Goal: Information Seeking & Learning: Find specific fact

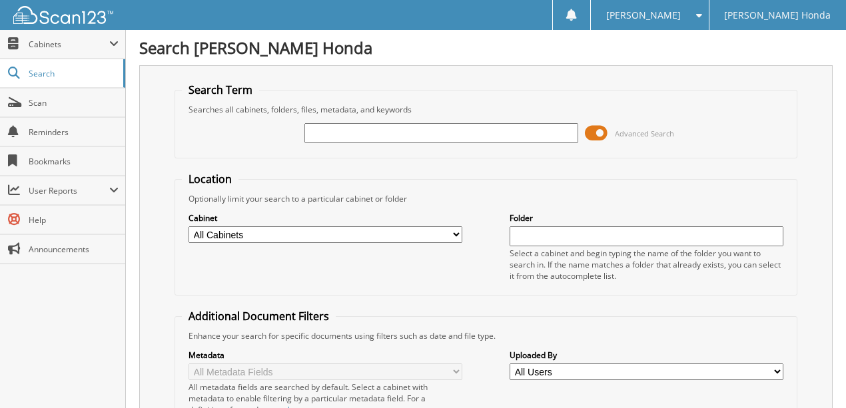
click at [425, 134] on input "text" at bounding box center [441, 133] width 274 height 20
type input "66013686"
click at [591, 130] on span at bounding box center [596, 133] width 23 height 20
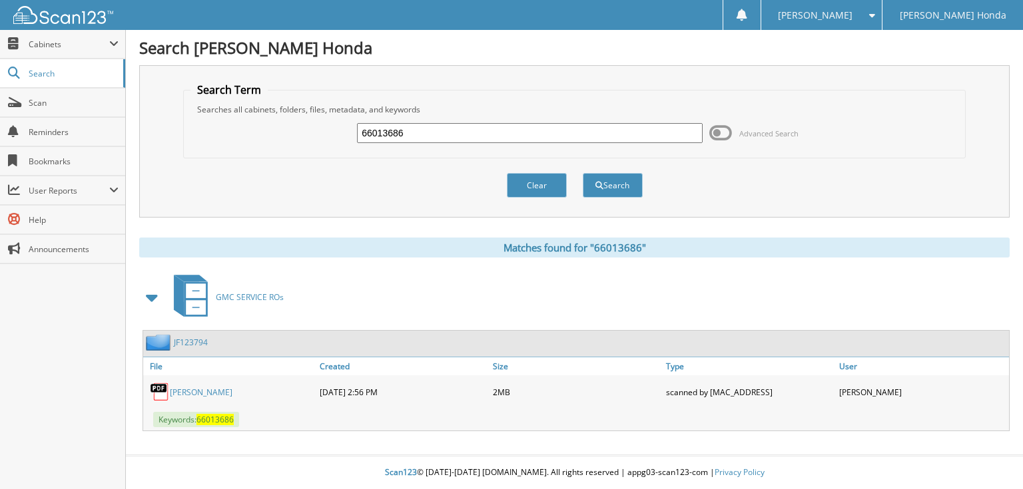
click at [501, 137] on input "66013686" at bounding box center [530, 133] width 346 height 20
type input "66013687"
click at [583, 173] on button "Search" at bounding box center [613, 185] width 60 height 25
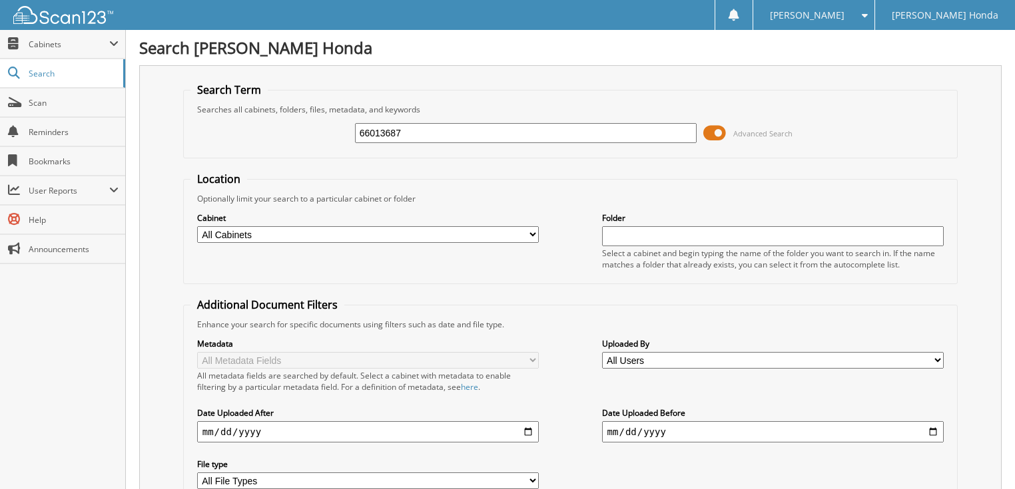
click at [724, 133] on span at bounding box center [714, 133] width 23 height 20
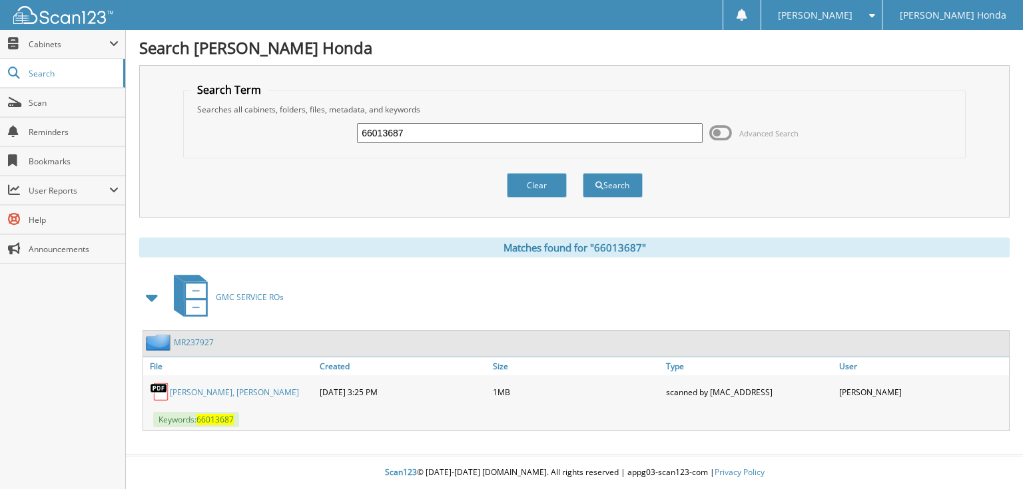
click at [565, 138] on input "66013687" at bounding box center [530, 133] width 346 height 20
type input "66013688"
click at [583, 173] on button "Search" at bounding box center [613, 185] width 60 height 25
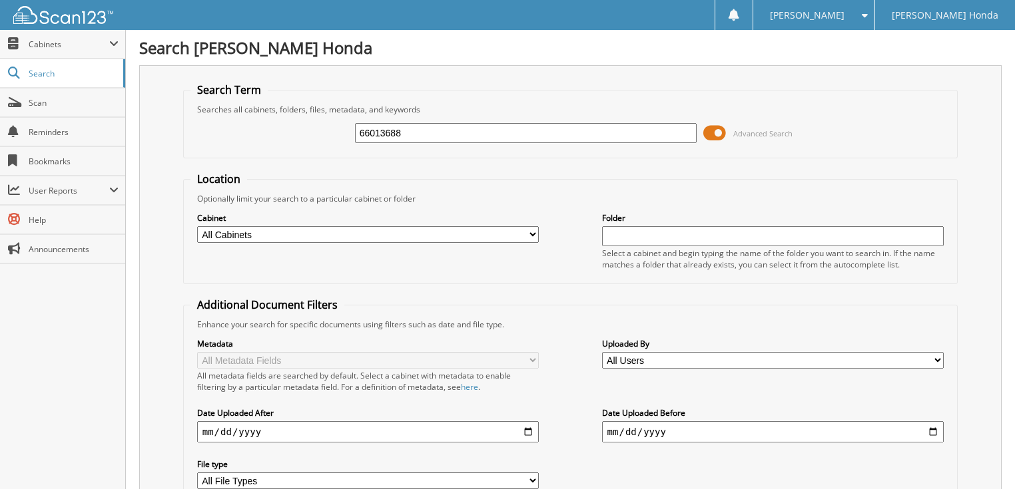
click at [720, 132] on span at bounding box center [714, 133] width 23 height 20
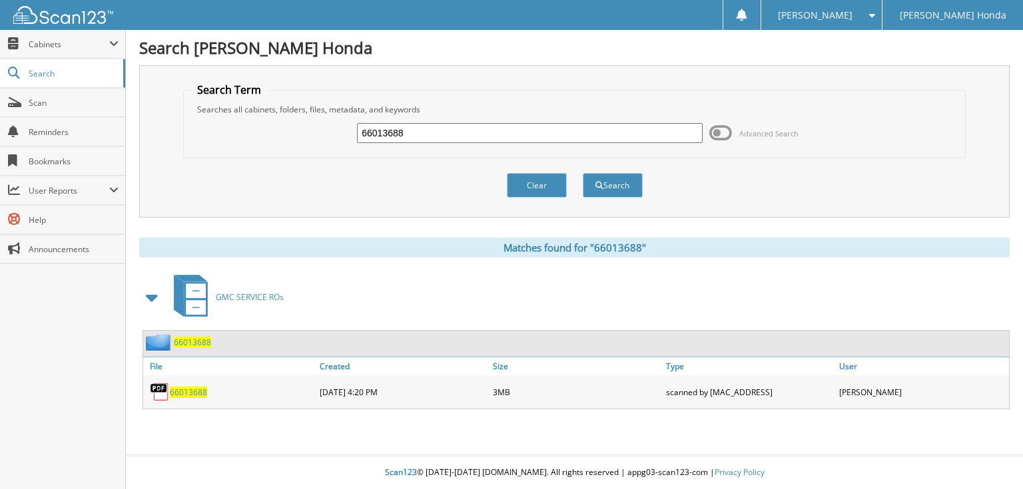
click at [535, 137] on input "66013688" at bounding box center [530, 133] width 346 height 20
type input "6601368"
click at [583, 173] on button "Search" at bounding box center [613, 185] width 60 height 25
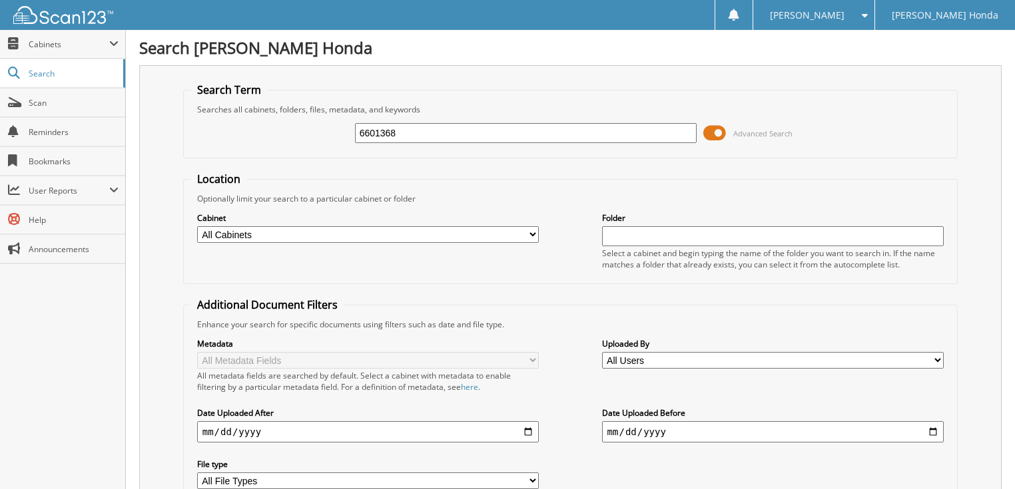
drag, startPoint x: 467, startPoint y: 132, endPoint x: 445, endPoint y: 134, distance: 22.1
click at [465, 132] on input "6601368" at bounding box center [526, 133] width 342 height 20
type input "66013689"
click at [719, 138] on span at bounding box center [714, 133] width 23 height 20
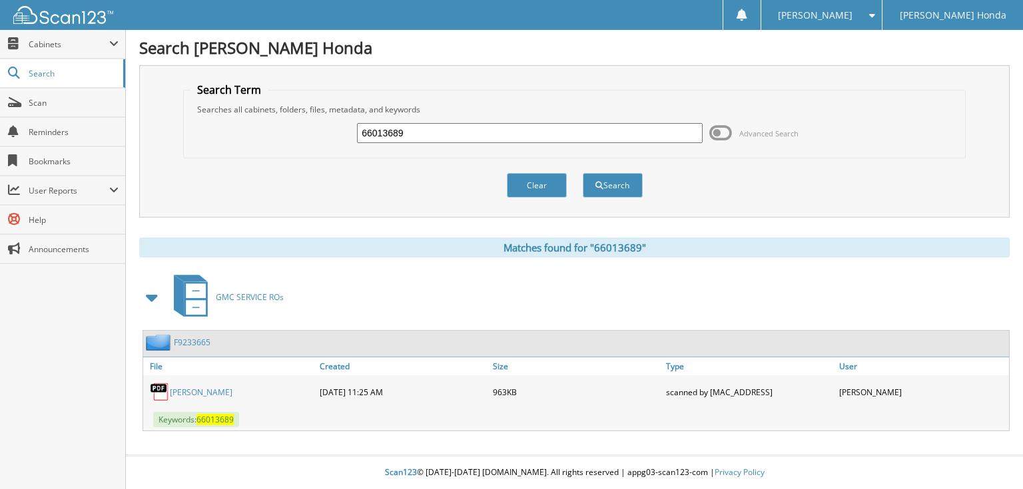
click at [451, 133] on input "66013689" at bounding box center [530, 133] width 346 height 20
type input "66013690"
click at [583, 173] on button "Search" at bounding box center [613, 185] width 60 height 25
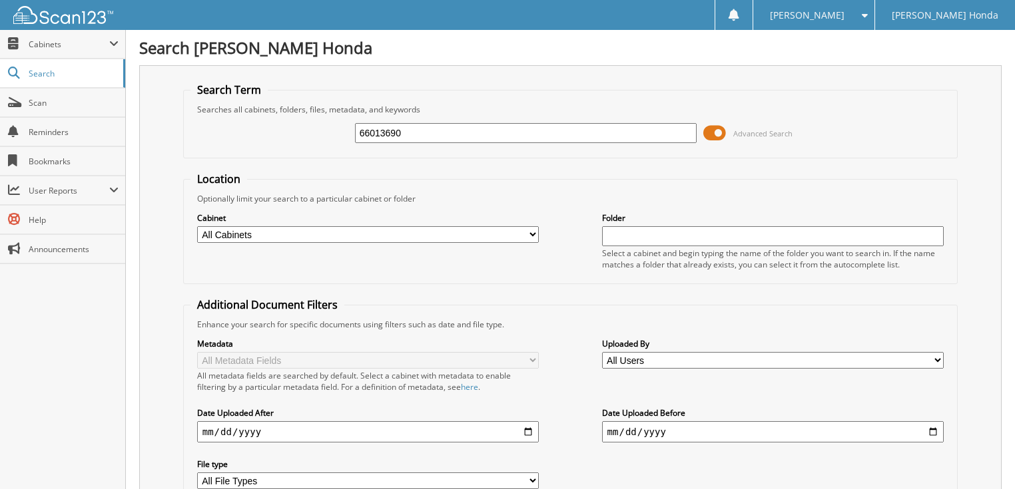
click at [726, 126] on span "Advanced Search" at bounding box center [747, 133] width 89 height 20
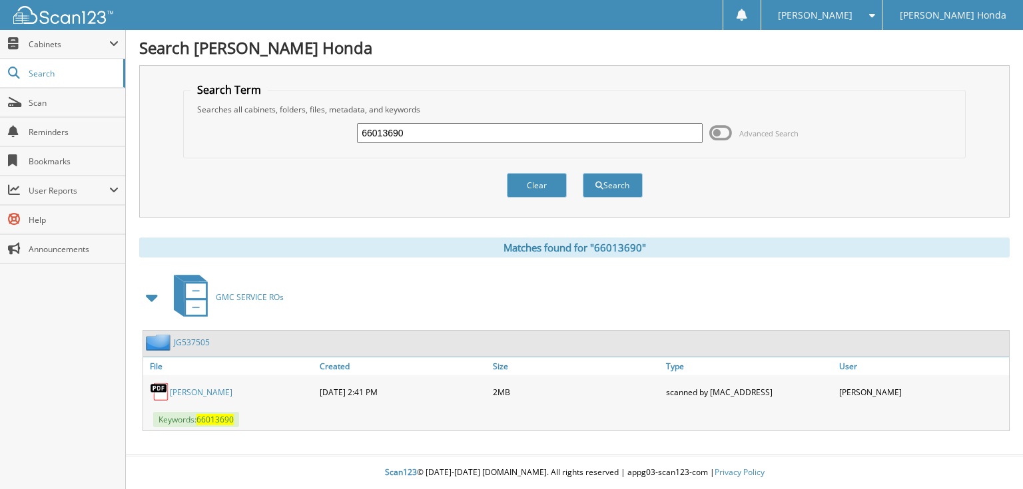
click at [603, 140] on input "66013690" at bounding box center [530, 133] width 346 height 20
type input "66013691"
click at [583, 173] on button "Search" at bounding box center [613, 185] width 60 height 25
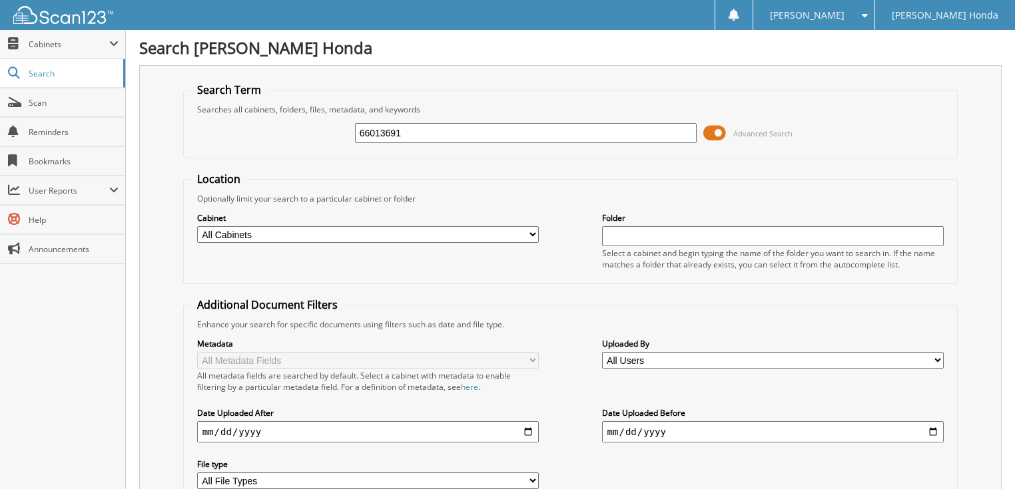
drag, startPoint x: 759, startPoint y: 135, endPoint x: 616, endPoint y: 134, distance: 142.5
click at [758, 134] on span "Advanced Search" at bounding box center [762, 133] width 59 height 10
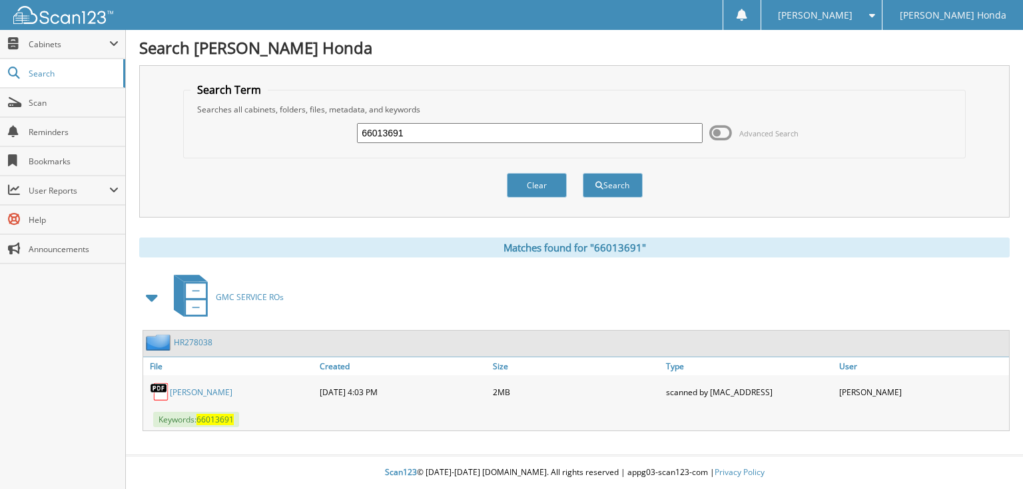
click at [504, 137] on input "66013691" at bounding box center [530, 133] width 346 height 20
click at [495, 132] on input "66013691" at bounding box center [530, 133] width 346 height 20
type input "66013692"
click at [583, 173] on button "Search" at bounding box center [613, 185] width 60 height 25
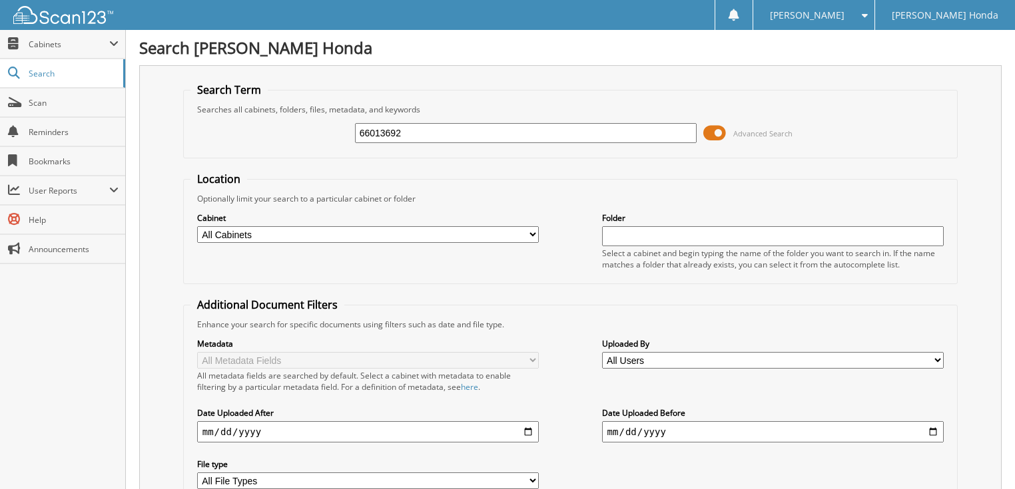
drag, startPoint x: 0, startPoint y: 0, endPoint x: 722, endPoint y: 129, distance: 733.1
click at [722, 129] on span at bounding box center [714, 133] width 23 height 20
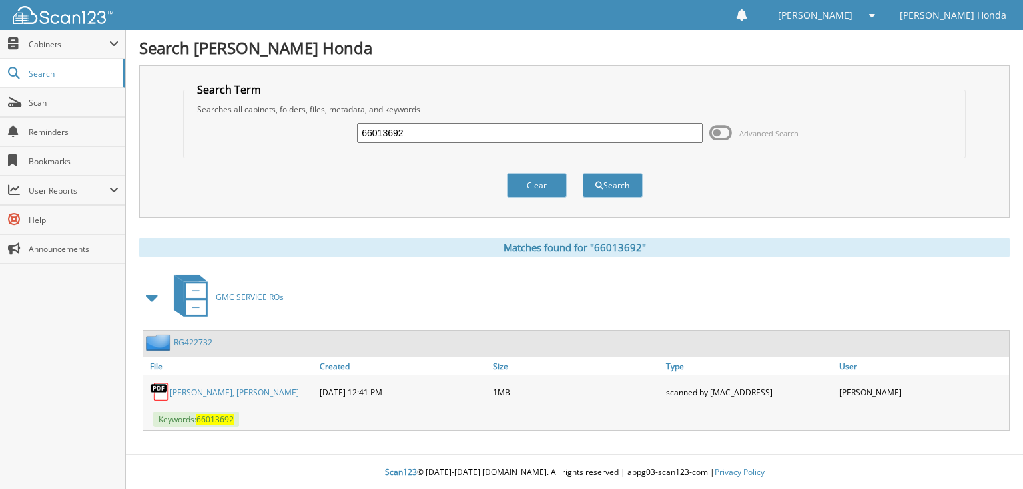
click at [622, 144] on div "66013692 Advanced Search" at bounding box center [573, 133] width 767 height 36
click at [509, 140] on input "66013692" at bounding box center [530, 133] width 346 height 20
type input "66013693"
click at [583, 173] on button "Search" at bounding box center [613, 185] width 60 height 25
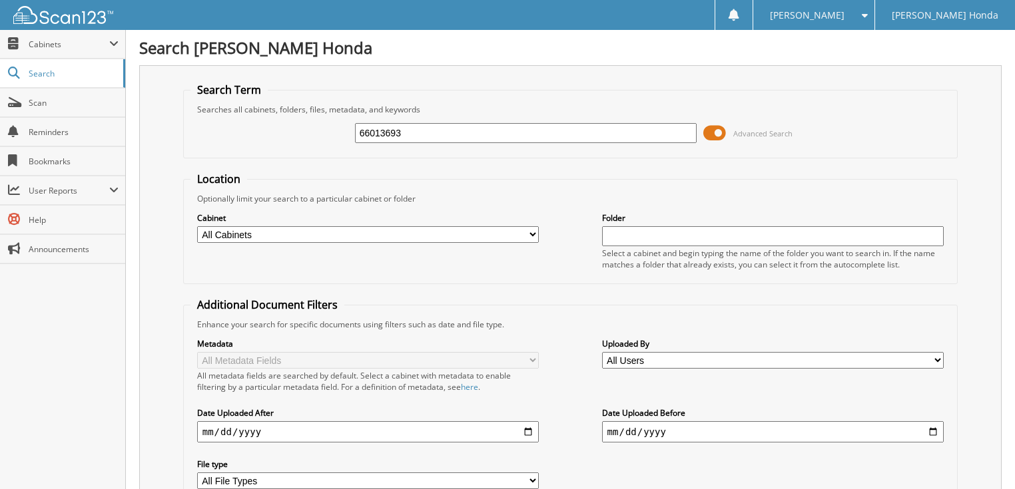
click at [714, 130] on span at bounding box center [714, 133] width 23 height 20
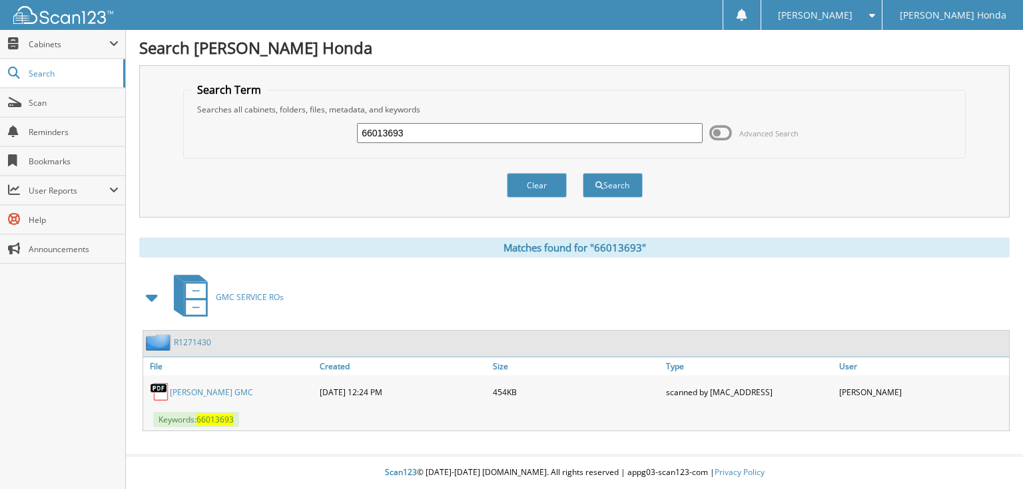
click at [587, 133] on input "66013693" at bounding box center [530, 133] width 346 height 20
type input "66013694"
click at [583, 173] on button "Search" at bounding box center [613, 185] width 60 height 25
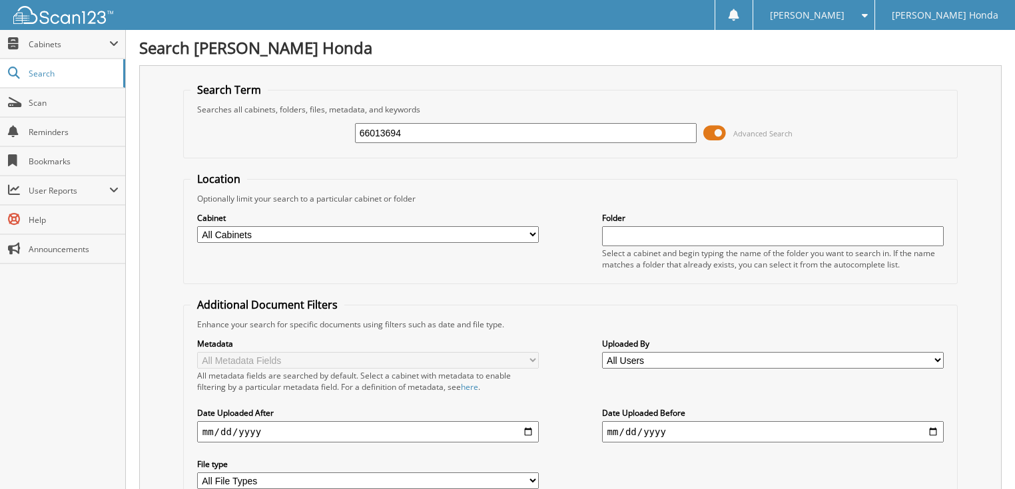
drag, startPoint x: 0, startPoint y: 0, endPoint x: 712, endPoint y: 129, distance: 723.3
click at [712, 129] on span at bounding box center [714, 133] width 23 height 20
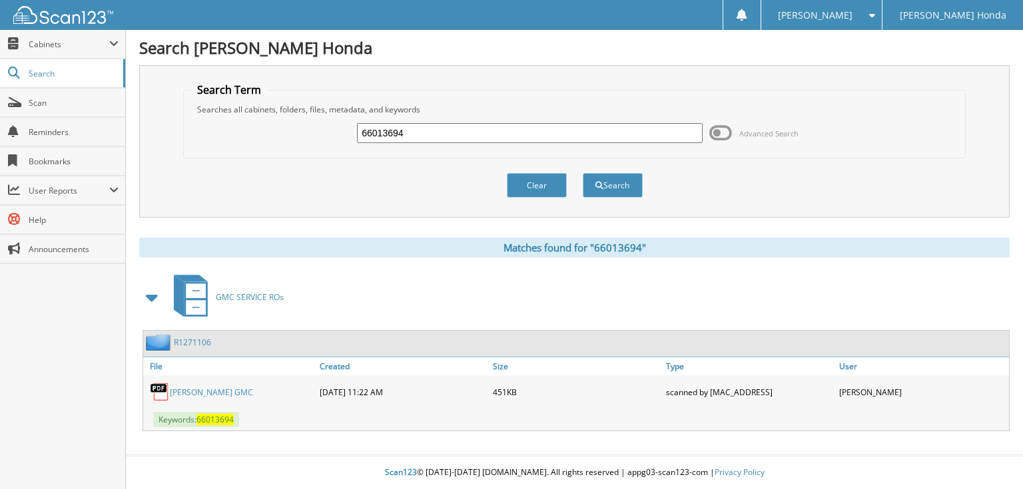
click at [507, 149] on div "66013694 Advanced Search" at bounding box center [573, 133] width 767 height 36
click at [484, 136] on input "66013694" at bounding box center [530, 133] width 346 height 20
type input "66013695"
click at [583, 173] on button "Search" at bounding box center [613, 185] width 60 height 25
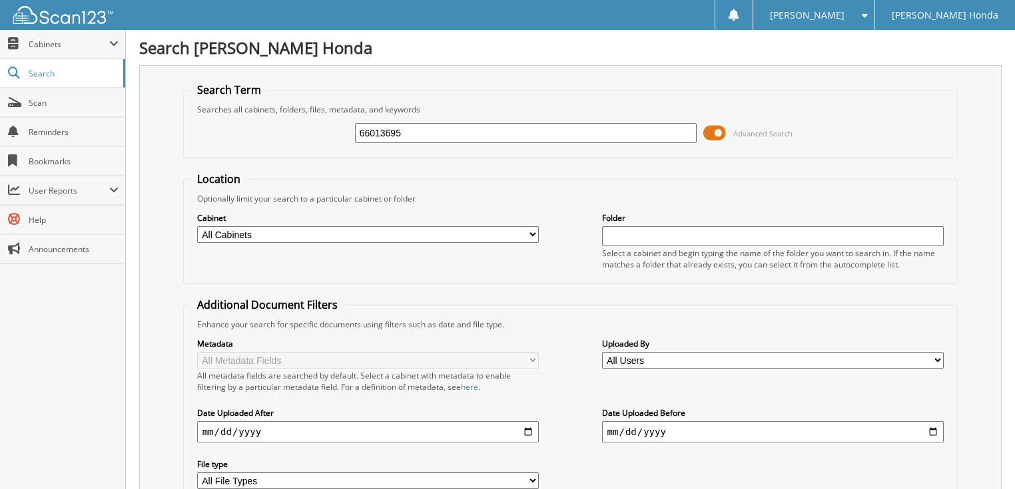
click at [711, 136] on span at bounding box center [714, 133] width 23 height 20
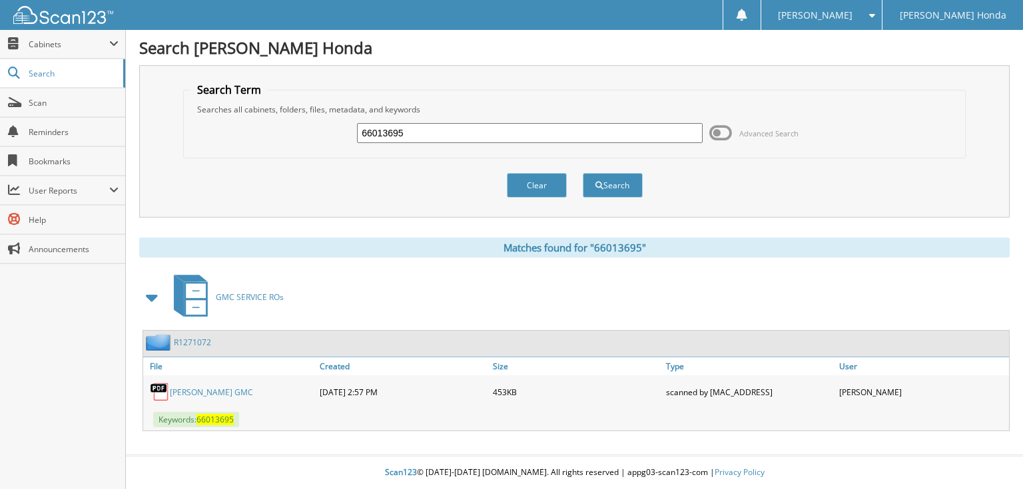
click at [589, 134] on input "66013695" at bounding box center [530, 133] width 346 height 20
type input "66013699"
click at [583, 173] on button "Search" at bounding box center [613, 185] width 60 height 25
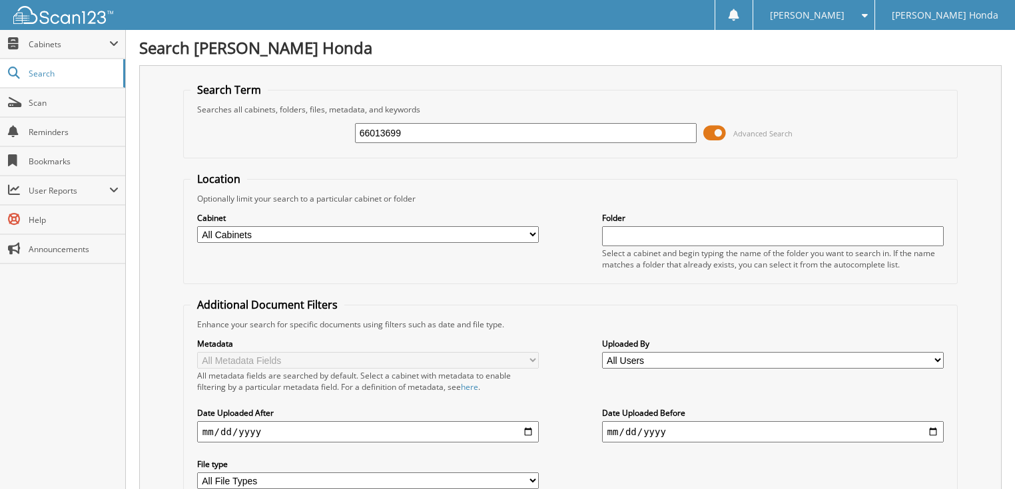
click at [577, 135] on input "66013699" at bounding box center [526, 133] width 342 height 20
type input "66013696"
click at [719, 128] on span at bounding box center [714, 133] width 23 height 20
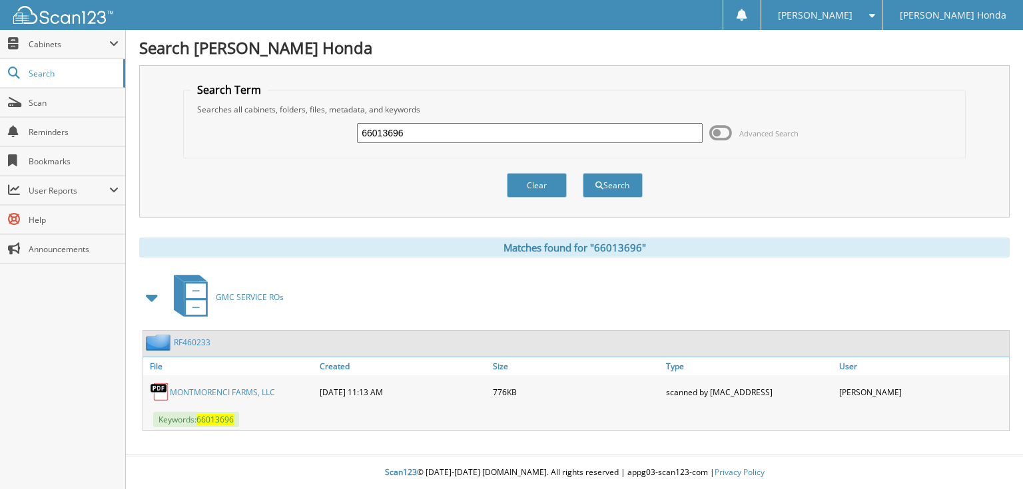
click at [507, 130] on input "66013696" at bounding box center [530, 133] width 346 height 20
type input "66013697"
click at [583, 173] on button "Search" at bounding box center [613, 185] width 60 height 25
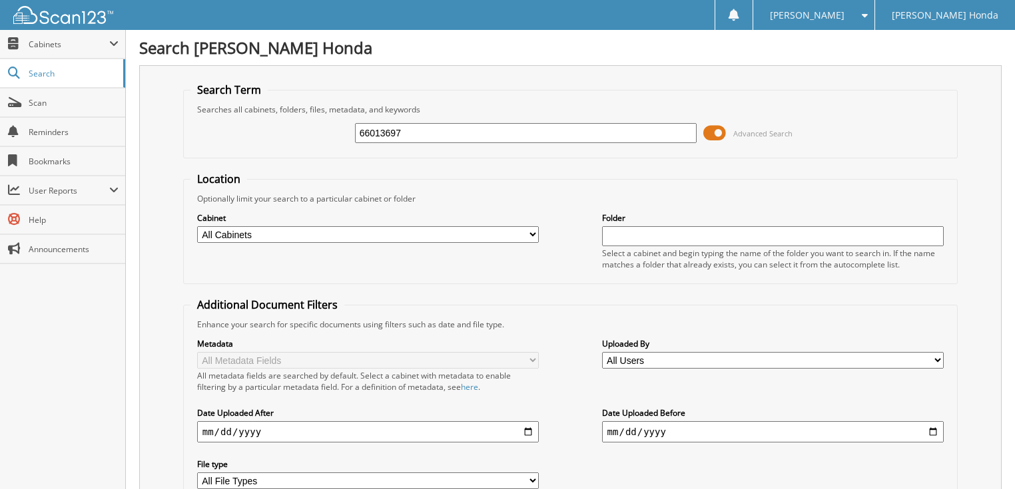
click at [716, 136] on span at bounding box center [714, 133] width 23 height 20
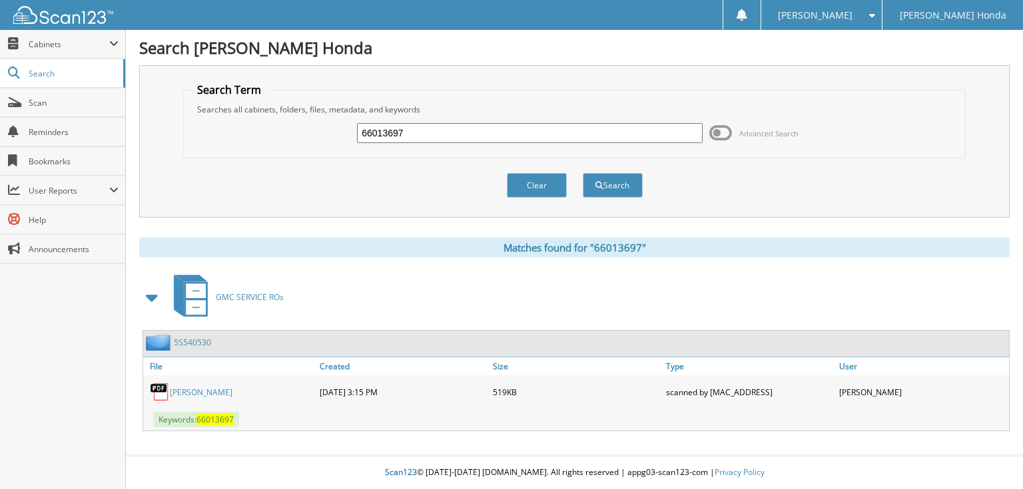
click at [581, 137] on input "66013697" at bounding box center [530, 133] width 346 height 20
type input "66013698"
click at [583, 173] on button "Search" at bounding box center [613, 185] width 60 height 25
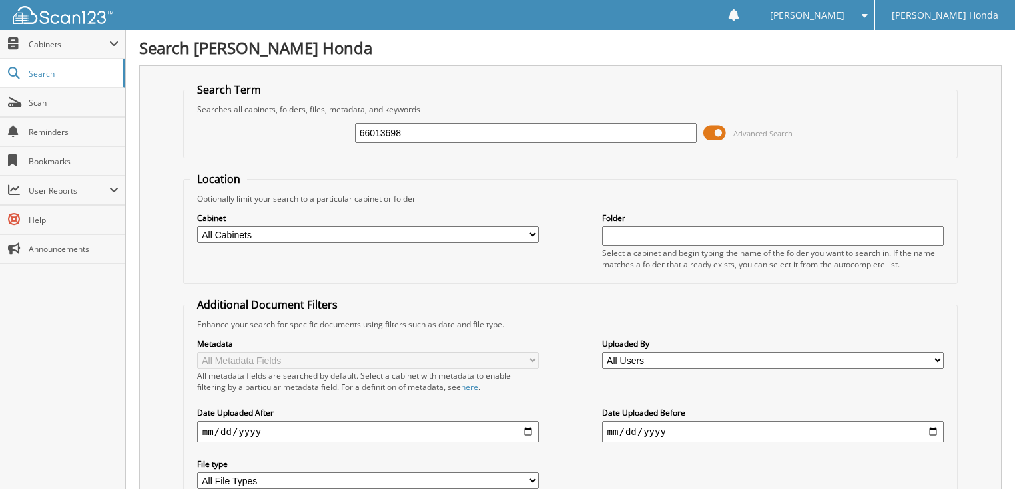
drag, startPoint x: 722, startPoint y: 131, endPoint x: 666, endPoint y: 130, distance: 55.9
click at [721, 131] on span at bounding box center [714, 133] width 23 height 20
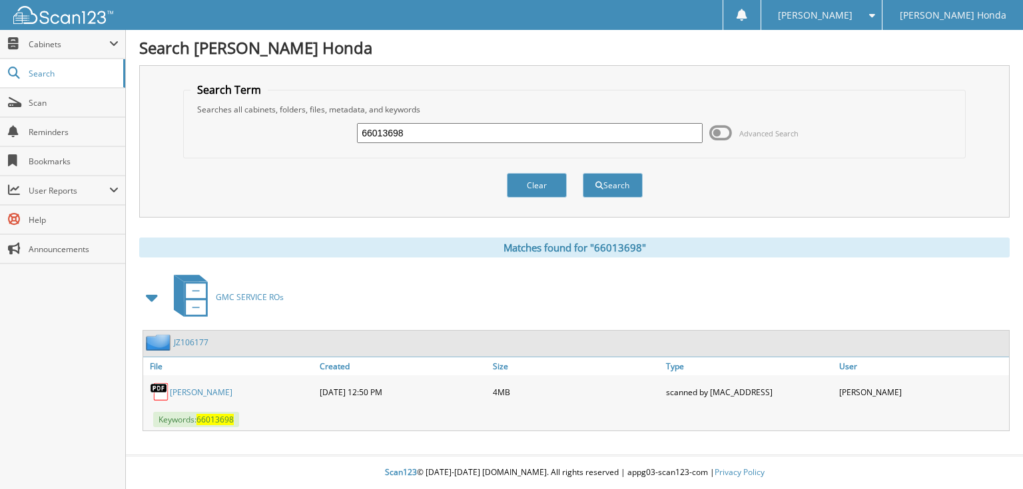
click at [506, 130] on input "66013698" at bounding box center [530, 133] width 346 height 20
type input "66013699"
click at [583, 173] on button "Search" at bounding box center [613, 185] width 60 height 25
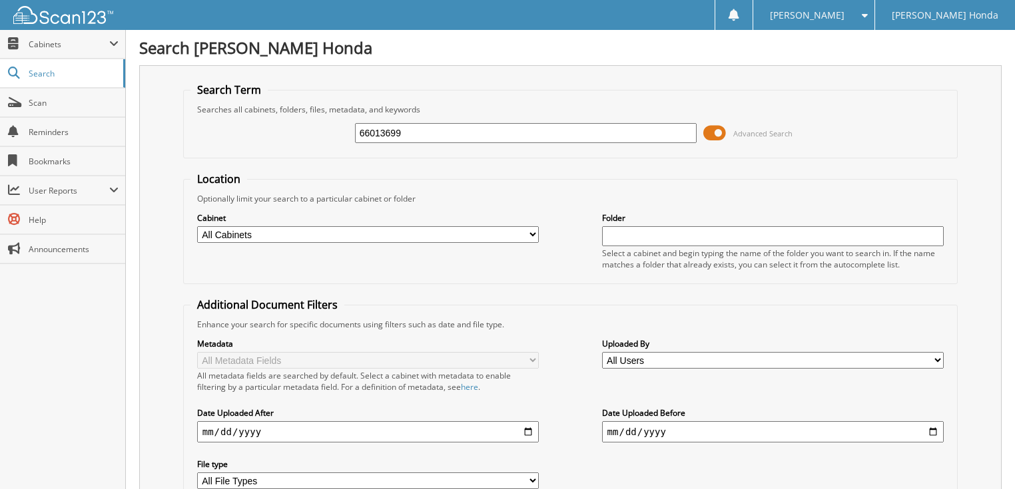
click at [735, 132] on span "Advanced Search" at bounding box center [762, 133] width 59 height 10
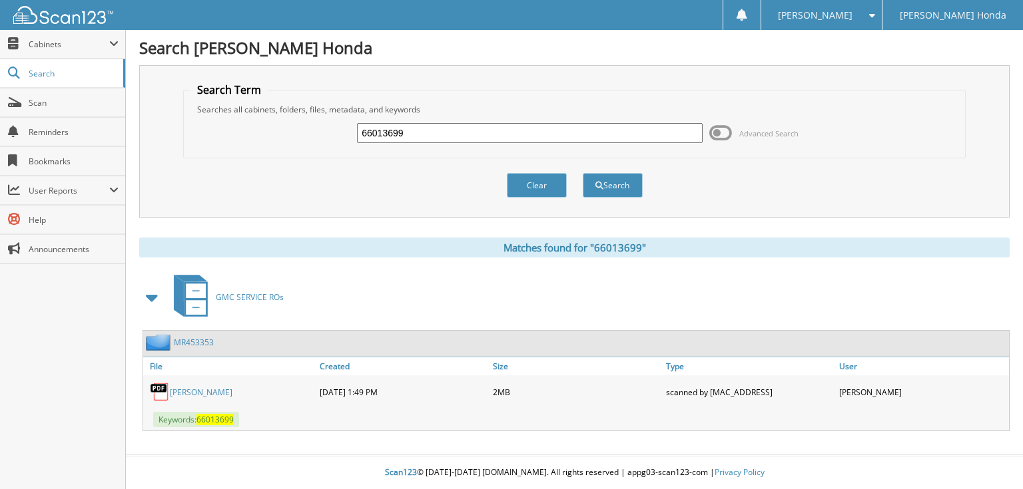
click at [515, 138] on input "66013699" at bounding box center [530, 133] width 346 height 20
type input "66013700"
click at [583, 173] on button "Search" at bounding box center [613, 185] width 60 height 25
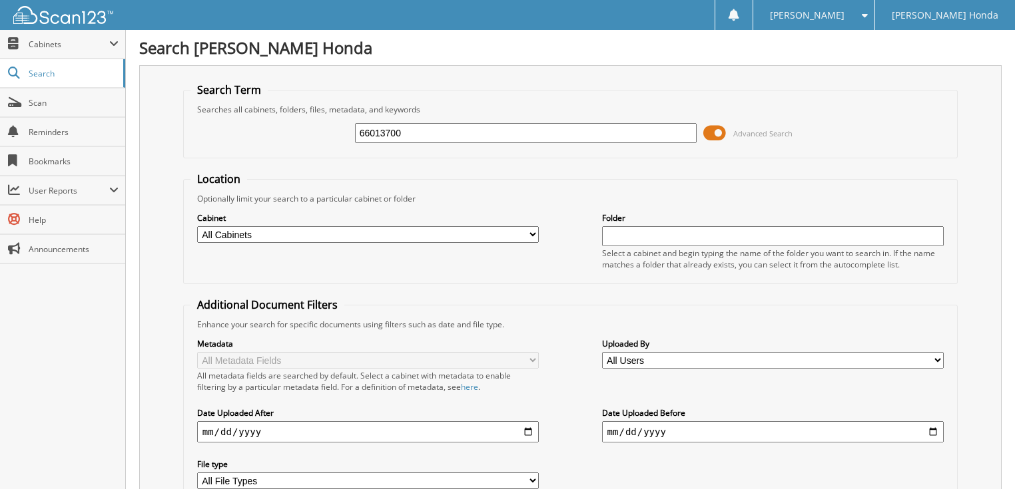
click at [706, 130] on span at bounding box center [714, 133] width 23 height 20
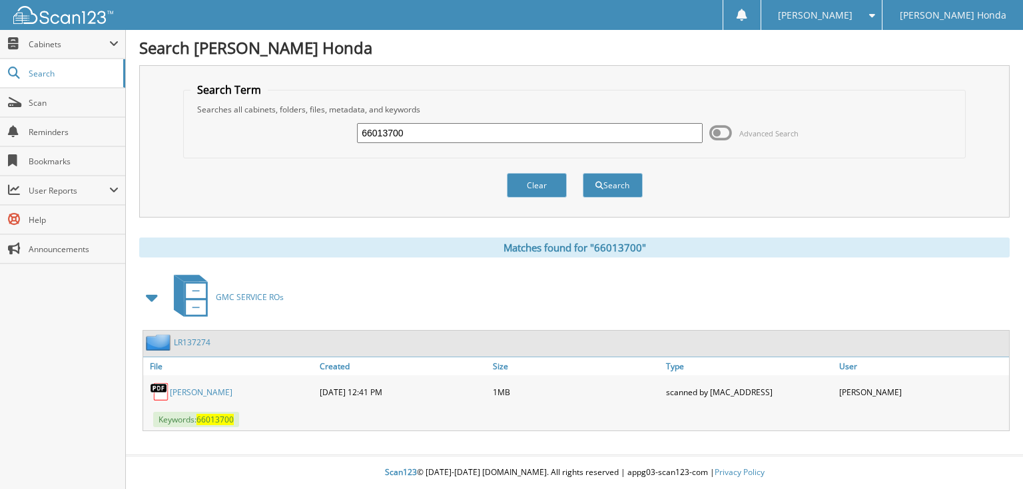
click at [552, 133] on input "66013700" at bounding box center [530, 133] width 346 height 20
type input "66013701"
click at [583, 173] on button "Search" at bounding box center [613, 185] width 60 height 25
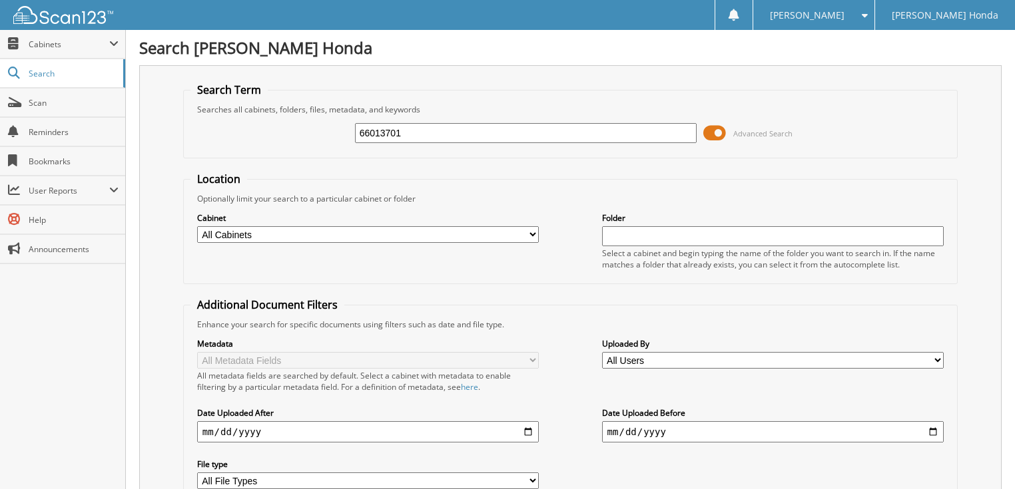
click at [722, 131] on span at bounding box center [714, 133] width 23 height 20
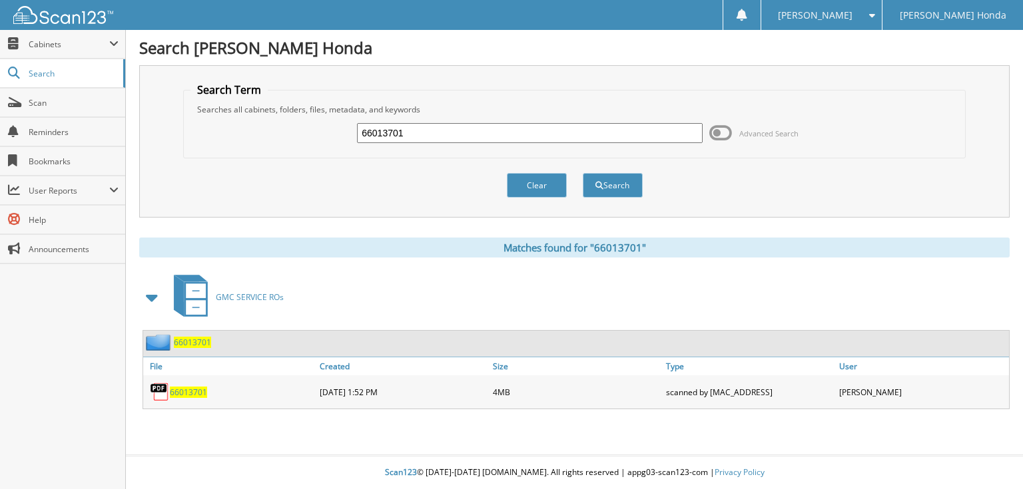
click at [531, 132] on input "66013701" at bounding box center [530, 133] width 346 height 20
type input "66013702"
click at [583, 173] on button "Search" at bounding box center [613, 185] width 60 height 25
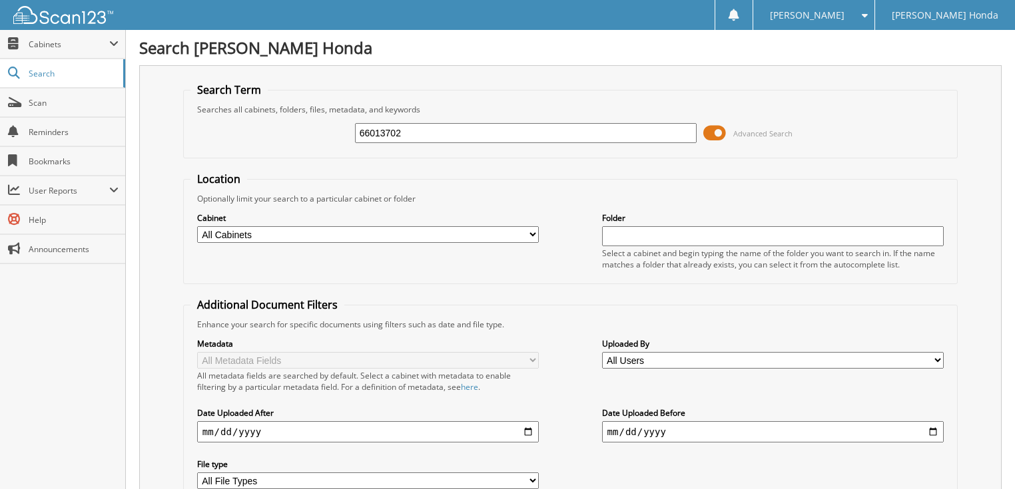
click at [714, 131] on span at bounding box center [714, 133] width 23 height 20
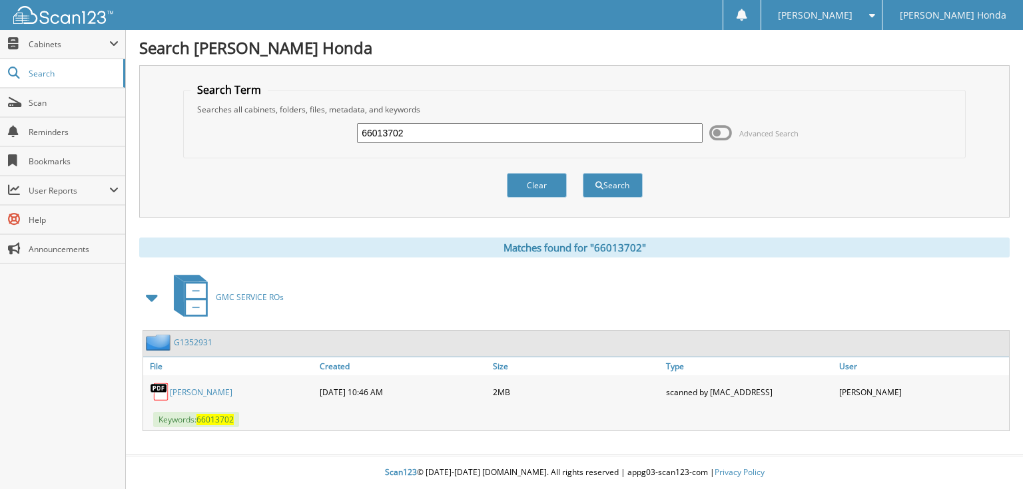
click at [574, 136] on input "66013702" at bounding box center [530, 133] width 346 height 20
type input "66013703"
click at [583, 173] on button "Search" at bounding box center [613, 185] width 60 height 25
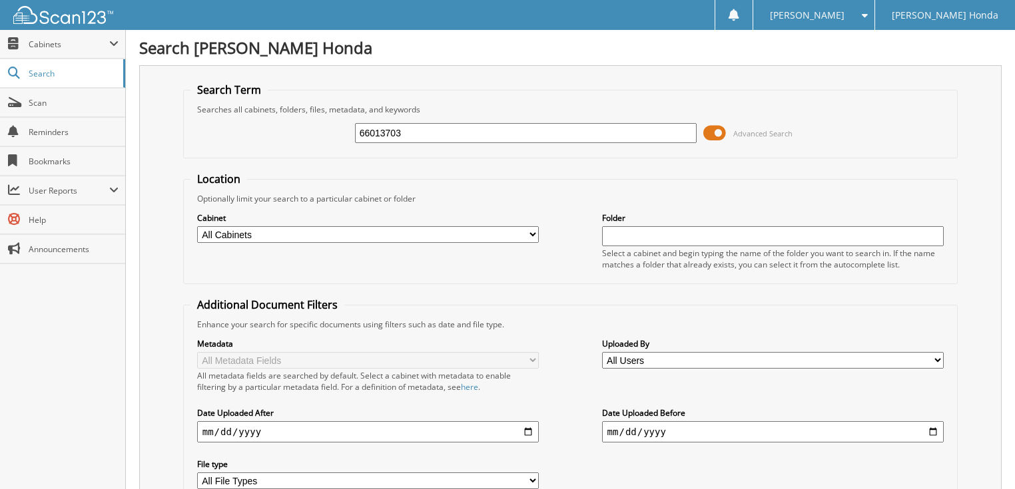
click at [726, 131] on span "Advanced Search" at bounding box center [747, 133] width 89 height 20
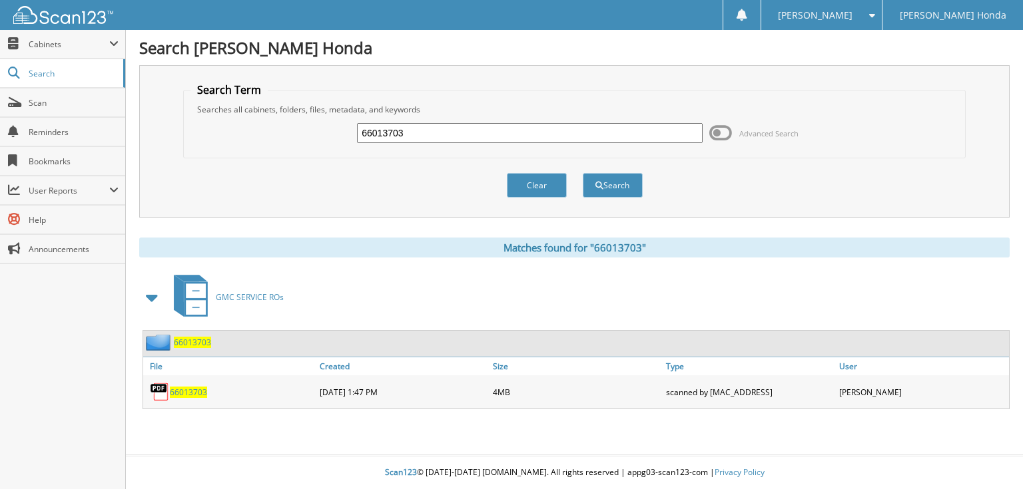
click at [594, 128] on input "66013703" at bounding box center [530, 133] width 346 height 20
type input "66013704"
click at [583, 173] on button "Search" at bounding box center [613, 185] width 60 height 25
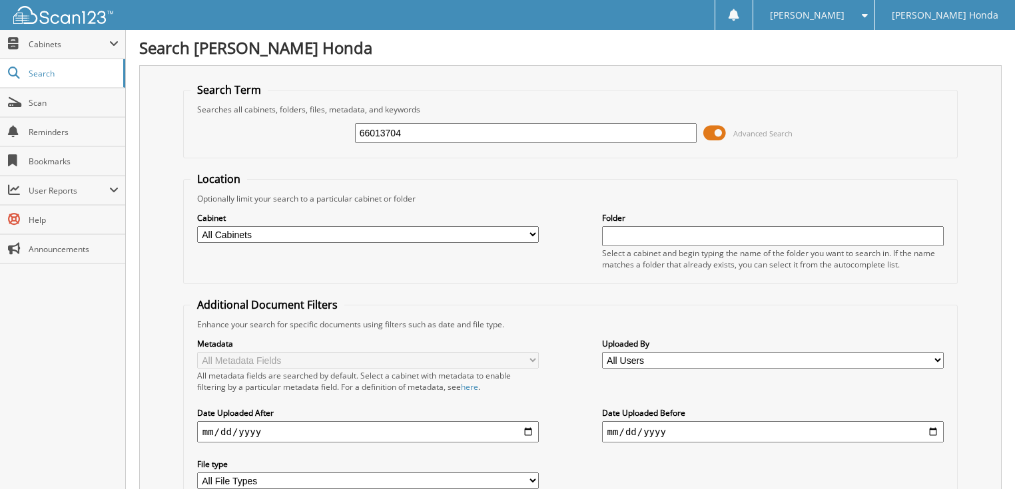
click at [728, 130] on span "Advanced Search" at bounding box center [747, 133] width 89 height 20
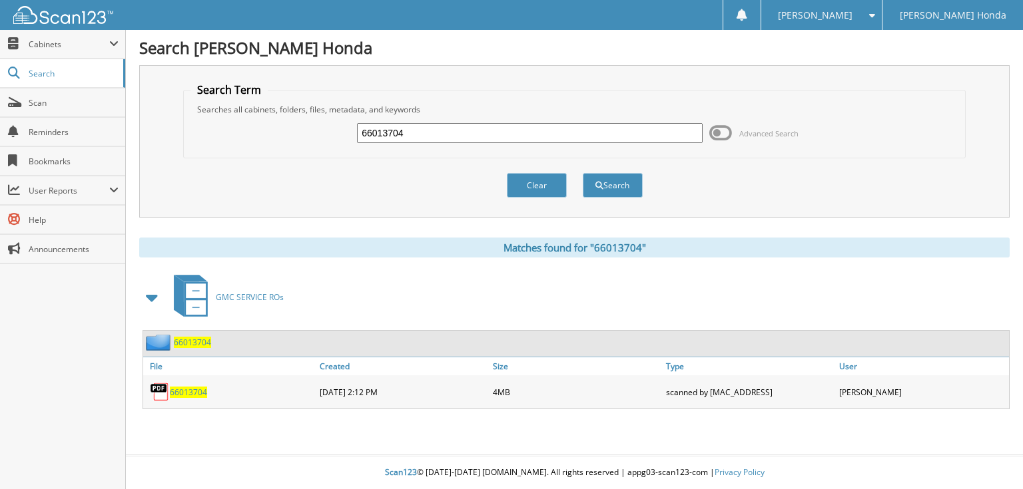
click at [583, 128] on input "66013704" at bounding box center [530, 133] width 346 height 20
type input "66013705"
click at [583, 173] on button "Search" at bounding box center [613, 185] width 60 height 25
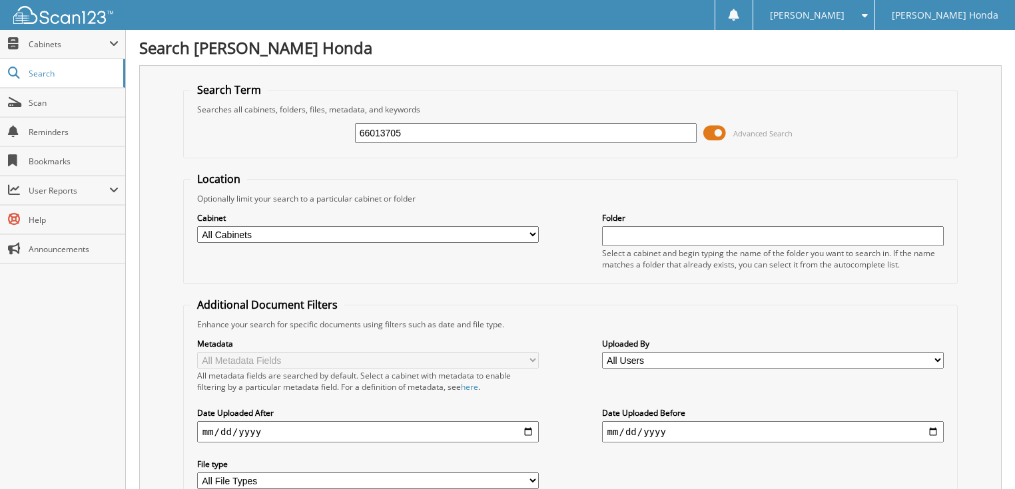
click at [724, 131] on span at bounding box center [714, 133] width 23 height 20
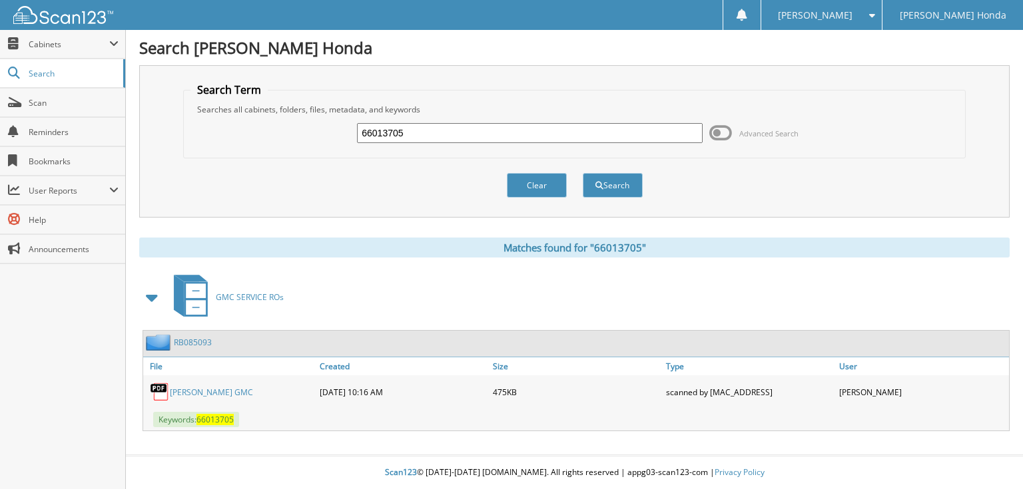
click at [509, 135] on input "66013705" at bounding box center [530, 133] width 346 height 20
type input "66013706"
click at [583, 173] on button "Search" at bounding box center [613, 185] width 60 height 25
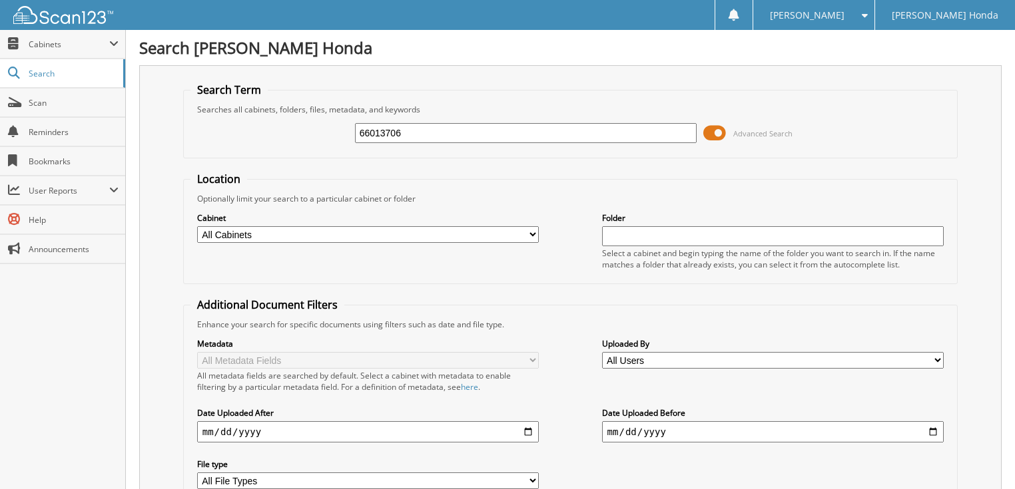
click at [718, 132] on span at bounding box center [714, 133] width 23 height 20
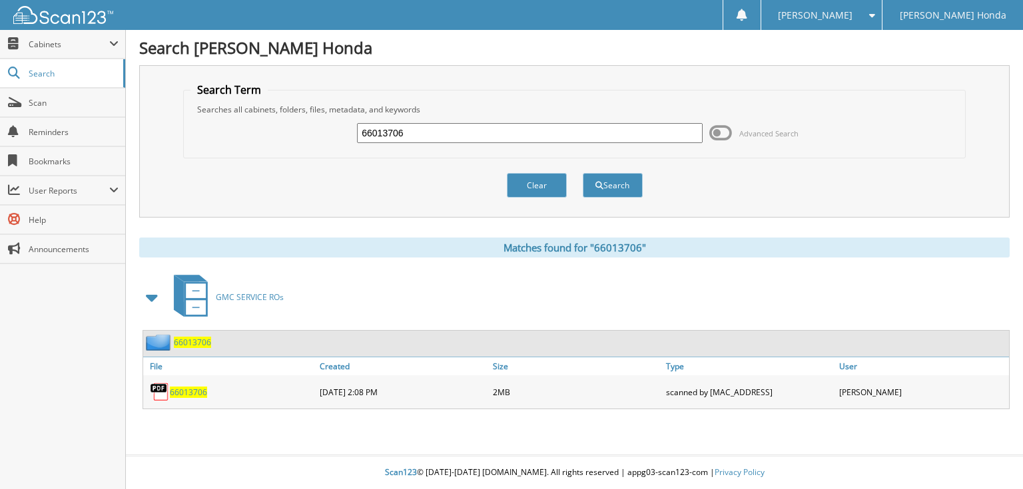
click at [578, 131] on input "66013706" at bounding box center [530, 133] width 346 height 20
type input "66013707"
click at [583, 173] on button "Search" at bounding box center [613, 185] width 60 height 25
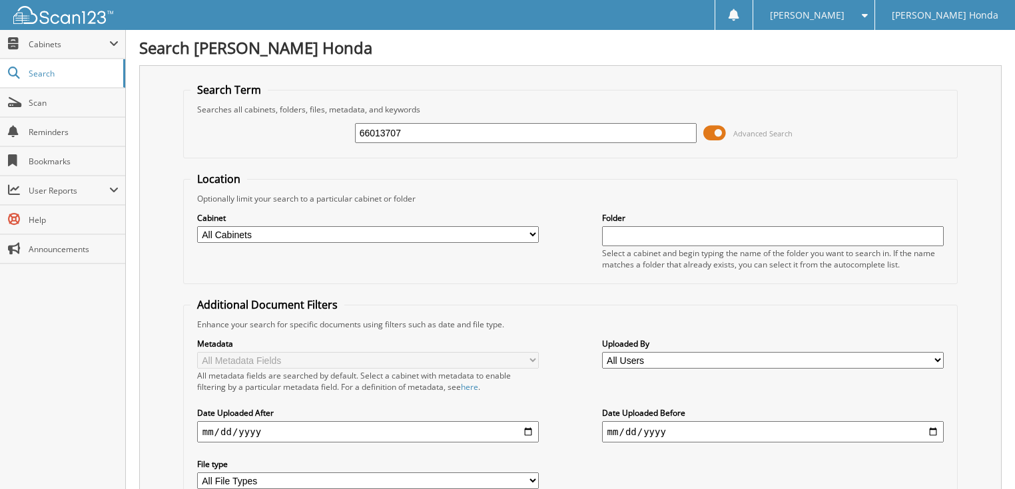
click at [722, 135] on span at bounding box center [714, 133] width 23 height 20
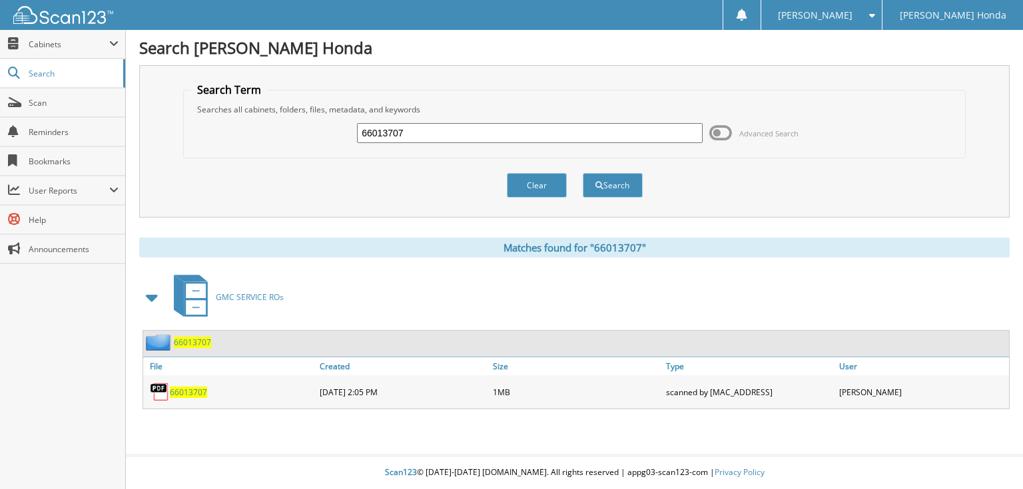
click at [595, 133] on input "66013707" at bounding box center [530, 133] width 346 height 20
type input "66013708"
click at [583, 173] on button "Search" at bounding box center [613, 185] width 60 height 25
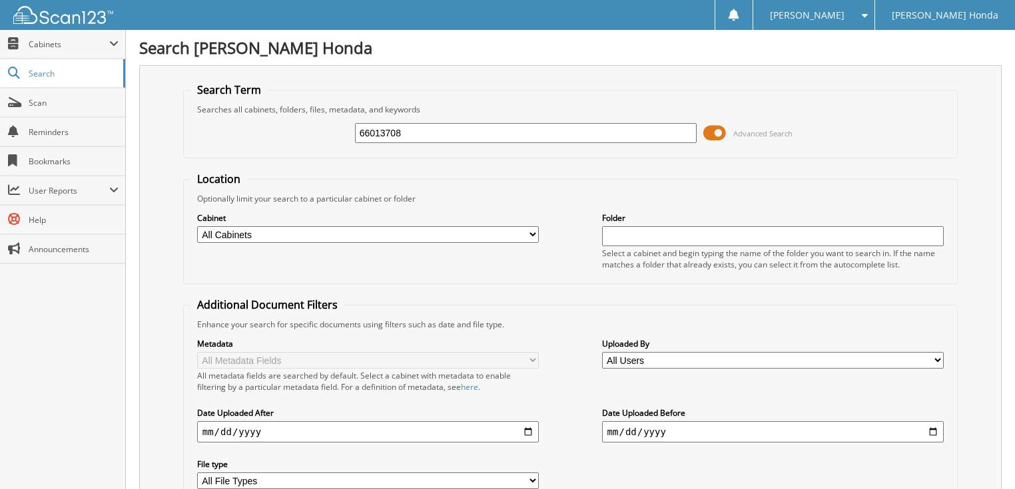
click at [730, 133] on span "Advanced Search" at bounding box center [747, 133] width 89 height 20
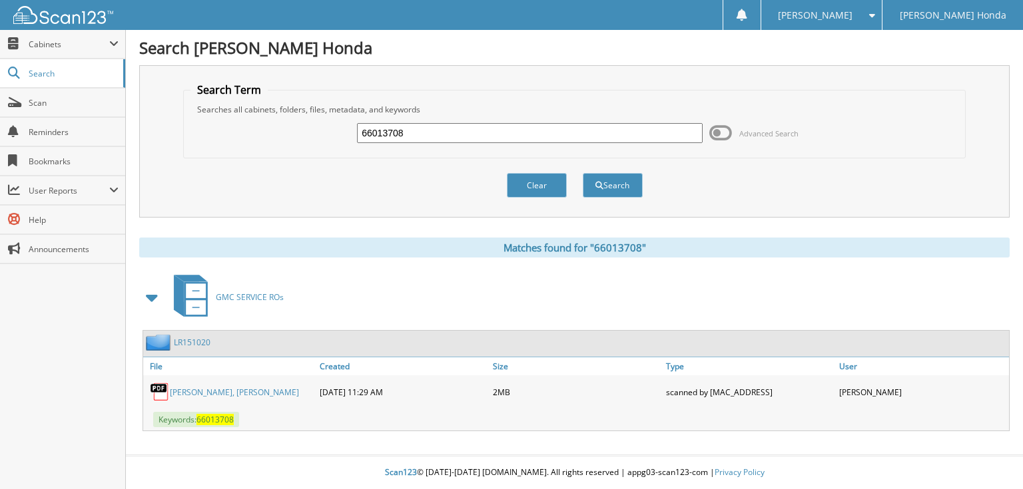
click at [544, 128] on input "66013708" at bounding box center [530, 133] width 346 height 20
type input "66013709"
click at [583, 173] on button "Search" at bounding box center [613, 185] width 60 height 25
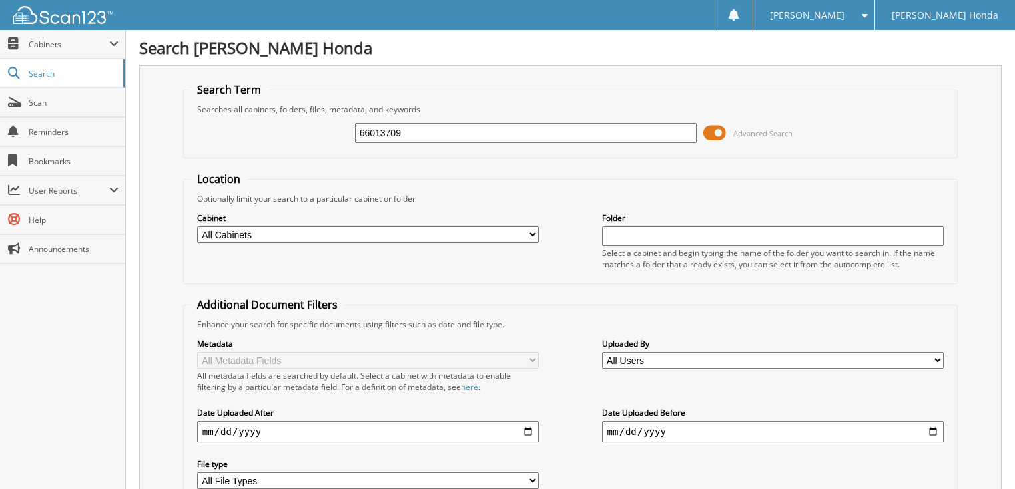
click at [716, 130] on span at bounding box center [714, 133] width 23 height 20
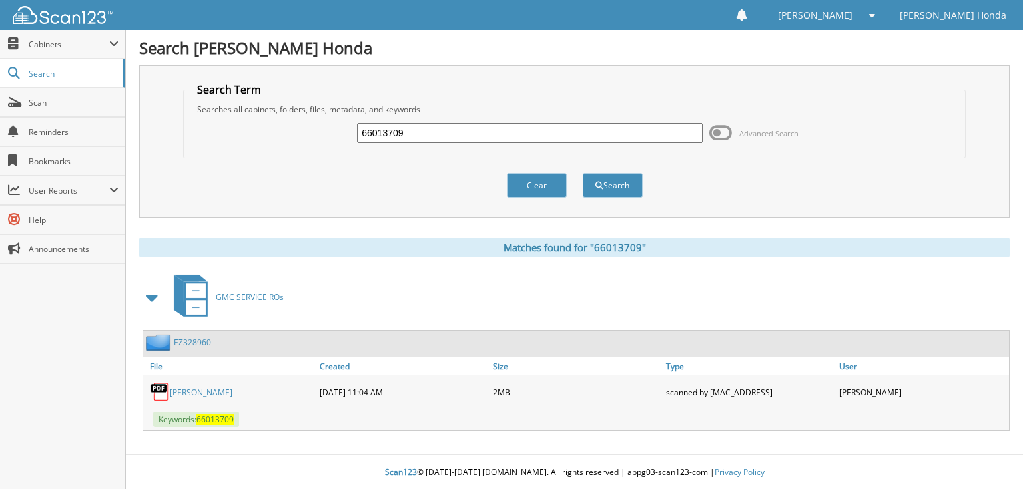
click at [557, 127] on input "66013709" at bounding box center [530, 133] width 346 height 20
type input "66013710"
click at [583, 173] on button "Search" at bounding box center [613, 185] width 60 height 25
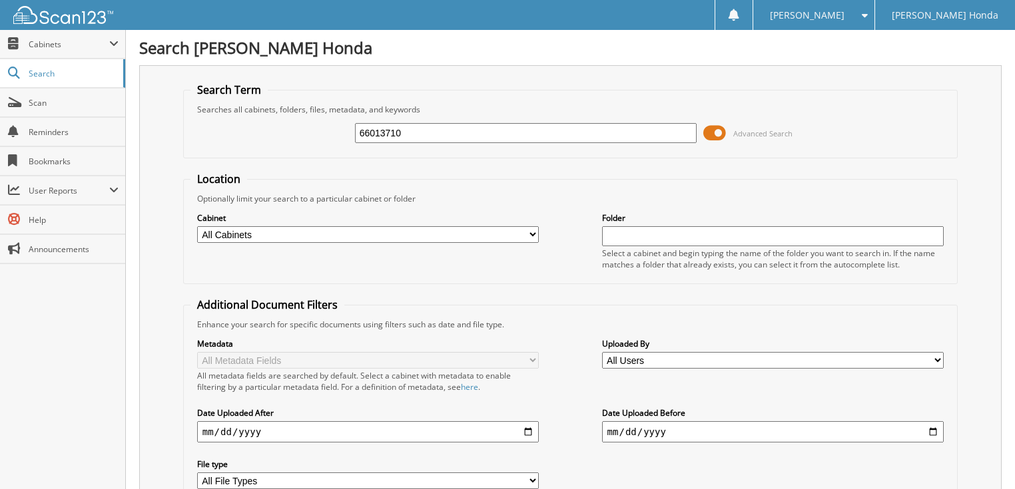
drag, startPoint x: 0, startPoint y: 0, endPoint x: 601, endPoint y: 126, distance: 614.3
click at [719, 129] on span at bounding box center [714, 133] width 23 height 20
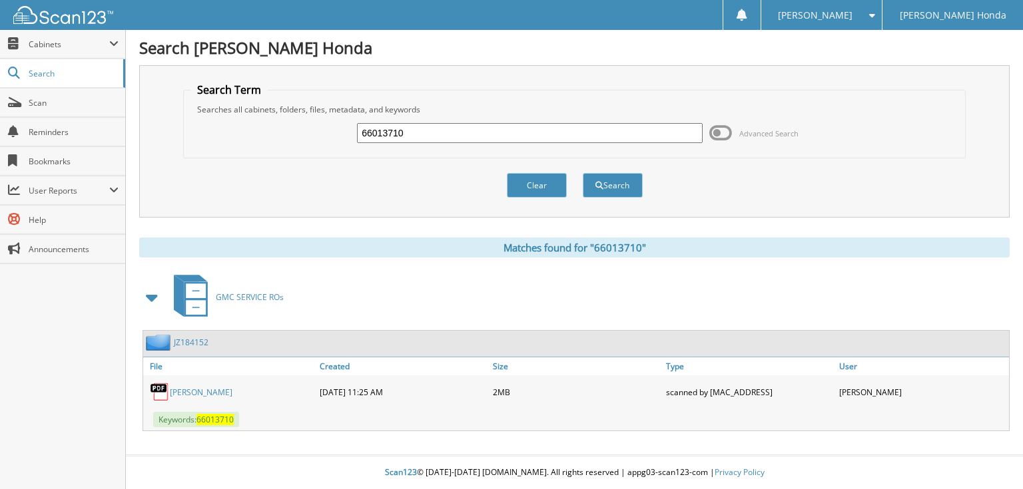
click at [535, 124] on input "66013710" at bounding box center [530, 133] width 346 height 20
type input "66013711"
click at [583, 173] on button "Search" at bounding box center [613, 185] width 60 height 25
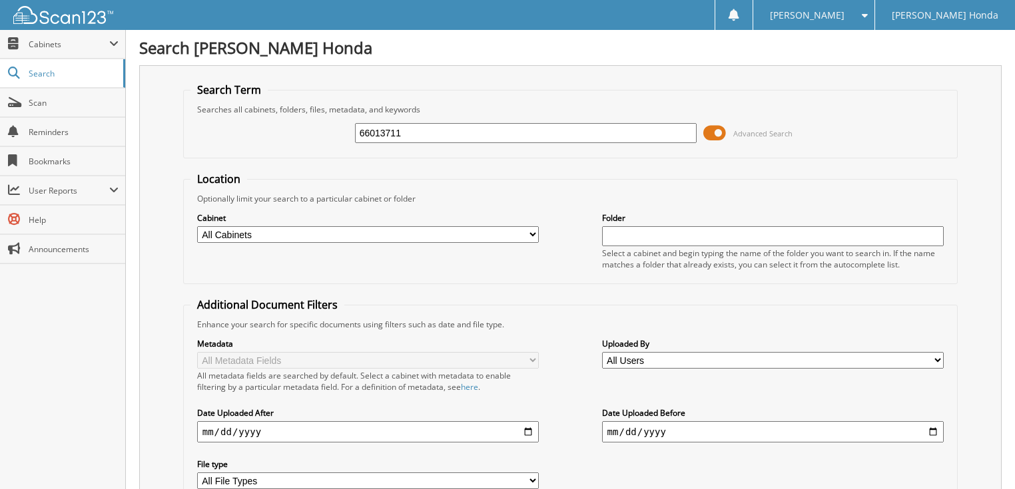
click at [719, 130] on span at bounding box center [714, 133] width 23 height 20
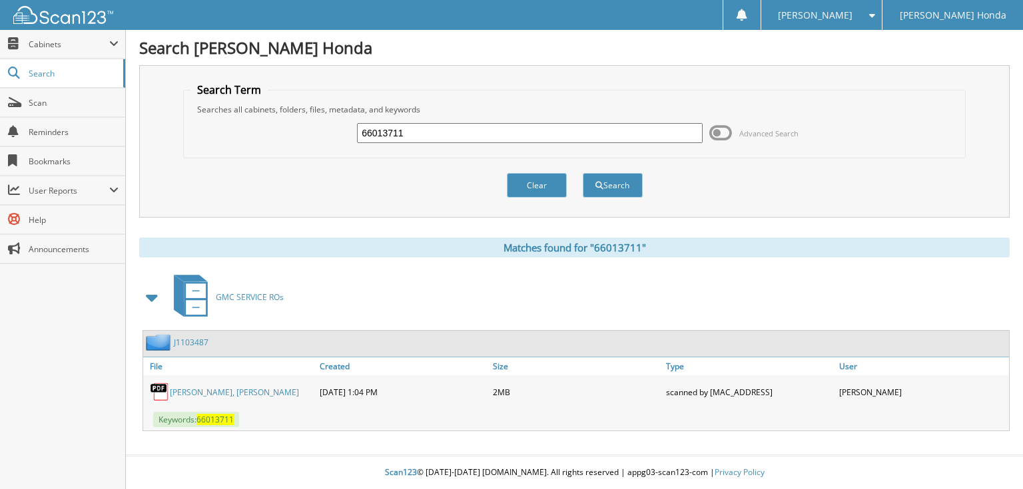
click at [530, 127] on input "66013711" at bounding box center [530, 133] width 346 height 20
type input "66013712"
click at [583, 173] on button "Search" at bounding box center [613, 185] width 60 height 25
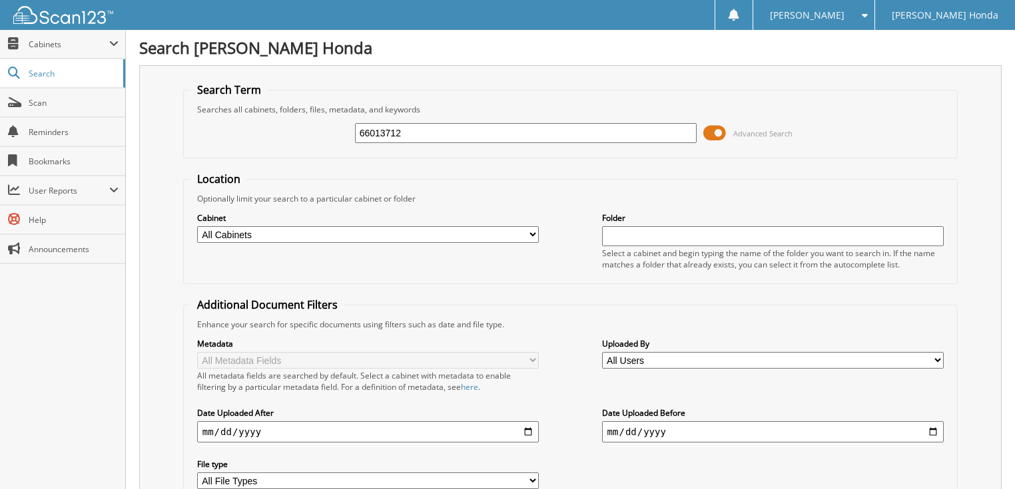
drag, startPoint x: 754, startPoint y: 124, endPoint x: 710, endPoint y: 119, distance: 44.3
click at [754, 125] on span "Advanced Search" at bounding box center [747, 133] width 89 height 20
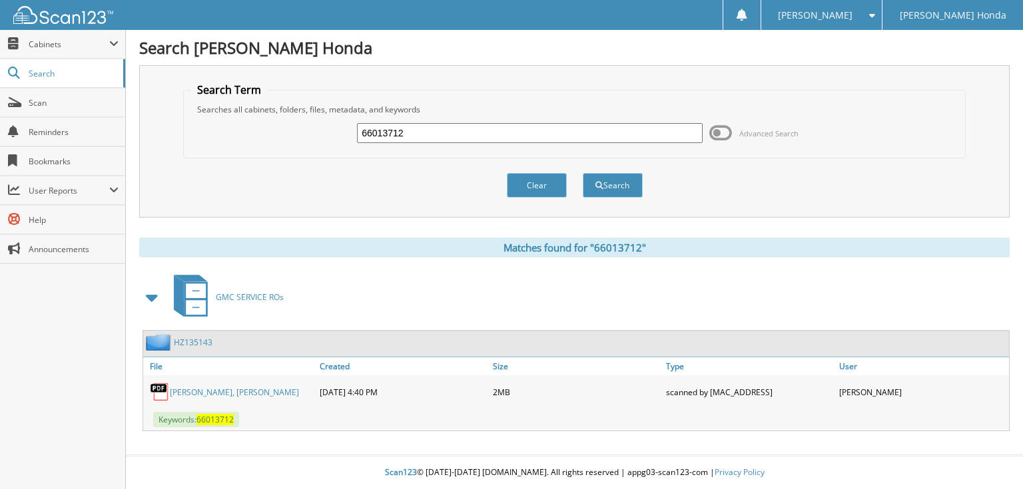
click at [558, 120] on div "66013712 Advanced Search" at bounding box center [573, 133] width 767 height 36
click at [530, 132] on input "66013712" at bounding box center [530, 133] width 346 height 20
type input "66013713"
click at [583, 173] on button "Search" at bounding box center [613, 185] width 60 height 25
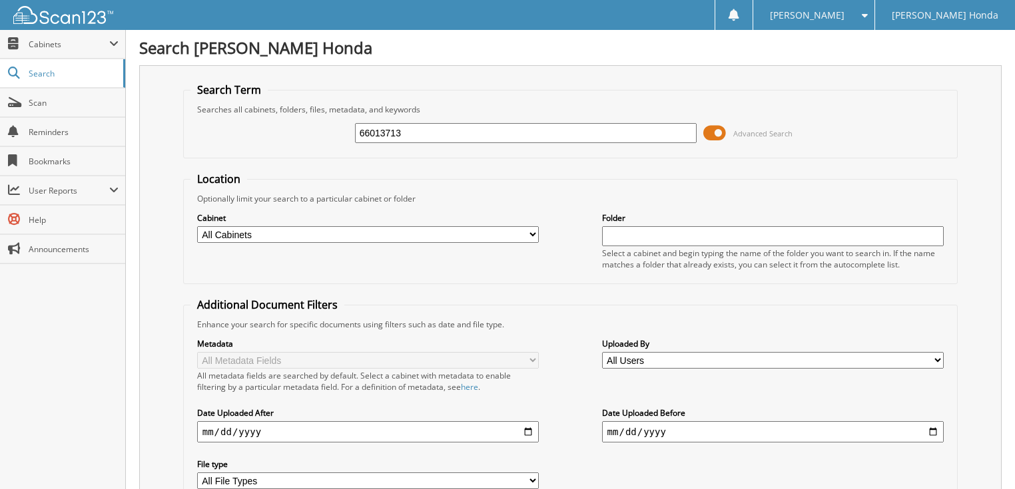
drag, startPoint x: 0, startPoint y: 0, endPoint x: 724, endPoint y: 131, distance: 736.1
click at [724, 131] on span at bounding box center [714, 133] width 23 height 20
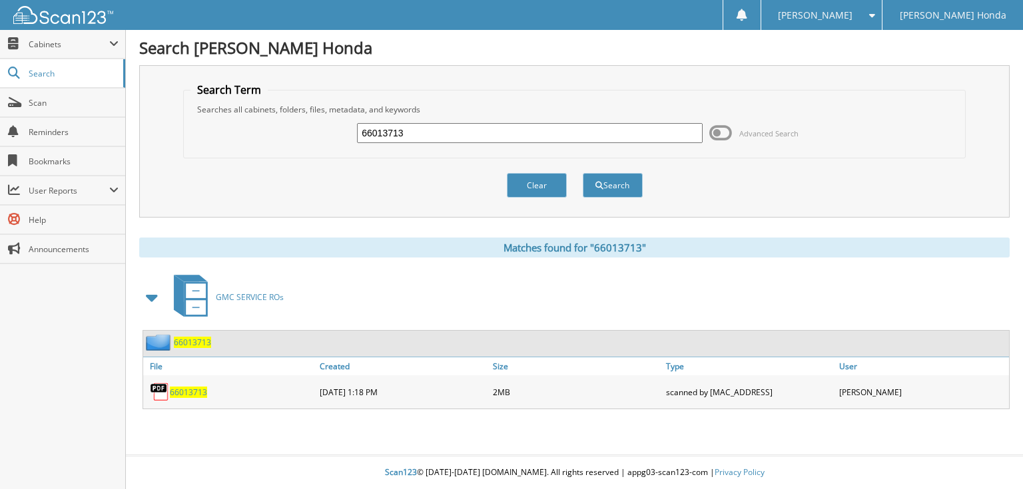
click at [561, 132] on input "66013713" at bounding box center [530, 133] width 346 height 20
type input "66013714"
click at [583, 173] on button "Search" at bounding box center [613, 185] width 60 height 25
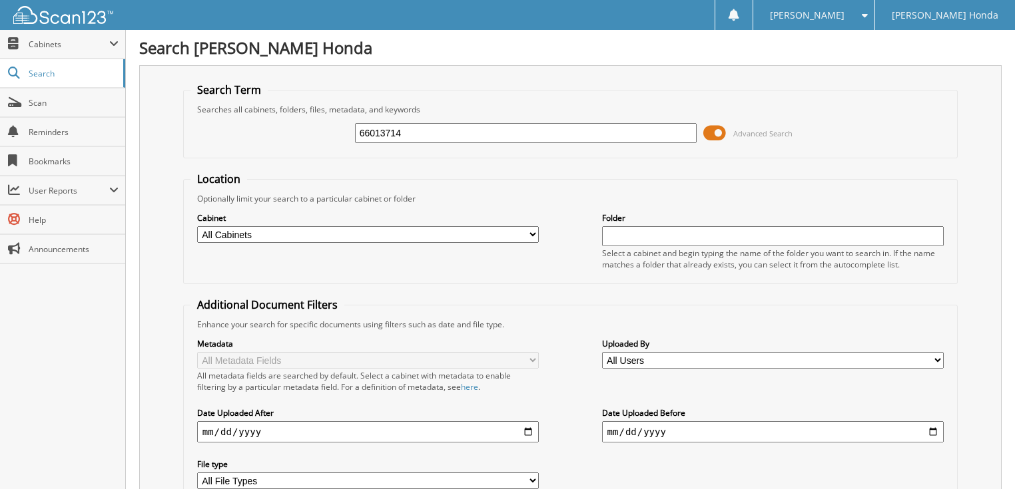
click at [708, 135] on span at bounding box center [714, 133] width 23 height 20
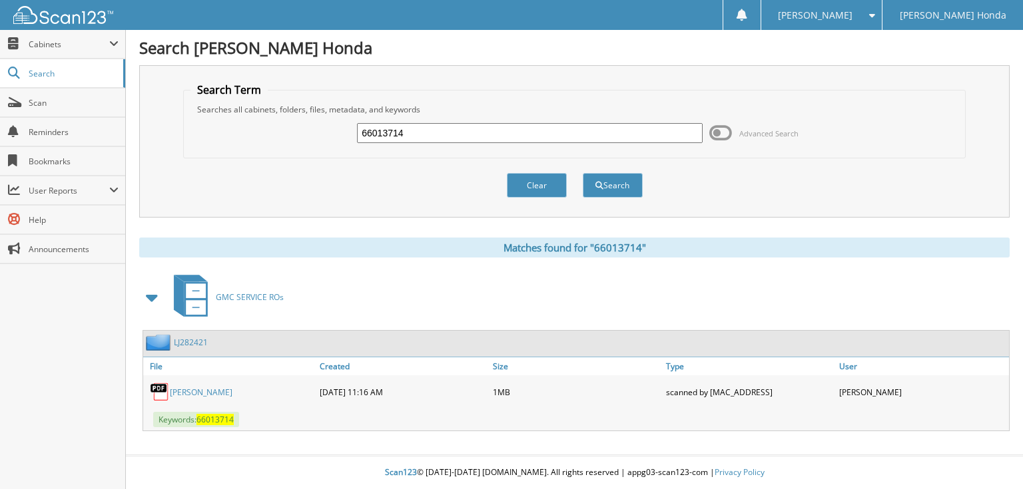
click at [589, 133] on input "66013714" at bounding box center [530, 133] width 346 height 20
type input "66013715"
click at [583, 173] on button "Search" at bounding box center [613, 185] width 60 height 25
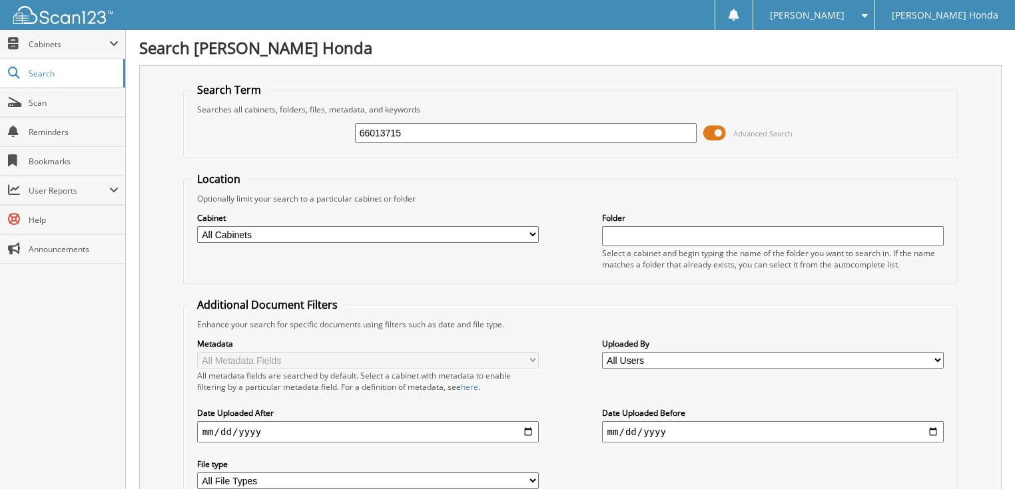
click at [722, 126] on span at bounding box center [714, 133] width 23 height 20
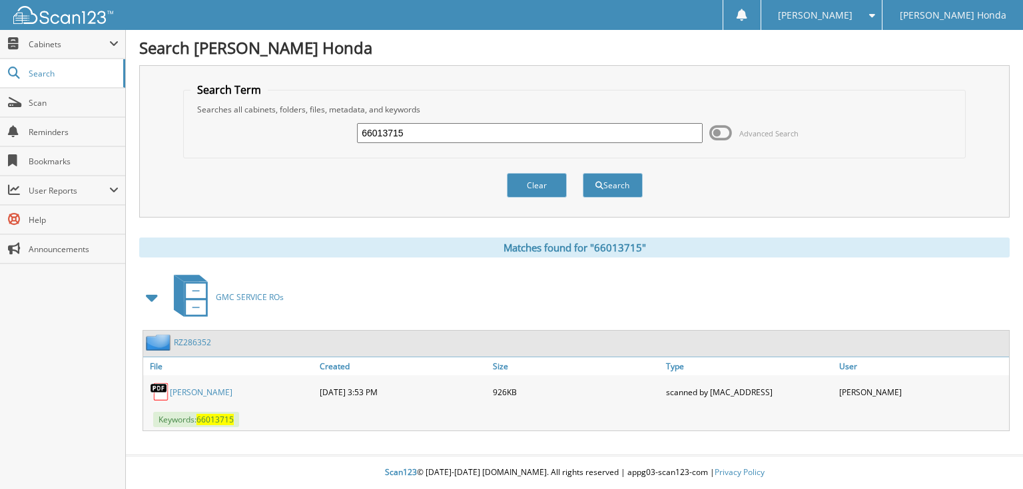
click at [533, 130] on input "66013715" at bounding box center [530, 133] width 346 height 20
type input "66013716"
click at [583, 173] on button "Search" at bounding box center [613, 185] width 60 height 25
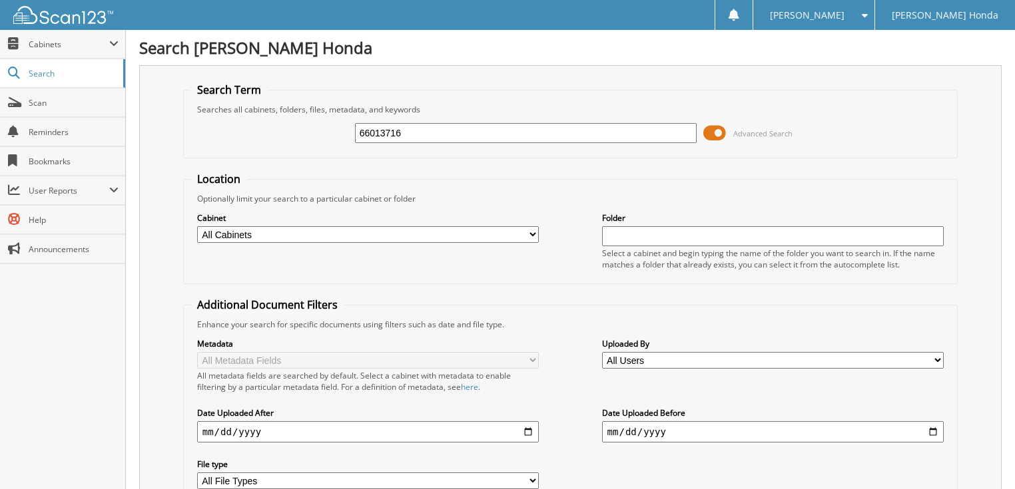
click at [706, 130] on span at bounding box center [714, 133] width 23 height 20
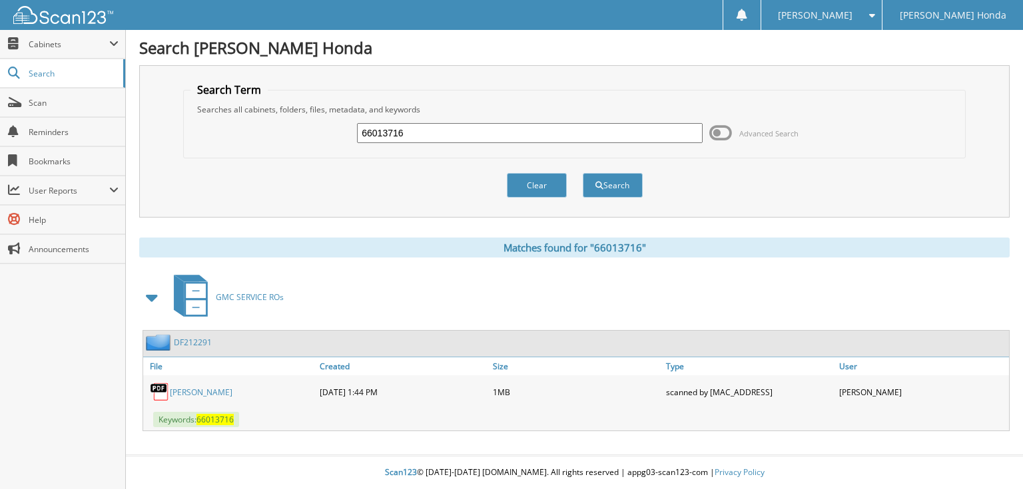
click at [532, 136] on input "66013716" at bounding box center [530, 133] width 346 height 20
type input "66013717"
click at [583, 173] on button "Search" at bounding box center [613, 185] width 60 height 25
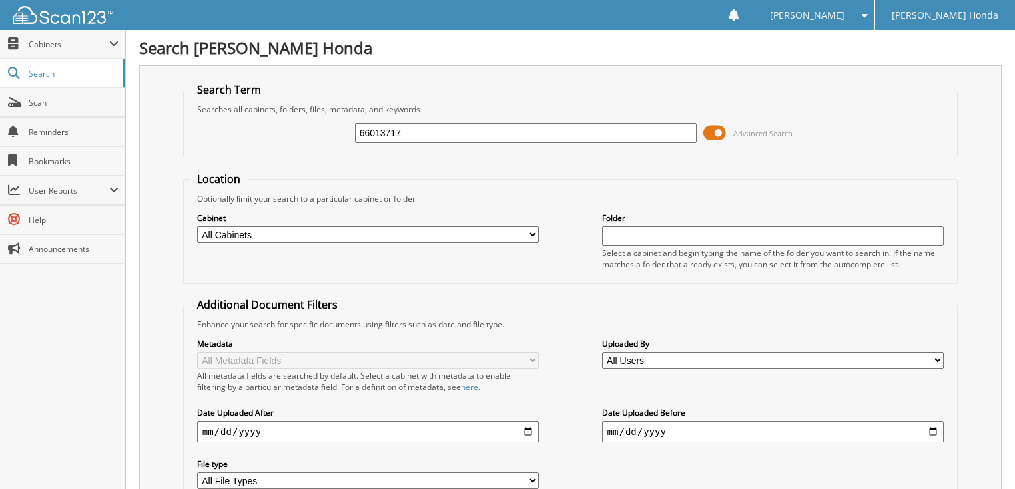
click at [734, 134] on span "Advanced Search" at bounding box center [762, 133] width 59 height 10
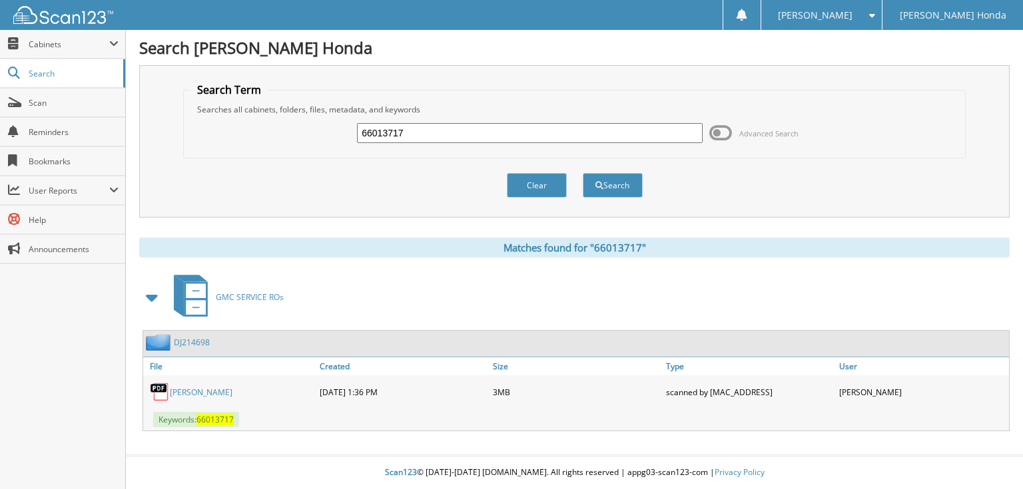
click at [525, 130] on input "66013717" at bounding box center [530, 133] width 346 height 20
type input "66013718"
click at [583, 173] on button "Search" at bounding box center [613, 185] width 60 height 25
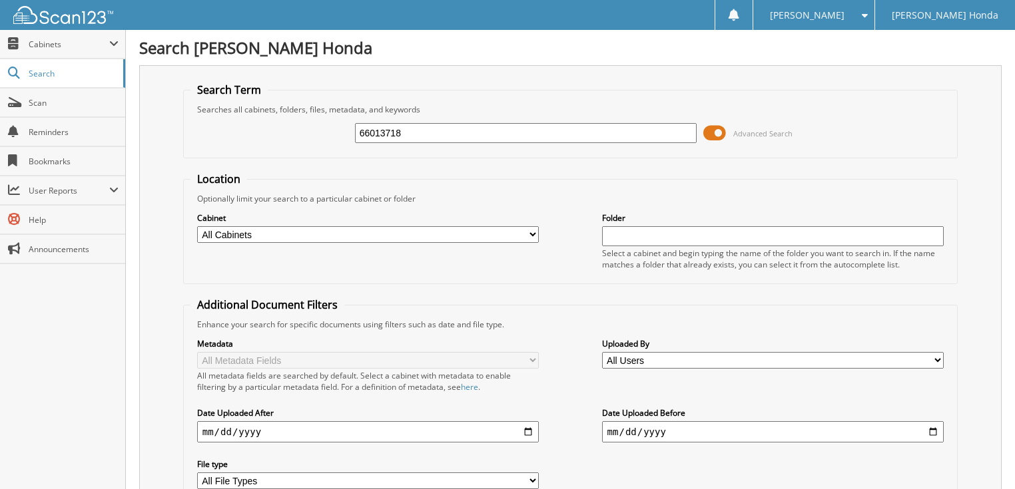
click at [718, 136] on span at bounding box center [714, 133] width 23 height 20
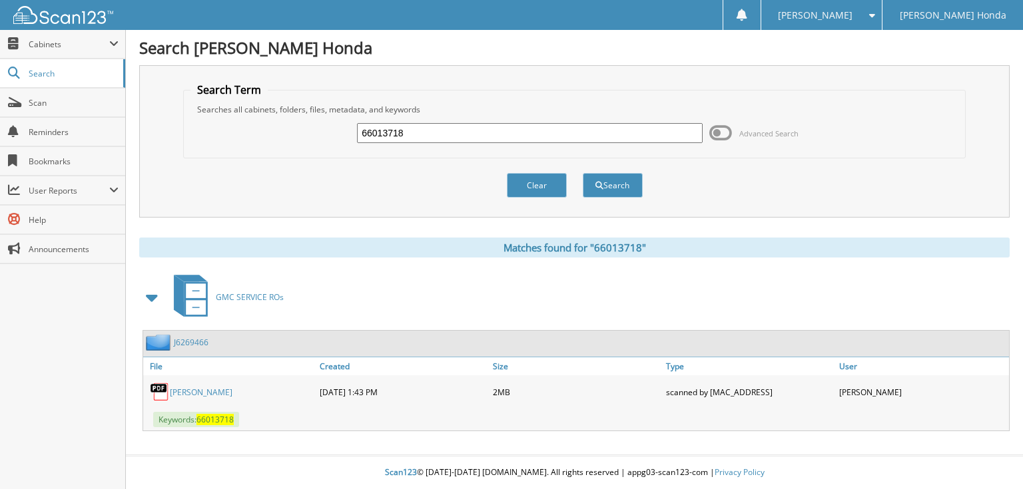
click at [471, 136] on input "66013718" at bounding box center [530, 133] width 346 height 20
type input "66013719"
click at [583, 173] on button "Search" at bounding box center [613, 185] width 60 height 25
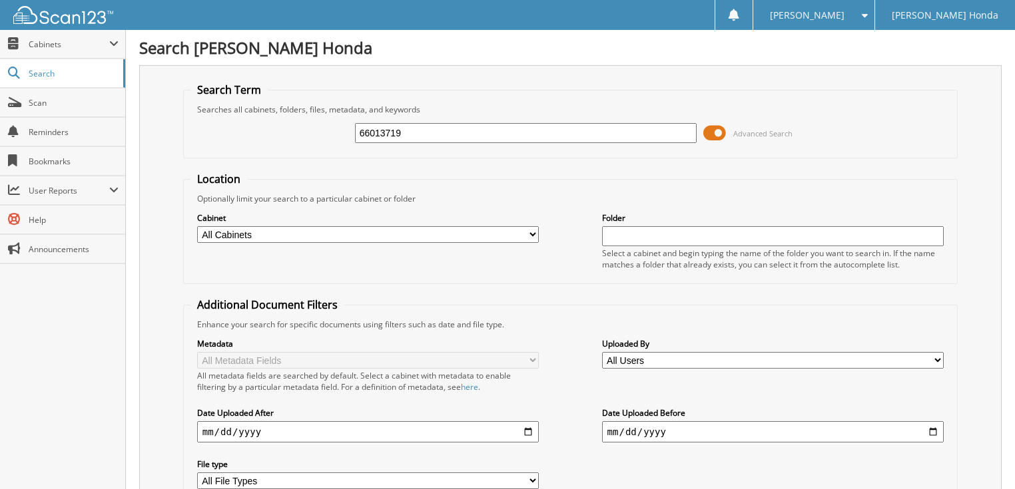
click at [726, 130] on span at bounding box center [714, 133] width 23 height 20
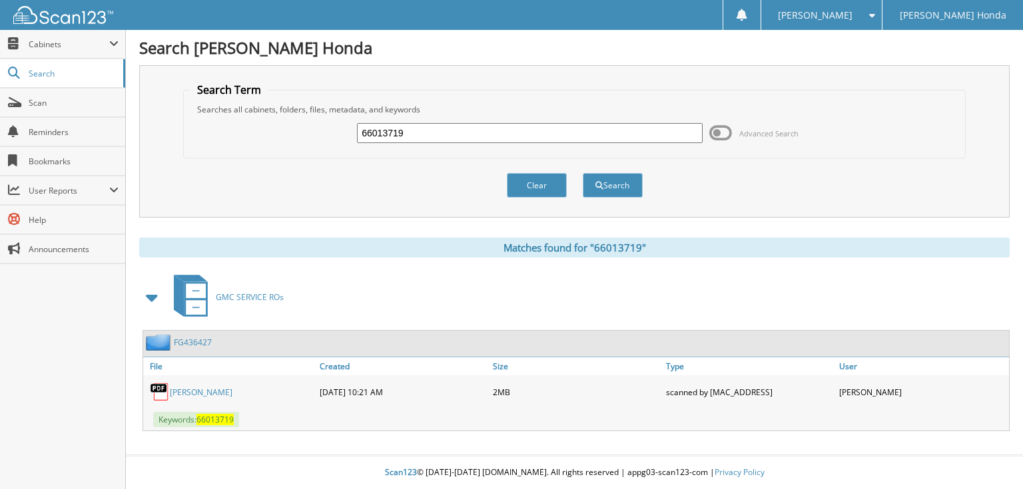
click at [542, 132] on input "66013719" at bounding box center [530, 133] width 346 height 20
type input "66013720"
click at [583, 173] on button "Search" at bounding box center [613, 185] width 60 height 25
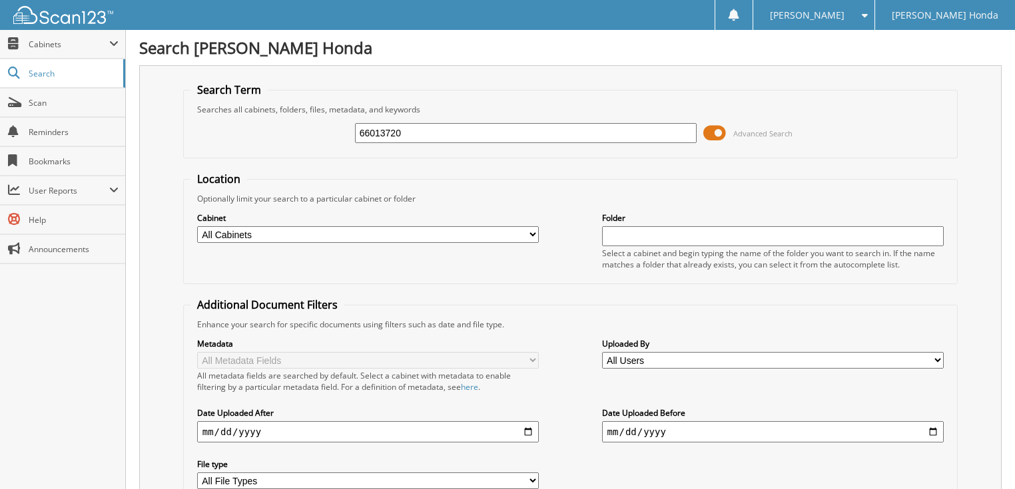
click at [723, 135] on span at bounding box center [714, 133] width 23 height 20
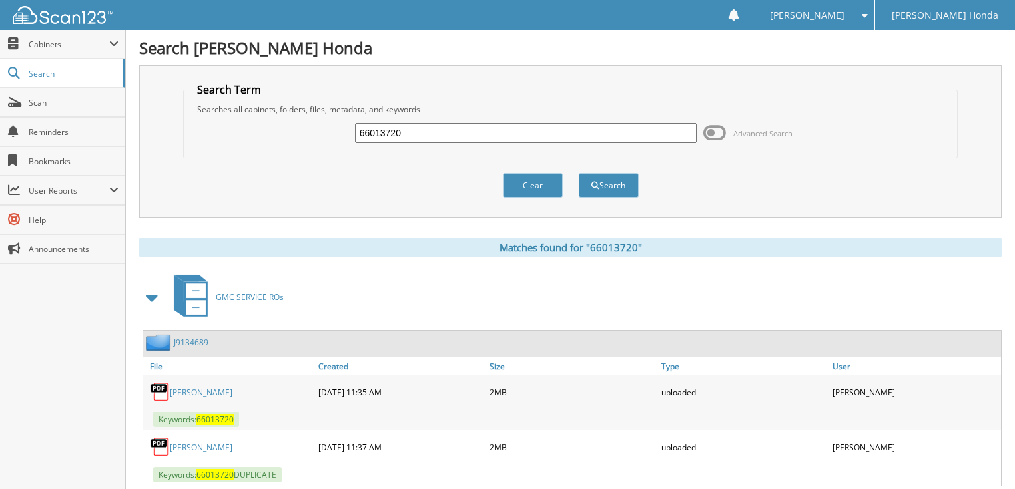
click at [571, 140] on input "66013720" at bounding box center [526, 133] width 342 height 20
type input "66013721"
click at [579, 173] on button "Search" at bounding box center [609, 185] width 60 height 25
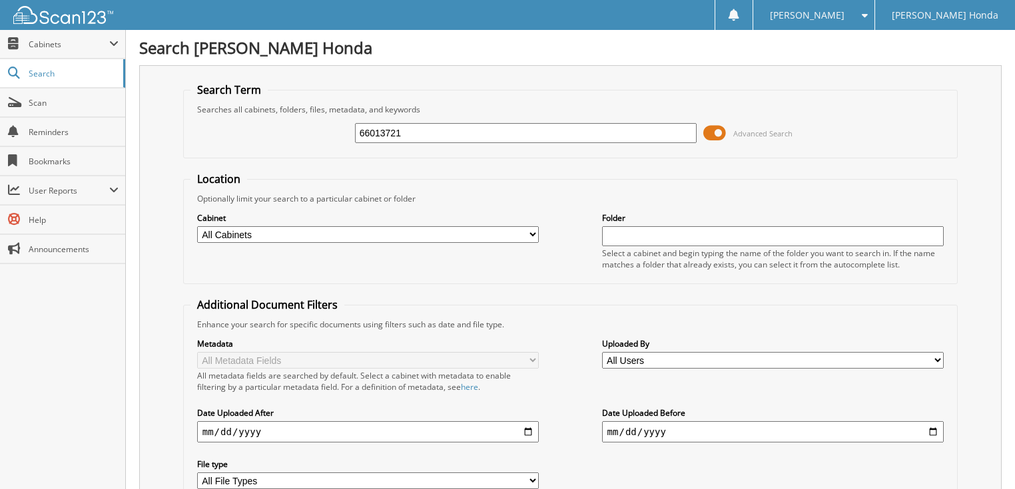
click at [716, 136] on span at bounding box center [714, 133] width 23 height 20
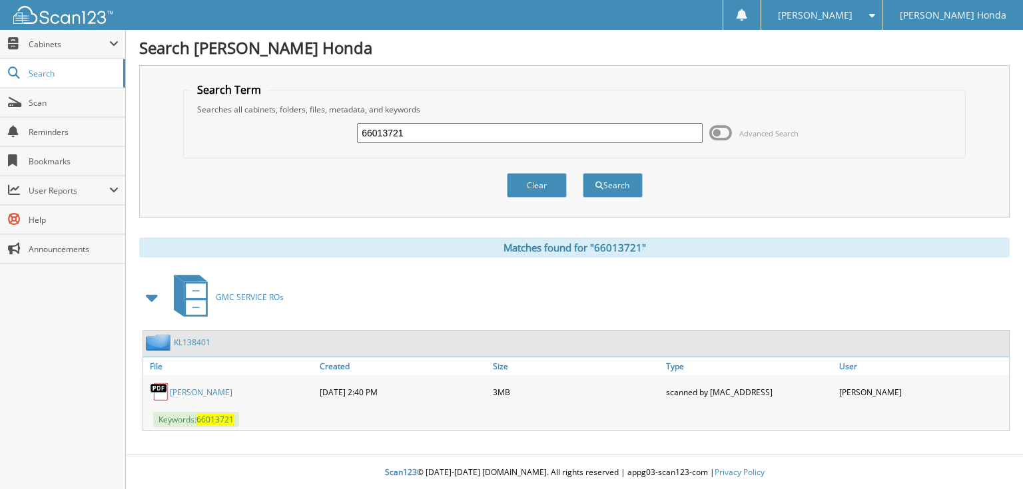
click at [563, 124] on input "66013721" at bounding box center [530, 133] width 346 height 20
type input "66013722"
click at [583, 173] on button "Search" at bounding box center [613, 185] width 60 height 25
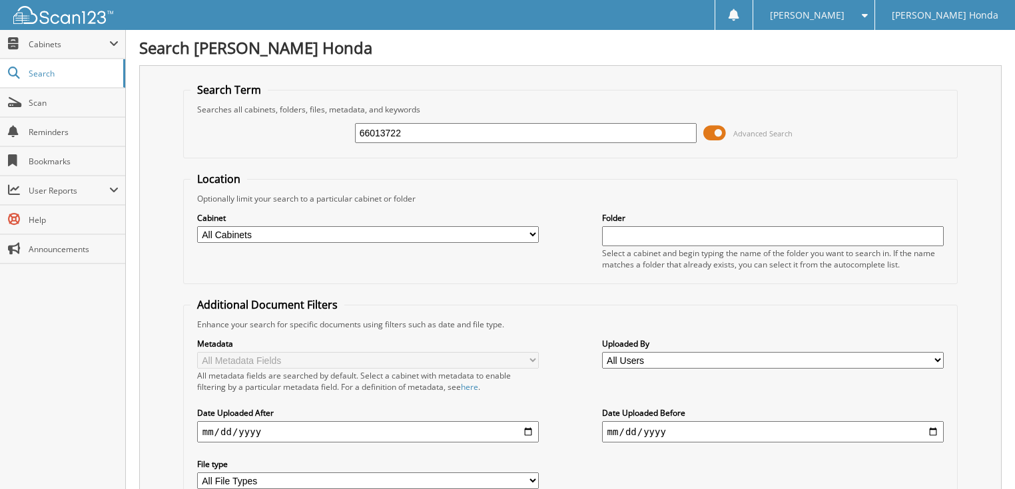
click at [727, 133] on span "Advanced Search" at bounding box center [747, 133] width 89 height 20
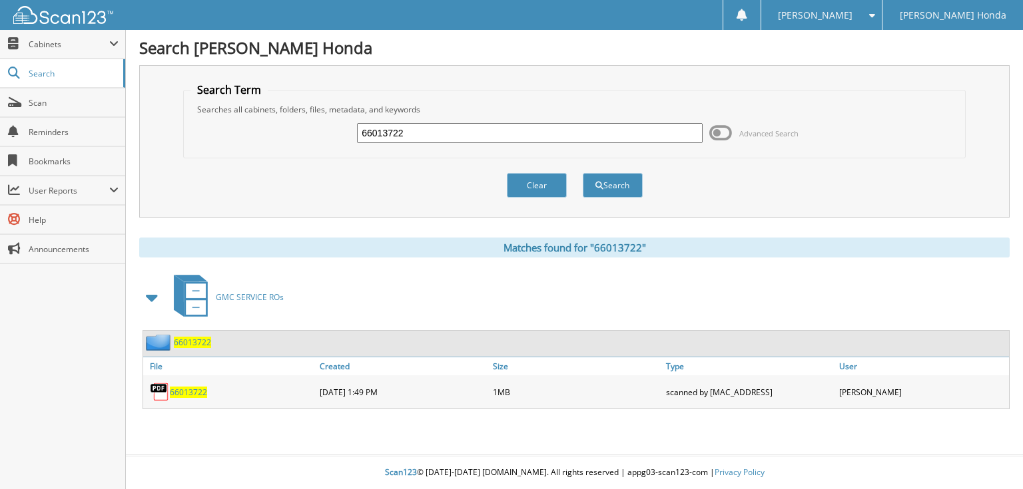
click at [462, 135] on input "66013722" at bounding box center [530, 133] width 346 height 20
type input "66013723"
click at [583, 173] on button "Search" at bounding box center [613, 185] width 60 height 25
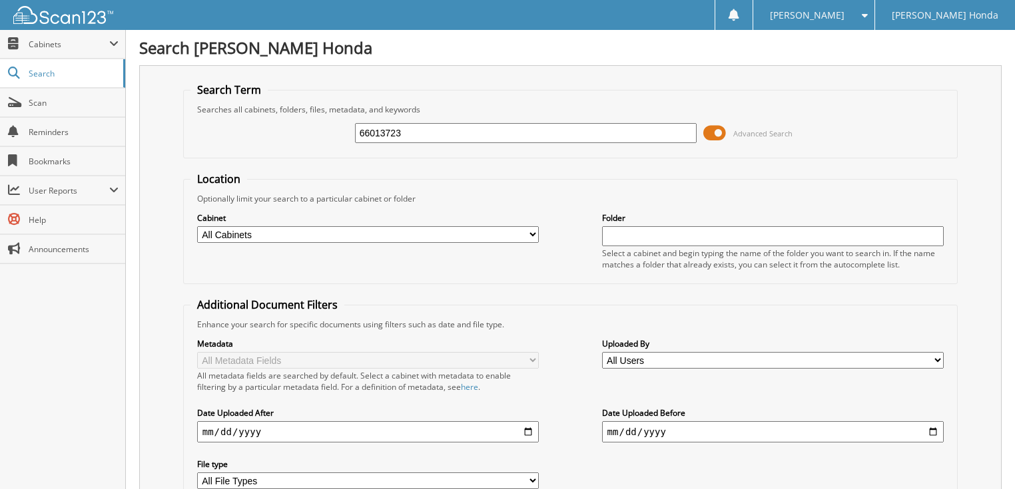
click at [716, 132] on span at bounding box center [714, 133] width 23 height 20
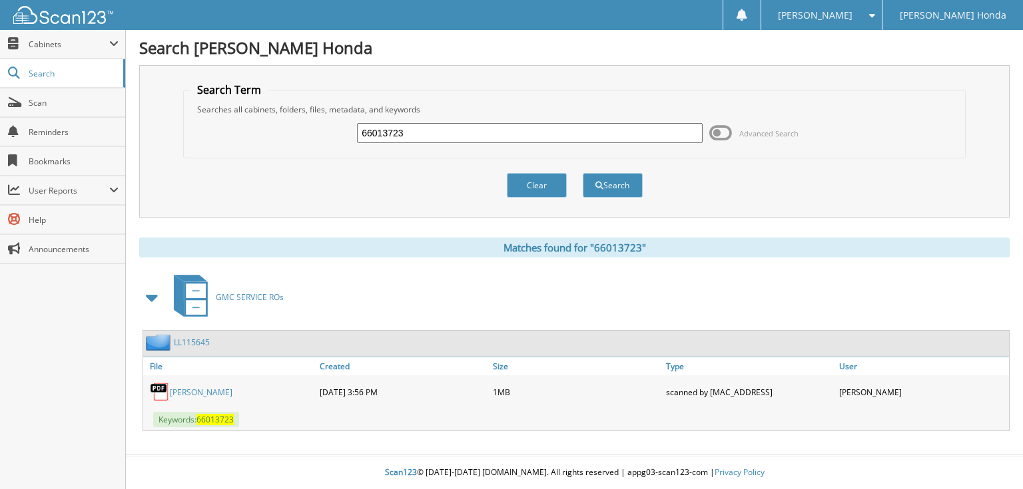
click at [543, 123] on input "66013723" at bounding box center [530, 133] width 346 height 20
type input "66013724"
click at [583, 173] on button "Search" at bounding box center [613, 185] width 60 height 25
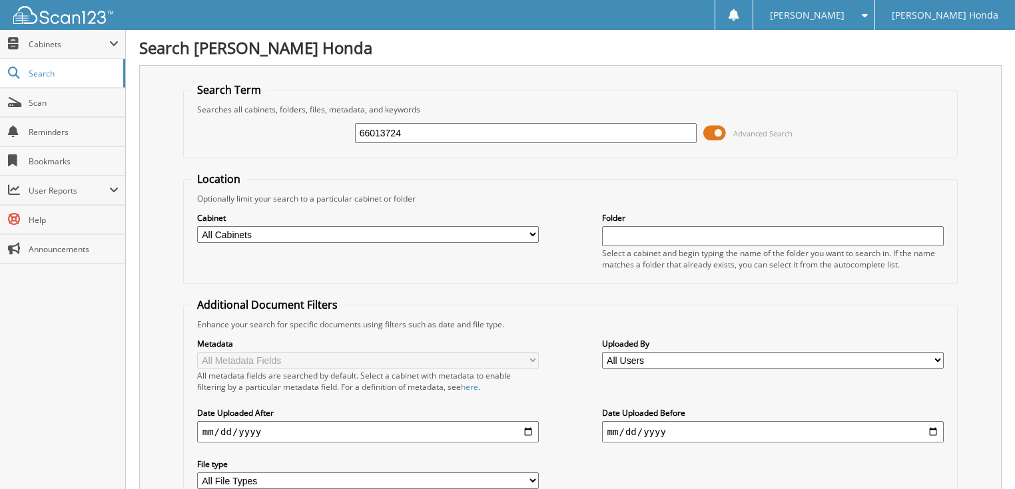
click at [704, 130] on span at bounding box center [714, 133] width 23 height 20
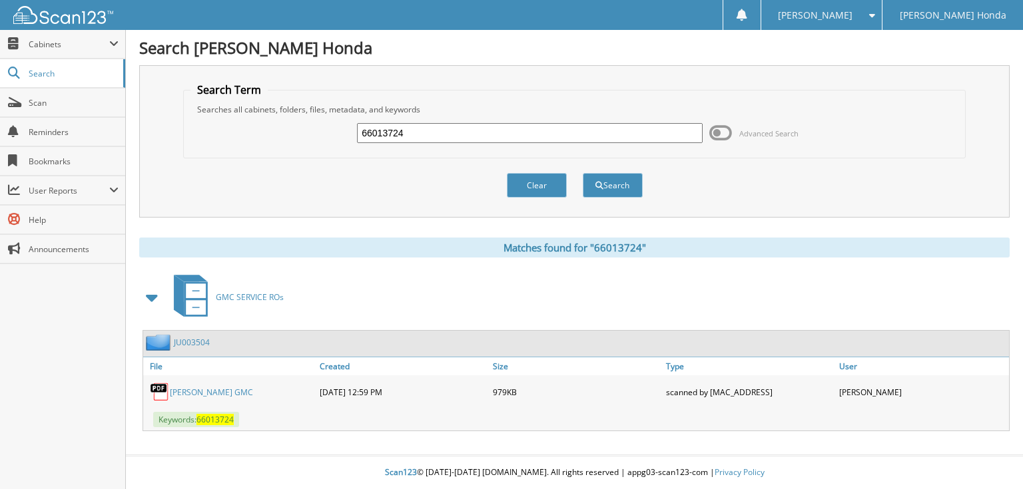
click at [583, 134] on input "66013724" at bounding box center [530, 133] width 346 height 20
type input "660137245"
click at [583, 173] on button "Search" at bounding box center [613, 185] width 60 height 25
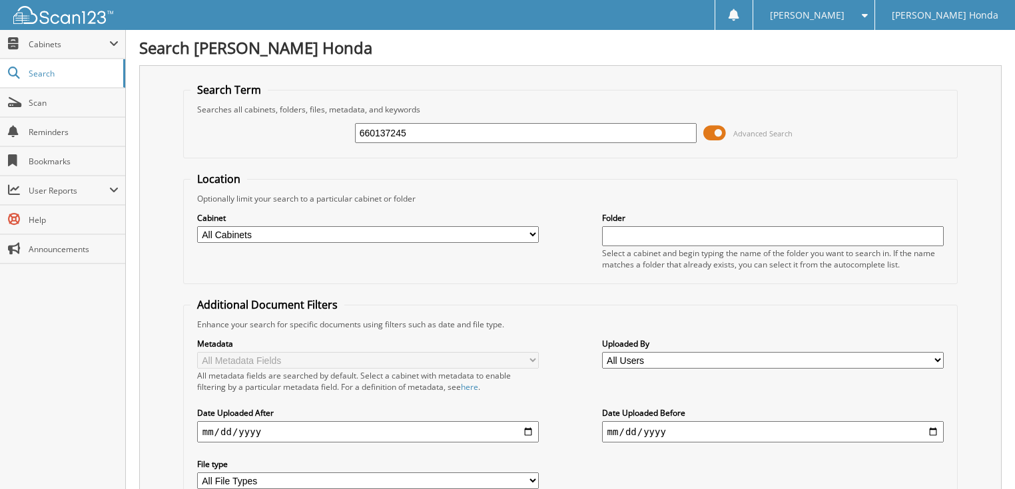
click at [533, 128] on input "660137245" at bounding box center [526, 133] width 342 height 20
type input "66013725"
click at [705, 133] on span at bounding box center [714, 133] width 23 height 20
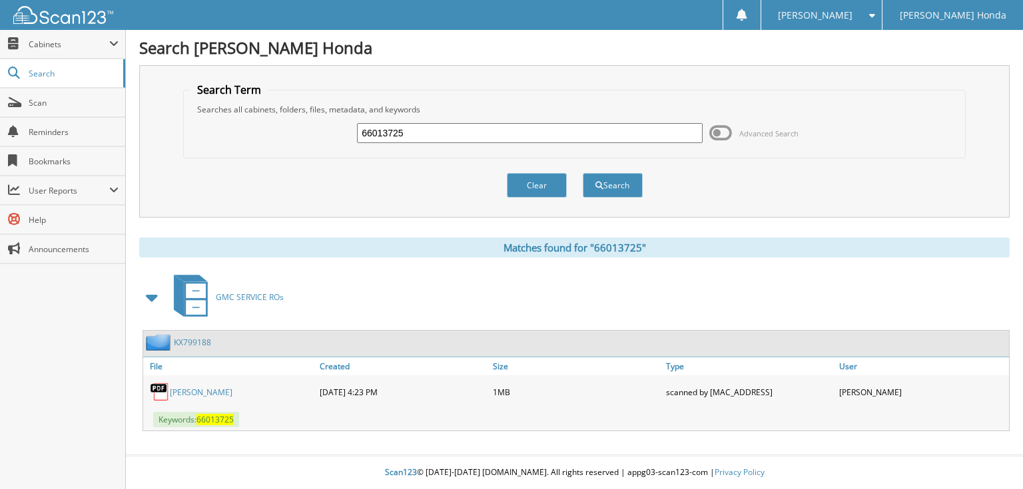
click at [597, 136] on input "66013725" at bounding box center [530, 133] width 346 height 20
click at [458, 141] on input "66013725" at bounding box center [530, 133] width 346 height 20
type input "66013726"
click at [583, 173] on button "Search" at bounding box center [613, 185] width 60 height 25
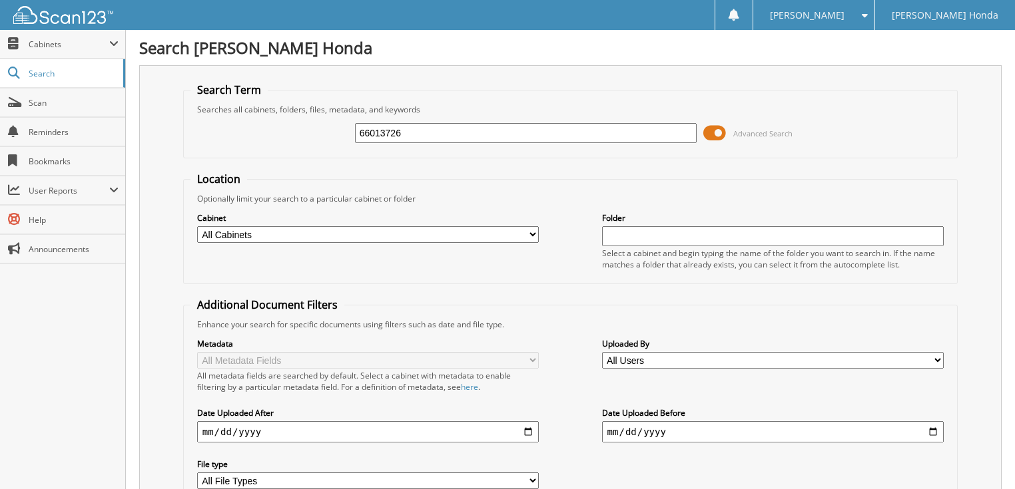
click at [722, 134] on span at bounding box center [714, 133] width 23 height 20
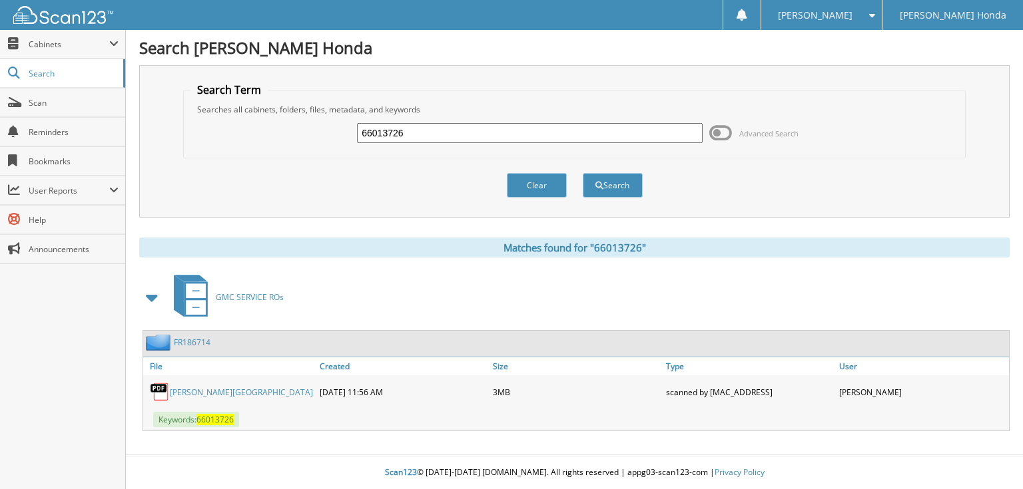
click at [495, 130] on input "66013726" at bounding box center [530, 133] width 346 height 20
type input "66013727"
click at [583, 173] on button "Search" at bounding box center [613, 185] width 60 height 25
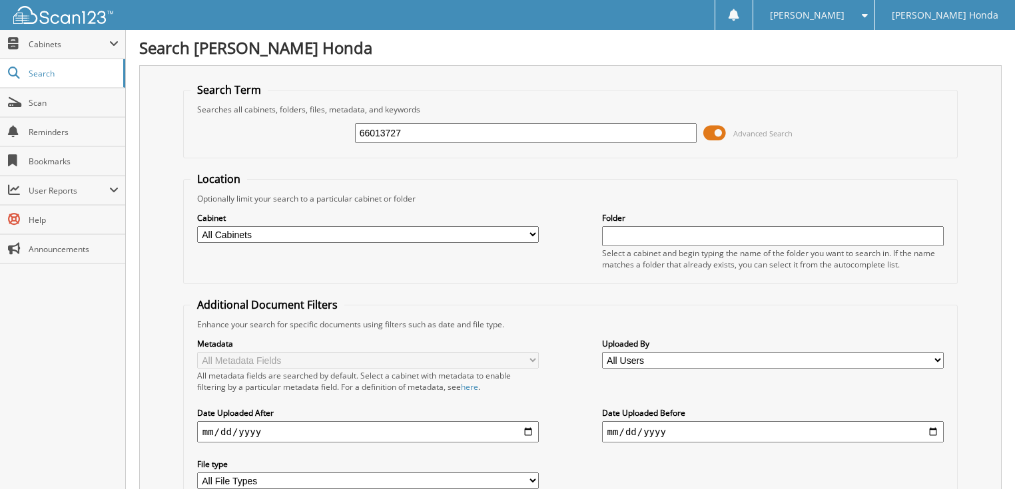
click at [719, 132] on span at bounding box center [714, 133] width 23 height 20
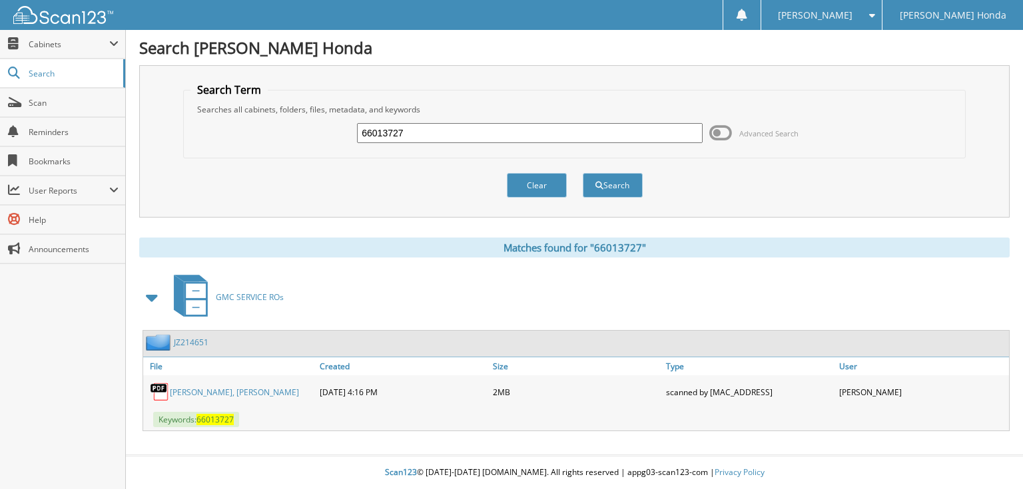
click at [522, 127] on input "66013727" at bounding box center [530, 133] width 346 height 20
type input "66013728"
click at [583, 173] on button "Search" at bounding box center [613, 185] width 60 height 25
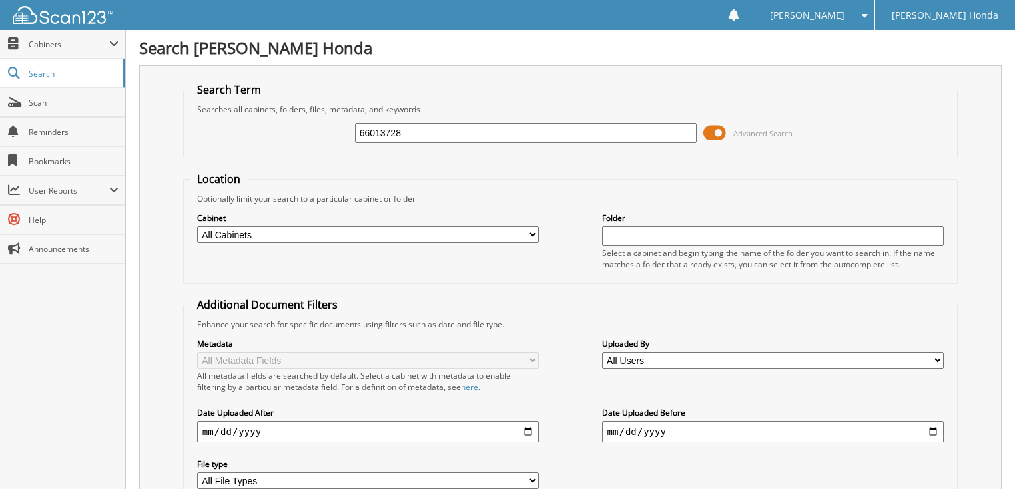
click at [740, 134] on span "Advanced Search" at bounding box center [762, 133] width 59 height 10
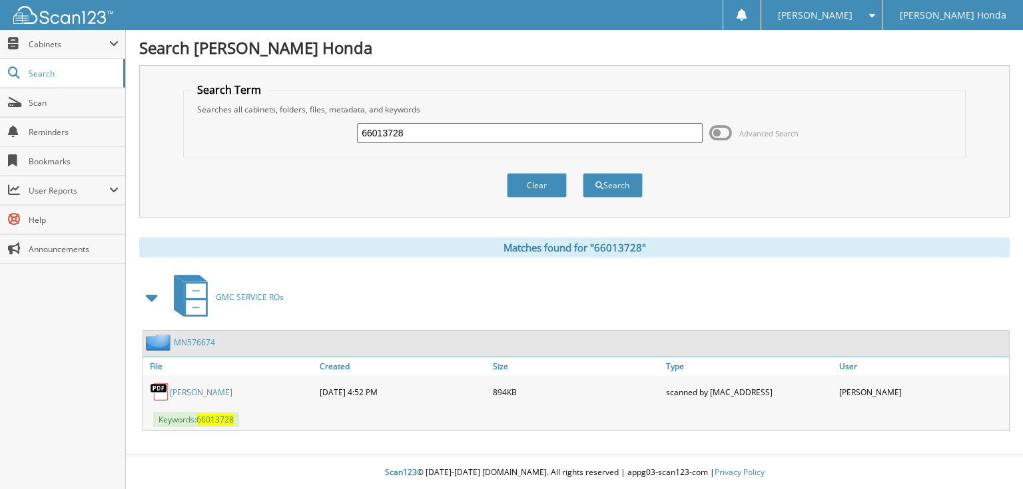
click at [543, 136] on input "66013728" at bounding box center [530, 133] width 346 height 20
type input "66013729"
click at [583, 173] on button "Search" at bounding box center [613, 185] width 60 height 25
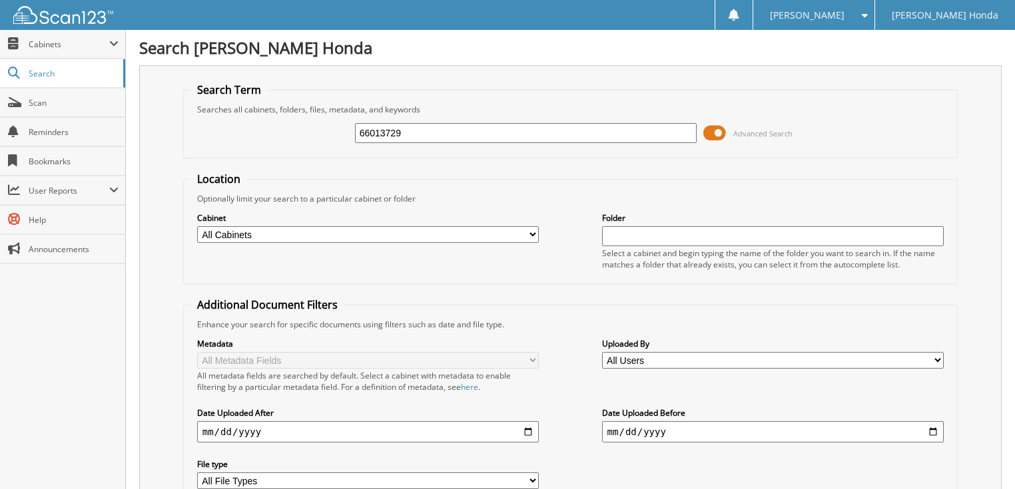
click at [764, 133] on span "Advanced Search" at bounding box center [762, 133] width 59 height 10
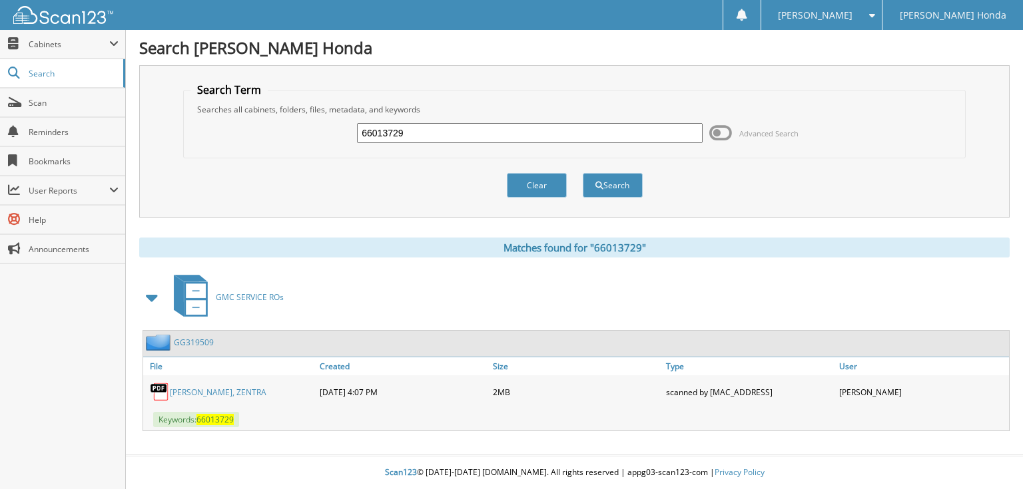
click at [485, 136] on input "66013729" at bounding box center [530, 133] width 346 height 20
type input "660137630"
click at [583, 173] on button "Search" at bounding box center [613, 185] width 60 height 25
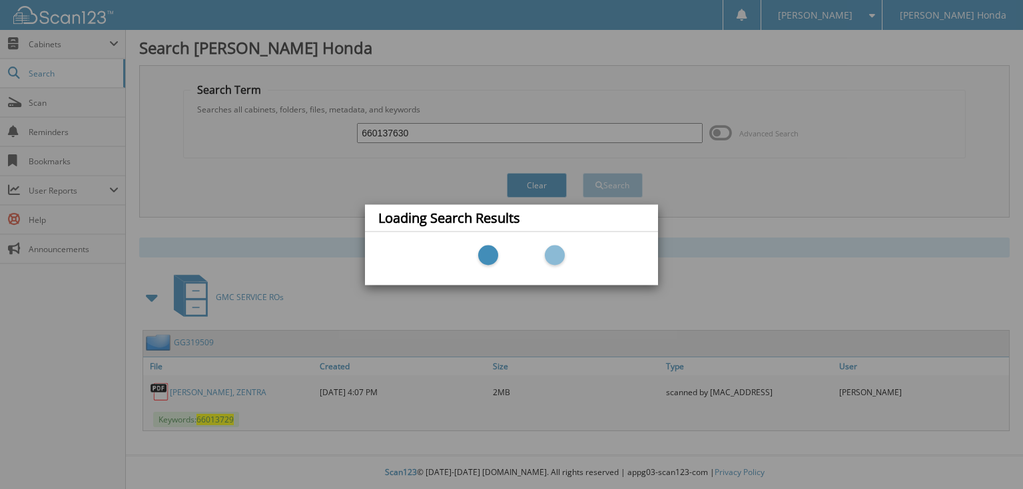
click at [459, 136] on div "Loading Search Results" at bounding box center [511, 244] width 1023 height 489
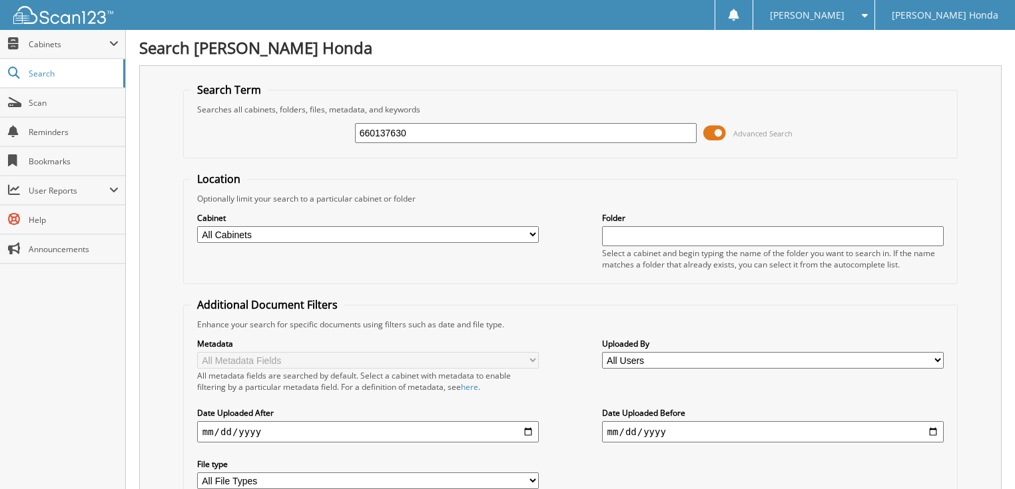
click at [433, 132] on input "660137630" at bounding box center [526, 133] width 342 height 20
type input "66013730"
click at [710, 138] on span at bounding box center [714, 133] width 23 height 20
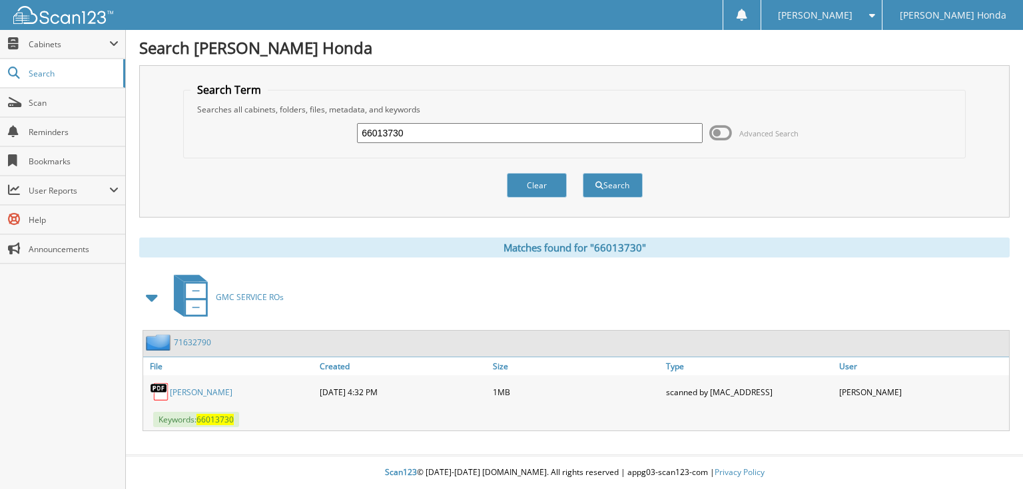
click at [559, 135] on input "66013730" at bounding box center [530, 133] width 346 height 20
type input "66013731"
click at [583, 173] on button "Search" at bounding box center [613, 185] width 60 height 25
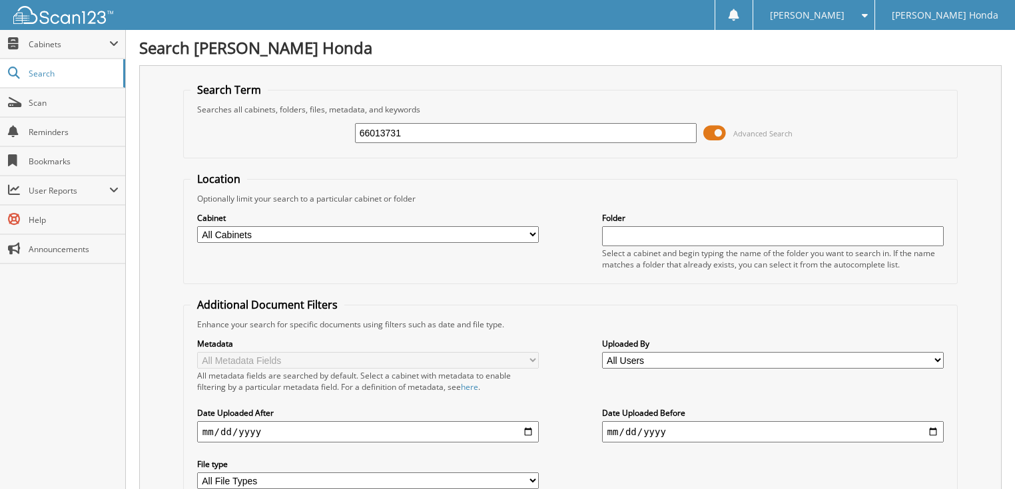
click at [713, 130] on span at bounding box center [714, 133] width 23 height 20
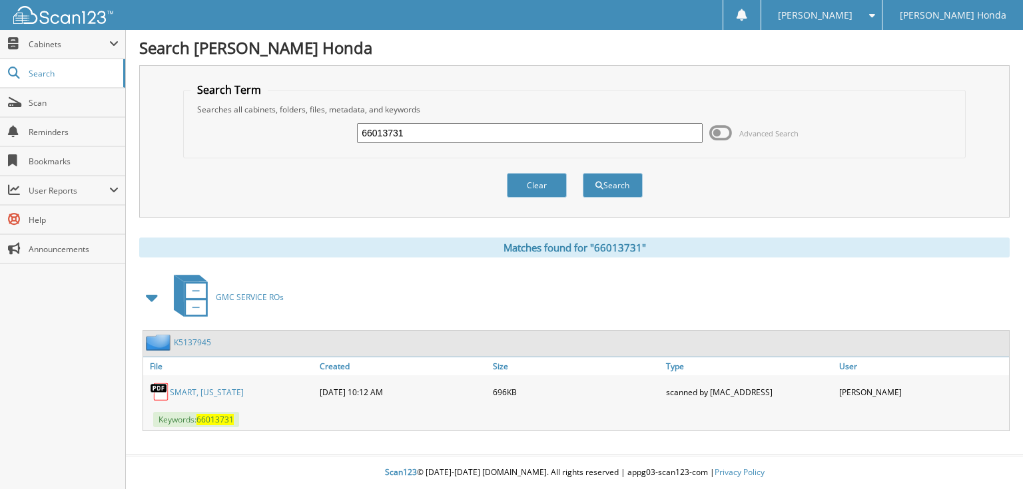
click at [512, 135] on input "66013731" at bounding box center [530, 133] width 346 height 20
type input "66013732"
click at [583, 173] on button "Search" at bounding box center [613, 185] width 60 height 25
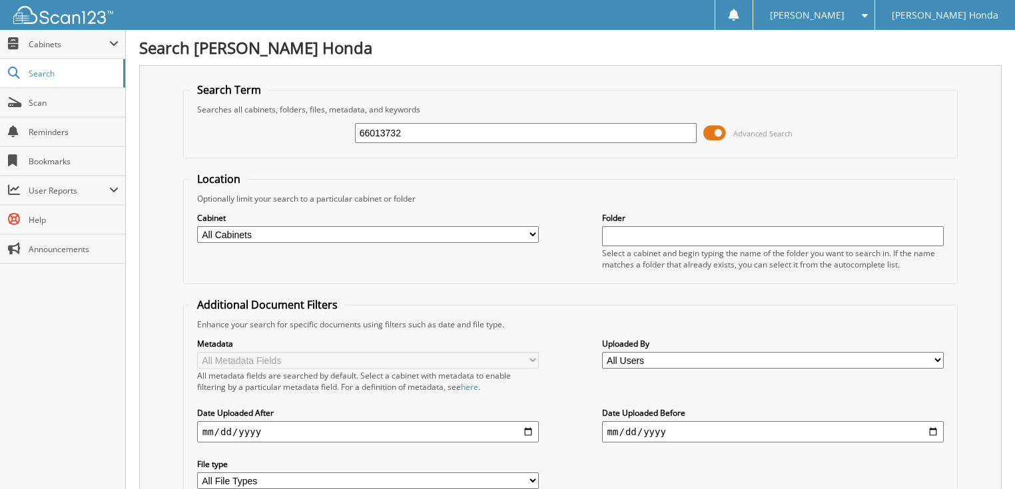
click at [720, 134] on span at bounding box center [714, 133] width 23 height 20
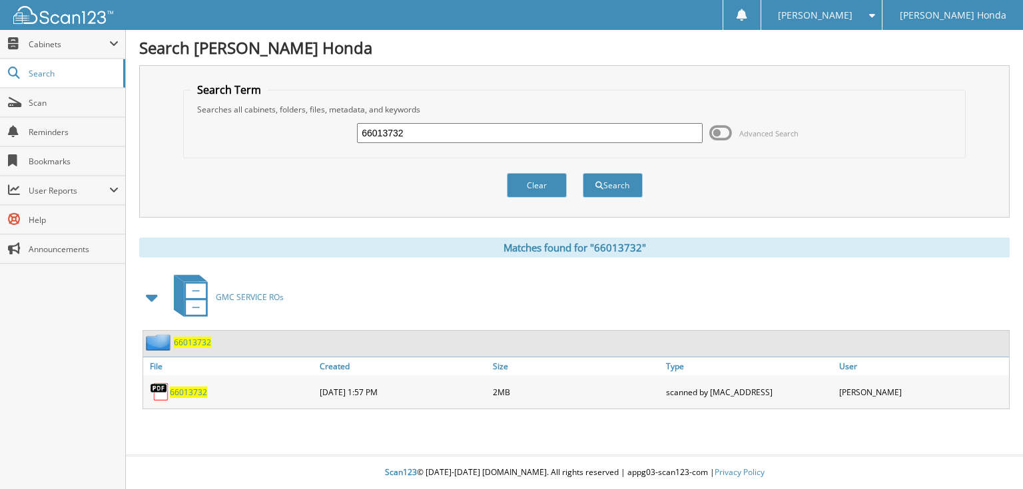
click at [489, 141] on input "66013732" at bounding box center [530, 133] width 346 height 20
type input "66013733"
click at [583, 173] on button "Search" at bounding box center [613, 185] width 60 height 25
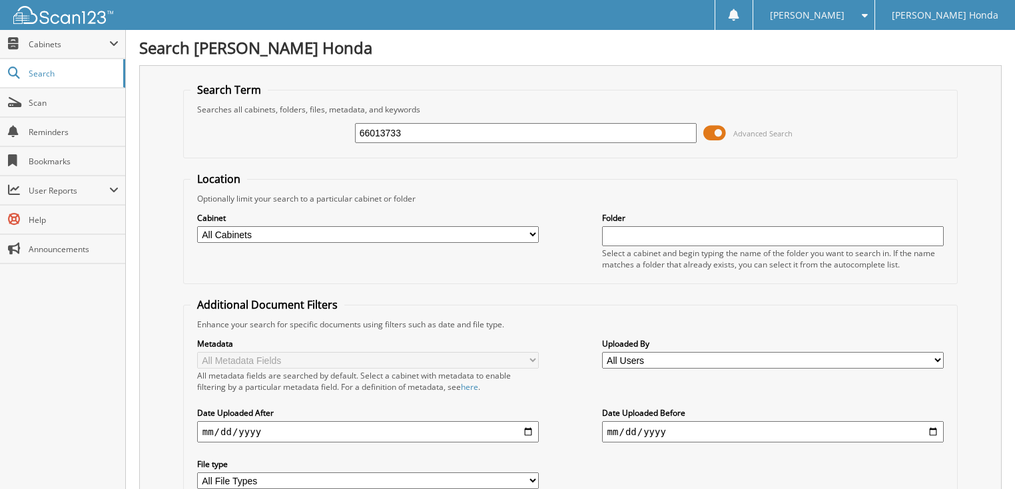
click at [466, 134] on input "66013733" at bounding box center [526, 133] width 342 height 20
click at [545, 132] on input "66013733" at bounding box center [526, 133] width 342 height 20
type input "66013732"
click at [732, 134] on span "Advanced Search" at bounding box center [747, 133] width 89 height 20
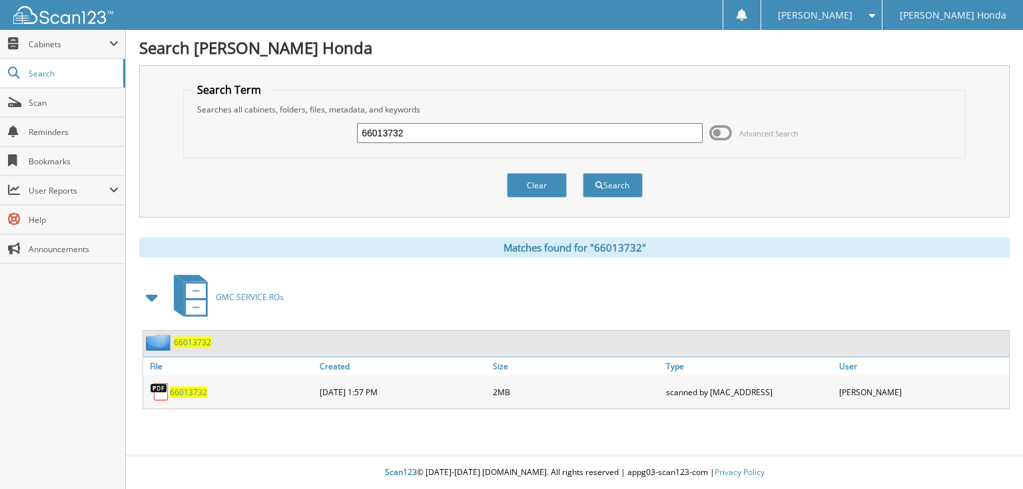
click at [471, 136] on input "66013732" at bounding box center [530, 133] width 346 height 20
type input "66013731"
click at [583, 173] on button "Search" at bounding box center [613, 185] width 60 height 25
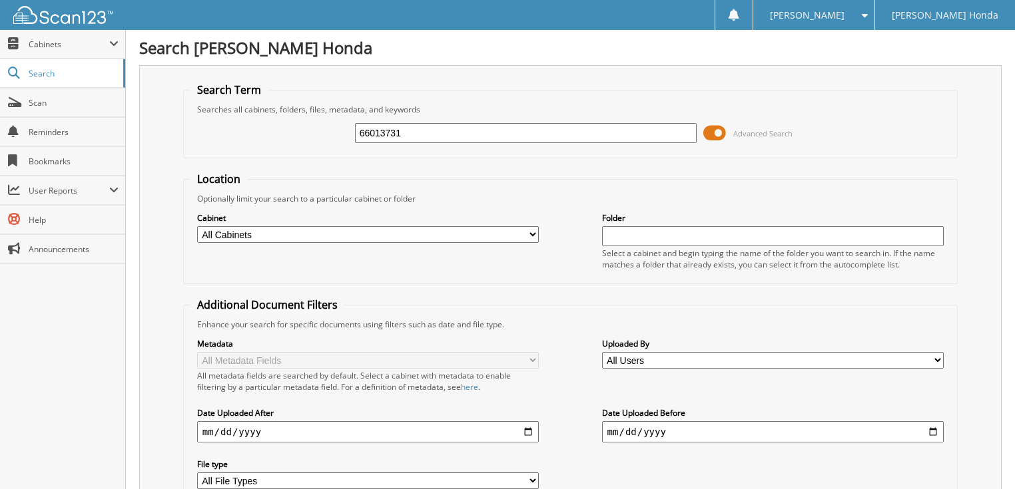
click at [734, 133] on span "Advanced Search" at bounding box center [762, 133] width 59 height 10
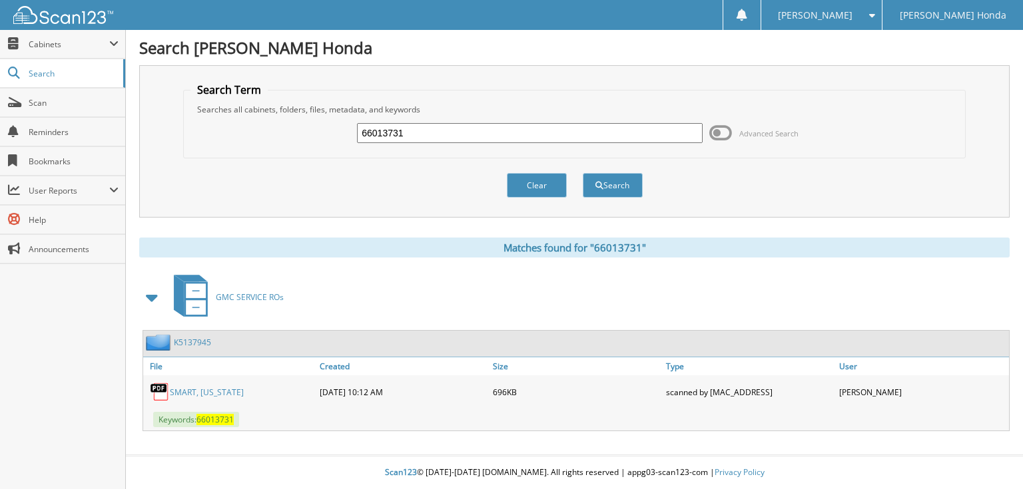
click at [447, 138] on input "66013731" at bounding box center [530, 133] width 346 height 20
type input "66013730"
click at [583, 173] on button "Search" at bounding box center [613, 185] width 60 height 25
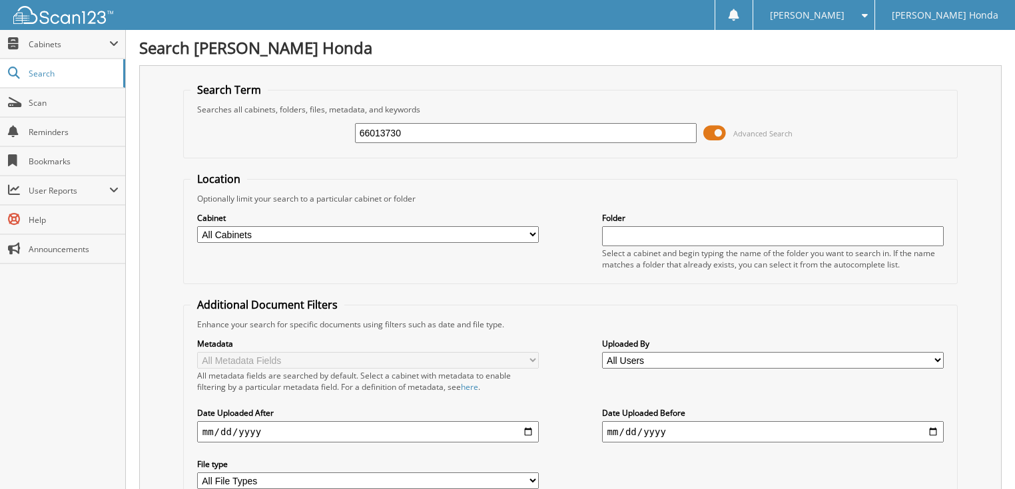
click at [744, 128] on span "Advanced Search" at bounding box center [762, 133] width 59 height 10
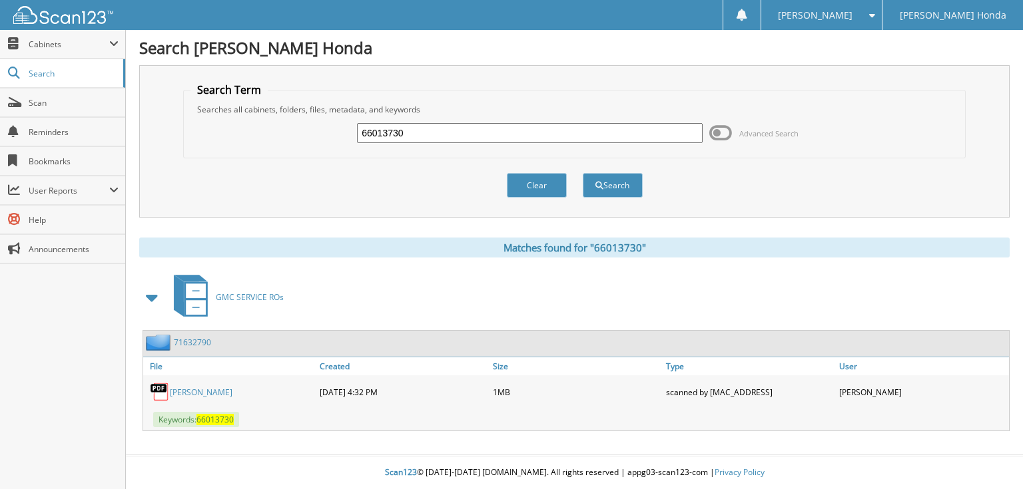
click at [479, 130] on input "66013730" at bounding box center [530, 133] width 346 height 20
type input "66013729"
click at [583, 173] on button "Search" at bounding box center [613, 185] width 60 height 25
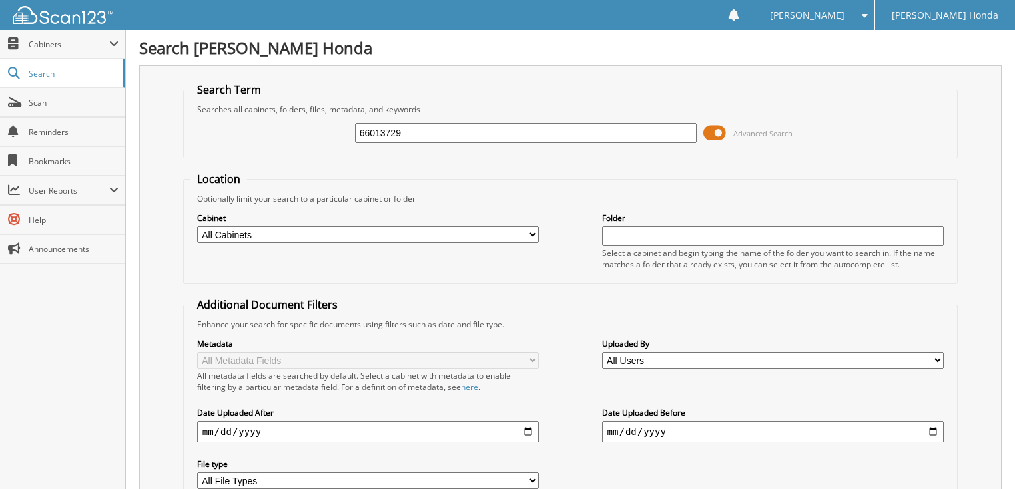
click at [728, 130] on span "Advanced Search" at bounding box center [747, 133] width 89 height 20
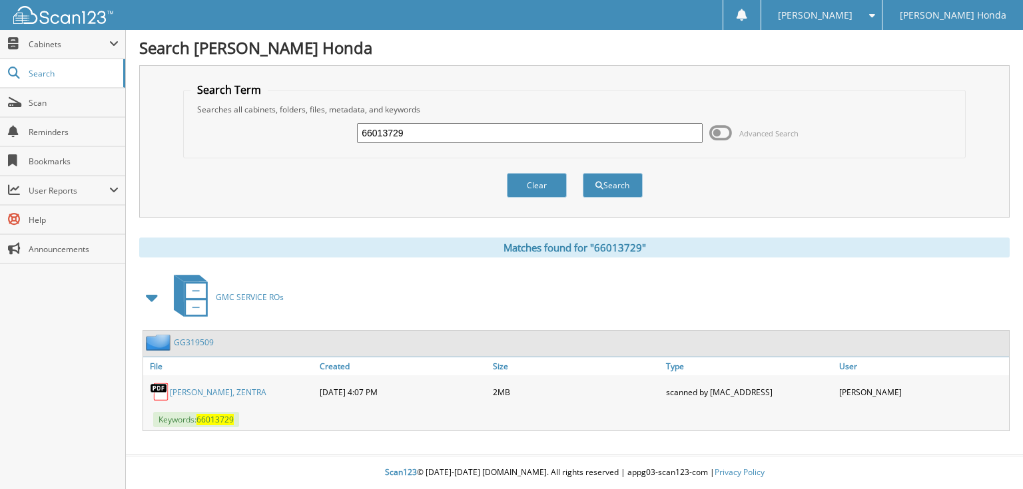
click at [447, 132] on input "66013729" at bounding box center [530, 133] width 346 height 20
type input "66013728"
click at [583, 173] on button "Search" at bounding box center [613, 185] width 60 height 25
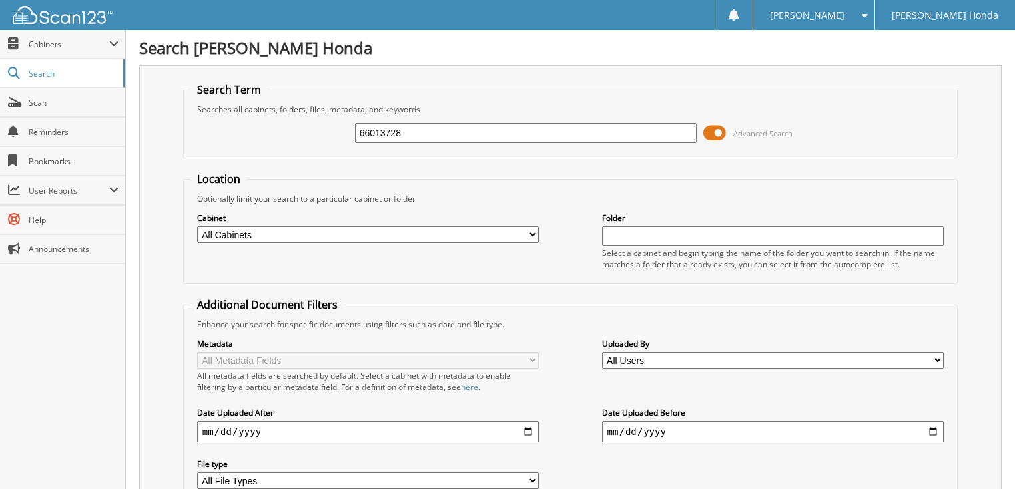
click at [740, 129] on span "Advanced Search" at bounding box center [762, 133] width 59 height 10
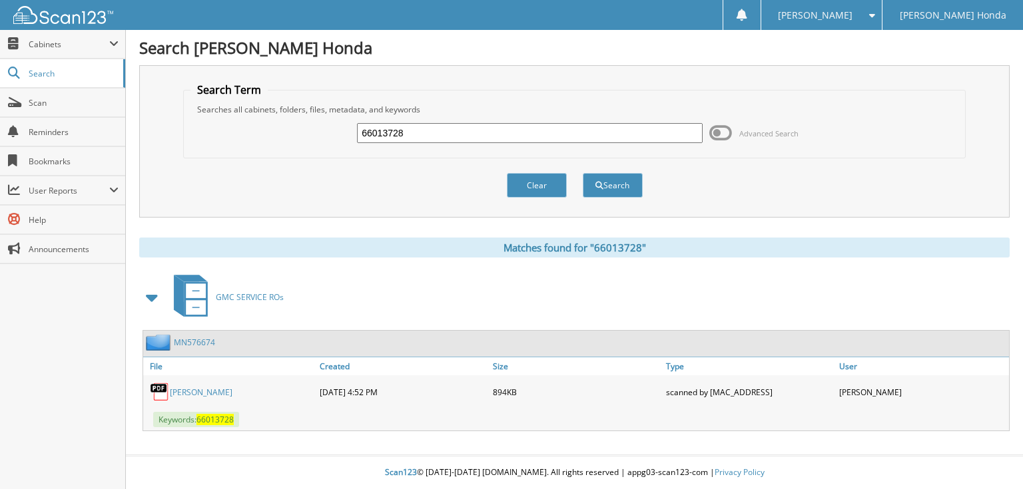
click at [453, 130] on input "66013728" at bounding box center [530, 133] width 346 height 20
type input "66013700"
click at [583, 173] on button "Search" at bounding box center [613, 185] width 60 height 25
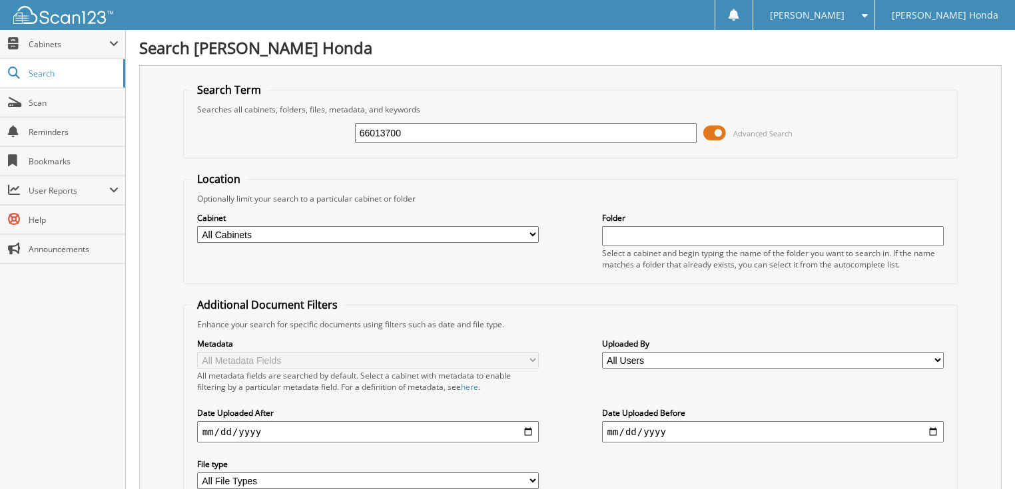
click at [744, 136] on span "Advanced Search" at bounding box center [762, 133] width 59 height 10
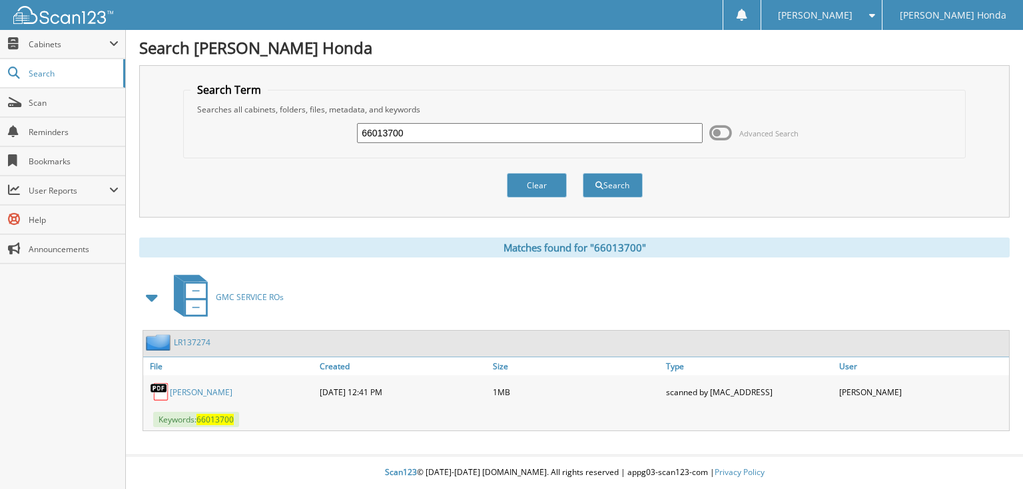
click at [433, 136] on input "66013700" at bounding box center [530, 133] width 346 height 20
type input "66013701"
click at [583, 173] on button "Search" at bounding box center [613, 185] width 60 height 25
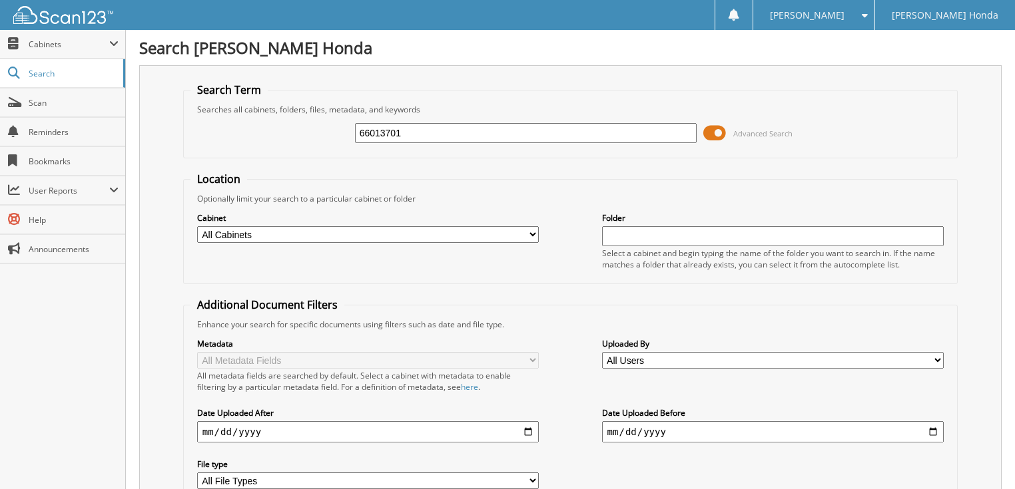
click at [765, 132] on span "Advanced Search" at bounding box center [762, 133] width 59 height 10
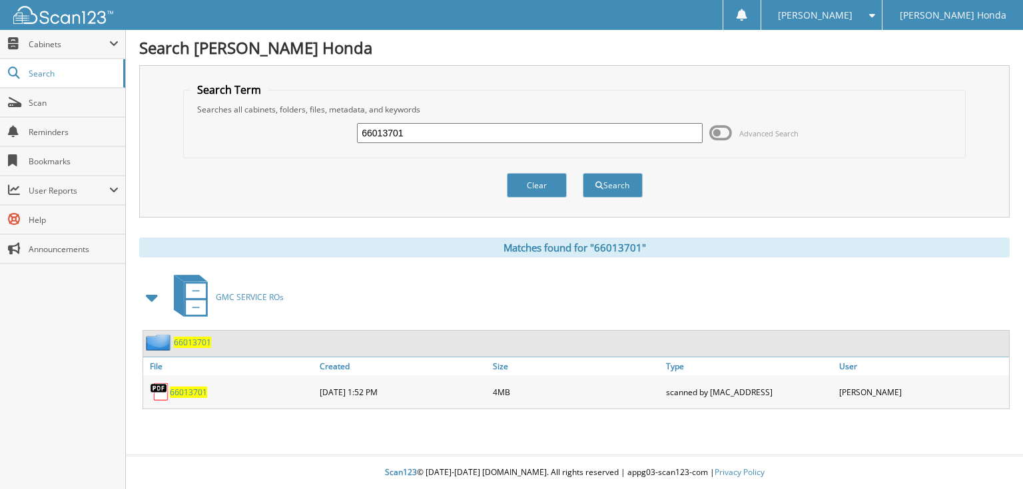
click at [489, 124] on input "66013701" at bounding box center [530, 133] width 346 height 20
type input "66013702"
click at [583, 173] on button "Search" at bounding box center [613, 185] width 60 height 25
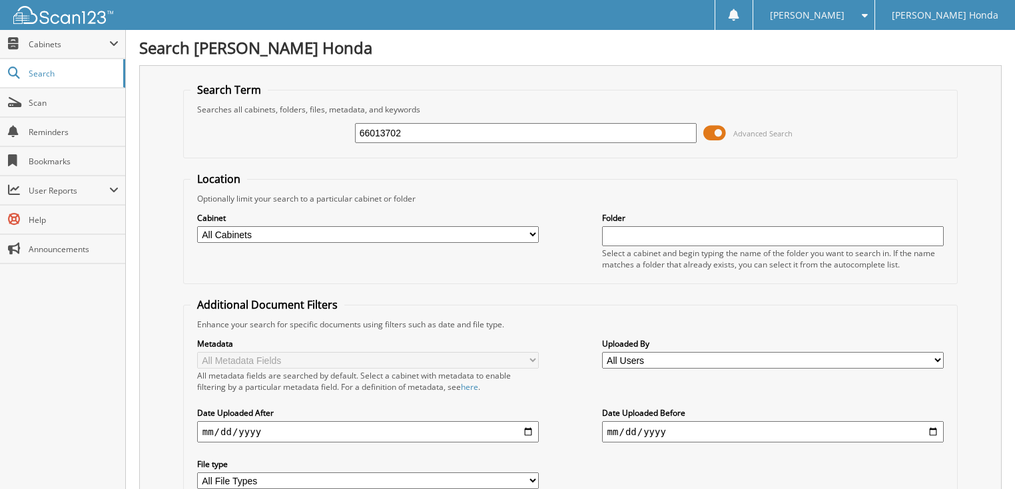
click at [730, 139] on span "Advanced Search" at bounding box center [747, 133] width 89 height 20
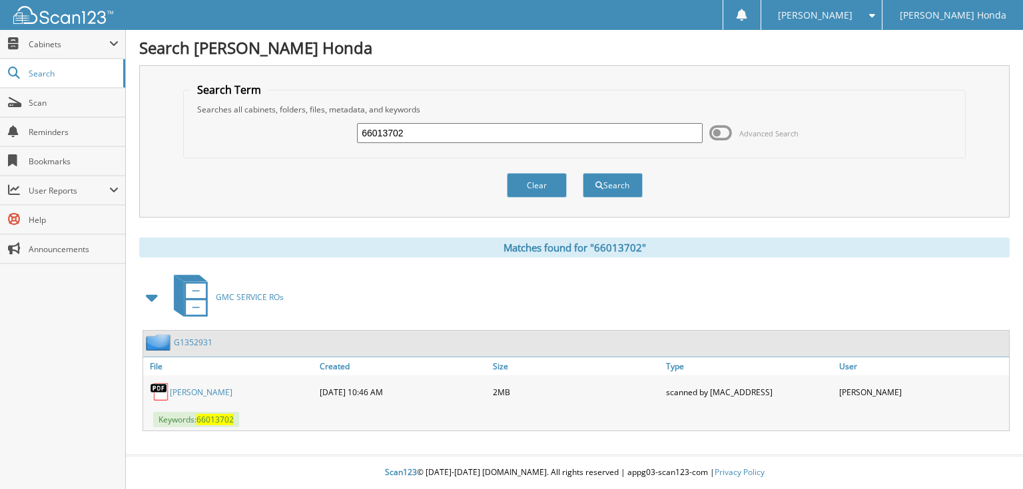
click at [419, 128] on input "66013702" at bounding box center [530, 133] width 346 height 20
type input "66013703"
click at [583, 173] on button "Search" at bounding box center [613, 185] width 60 height 25
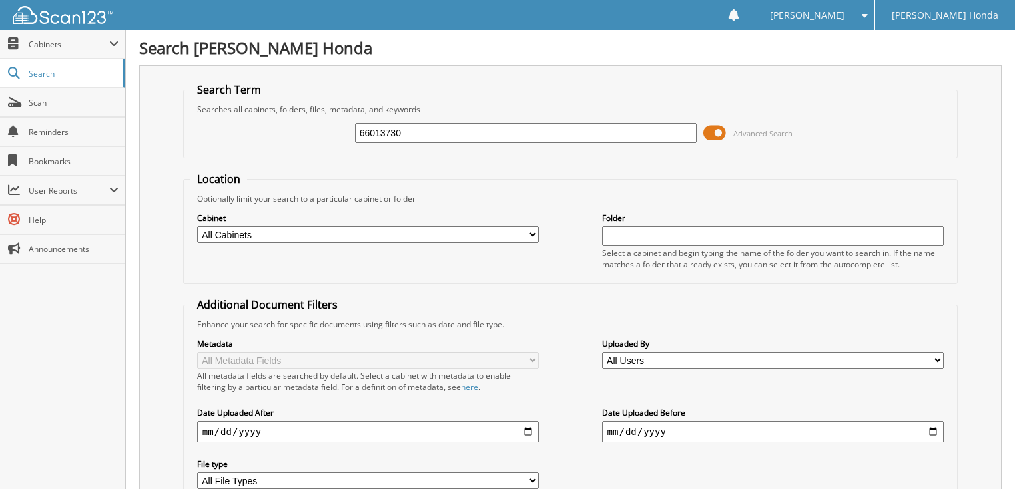
click at [477, 126] on input "66013730" at bounding box center [526, 133] width 342 height 20
type input "66013734"
click at [719, 130] on span at bounding box center [714, 133] width 23 height 20
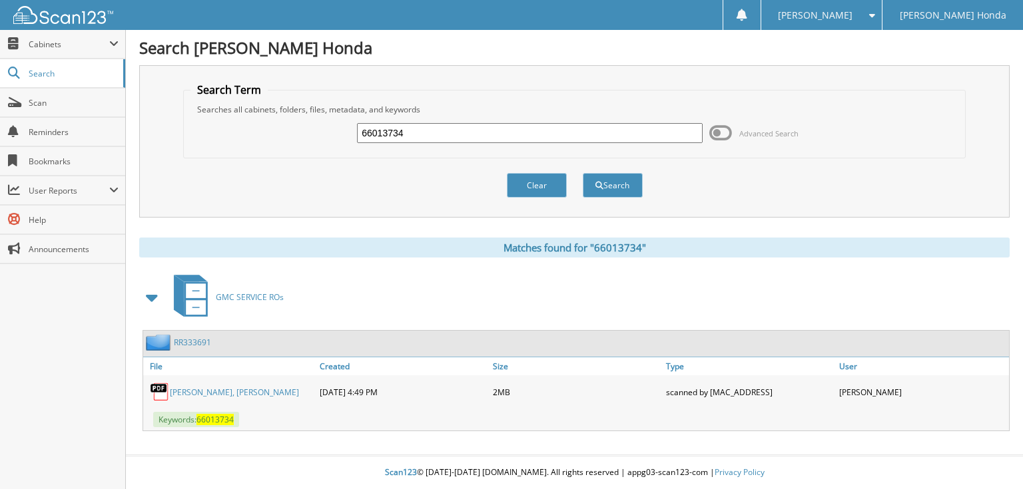
click at [489, 132] on input "66013734" at bounding box center [530, 133] width 346 height 20
type input "66013735"
click at [583, 173] on button "Search" at bounding box center [613, 185] width 60 height 25
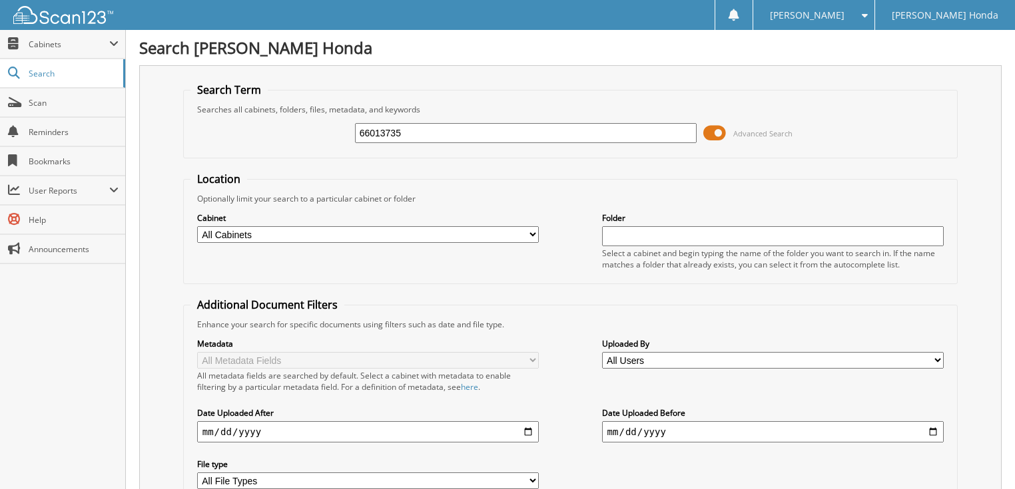
click at [711, 126] on span at bounding box center [714, 133] width 23 height 20
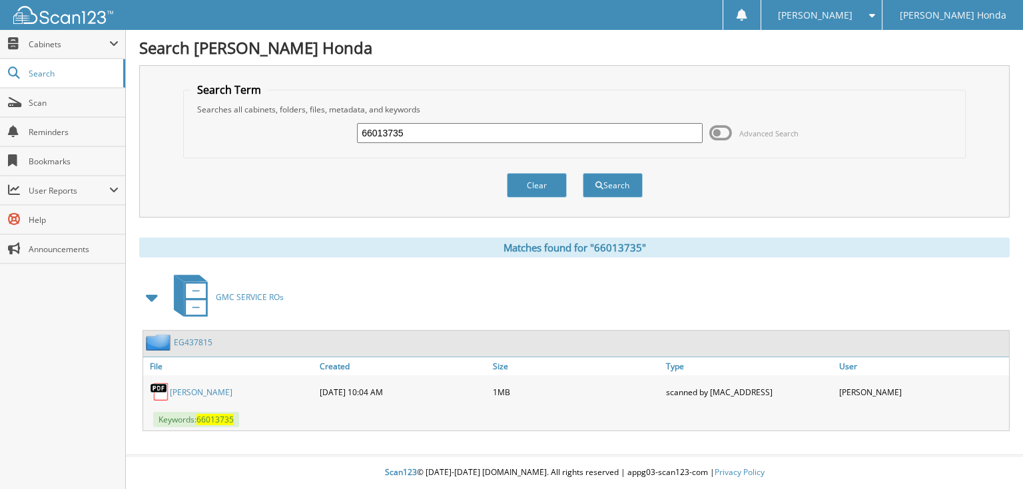
click at [407, 134] on input "66013735" at bounding box center [530, 133] width 346 height 20
type input "66013736"
click at [583, 173] on button "Search" at bounding box center [613, 185] width 60 height 25
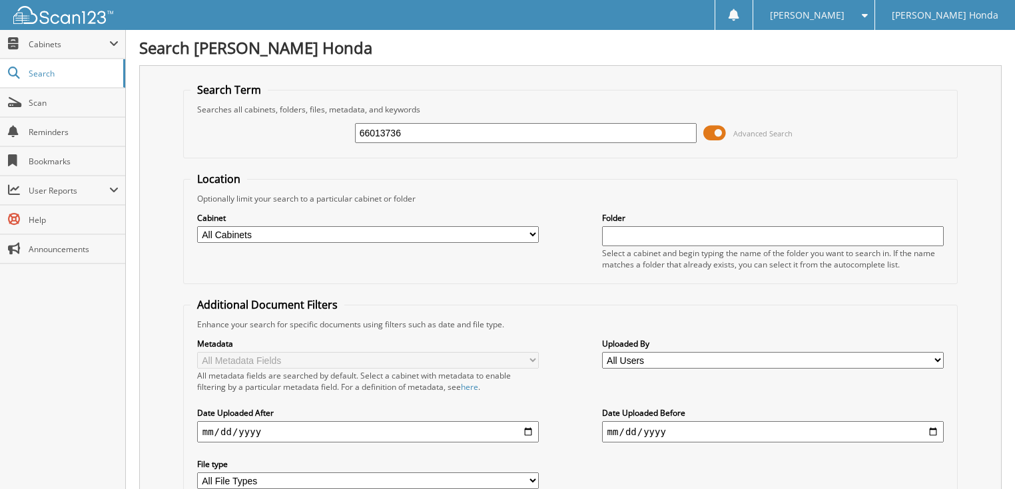
drag, startPoint x: 752, startPoint y: 138, endPoint x: 734, endPoint y: 138, distance: 17.3
click at [751, 137] on span "Advanced Search" at bounding box center [747, 133] width 89 height 20
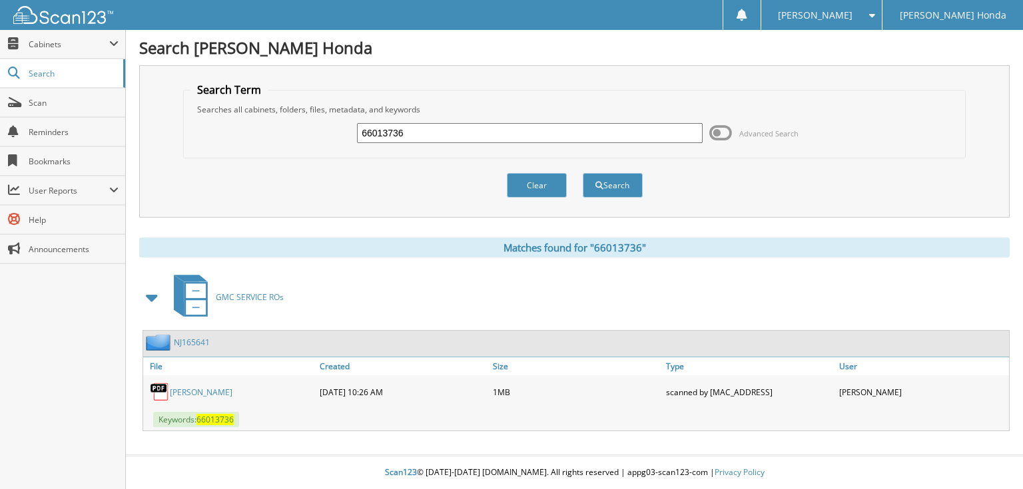
click at [413, 129] on input "66013736" at bounding box center [530, 133] width 346 height 20
type input "66013737"
click at [583, 173] on button "Search" at bounding box center [613, 185] width 60 height 25
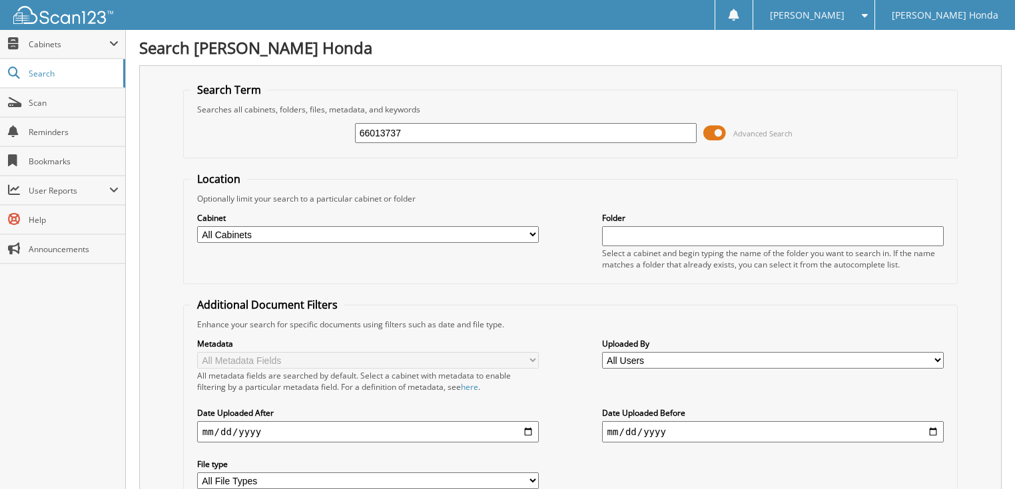
click at [716, 130] on span at bounding box center [714, 133] width 23 height 20
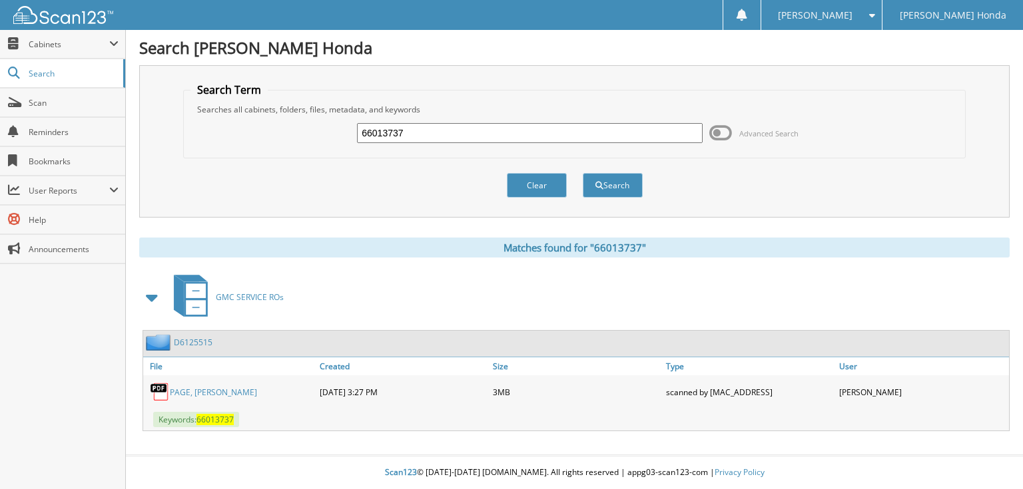
click at [461, 133] on input "66013737" at bounding box center [530, 133] width 346 height 20
type input "66013738"
click at [583, 173] on button "Search" at bounding box center [613, 185] width 60 height 25
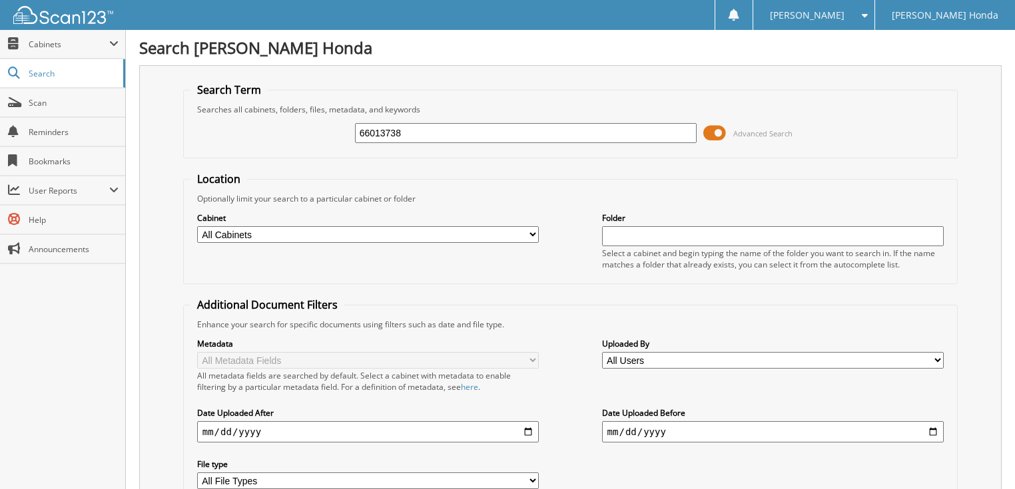
drag, startPoint x: 0, startPoint y: 0, endPoint x: 751, endPoint y: 130, distance: 762.2
click at [751, 130] on span "Advanced Search" at bounding box center [762, 133] width 59 height 10
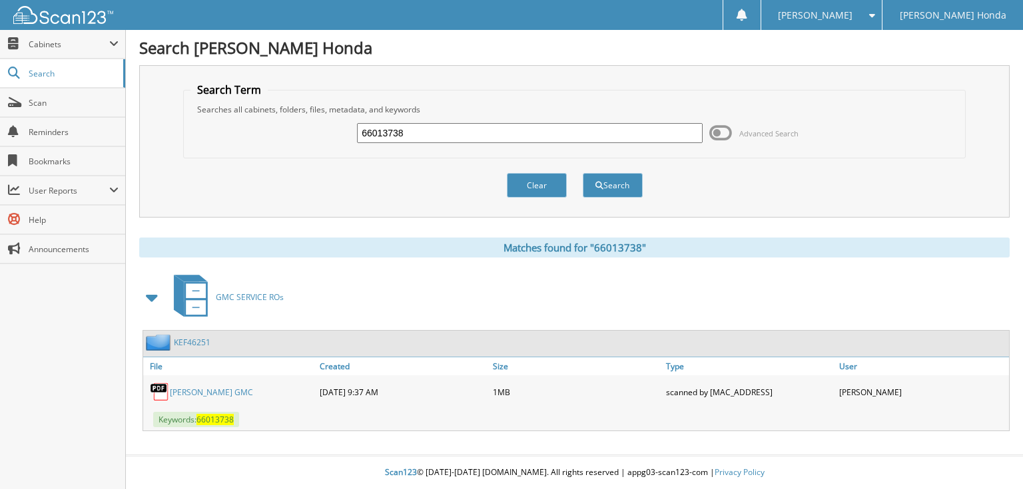
click at [486, 126] on input "66013738" at bounding box center [530, 133] width 346 height 20
type input "66013739"
click at [583, 173] on button "Search" at bounding box center [613, 185] width 60 height 25
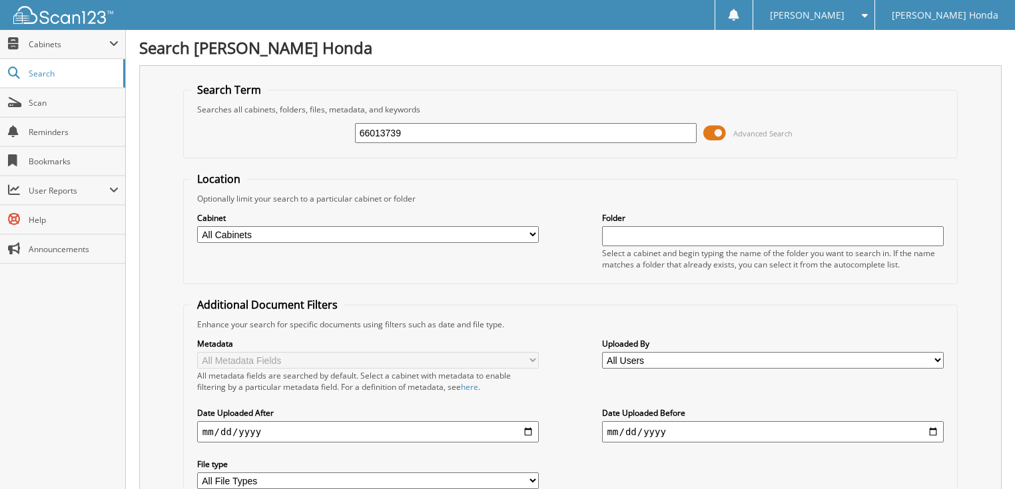
click at [720, 124] on span at bounding box center [714, 133] width 23 height 20
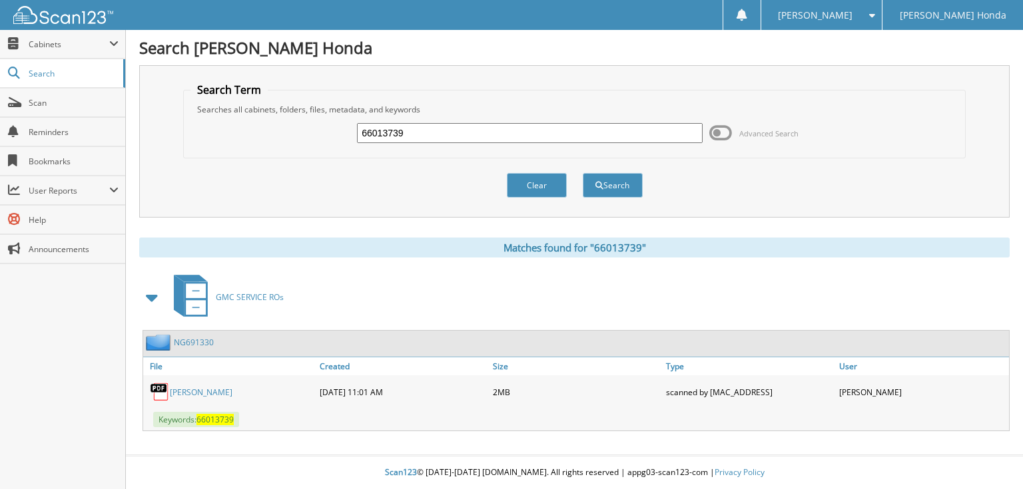
click at [517, 134] on input "66013739" at bounding box center [530, 133] width 346 height 20
type input "66013740"
click at [583, 173] on button "Search" at bounding box center [613, 185] width 60 height 25
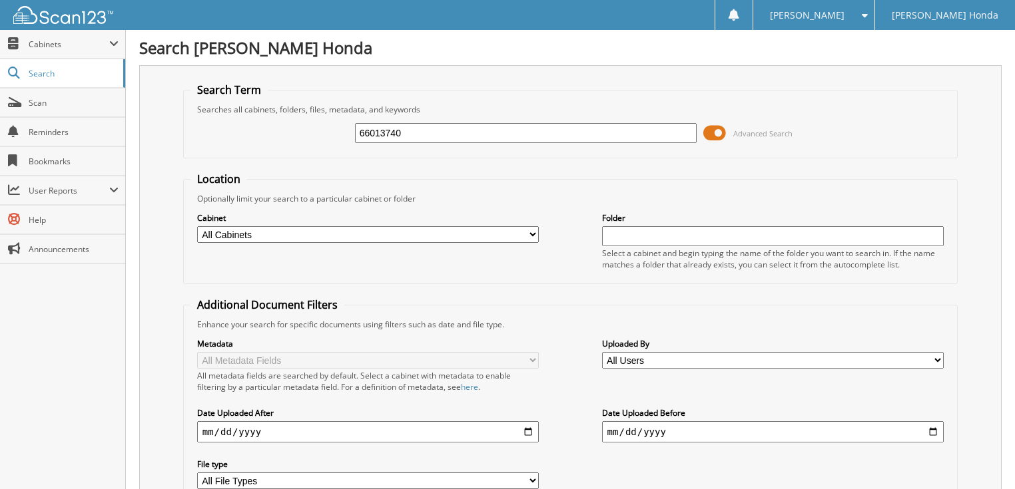
click at [703, 129] on span at bounding box center [714, 133] width 23 height 20
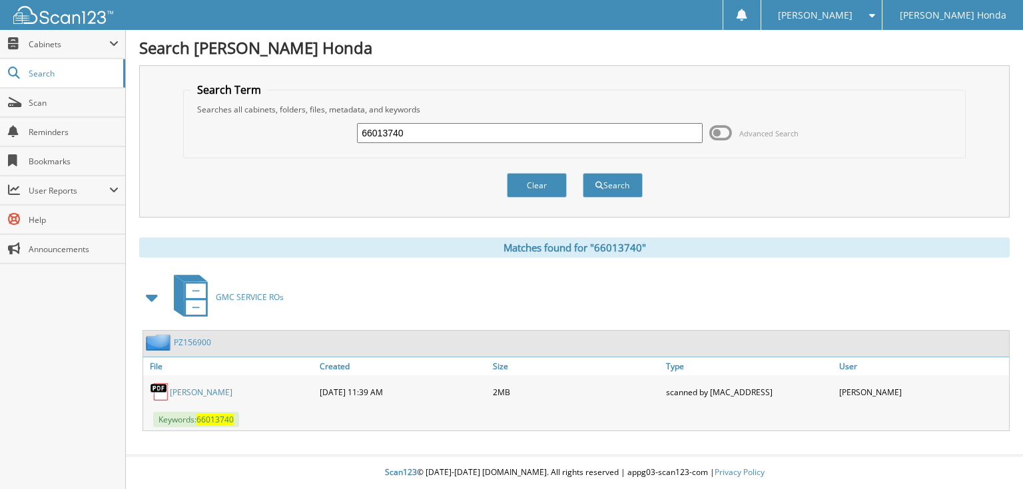
click at [527, 132] on input "66013740" at bounding box center [530, 133] width 346 height 20
type input "66013741"
click at [583, 173] on button "Search" at bounding box center [613, 185] width 60 height 25
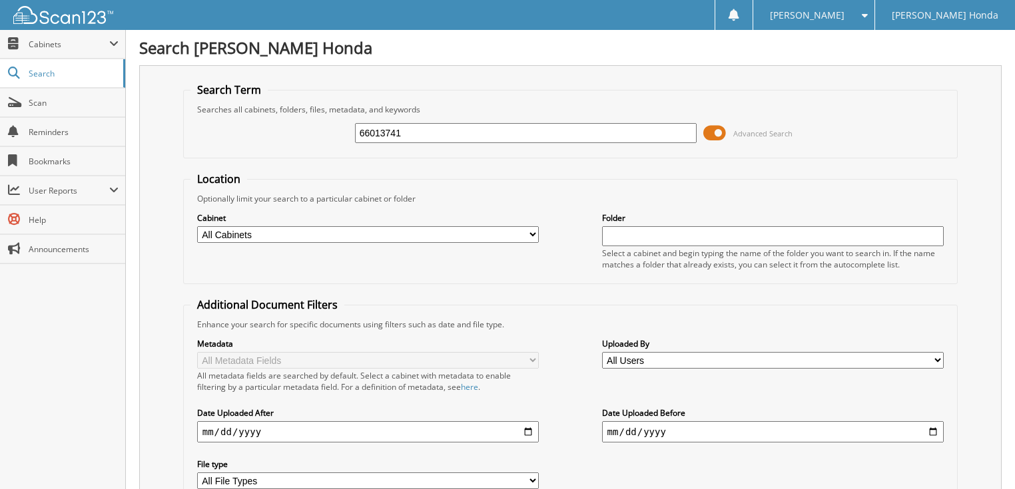
click at [707, 138] on span at bounding box center [714, 133] width 23 height 20
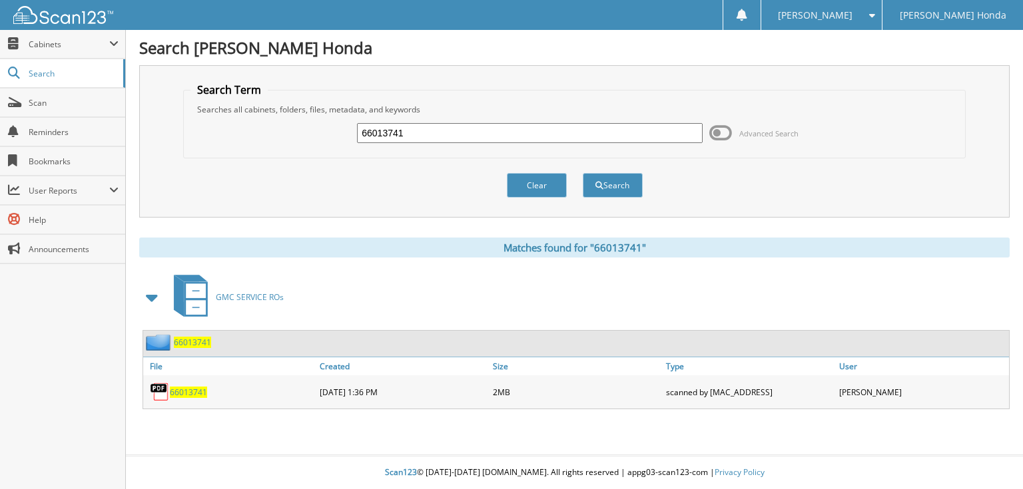
click at [465, 133] on input "66013741" at bounding box center [530, 133] width 346 height 20
type input "66013742"
click at [583, 173] on button "Search" at bounding box center [613, 185] width 60 height 25
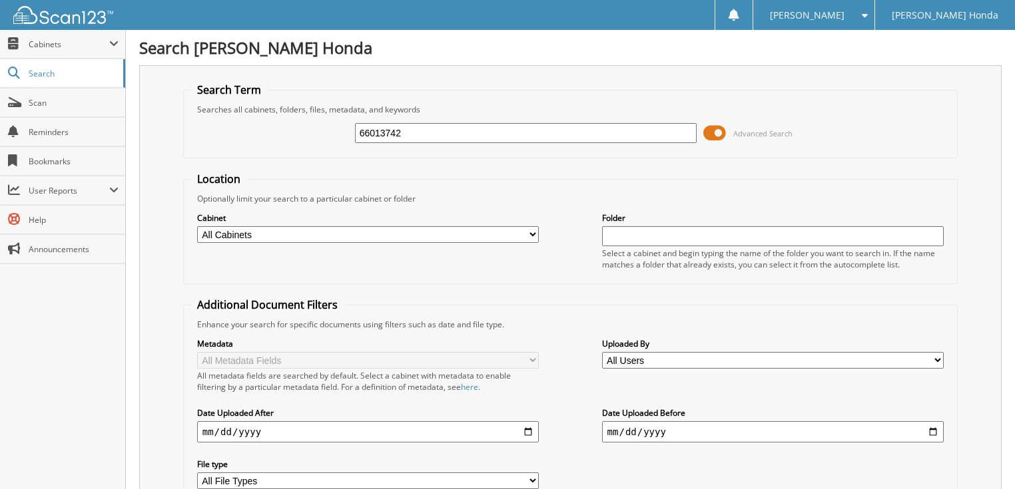
click at [712, 132] on span at bounding box center [714, 133] width 23 height 20
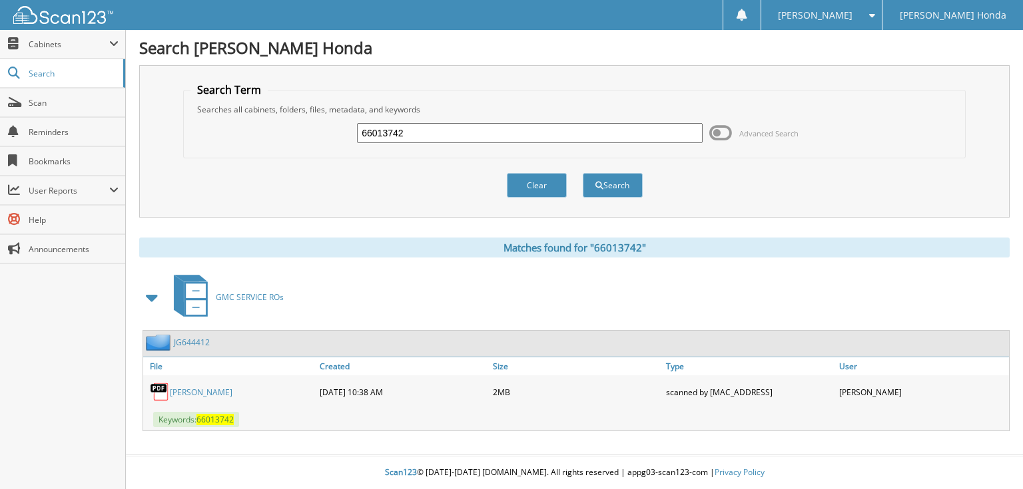
click at [615, 134] on input "66013742" at bounding box center [530, 133] width 346 height 20
type input "66013743"
click at [583, 173] on button "Search" at bounding box center [613, 185] width 60 height 25
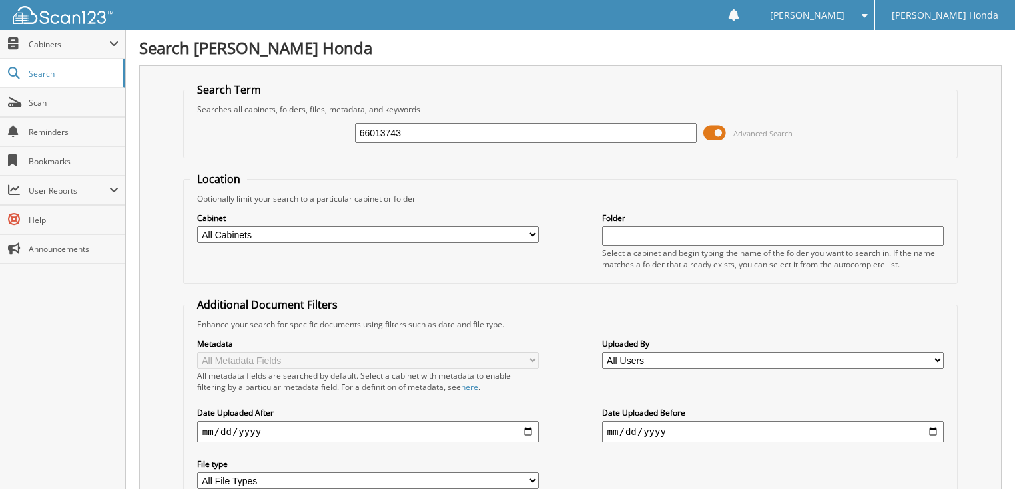
click at [530, 130] on input "66013743" at bounding box center [526, 133] width 342 height 20
type input "660137434"
click at [503, 130] on input "660137434" at bounding box center [526, 133] width 342 height 20
type input "66013744"
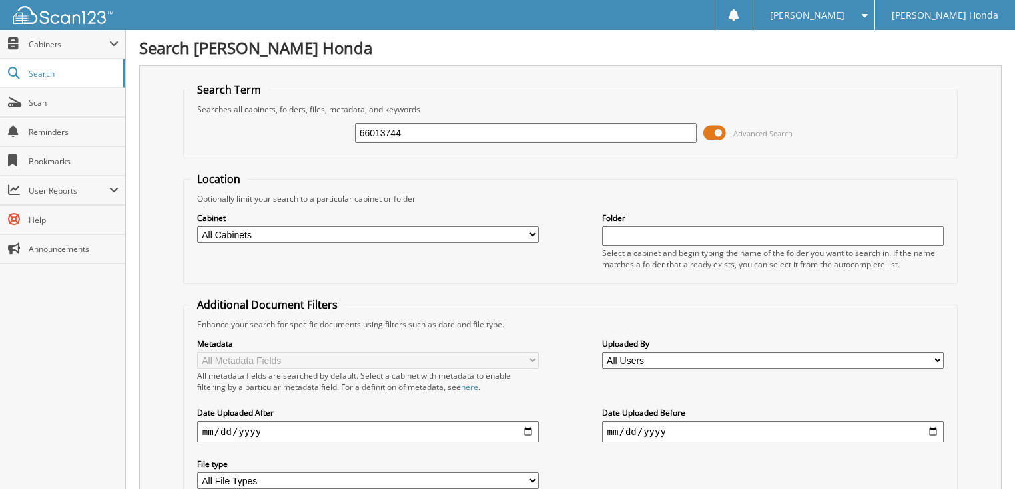
click at [713, 128] on span at bounding box center [714, 133] width 23 height 20
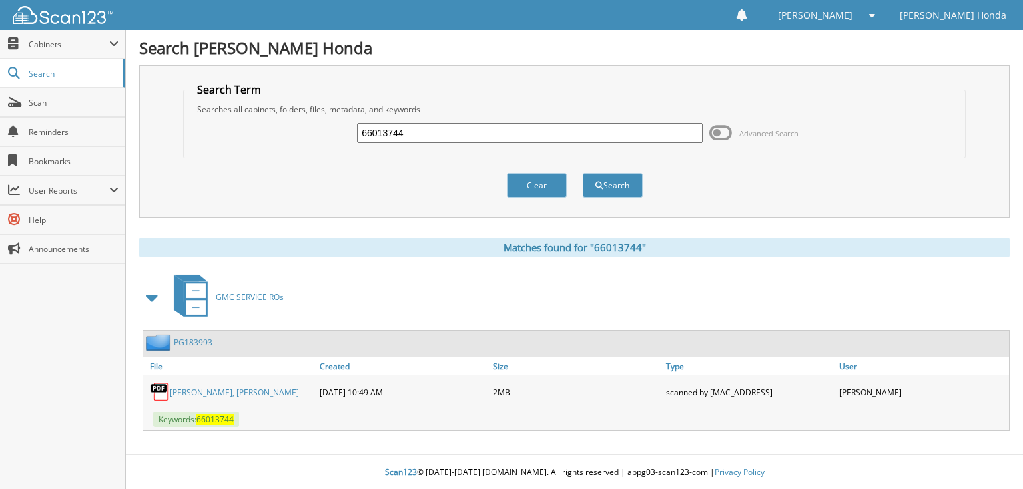
click at [519, 137] on input "66013744" at bounding box center [530, 133] width 346 height 20
type input "66013745"
click at [583, 173] on button "Search" at bounding box center [613, 185] width 60 height 25
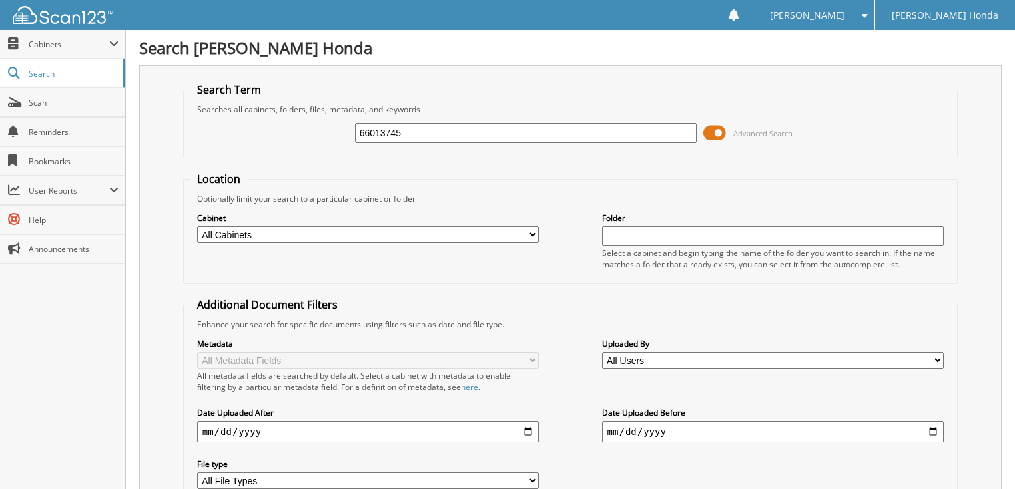
click at [724, 132] on span at bounding box center [714, 133] width 23 height 20
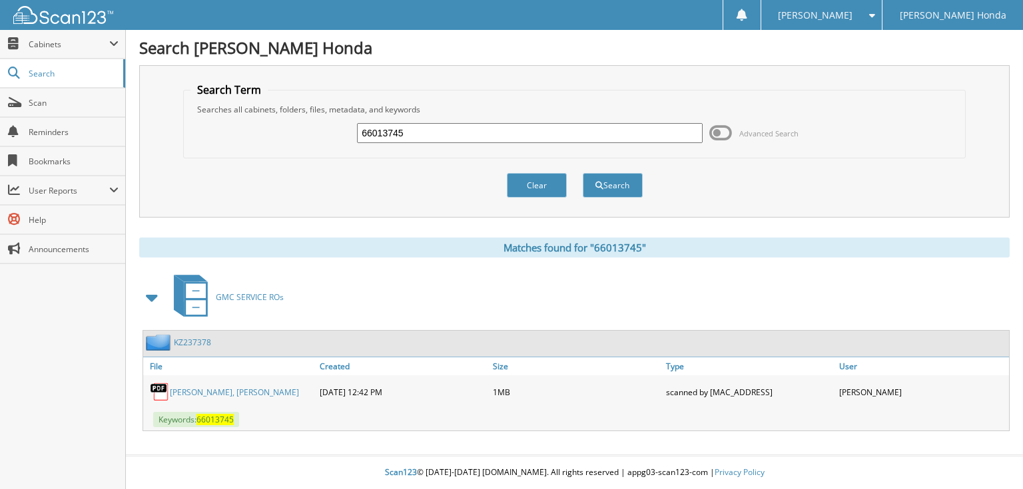
click at [587, 136] on input "66013745" at bounding box center [530, 133] width 346 height 20
type input "66013746"
click at [583, 173] on button "Search" at bounding box center [613, 185] width 60 height 25
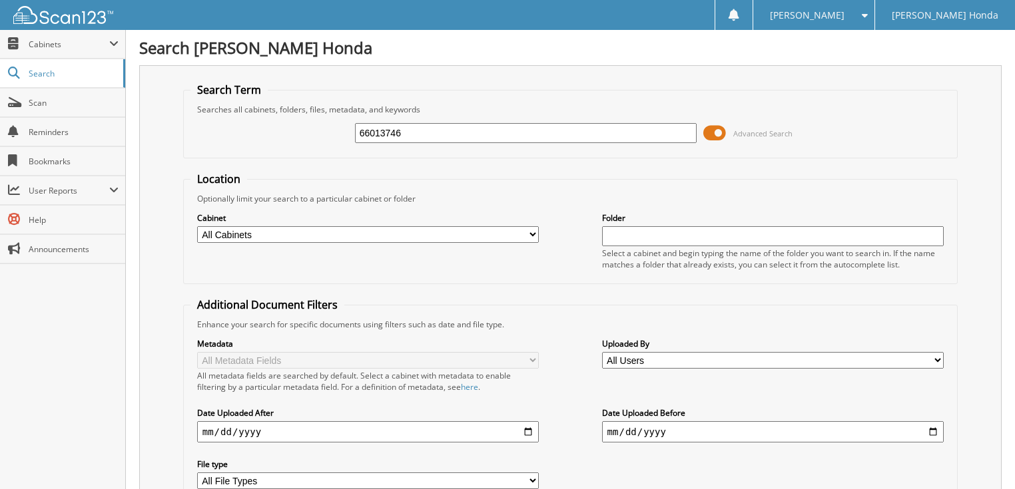
click at [712, 135] on span at bounding box center [714, 133] width 23 height 20
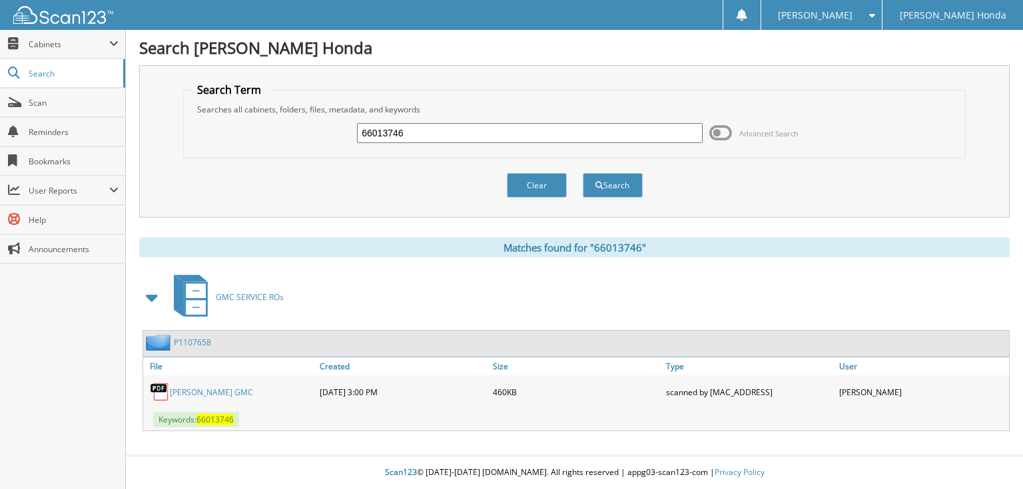
click at [597, 136] on input "66013746" at bounding box center [530, 133] width 346 height 20
type input "66013747"
click at [583, 173] on button "Search" at bounding box center [613, 185] width 60 height 25
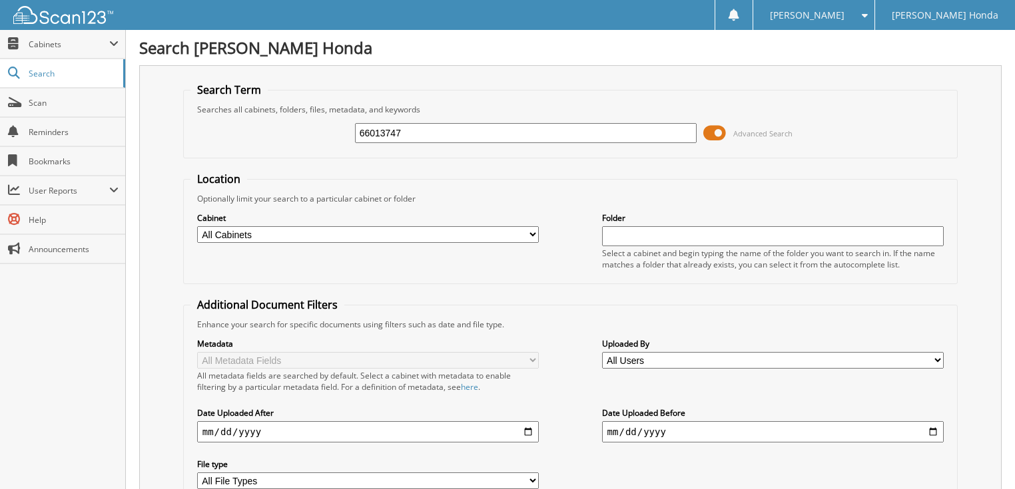
click at [722, 132] on span at bounding box center [714, 133] width 23 height 20
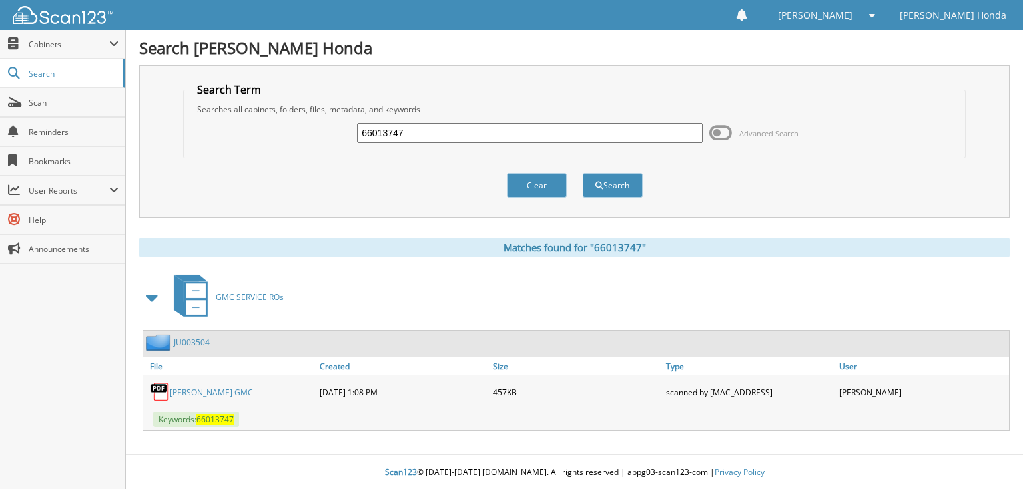
click at [503, 136] on input "66013747" at bounding box center [530, 133] width 346 height 20
type input "66013748"
click at [583, 173] on button "Search" at bounding box center [613, 185] width 60 height 25
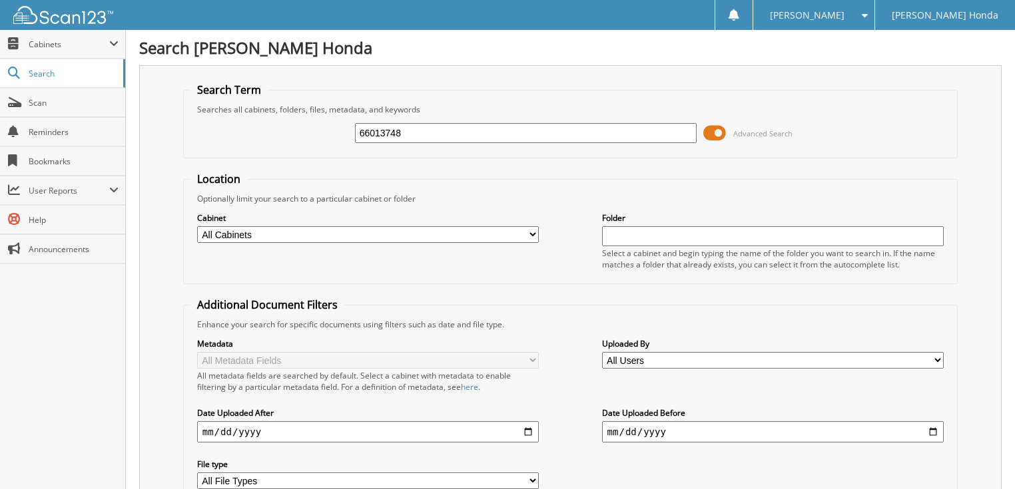
drag, startPoint x: 0, startPoint y: 0, endPoint x: 721, endPoint y: 134, distance: 733.3
click at [721, 134] on span at bounding box center [714, 133] width 23 height 20
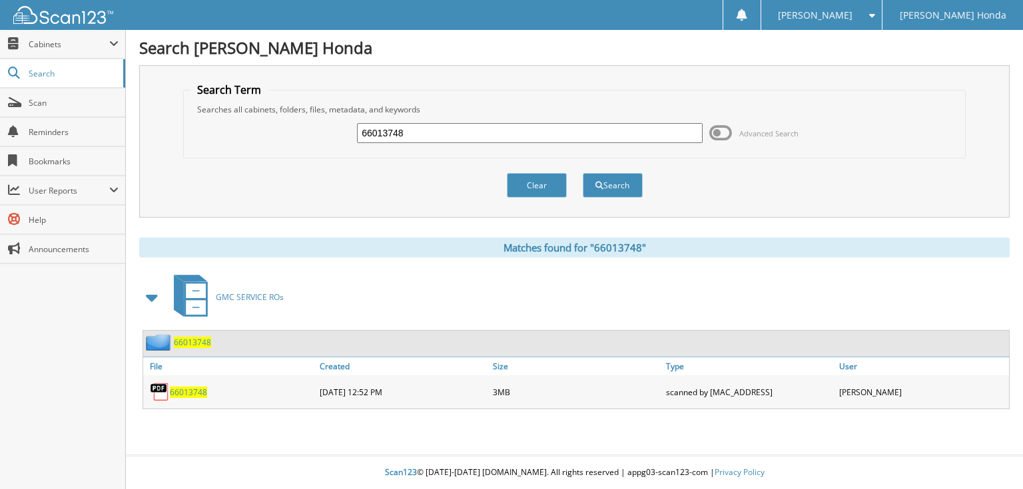
click at [581, 136] on input "66013748" at bounding box center [530, 133] width 346 height 20
type input "66013749"
click at [583, 173] on button "Search" at bounding box center [613, 185] width 60 height 25
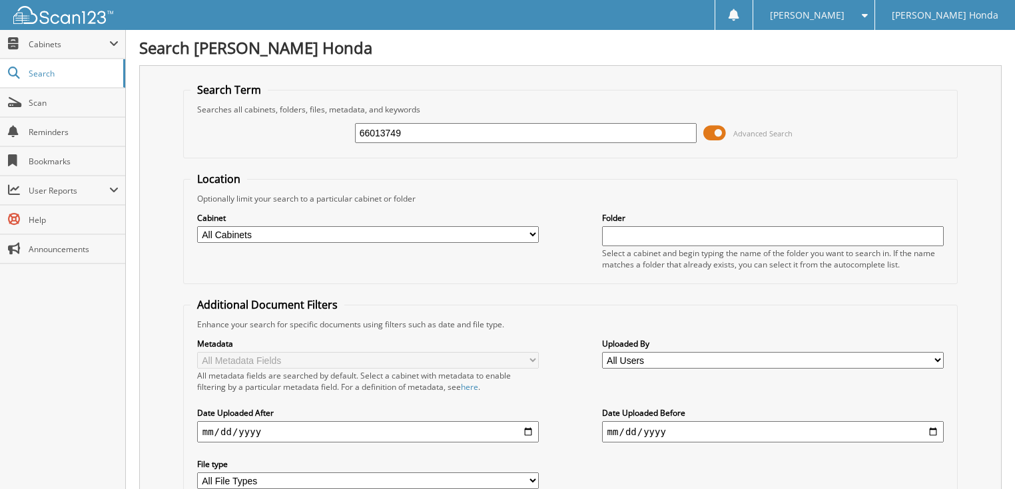
click at [716, 129] on span at bounding box center [714, 133] width 23 height 20
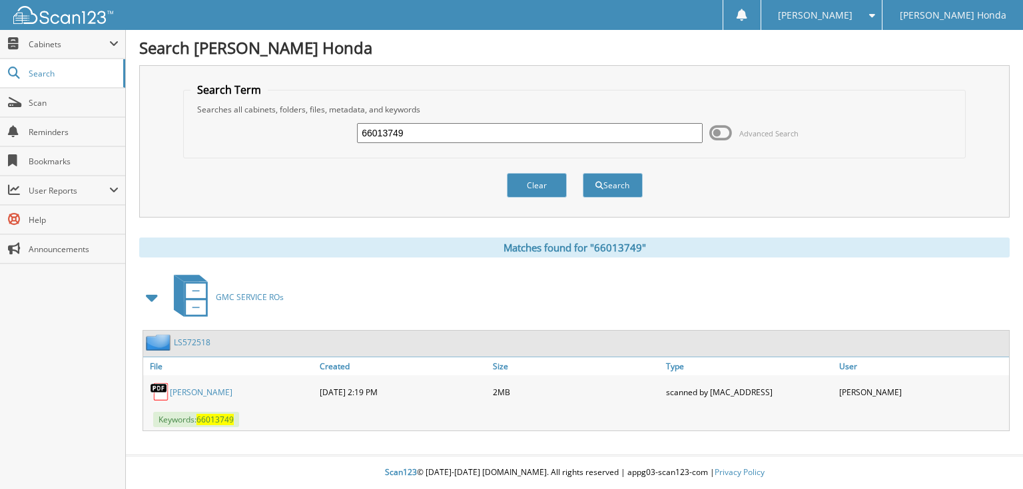
click at [611, 131] on input "66013749" at bounding box center [530, 133] width 346 height 20
type input "66013750"
click at [583, 173] on button "Search" at bounding box center [613, 185] width 60 height 25
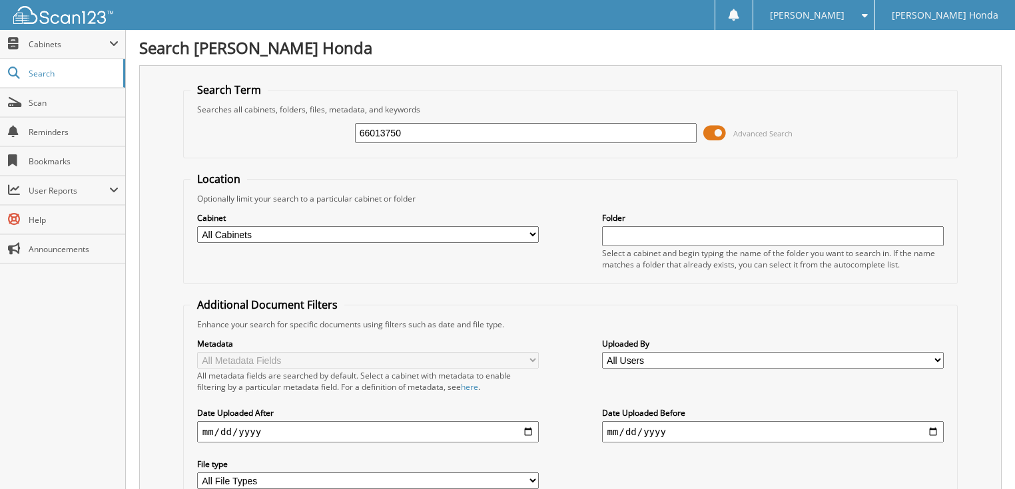
click at [710, 126] on span at bounding box center [714, 133] width 23 height 20
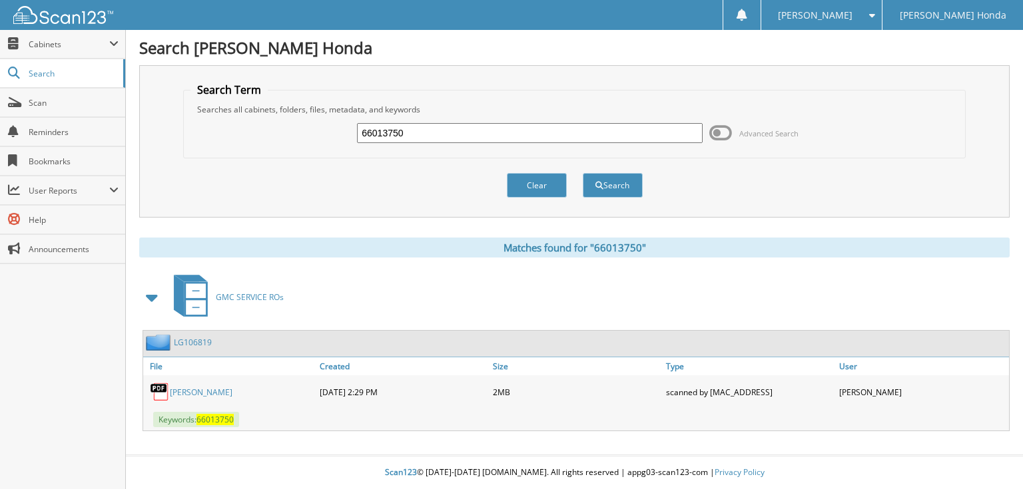
click at [606, 232] on div "Search Term Searches all cabinets, folders, files, metadata, and keywords 66013…" at bounding box center [574, 248] width 870 height 366
click at [564, 232] on div "Search Term Searches all cabinets, folders, files, metadata, and keywords 66013…" at bounding box center [574, 248] width 870 height 366
click at [437, 128] on input "66013750" at bounding box center [530, 133] width 346 height 20
type input "66013751"
click at [583, 173] on button "Search" at bounding box center [613, 185] width 60 height 25
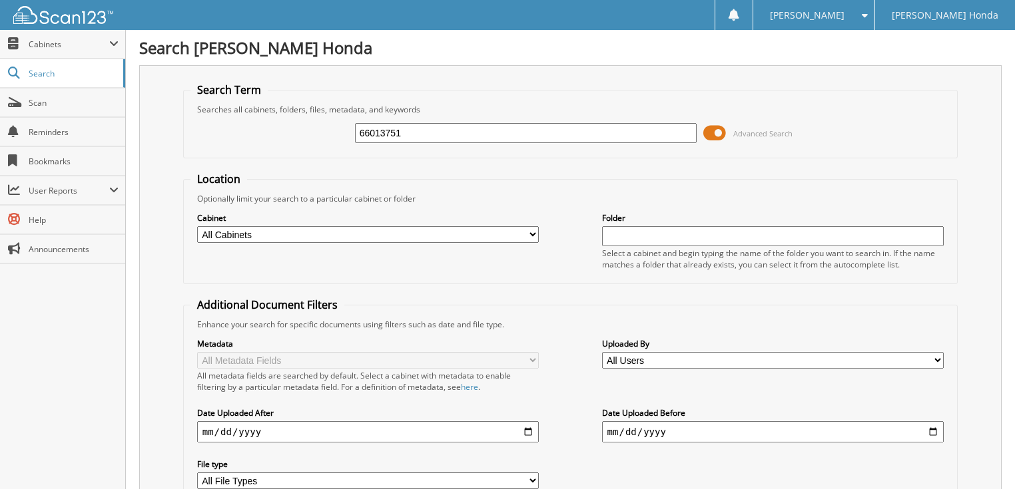
click at [720, 133] on span at bounding box center [714, 133] width 23 height 20
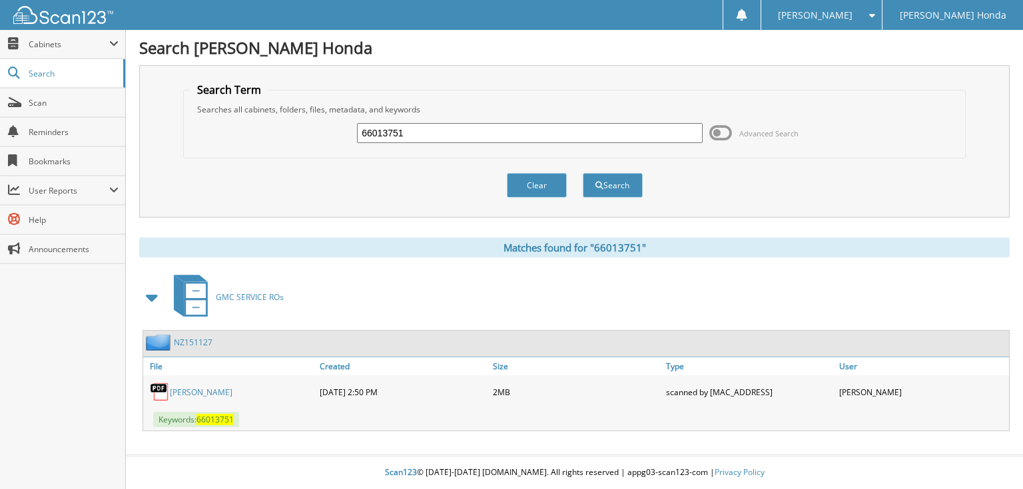
click at [517, 127] on input "66013751" at bounding box center [530, 133] width 346 height 20
type input "66013752"
click at [583, 173] on button "Search" at bounding box center [613, 185] width 60 height 25
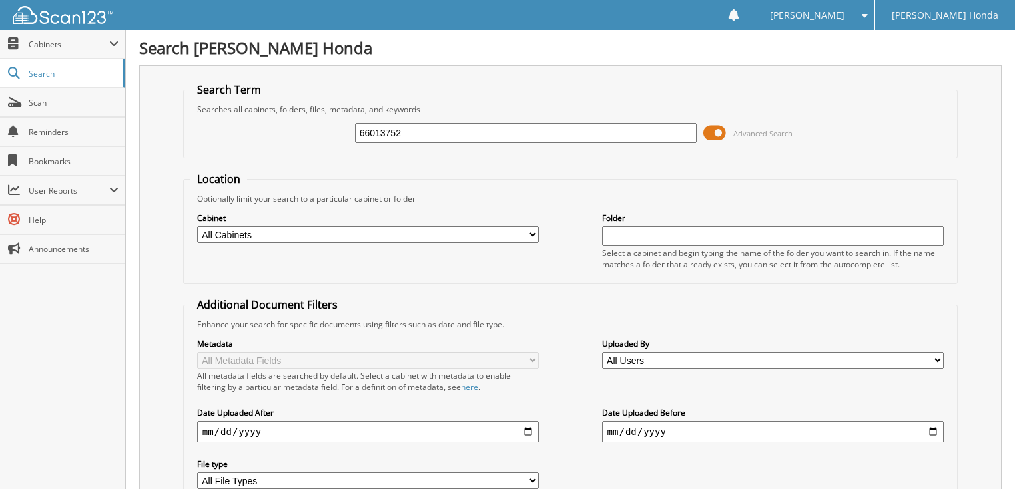
click at [710, 134] on span at bounding box center [714, 133] width 23 height 20
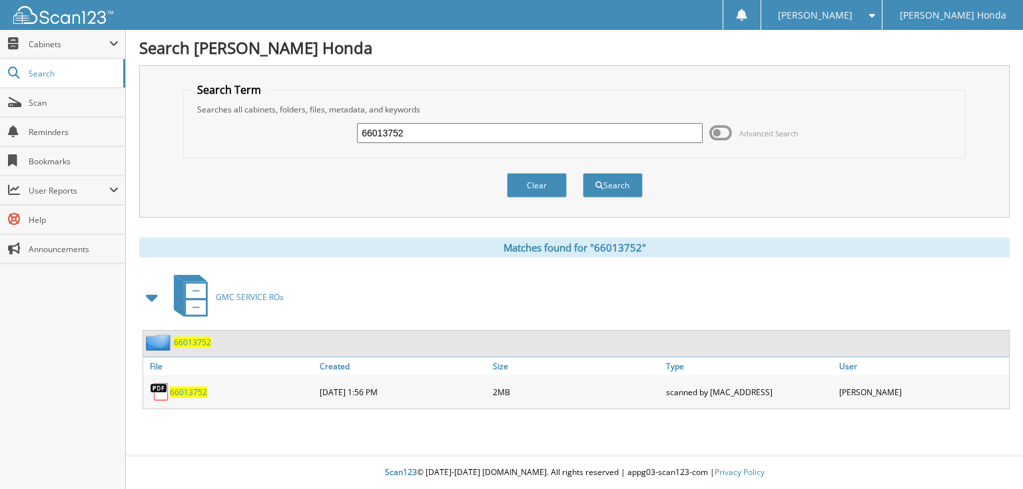
click at [612, 138] on input "66013752" at bounding box center [530, 133] width 346 height 20
type input "66013753"
click at [583, 173] on button "Search" at bounding box center [613, 185] width 60 height 25
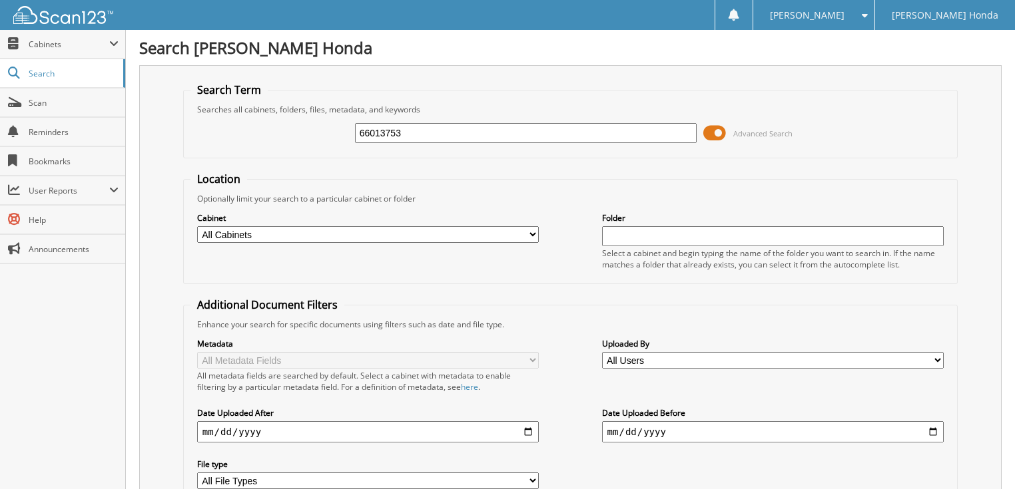
click at [720, 134] on span at bounding box center [714, 133] width 23 height 20
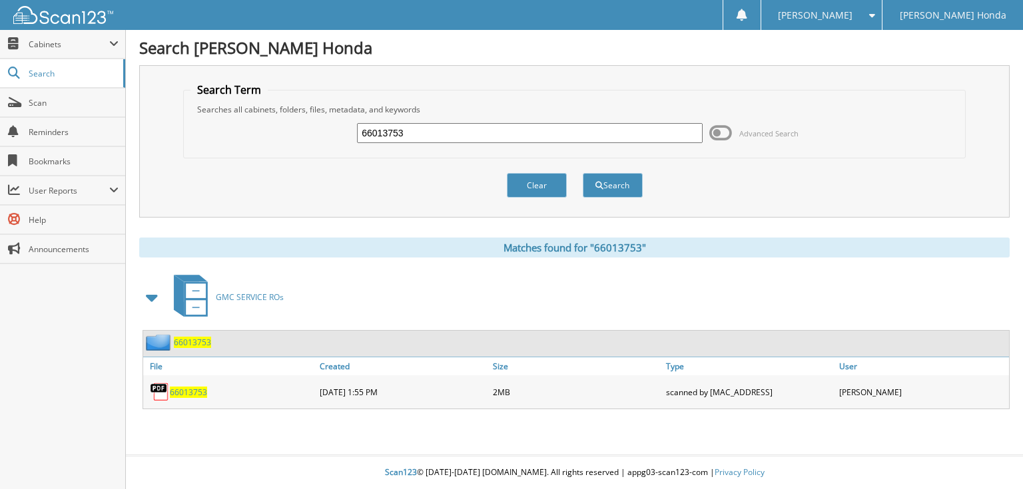
click at [569, 133] on input "66013753" at bounding box center [530, 133] width 346 height 20
type input "66013754"
click at [583, 173] on button "Search" at bounding box center [613, 185] width 60 height 25
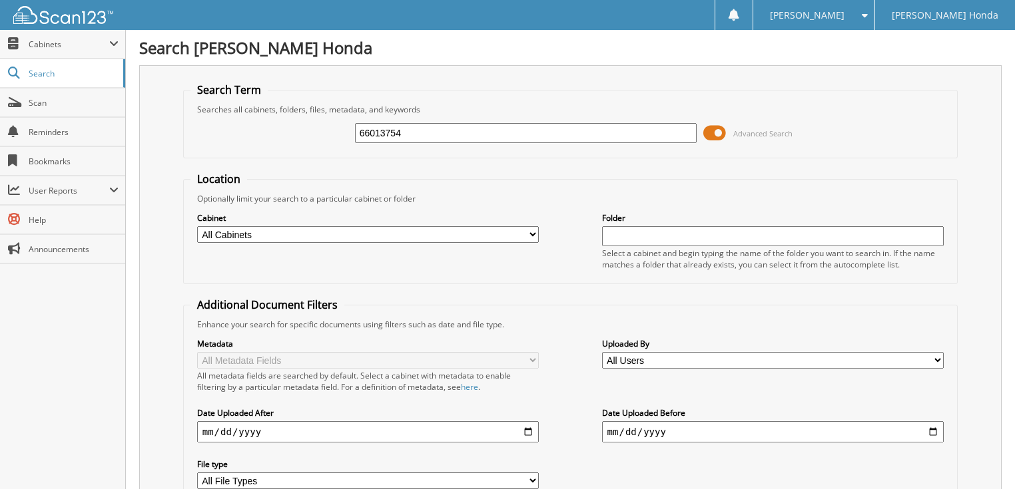
click at [714, 134] on span at bounding box center [714, 133] width 23 height 20
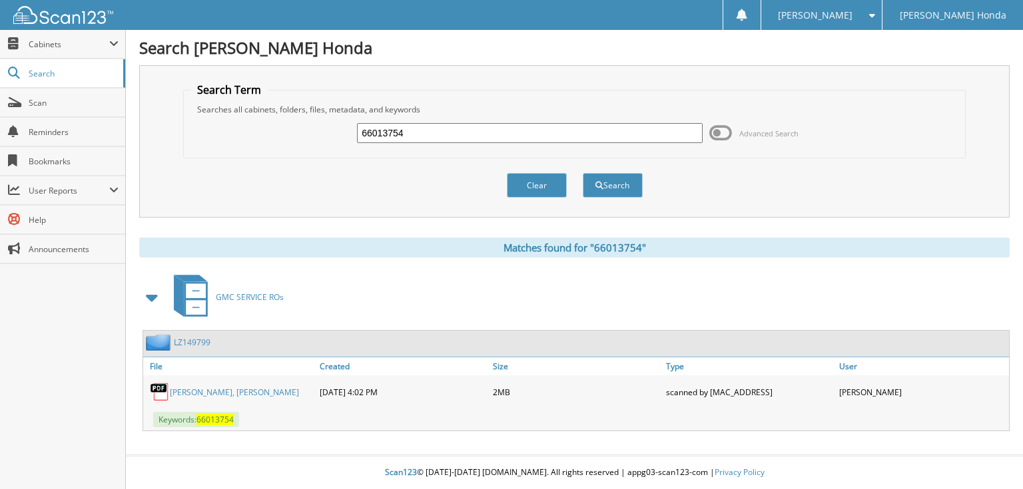
click at [620, 135] on input "66013754" at bounding box center [530, 133] width 346 height 20
type input "66013755"
click at [583, 173] on button "Search" at bounding box center [613, 185] width 60 height 25
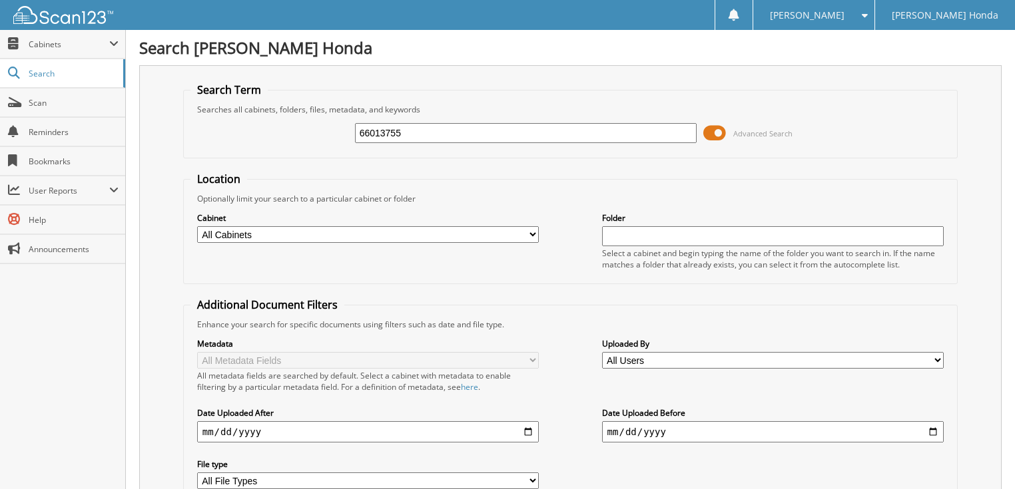
click at [717, 129] on span at bounding box center [714, 133] width 23 height 20
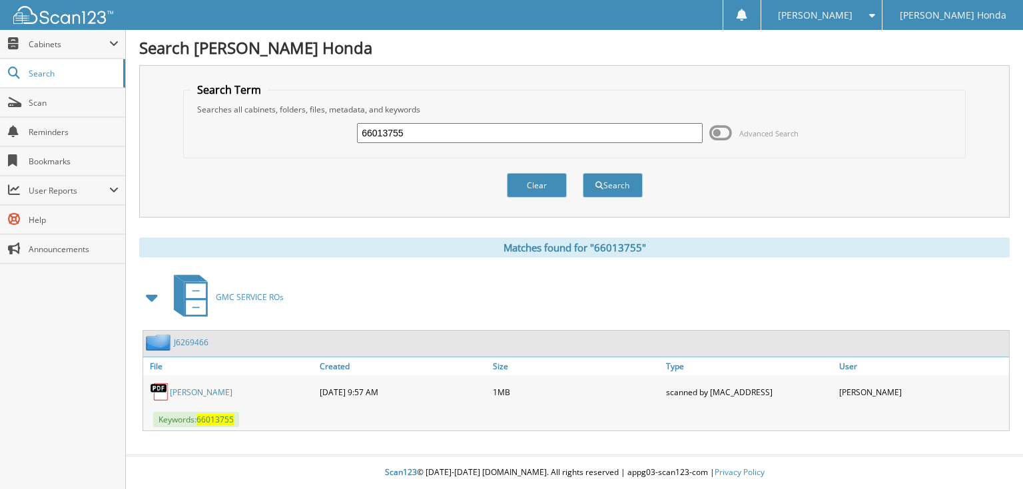
click at [640, 132] on input "66013755" at bounding box center [530, 133] width 346 height 20
type input "66013756"
click at [583, 173] on button "Search" at bounding box center [613, 185] width 60 height 25
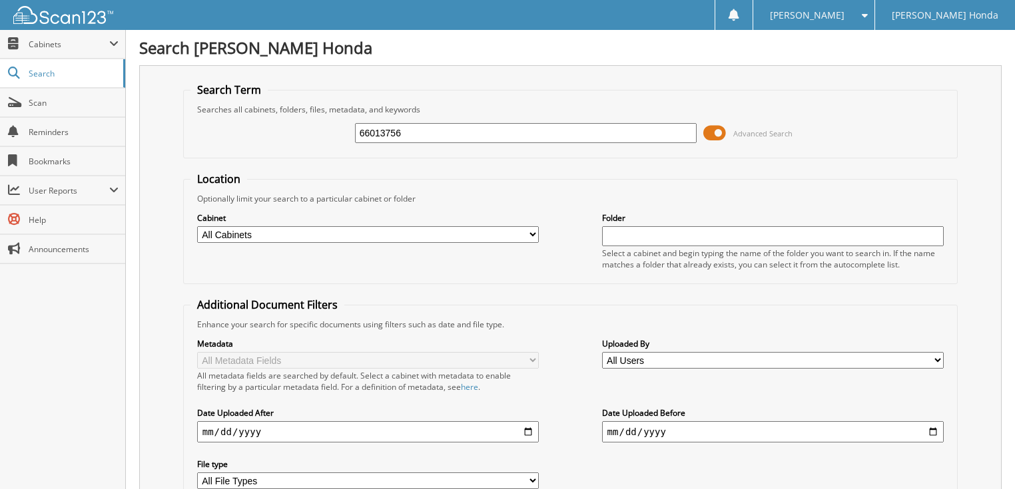
drag, startPoint x: 0, startPoint y: 0, endPoint x: 714, endPoint y: 133, distance: 726.7
click at [723, 133] on span at bounding box center [714, 133] width 23 height 20
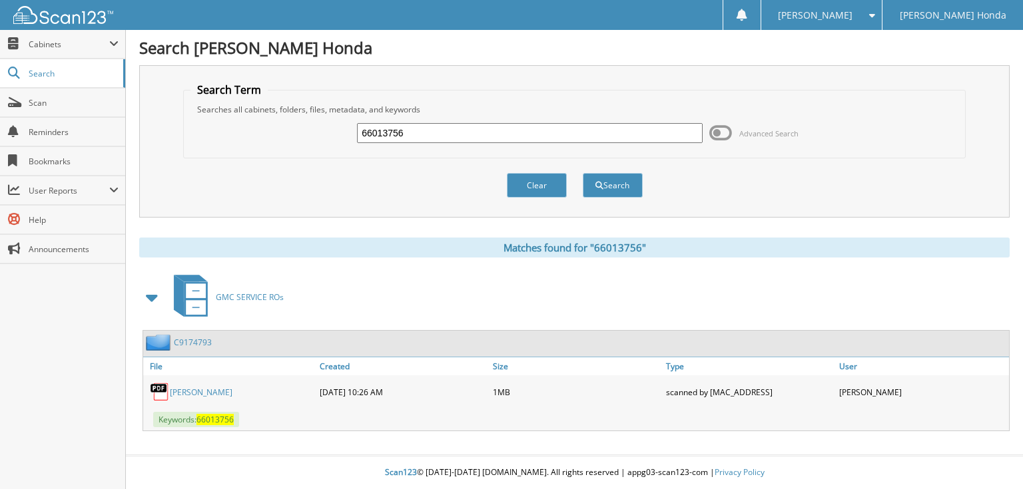
click at [583, 124] on input "66013756" at bounding box center [530, 133] width 346 height 20
type input "66013757"
click at [583, 173] on button "Search" at bounding box center [613, 185] width 60 height 25
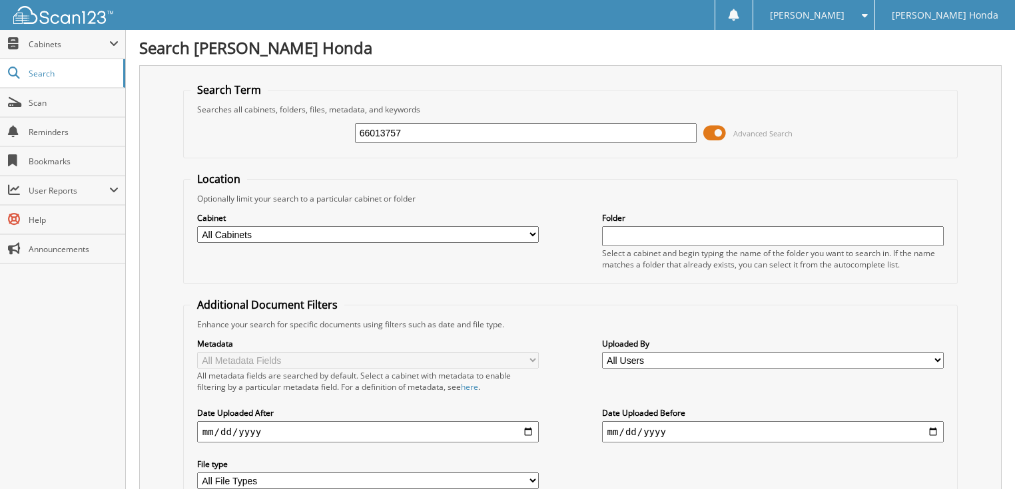
click at [713, 132] on span at bounding box center [714, 133] width 23 height 20
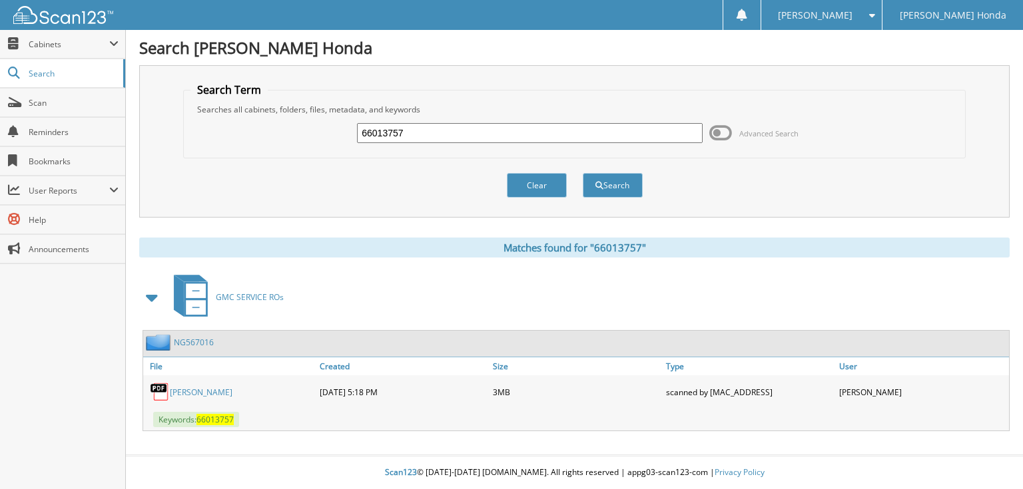
click at [620, 136] on input "66013757" at bounding box center [530, 133] width 346 height 20
type input "66013758"
click at [583, 173] on button "Search" at bounding box center [613, 185] width 60 height 25
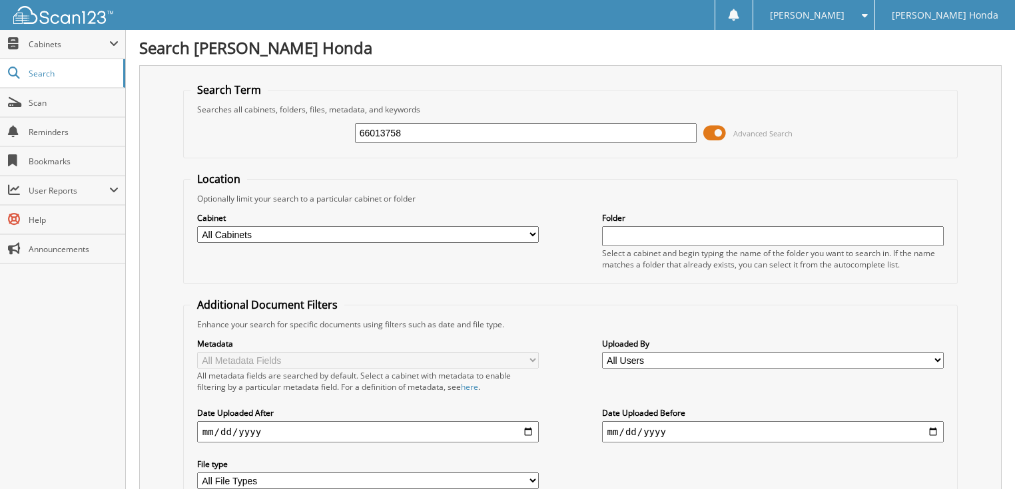
click at [717, 132] on span at bounding box center [714, 133] width 23 height 20
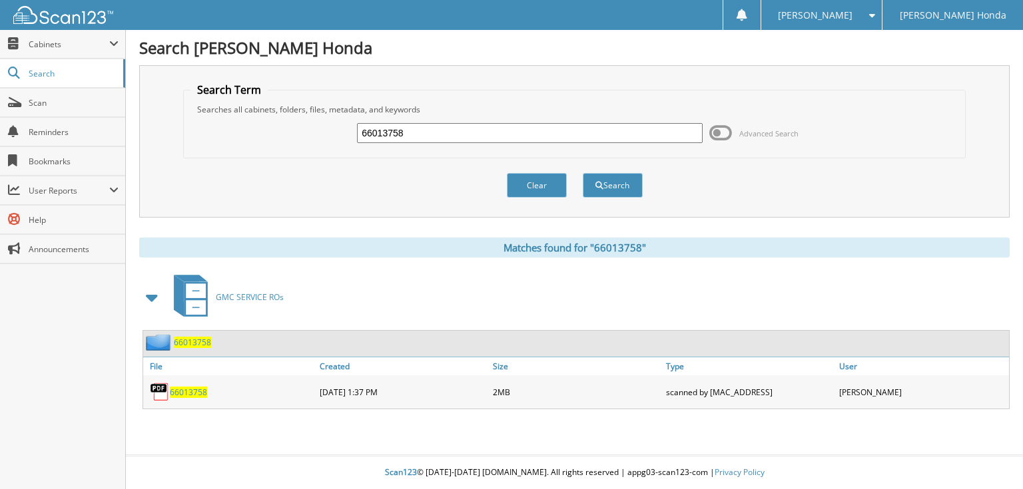
click at [629, 133] on input "66013758" at bounding box center [530, 133] width 346 height 20
type input "66013759"
click at [583, 173] on button "Search" at bounding box center [613, 185] width 60 height 25
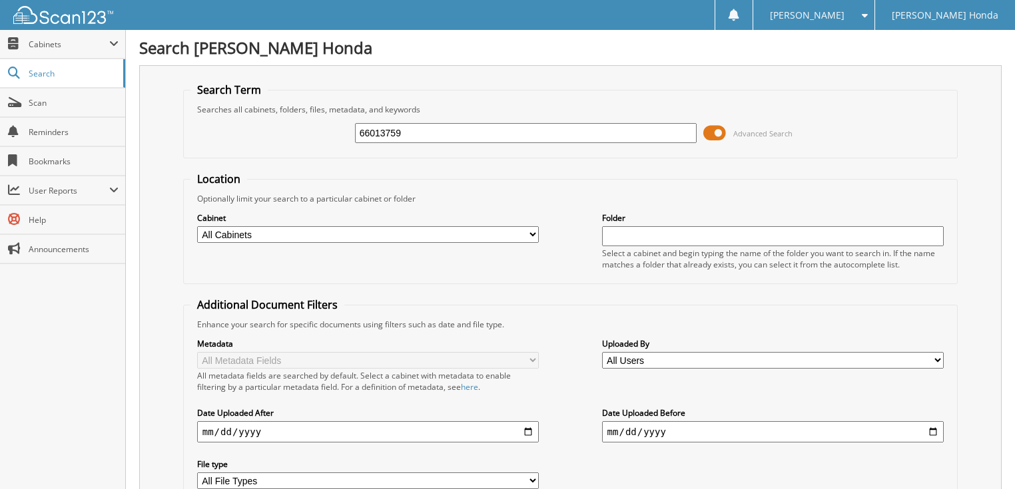
drag, startPoint x: 0, startPoint y: 0, endPoint x: 725, endPoint y: 134, distance: 737.4
click at [726, 134] on span at bounding box center [714, 133] width 23 height 20
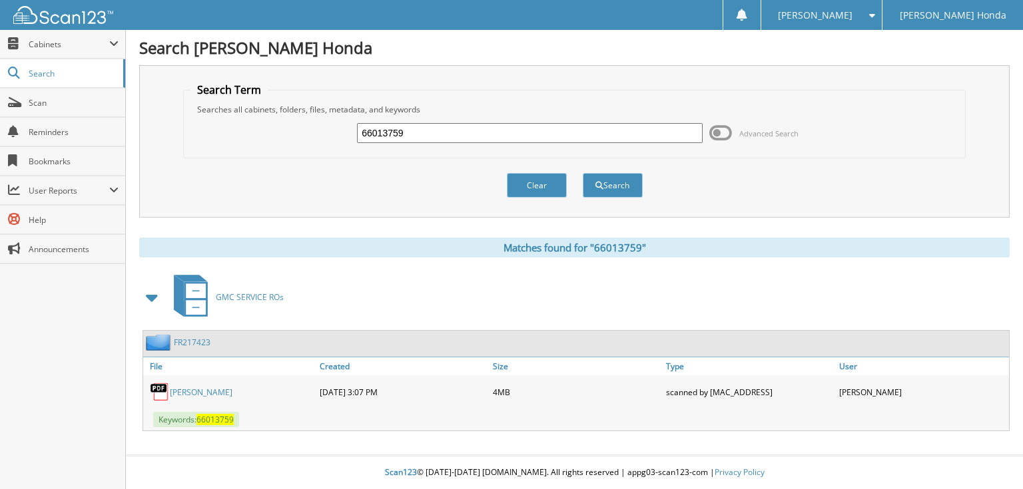
click at [538, 122] on div "66013759" at bounding box center [530, 133] width 346 height 23
click at [514, 126] on input "66013759" at bounding box center [530, 133] width 346 height 20
type input "66013760"
click at [583, 173] on button "Search" at bounding box center [613, 185] width 60 height 25
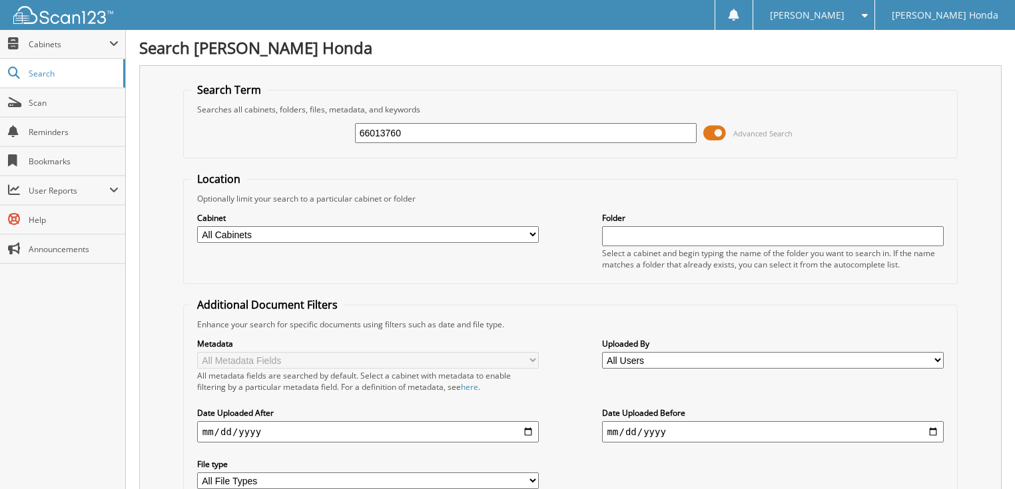
click at [717, 133] on span at bounding box center [714, 133] width 23 height 20
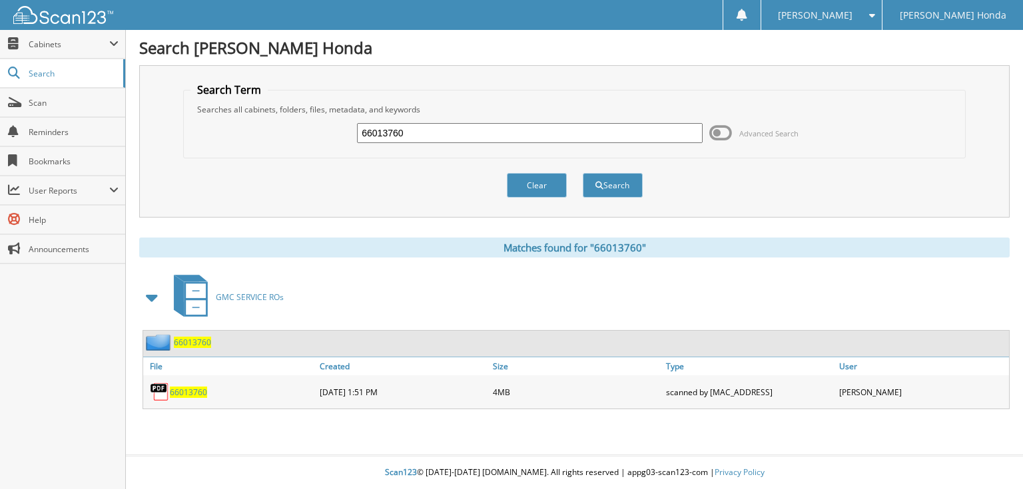
click at [618, 136] on input "66013760" at bounding box center [530, 133] width 346 height 20
type input "66013761"
click at [583, 173] on button "Search" at bounding box center [613, 185] width 60 height 25
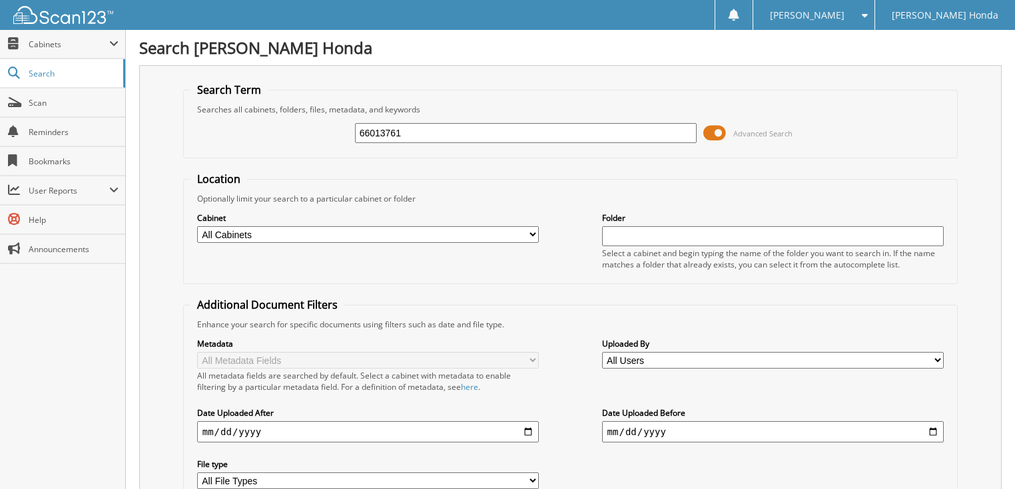
click at [719, 134] on span at bounding box center [714, 133] width 23 height 20
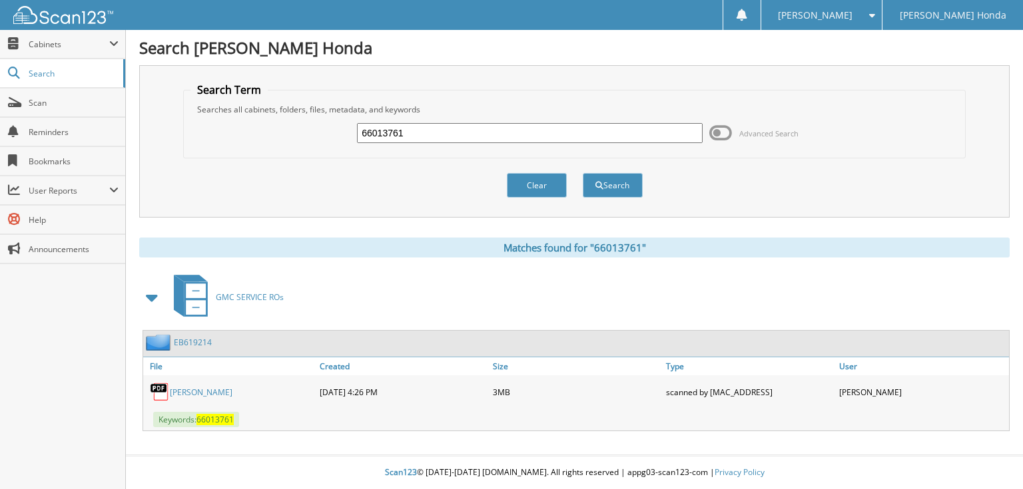
click at [628, 134] on input "66013761" at bounding box center [530, 133] width 346 height 20
type input "66013762"
click at [583, 173] on button "Search" at bounding box center [613, 185] width 60 height 25
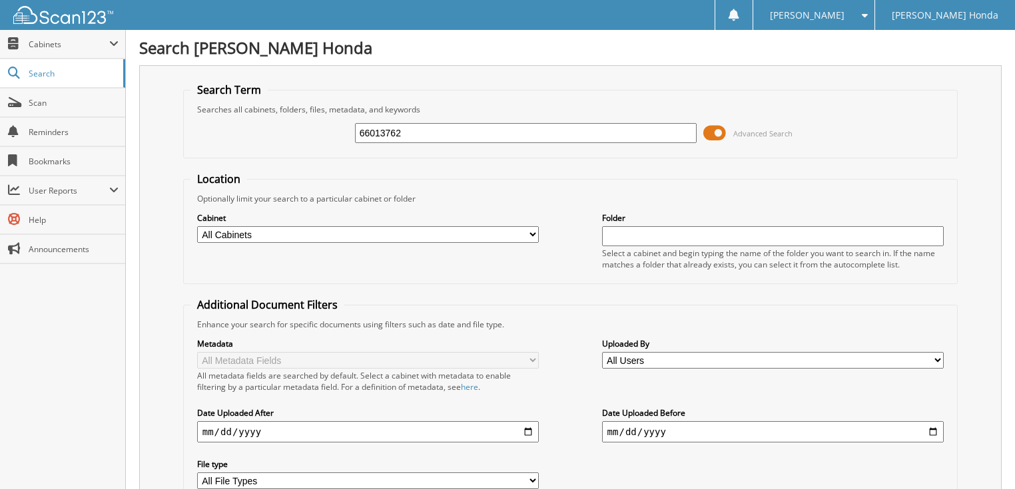
click at [714, 133] on span at bounding box center [714, 133] width 23 height 20
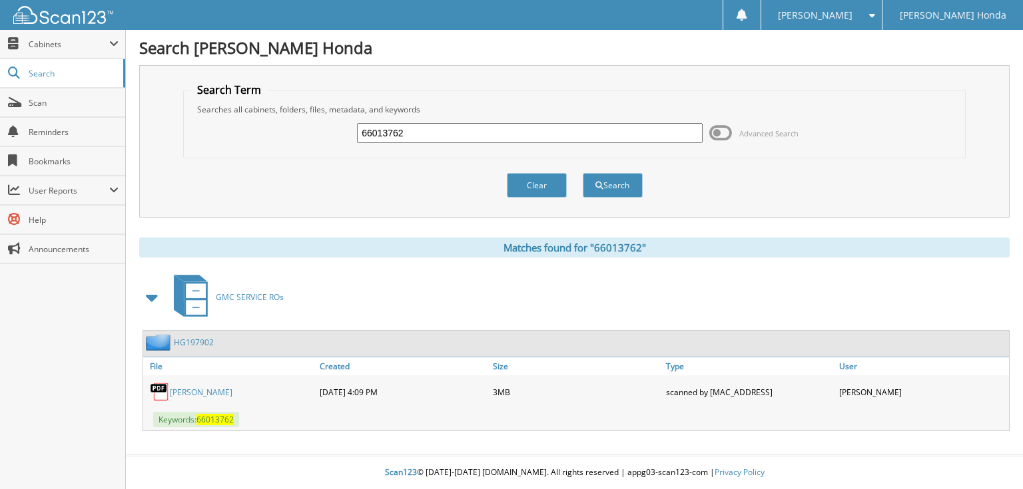
click at [599, 135] on input "66013762" at bounding box center [530, 133] width 346 height 20
type input "66013763"
click at [583, 173] on button "Search" at bounding box center [613, 185] width 60 height 25
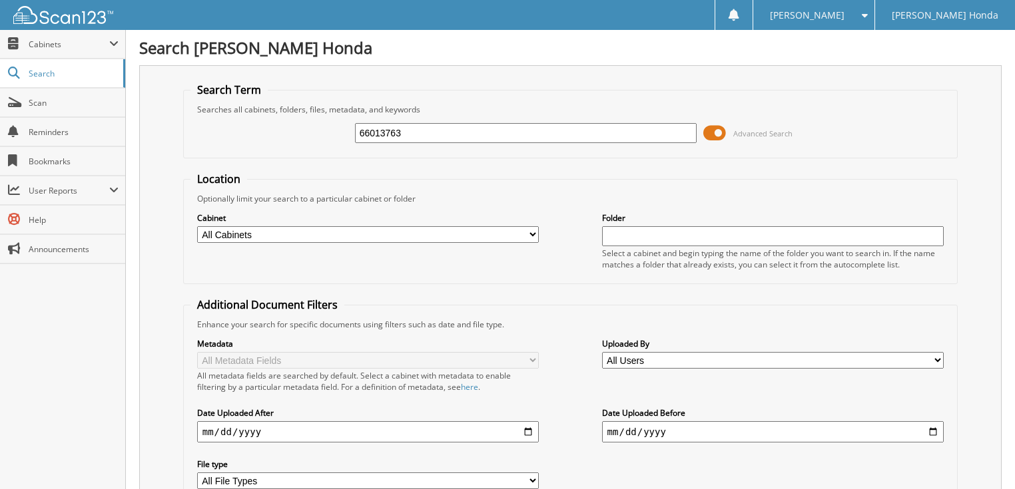
click at [724, 130] on span at bounding box center [714, 133] width 23 height 20
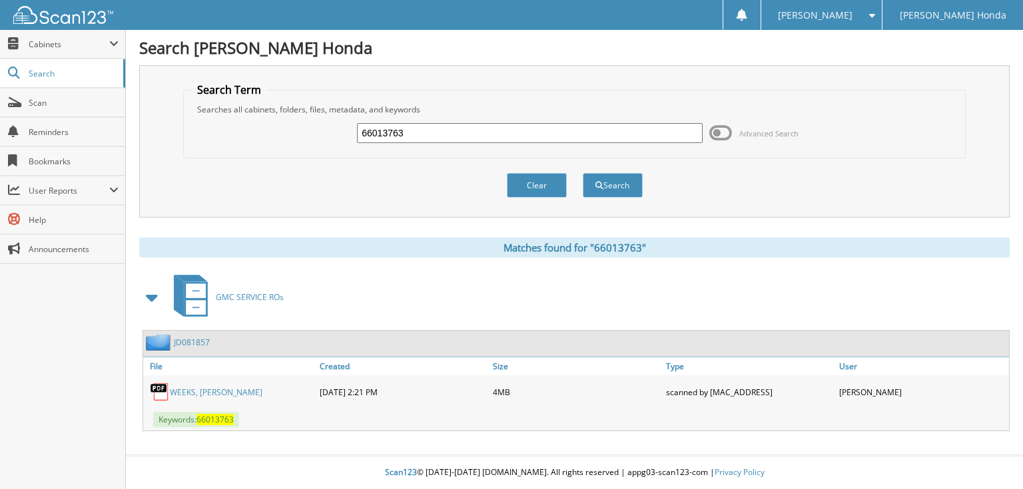
click at [592, 128] on input "66013763" at bounding box center [530, 133] width 346 height 20
type input "66013764"
click at [583, 173] on button "Search" at bounding box center [613, 185] width 60 height 25
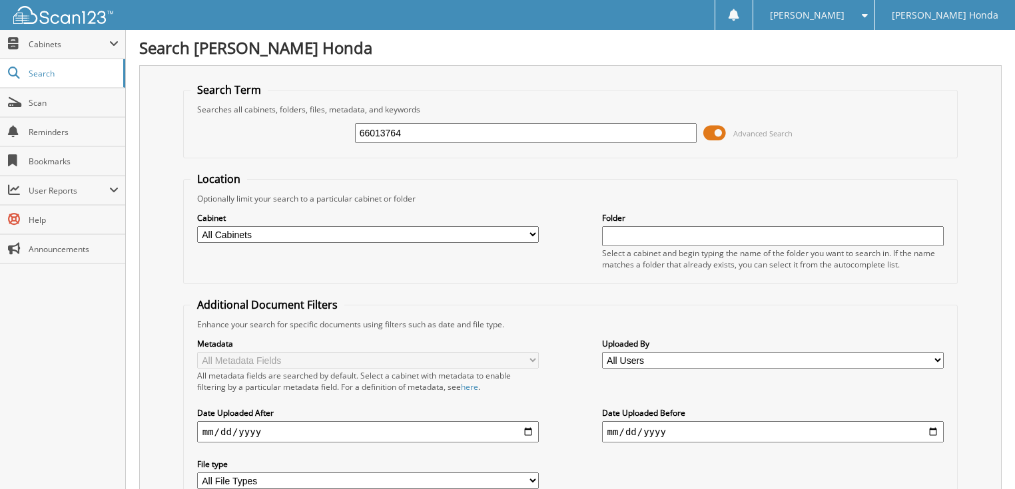
click at [720, 133] on span at bounding box center [714, 133] width 23 height 20
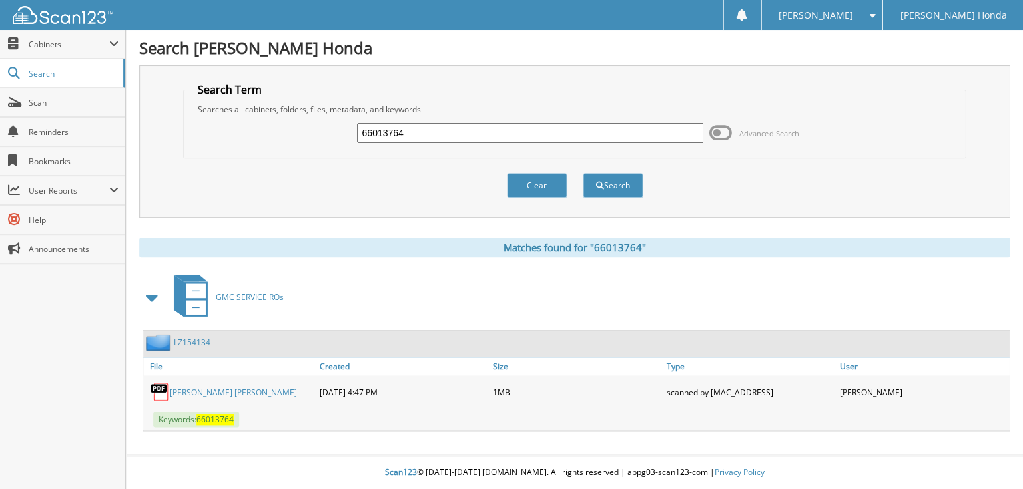
click at [720, 133] on span at bounding box center [720, 133] width 23 height 20
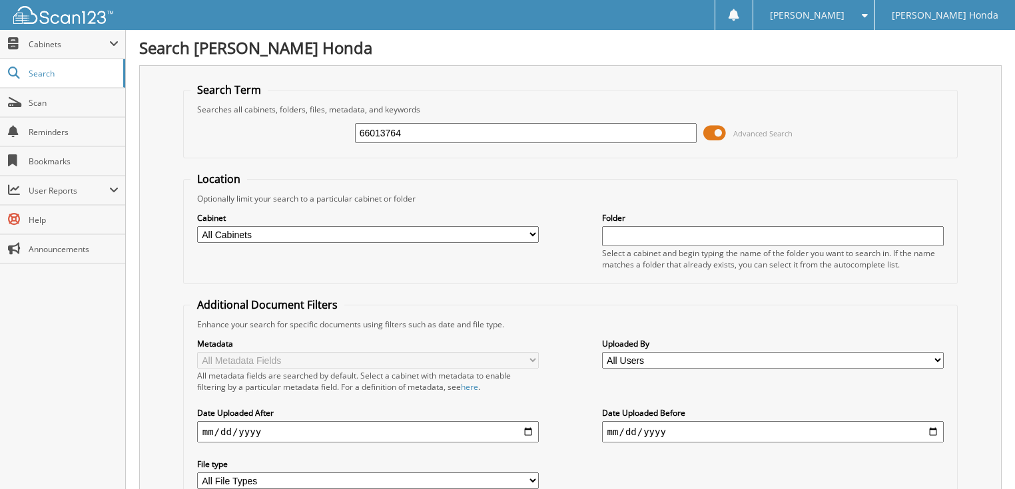
click at [578, 140] on input "66013764" at bounding box center [526, 133] width 342 height 20
drag, startPoint x: 724, startPoint y: 132, endPoint x: 714, endPoint y: 136, distance: 9.9
click at [724, 132] on span at bounding box center [714, 133] width 23 height 20
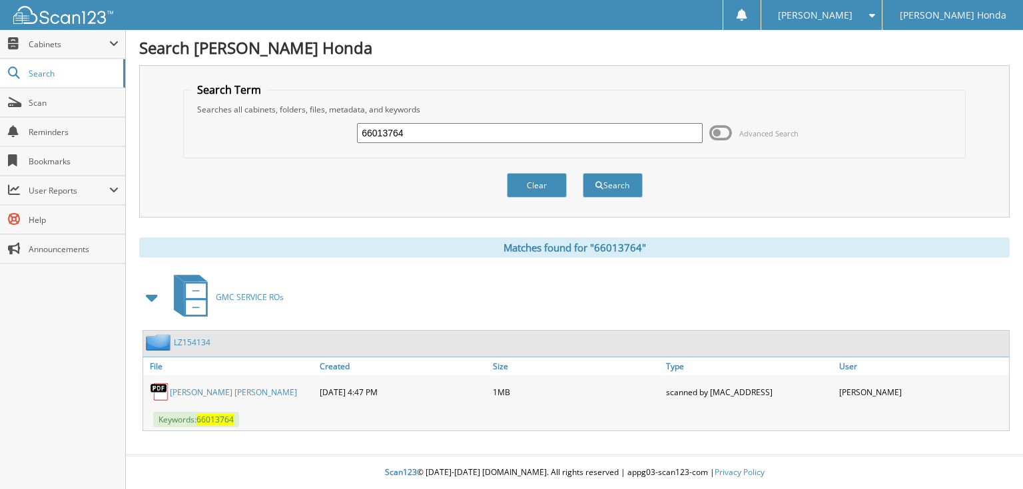
click at [551, 142] on div "66013764" at bounding box center [530, 133] width 346 height 23
click at [519, 138] on input "66013764" at bounding box center [530, 133] width 346 height 20
click at [477, 133] on input "66013764" at bounding box center [530, 133] width 346 height 20
type input "66013765"
click at [583, 173] on button "Search" at bounding box center [613, 185] width 60 height 25
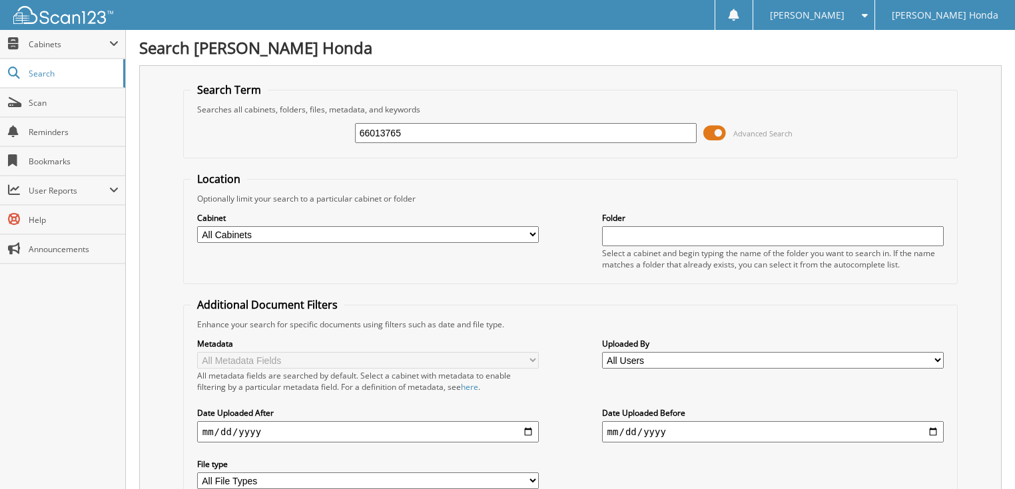
click at [743, 136] on span "Advanced Search" at bounding box center [762, 133] width 59 height 10
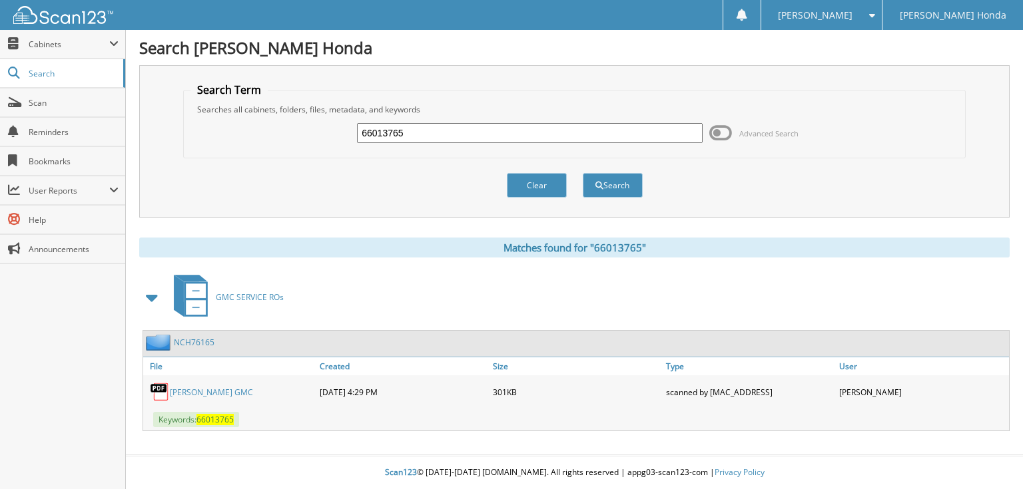
click at [570, 119] on div "66013765 Advanced Search" at bounding box center [573, 133] width 767 height 36
click at [536, 131] on input "66013765" at bounding box center [530, 133] width 346 height 20
type input "66013766"
click at [583, 173] on button "Search" at bounding box center [613, 185] width 60 height 25
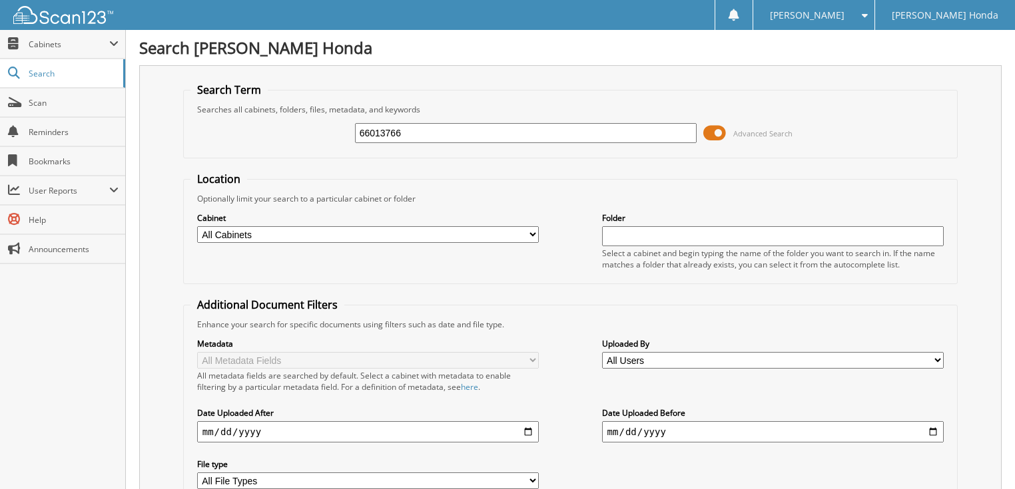
click at [724, 134] on span at bounding box center [714, 133] width 23 height 20
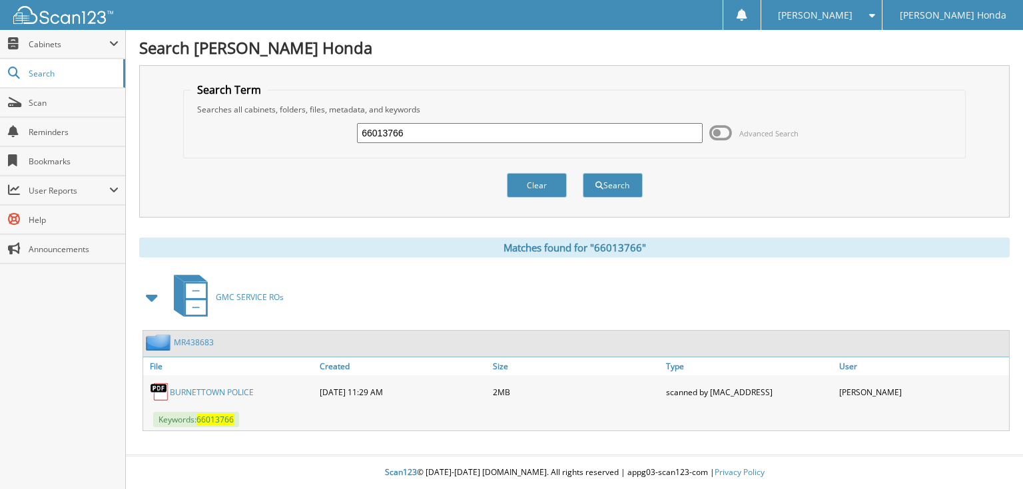
click at [551, 136] on input "66013766" at bounding box center [530, 133] width 346 height 20
type input "66013767"
click at [583, 173] on button "Search" at bounding box center [613, 185] width 60 height 25
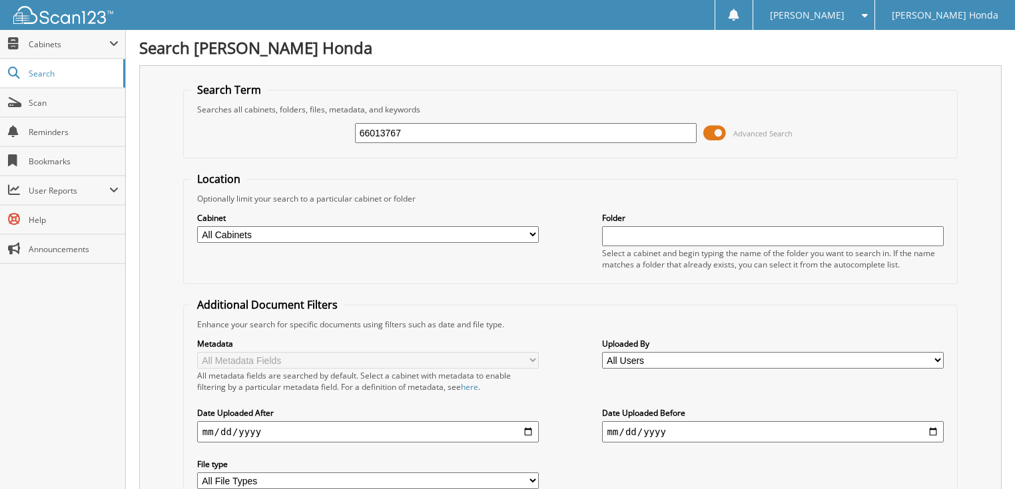
drag, startPoint x: 0, startPoint y: 0, endPoint x: 729, endPoint y: 132, distance: 740.9
click at [730, 132] on span "Advanced Search" at bounding box center [747, 133] width 89 height 20
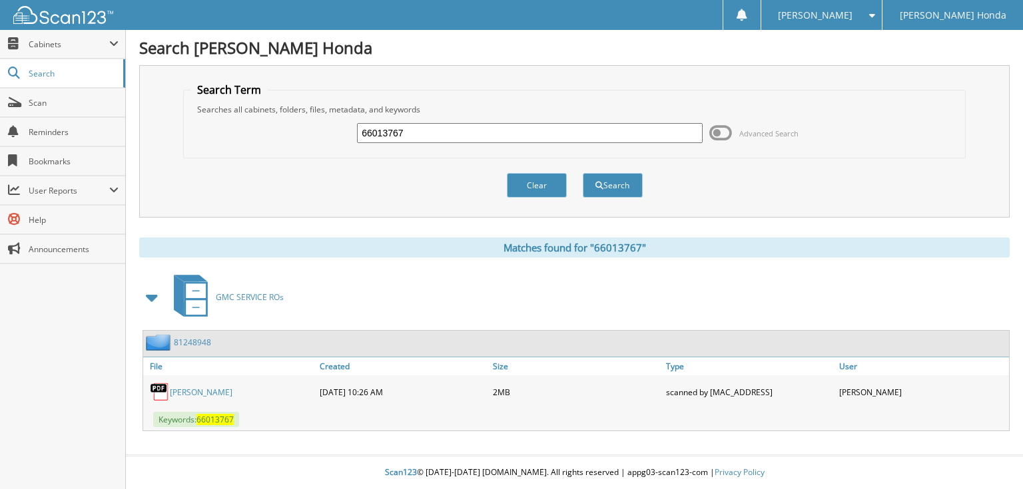
click at [538, 132] on input "66013767" at bounding box center [530, 133] width 346 height 20
click at [583, 173] on button "Search" at bounding box center [613, 185] width 60 height 25
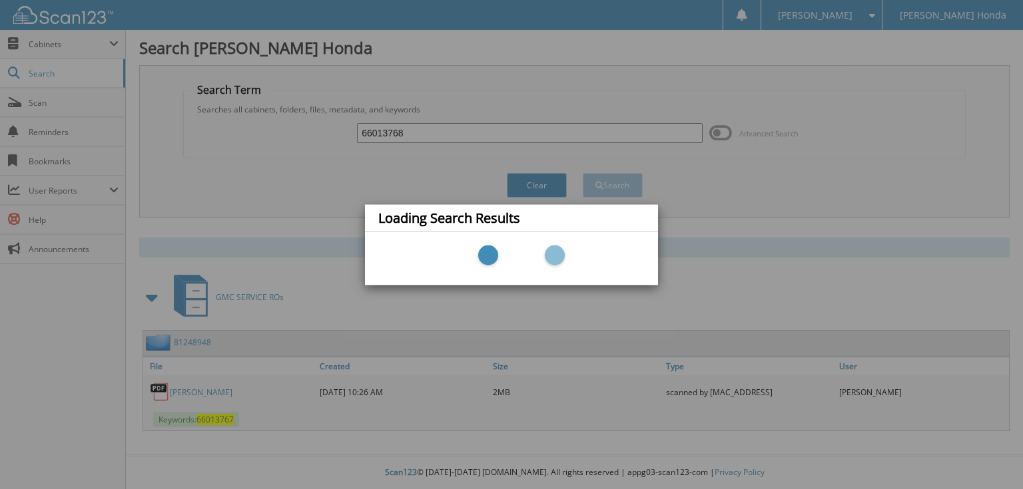
type input "66013768"
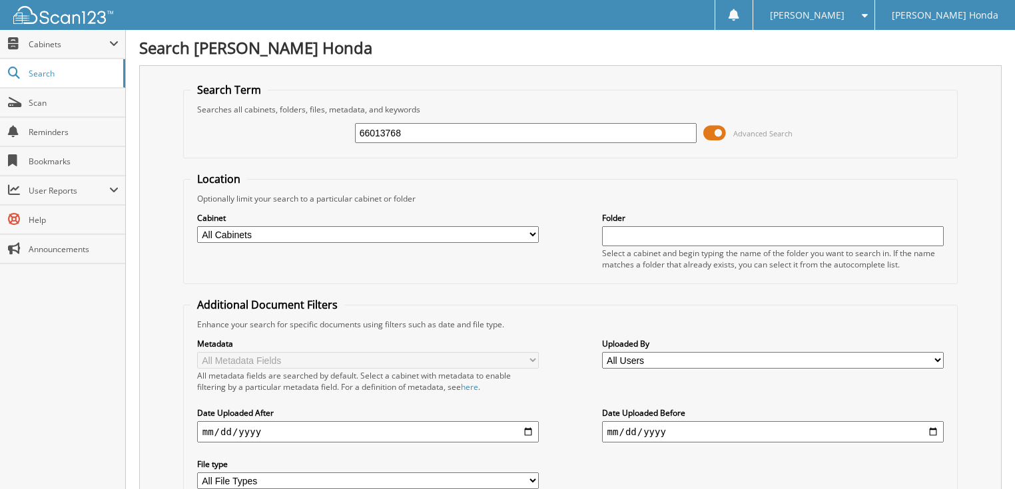
click at [734, 133] on span "Advanced Search" at bounding box center [762, 133] width 59 height 10
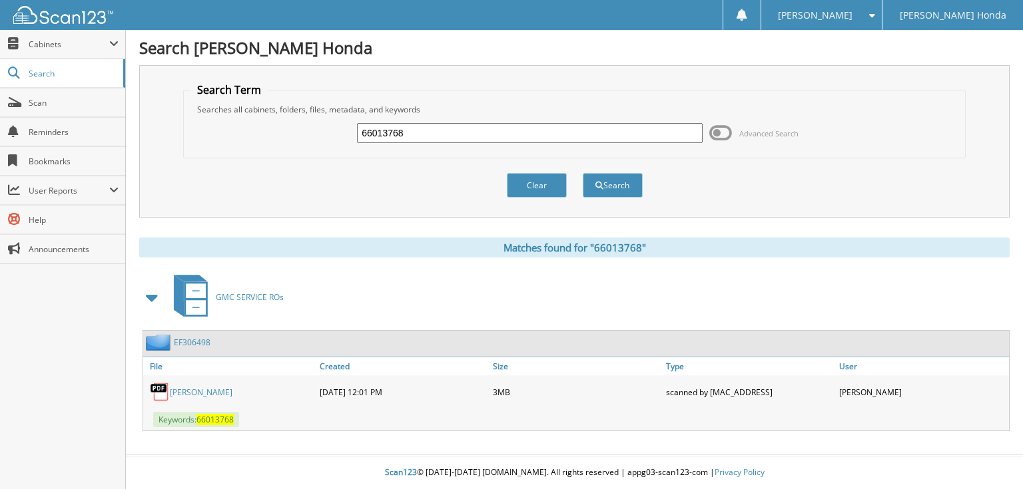
click at [564, 138] on input "66013768" at bounding box center [530, 133] width 346 height 20
type input "66013769"
click at [583, 173] on button "Search" at bounding box center [613, 185] width 60 height 25
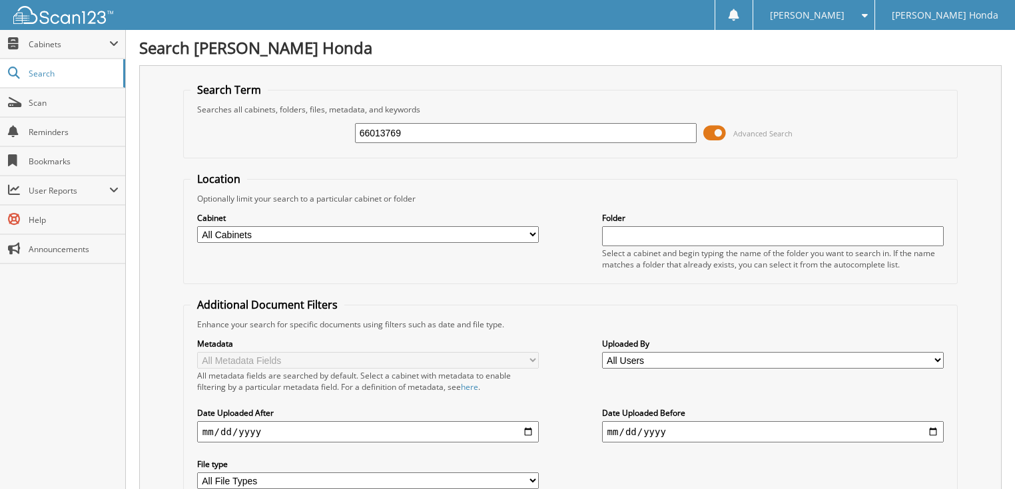
drag, startPoint x: 730, startPoint y: 134, endPoint x: 722, endPoint y: 134, distance: 8.0
click at [730, 134] on span "Advanced Search" at bounding box center [747, 133] width 89 height 20
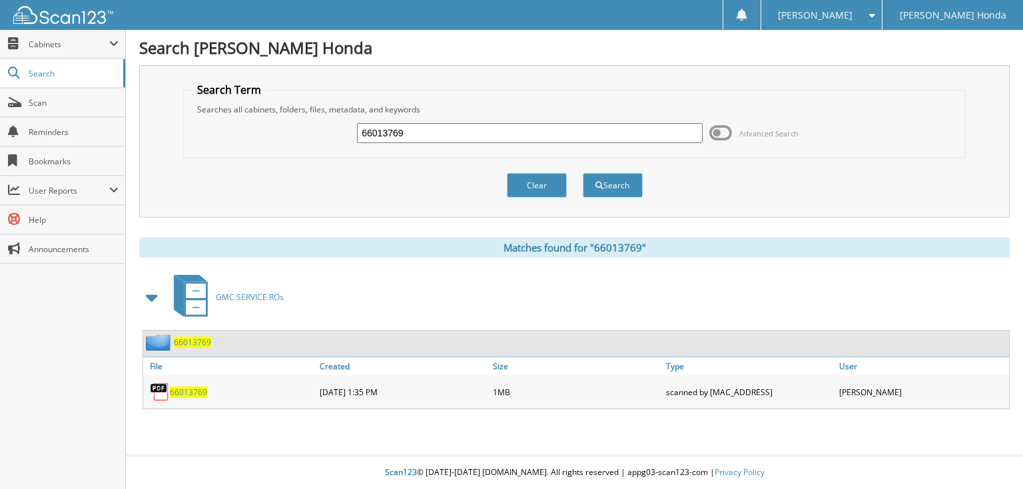
click at [530, 136] on input "66013769" at bounding box center [530, 133] width 346 height 20
type input "66013770"
click at [583, 173] on button "Search" at bounding box center [613, 185] width 60 height 25
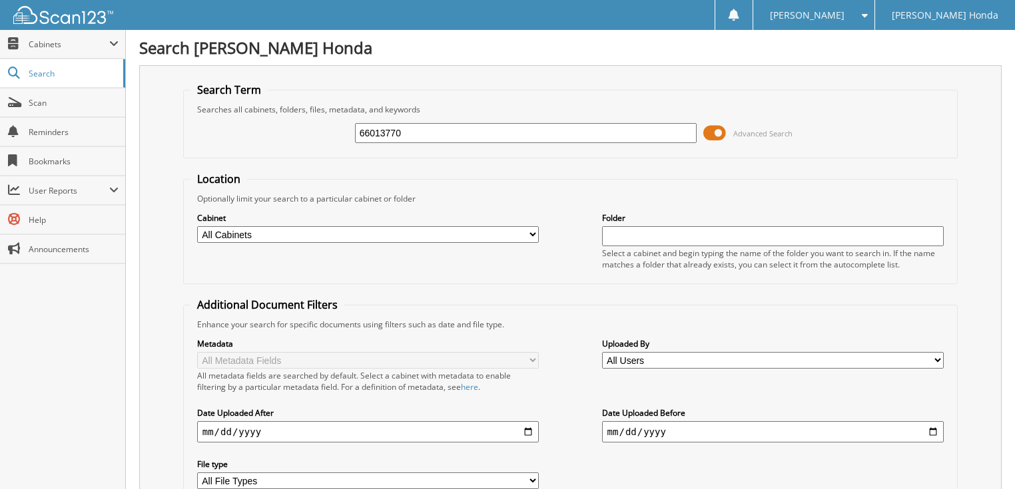
drag, startPoint x: 0, startPoint y: 0, endPoint x: 724, endPoint y: 130, distance: 736.0
click at [724, 130] on span at bounding box center [714, 133] width 23 height 20
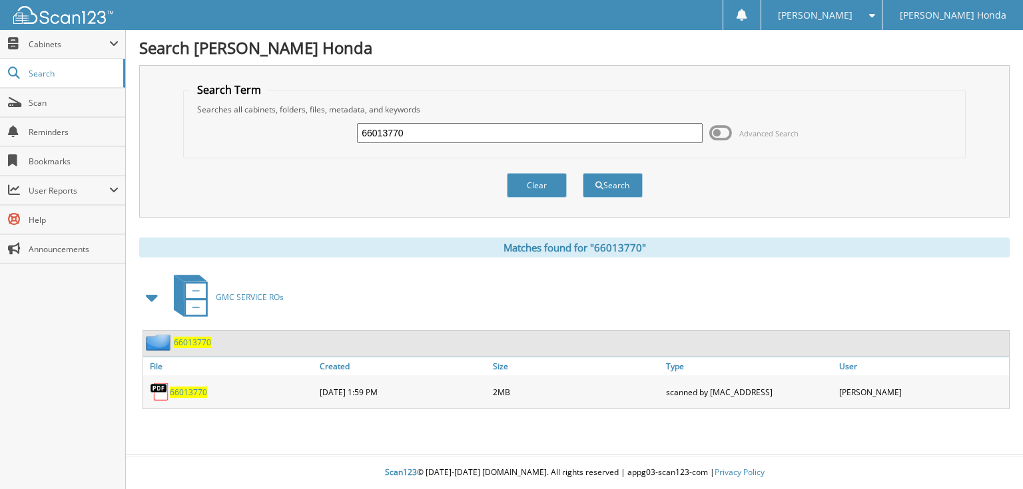
click at [473, 133] on input "66013770" at bounding box center [530, 133] width 346 height 20
type input "66013771"
click at [583, 173] on button "Search" at bounding box center [613, 185] width 60 height 25
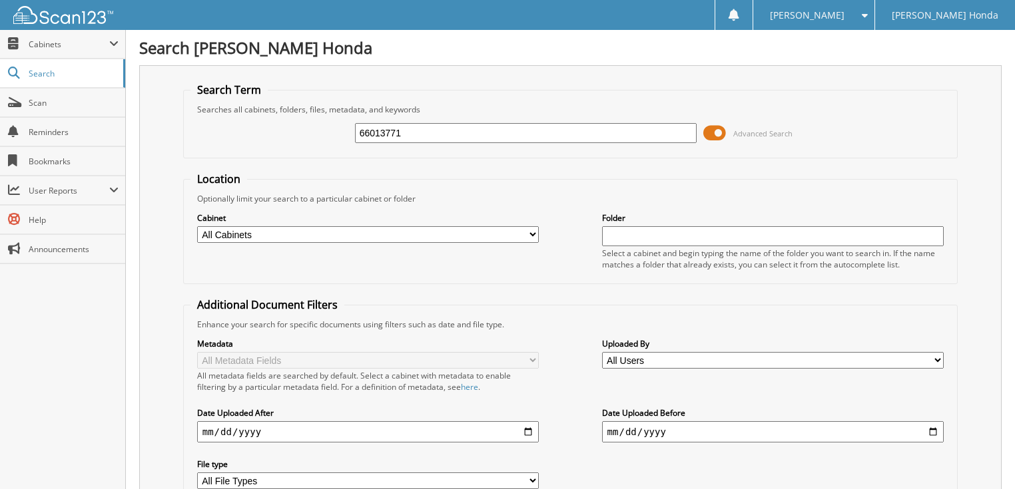
click at [703, 133] on span at bounding box center [714, 133] width 23 height 20
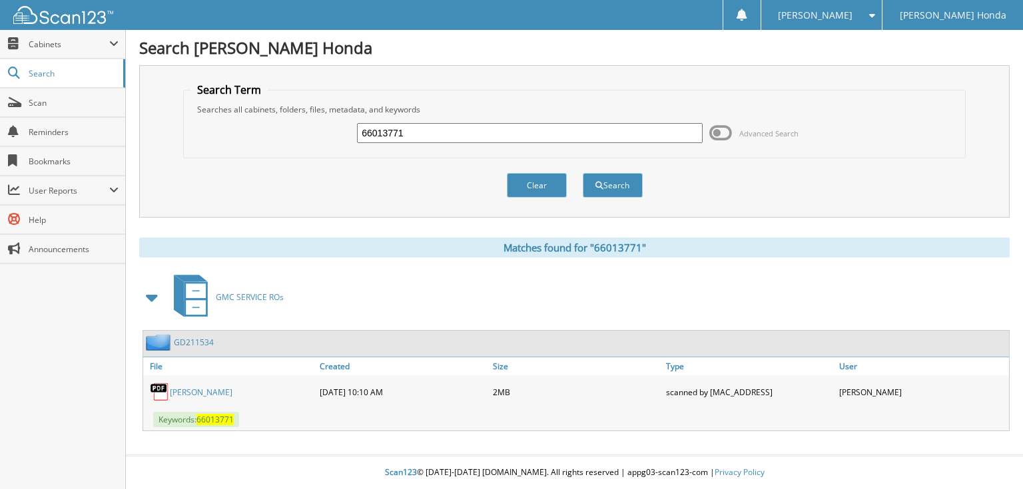
click at [588, 130] on input "66013771" at bounding box center [530, 133] width 346 height 20
type input "66013772"
click at [583, 173] on button "Search" at bounding box center [613, 185] width 60 height 25
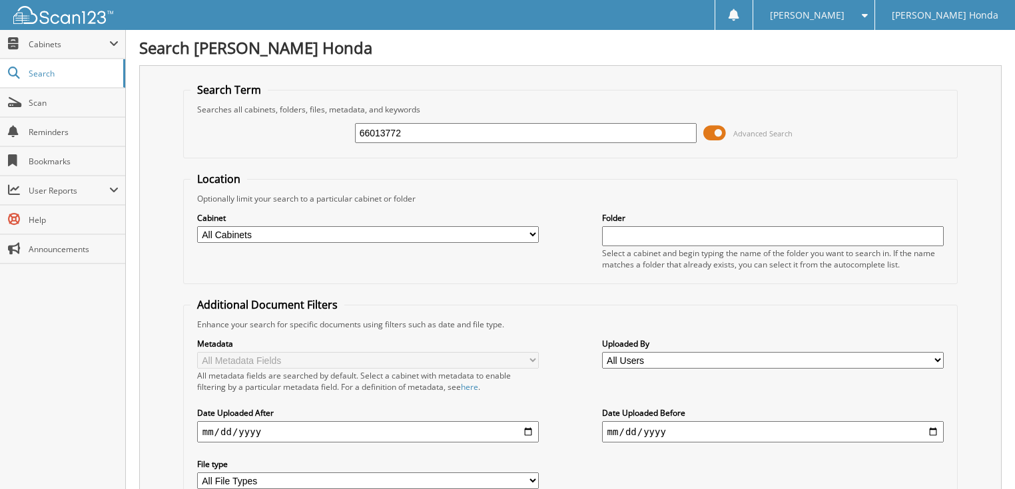
click at [727, 132] on span "Advanced Search" at bounding box center [747, 133] width 89 height 20
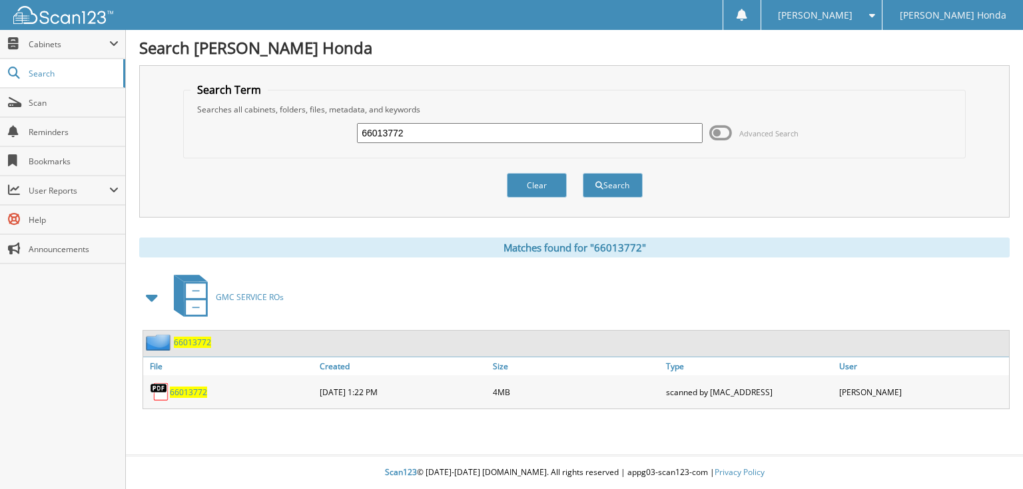
click at [505, 134] on input "66013772" at bounding box center [530, 133] width 346 height 20
type input "66013773"
click at [583, 173] on button "Search" at bounding box center [613, 185] width 60 height 25
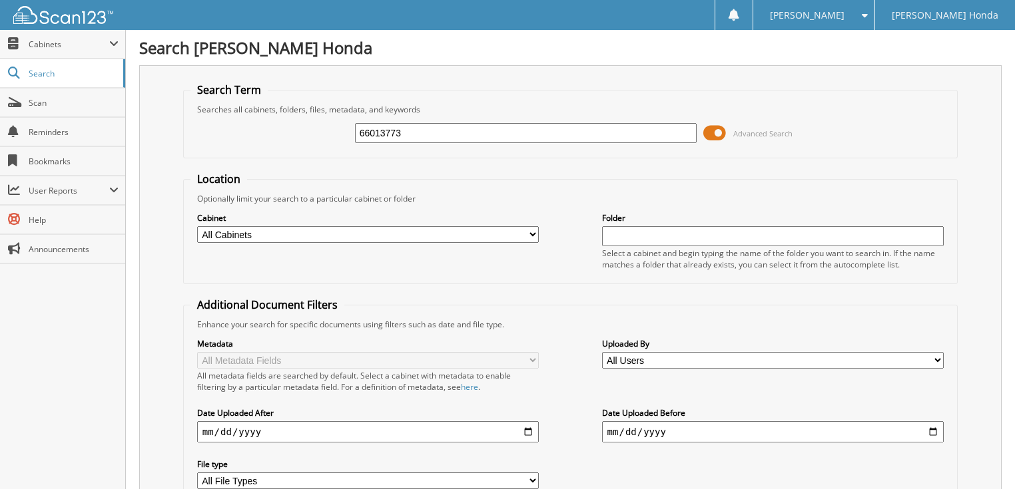
click at [722, 135] on span at bounding box center [714, 133] width 23 height 20
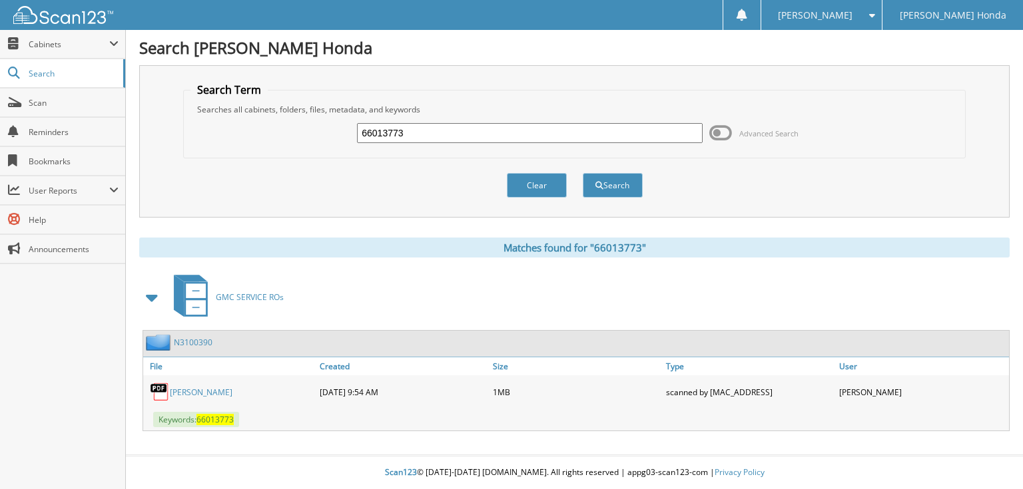
click at [519, 134] on input "66013773" at bounding box center [530, 133] width 346 height 20
type input "66013774"
click at [583, 173] on button "Search" at bounding box center [613, 185] width 60 height 25
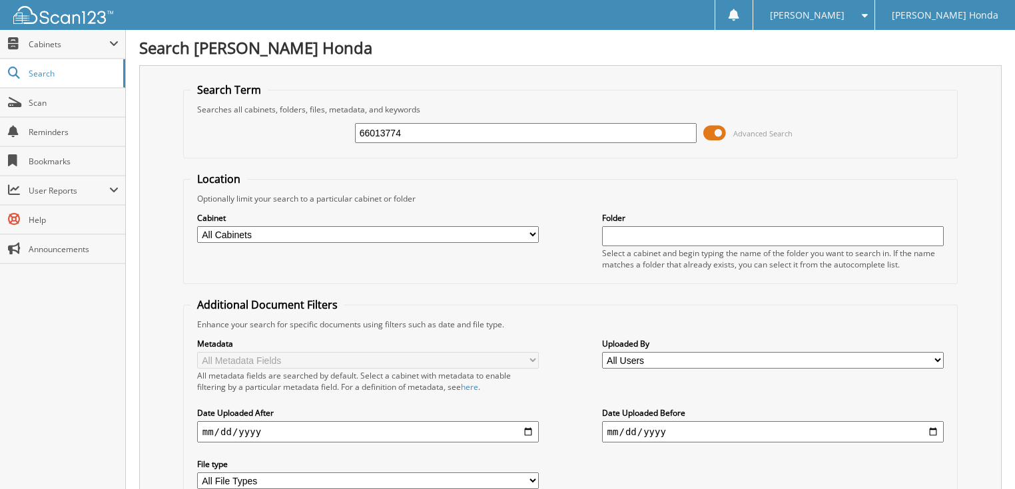
click at [725, 130] on span at bounding box center [714, 133] width 23 height 20
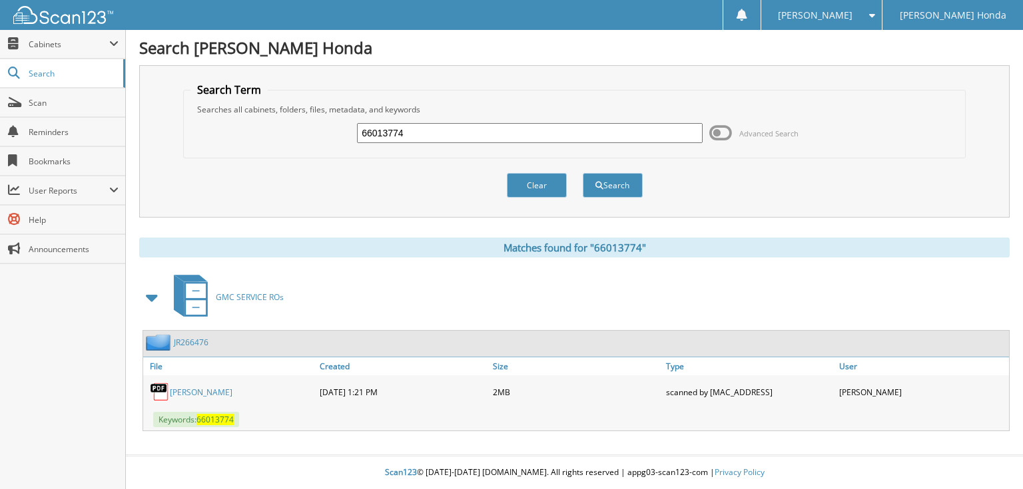
click at [467, 134] on input "66013774" at bounding box center [530, 133] width 346 height 20
type input "66013775"
click at [583, 173] on button "Search" at bounding box center [613, 185] width 60 height 25
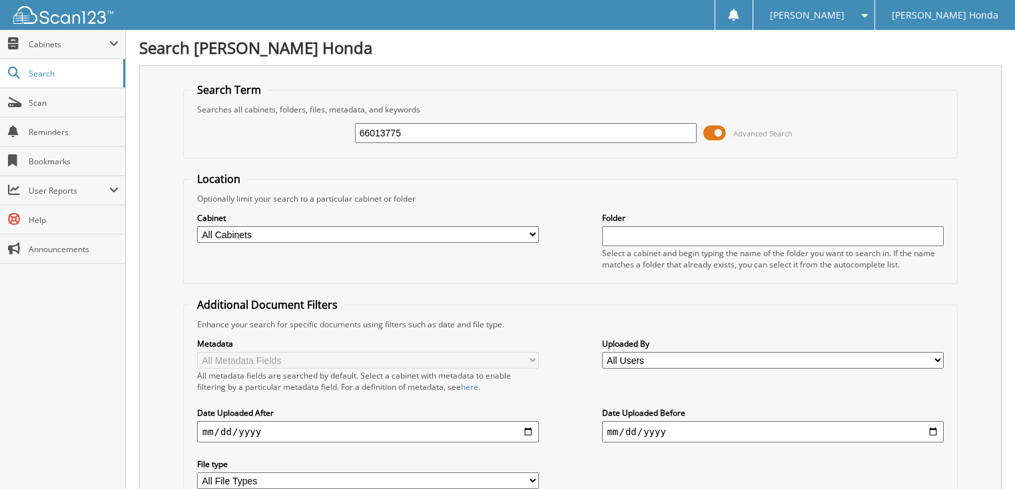
click at [722, 128] on span at bounding box center [714, 133] width 23 height 20
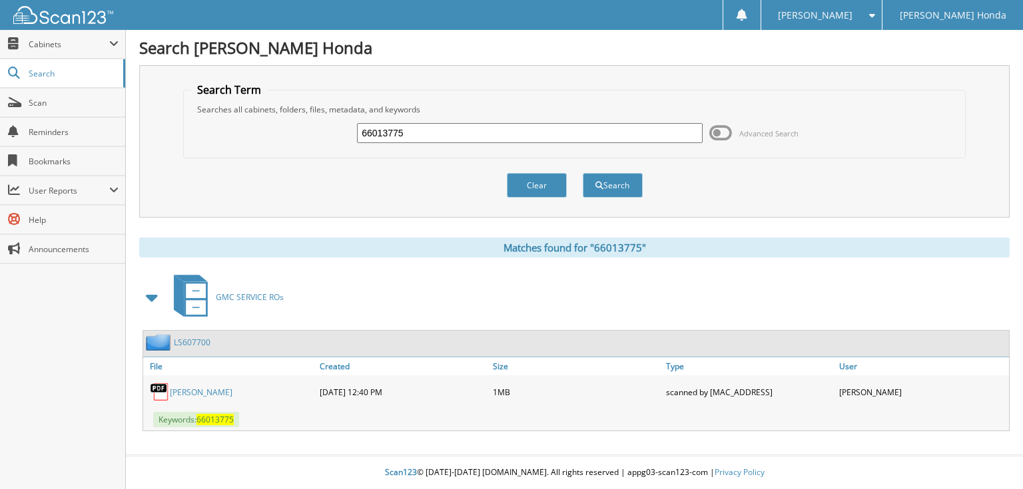
click at [495, 131] on input "66013775" at bounding box center [530, 133] width 346 height 20
type input "66013776"
click at [583, 173] on button "Search" at bounding box center [613, 185] width 60 height 25
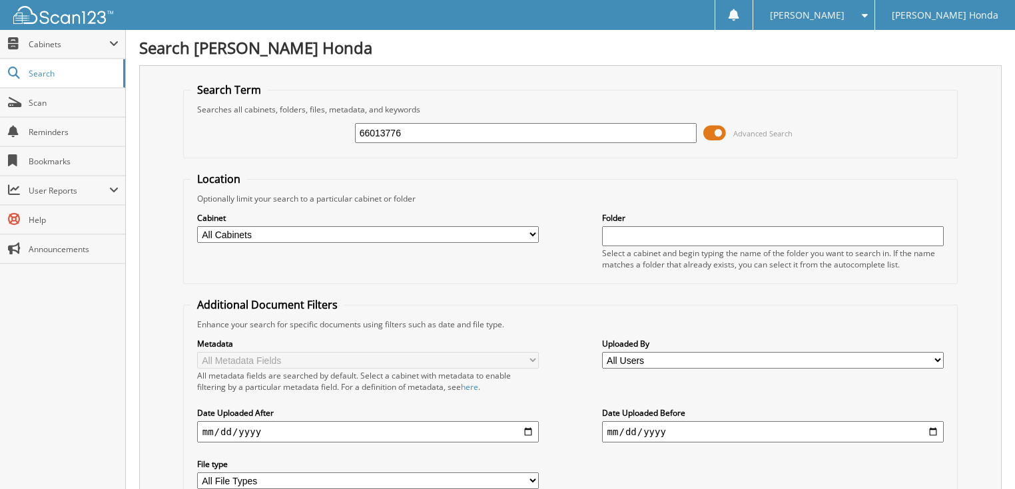
click at [715, 130] on span at bounding box center [714, 133] width 23 height 20
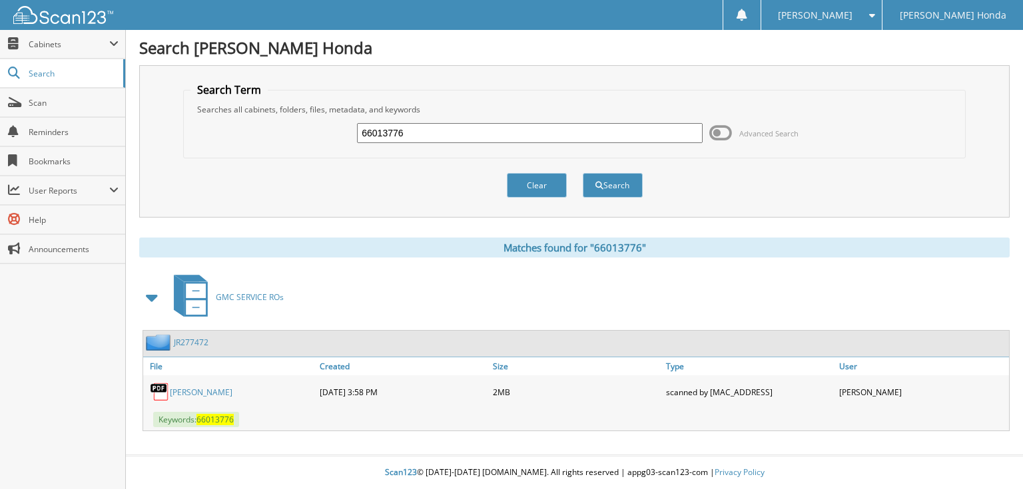
click at [525, 138] on input "66013776" at bounding box center [530, 133] width 346 height 20
type input "66013777"
click at [583, 173] on button "Search" at bounding box center [613, 185] width 60 height 25
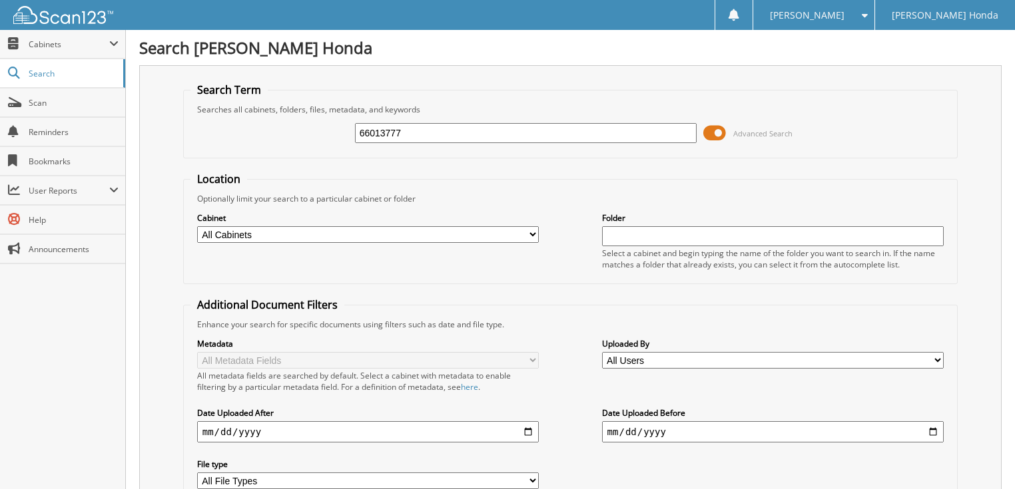
click at [776, 133] on span "Advanced Search" at bounding box center [762, 133] width 59 height 10
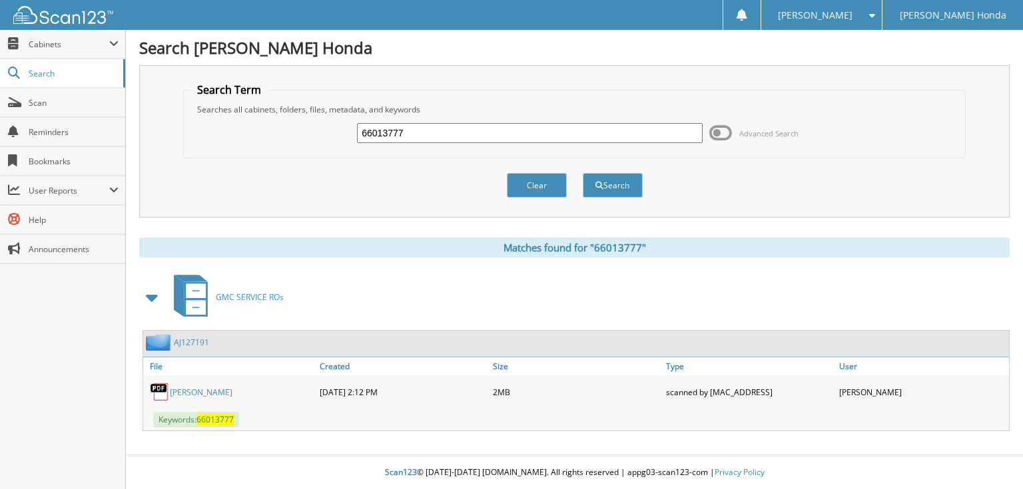
click at [493, 134] on input "66013777" at bounding box center [530, 133] width 346 height 20
type input "66013778"
click at [583, 173] on button "Search" at bounding box center [613, 185] width 60 height 25
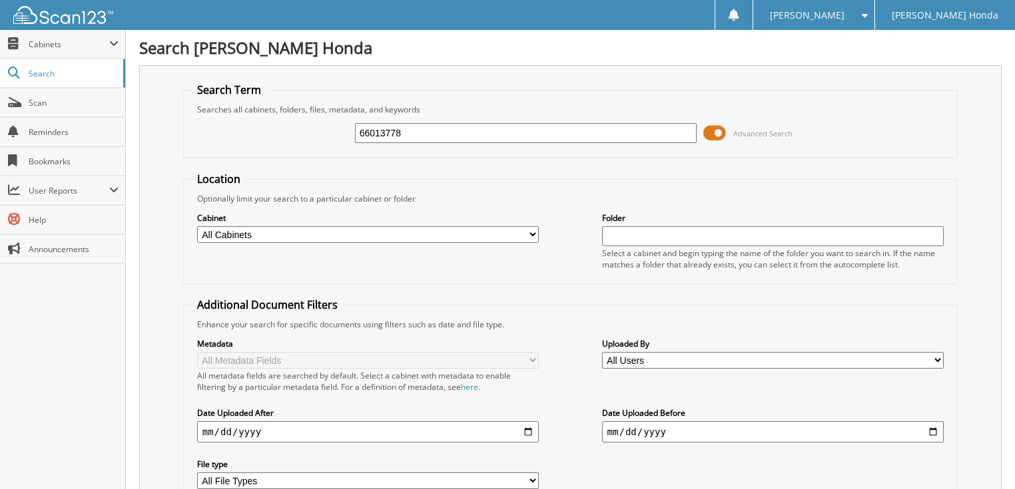
click at [733, 133] on span "Advanced Search" at bounding box center [762, 133] width 59 height 10
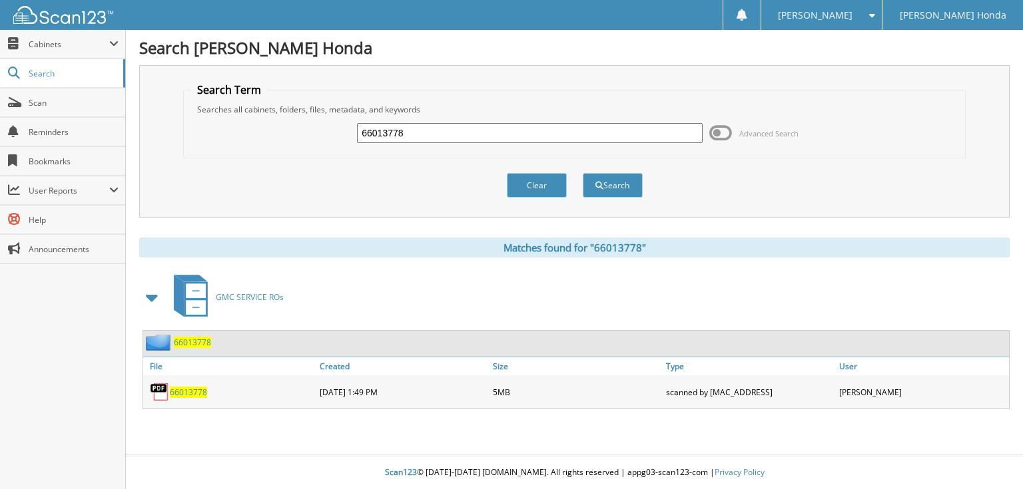
click at [531, 133] on input "66013778" at bounding box center [530, 133] width 346 height 20
type input "66013779"
click at [583, 173] on button "Search" at bounding box center [613, 185] width 60 height 25
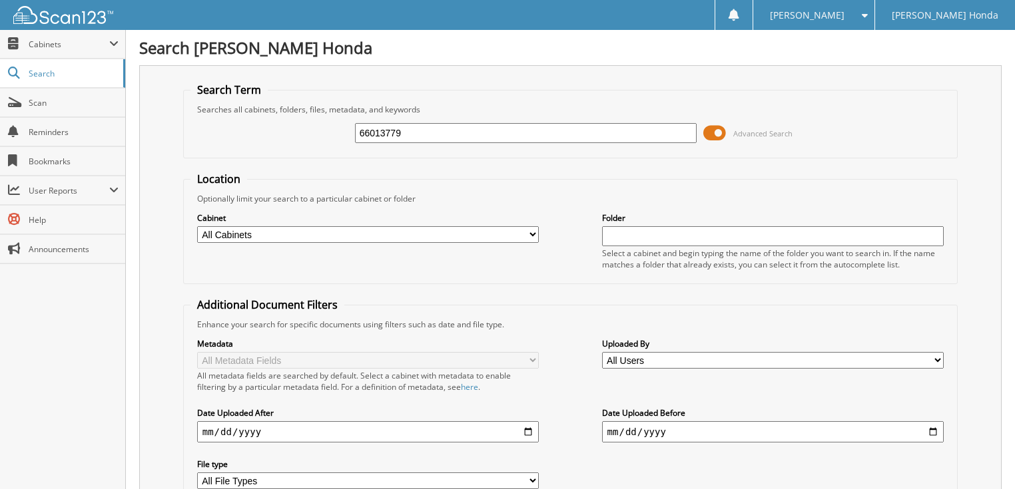
click at [768, 135] on span "Advanced Search" at bounding box center [762, 133] width 59 height 10
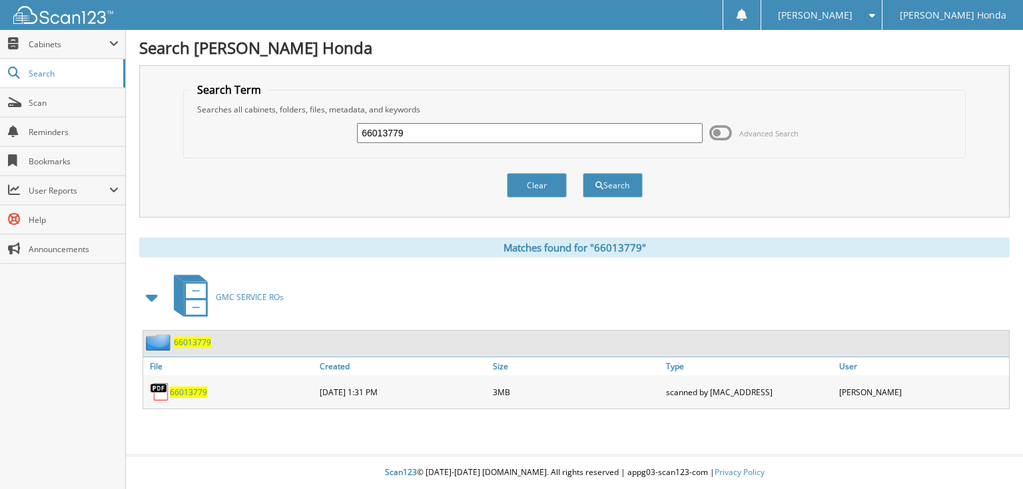
click at [605, 138] on input "66013779" at bounding box center [530, 133] width 346 height 20
type input "66013780"
click at [583, 173] on button "Search" at bounding box center [613, 185] width 60 height 25
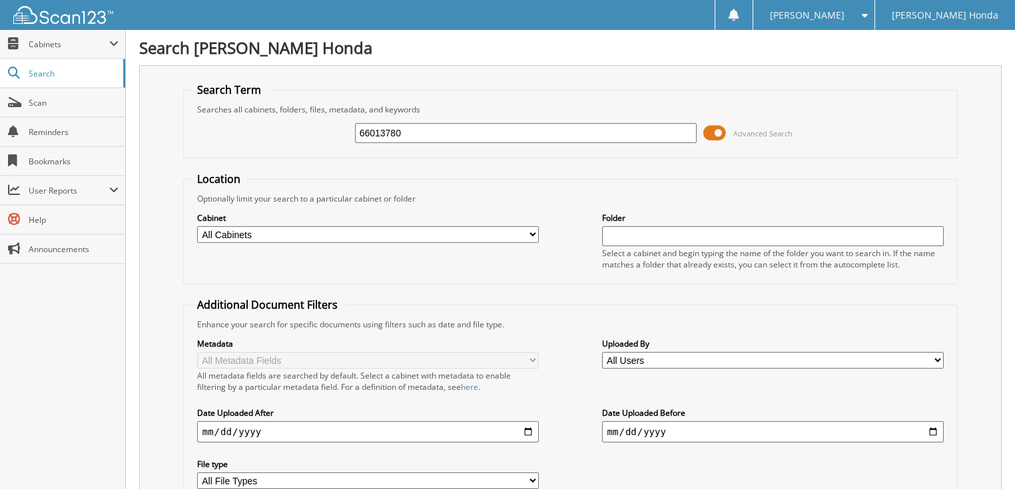
click at [745, 132] on span "Advanced Search" at bounding box center [762, 133] width 59 height 10
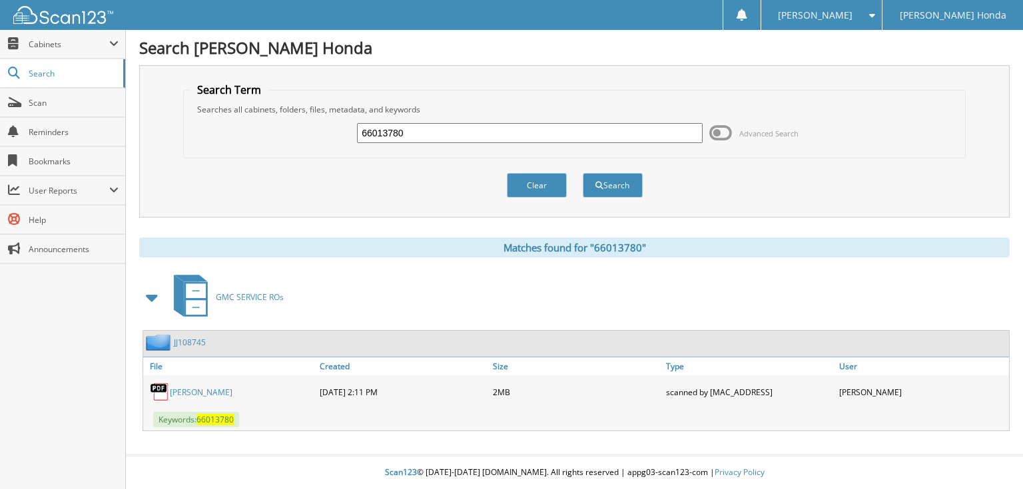
click at [577, 141] on input "66013780" at bounding box center [530, 133] width 346 height 20
type input "66013781"
click at [583, 173] on button "Search" at bounding box center [613, 185] width 60 height 25
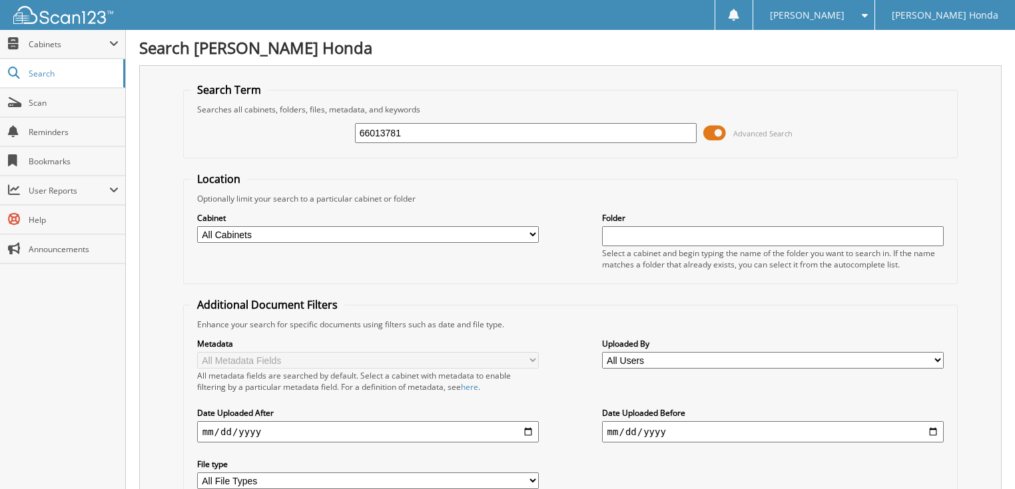
click at [746, 133] on span "Advanced Search" at bounding box center [762, 133] width 59 height 10
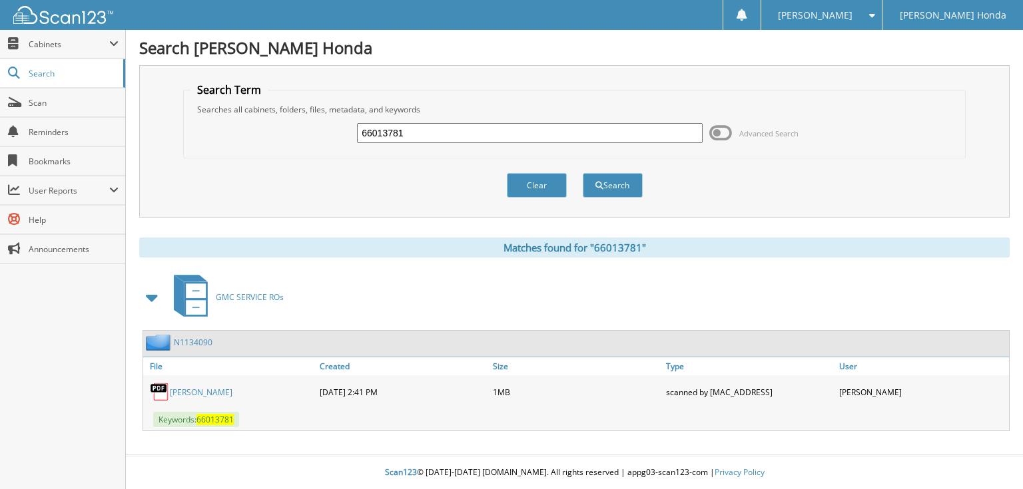
click at [624, 136] on input "66013781" at bounding box center [530, 133] width 346 height 20
type input "66013782"
click at [583, 173] on button "Search" at bounding box center [613, 185] width 60 height 25
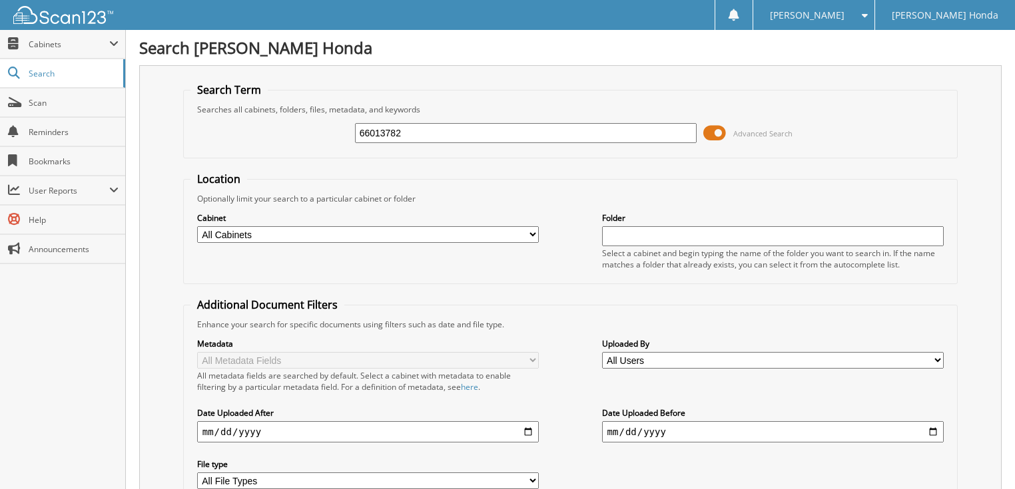
click at [746, 130] on span "Advanced Search" at bounding box center [762, 133] width 59 height 10
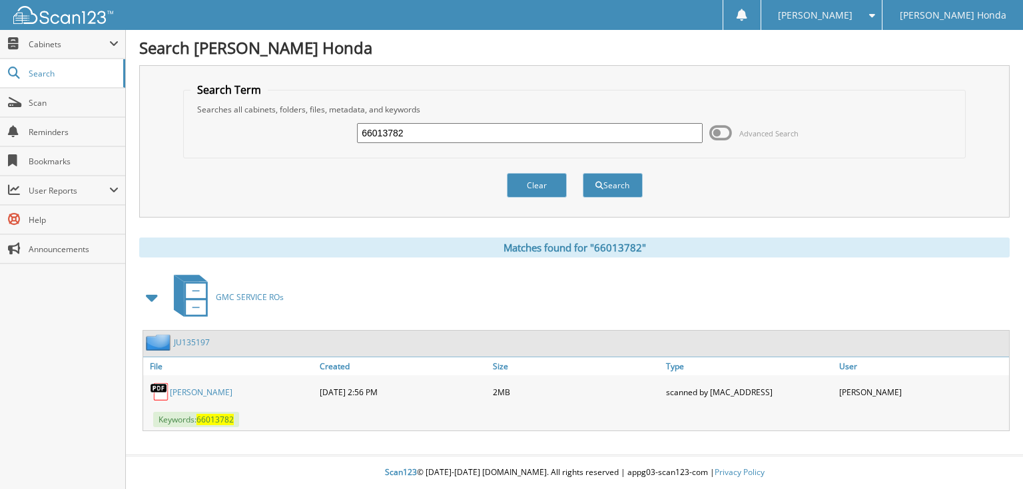
click at [571, 133] on input "66013782" at bounding box center [530, 133] width 346 height 20
click at [544, 130] on input "66013782" at bounding box center [530, 133] width 346 height 20
type input "66013783"
click at [583, 173] on button "Search" at bounding box center [613, 185] width 60 height 25
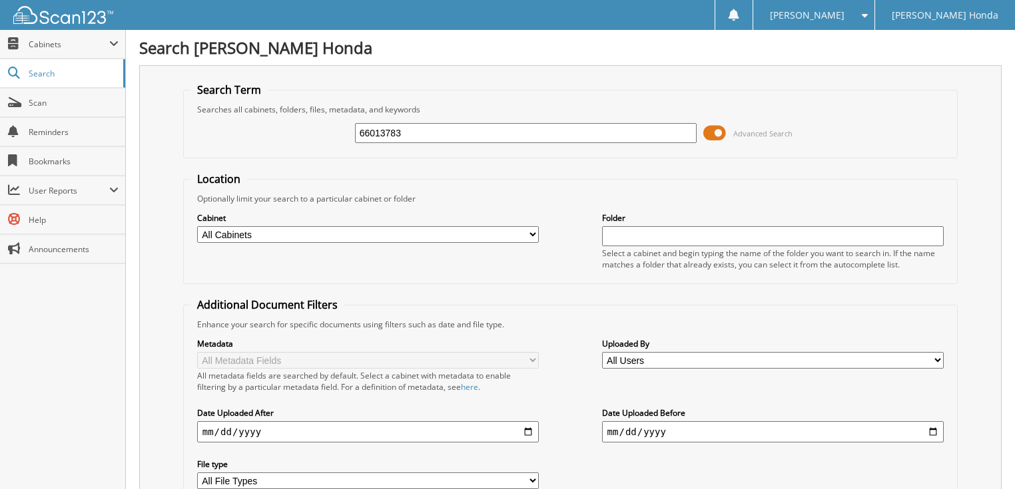
click at [738, 131] on span "Advanced Search" at bounding box center [762, 133] width 59 height 10
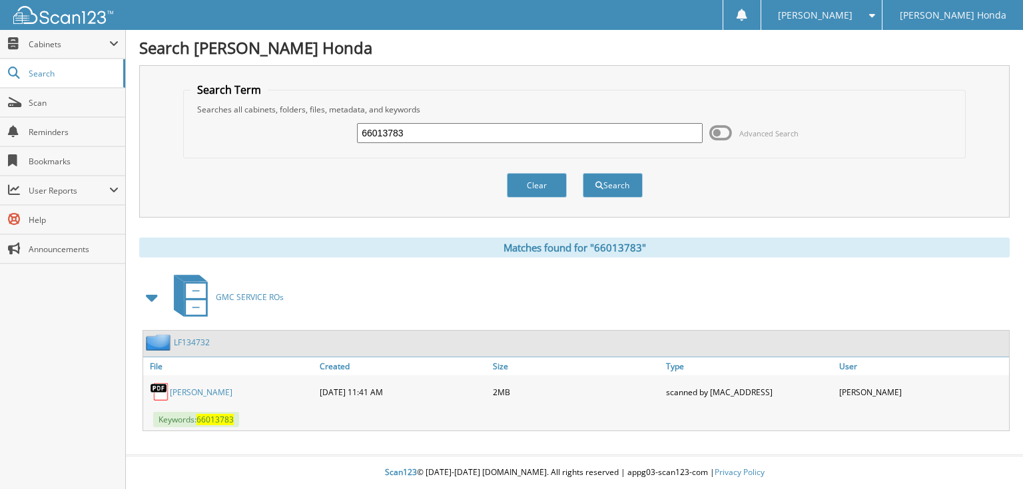
click at [511, 128] on input "66013783" at bounding box center [530, 133] width 346 height 20
type input "66013784"
click at [583, 173] on button "Search" at bounding box center [613, 185] width 60 height 25
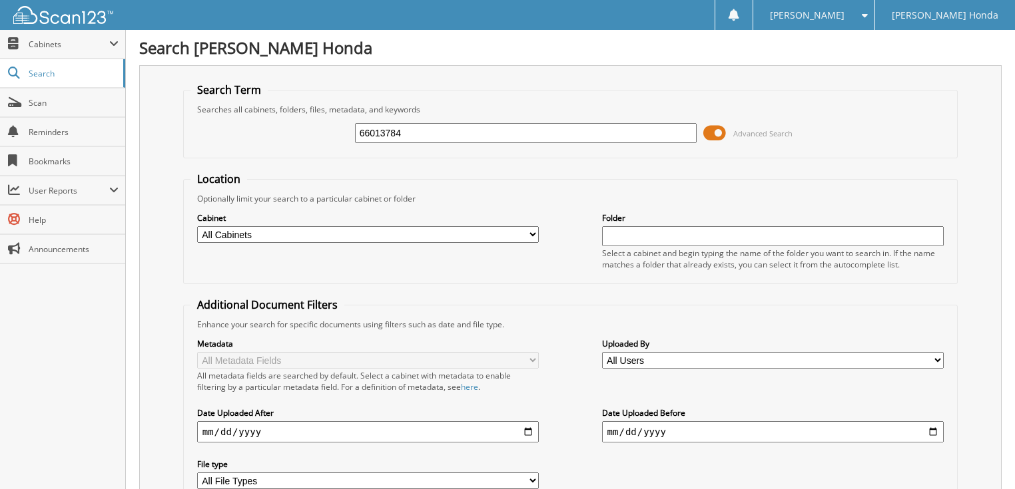
drag, startPoint x: 0, startPoint y: 0, endPoint x: 743, endPoint y: 130, distance: 754.3
click at [743, 130] on span "Advanced Search" at bounding box center [762, 133] width 59 height 10
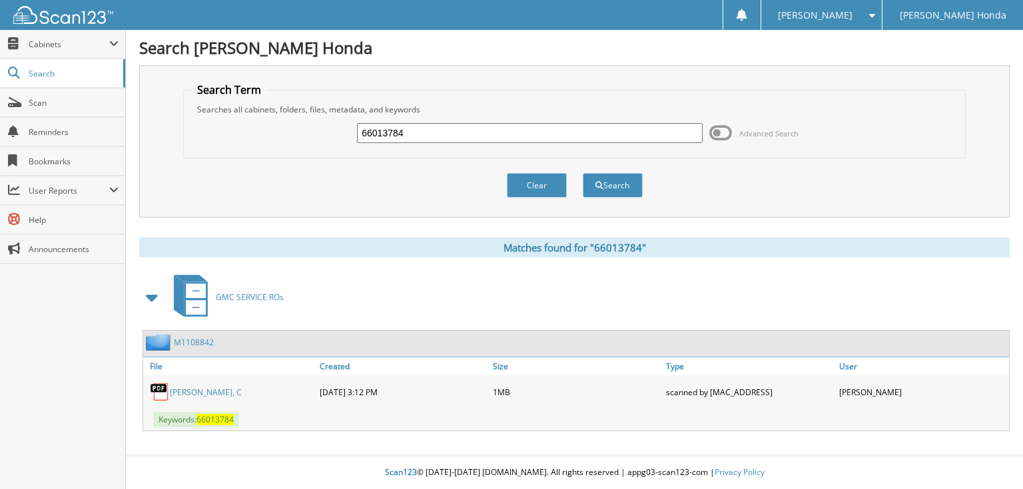
click at [501, 136] on input "66013784" at bounding box center [530, 133] width 346 height 20
type input "66013785"
click at [583, 173] on button "Search" at bounding box center [613, 185] width 60 height 25
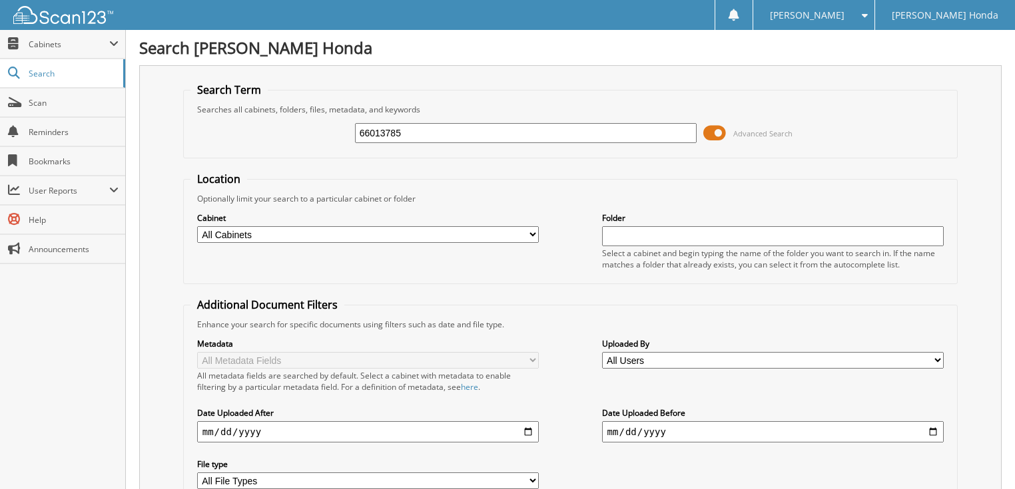
drag, startPoint x: 0, startPoint y: 0, endPoint x: 767, endPoint y: 134, distance: 778.6
click at [767, 134] on span "Advanced Search" at bounding box center [762, 133] width 59 height 10
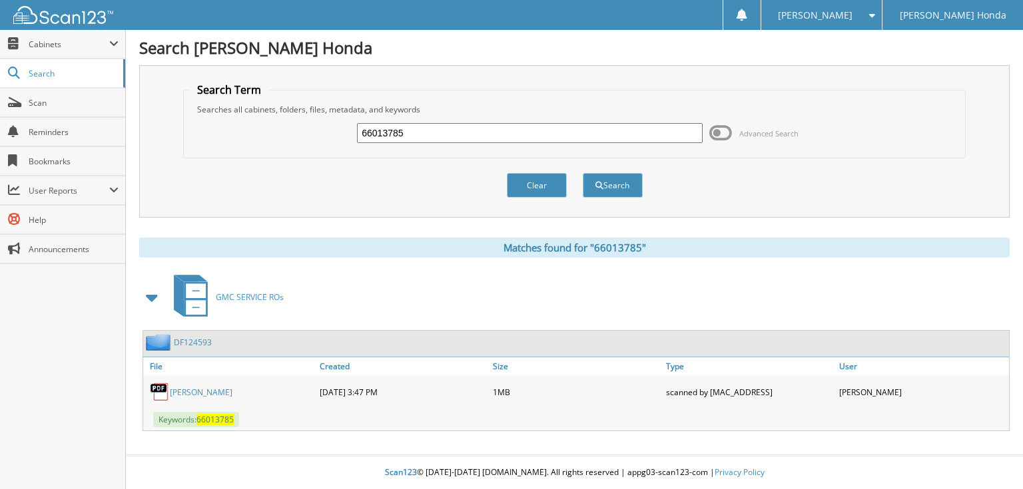
click at [551, 138] on input "66013785" at bounding box center [530, 133] width 346 height 20
type input "66013786"
click at [583, 173] on button "Search" at bounding box center [613, 185] width 60 height 25
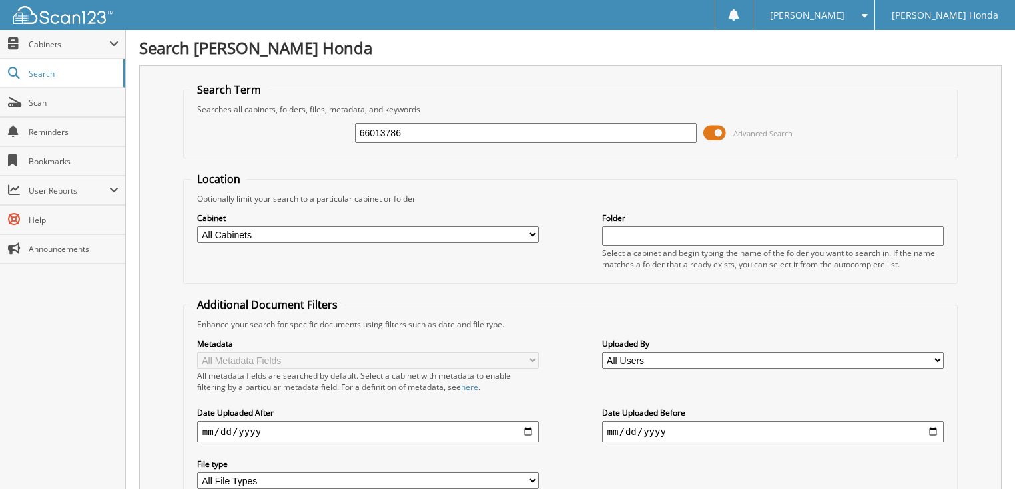
click at [783, 135] on span "Advanced Search" at bounding box center [762, 133] width 59 height 10
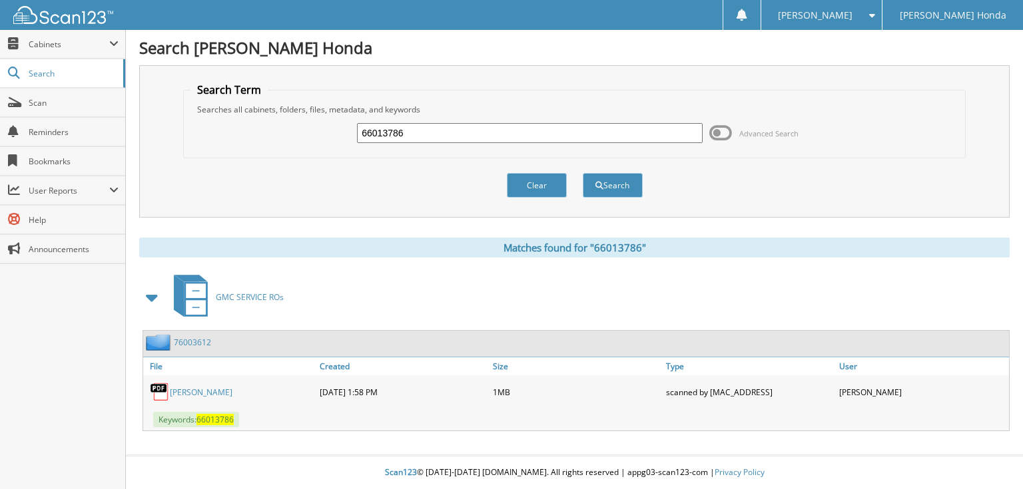
click at [573, 127] on input "66013786" at bounding box center [530, 133] width 346 height 20
type input "66013787"
click at [583, 173] on button "Search" at bounding box center [613, 185] width 60 height 25
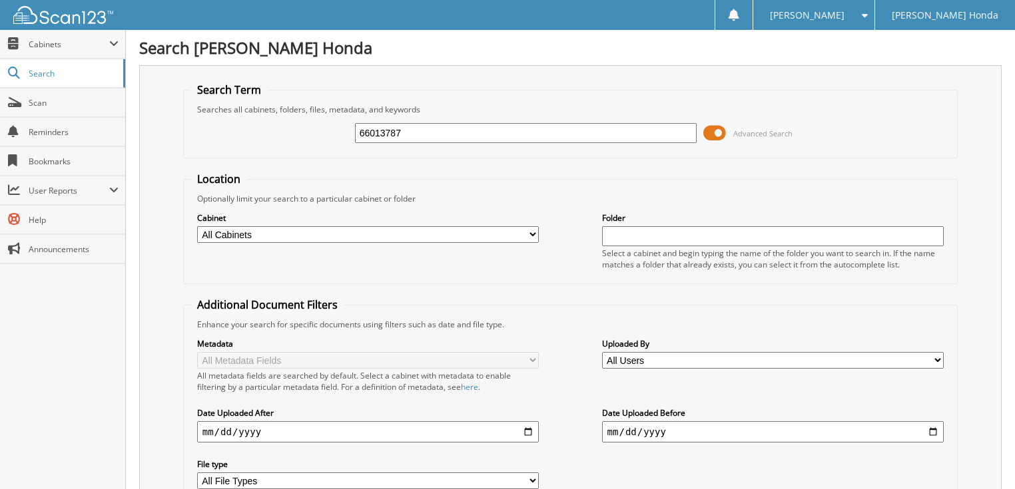
click at [740, 132] on span "Advanced Search" at bounding box center [762, 133] width 59 height 10
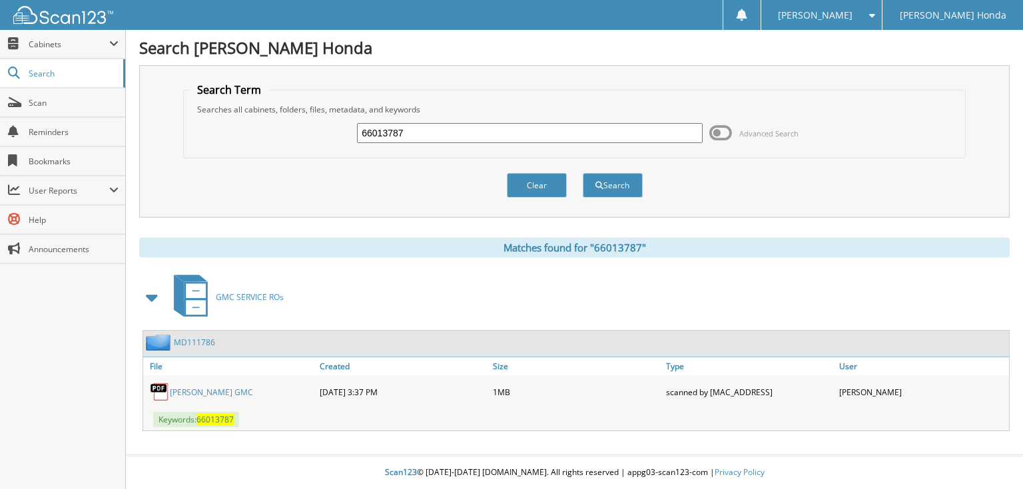
click at [573, 140] on input "66013787" at bounding box center [530, 133] width 346 height 20
type input "66013788"
click at [583, 173] on button "Search" at bounding box center [613, 185] width 60 height 25
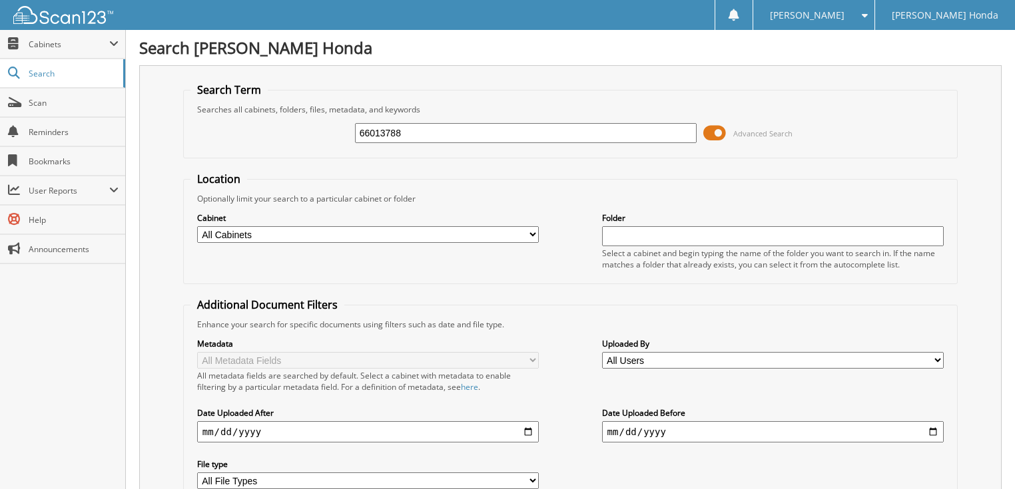
click at [747, 134] on span "Advanced Search" at bounding box center [762, 133] width 59 height 10
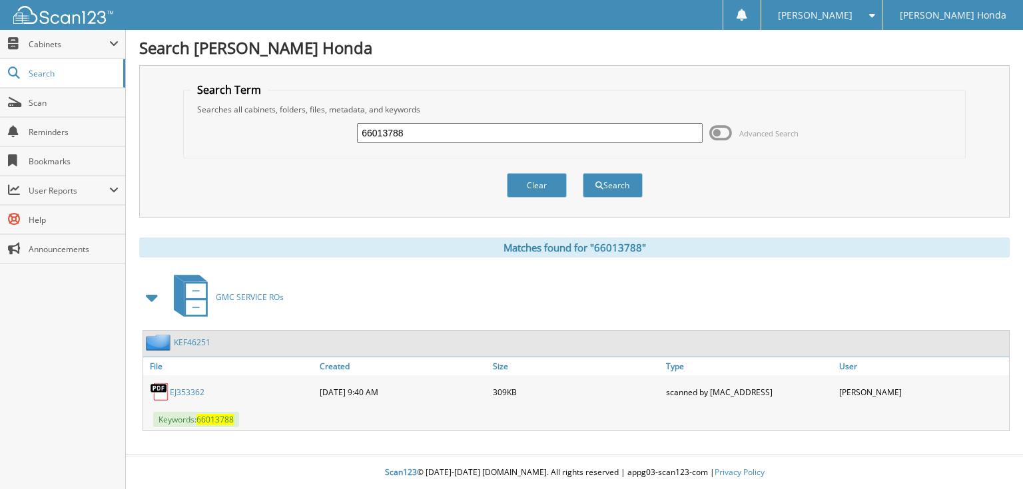
click at [197, 340] on link "KEF46251" at bounding box center [192, 342] width 37 height 11
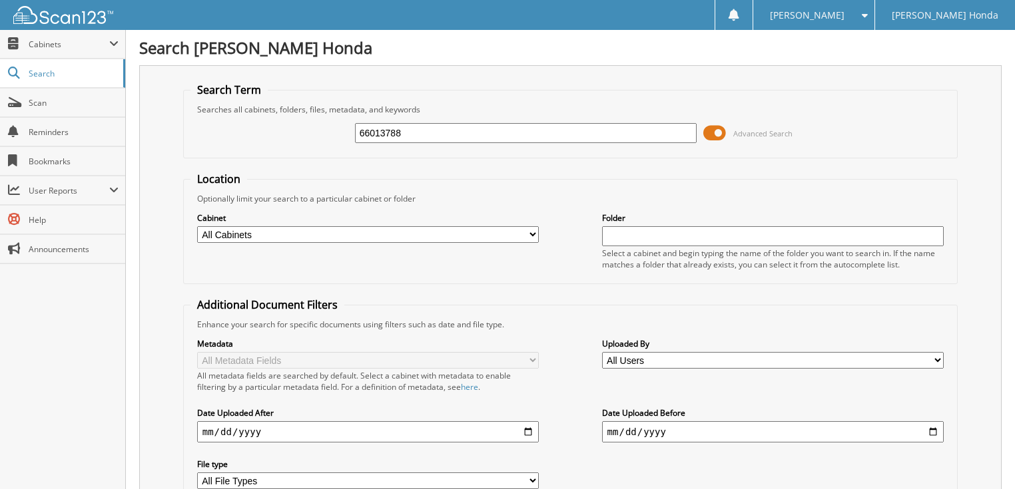
click at [431, 136] on input "66013788" at bounding box center [526, 133] width 342 height 20
click at [720, 130] on span at bounding box center [714, 133] width 23 height 20
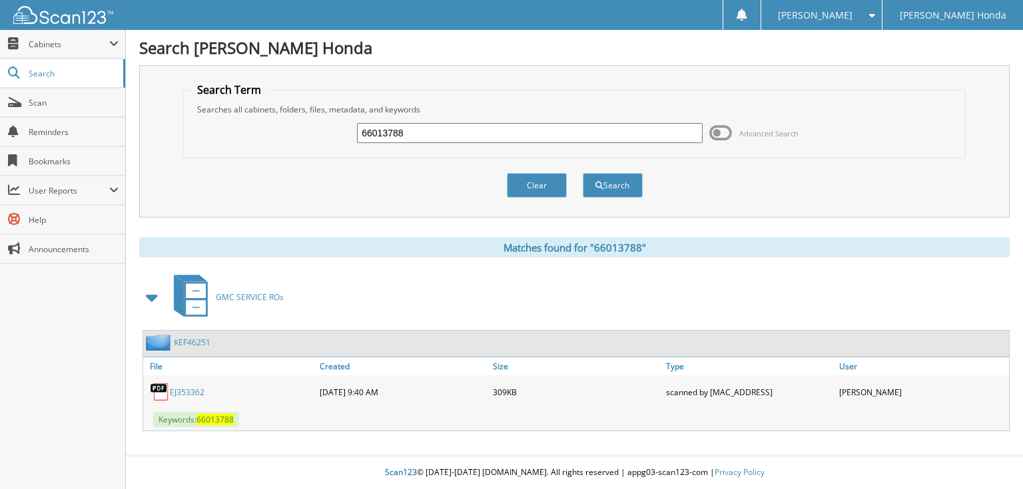
click at [496, 141] on input "66013788" at bounding box center [530, 133] width 346 height 20
type input "66013789"
click at [583, 173] on button "Search" at bounding box center [613, 185] width 60 height 25
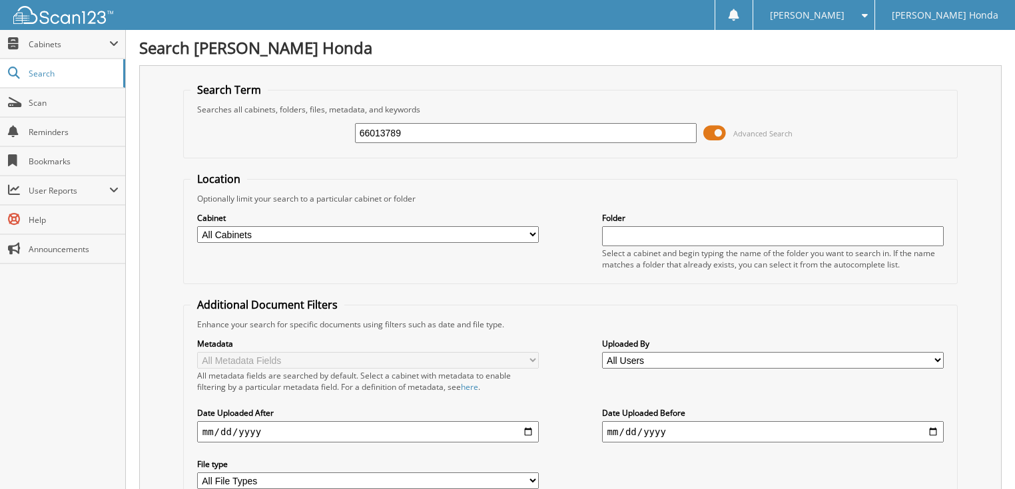
click at [469, 136] on input "66013789" at bounding box center [526, 133] width 342 height 20
click at [740, 136] on span "Advanced Search" at bounding box center [762, 133] width 59 height 10
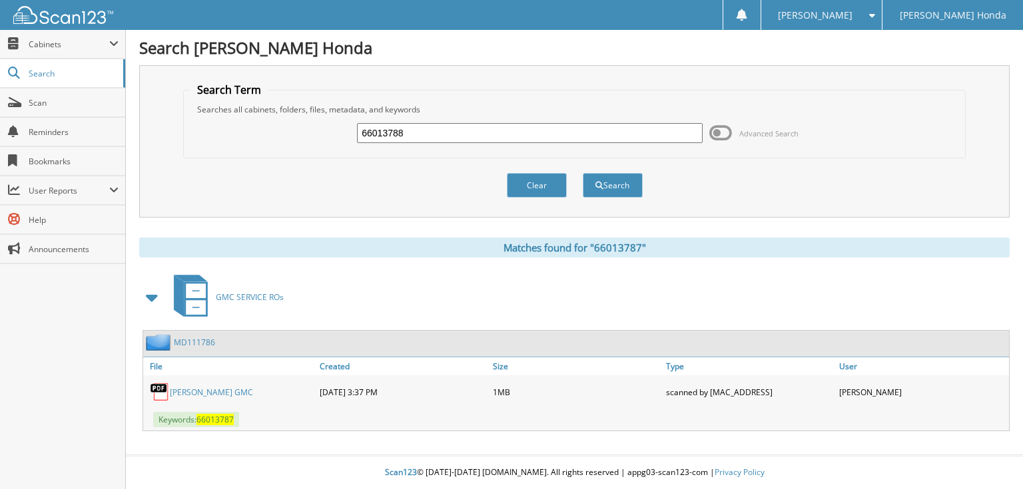
click at [527, 138] on input "66013788" at bounding box center [530, 133] width 346 height 20
click at [746, 128] on span "Advanced Search" at bounding box center [768, 133] width 59 height 10
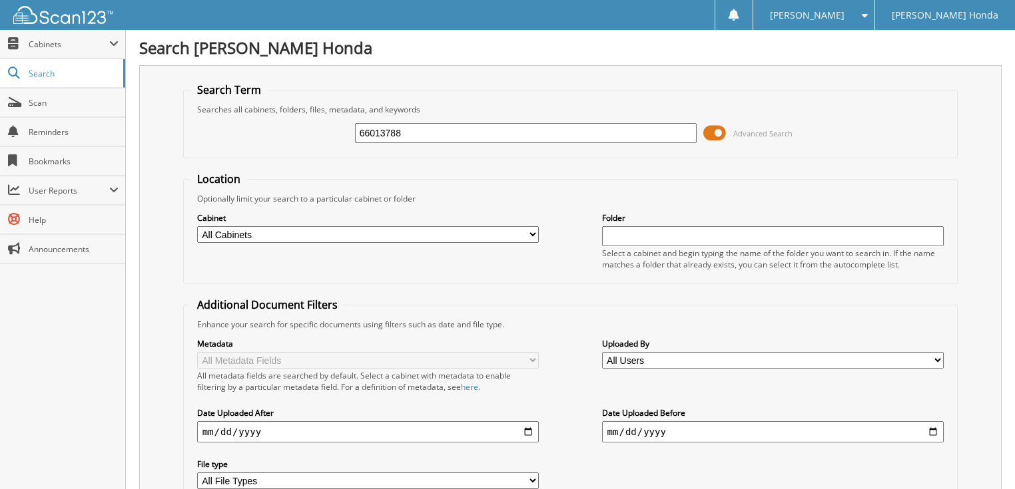
click at [768, 130] on span "Advanced Search" at bounding box center [762, 133] width 59 height 10
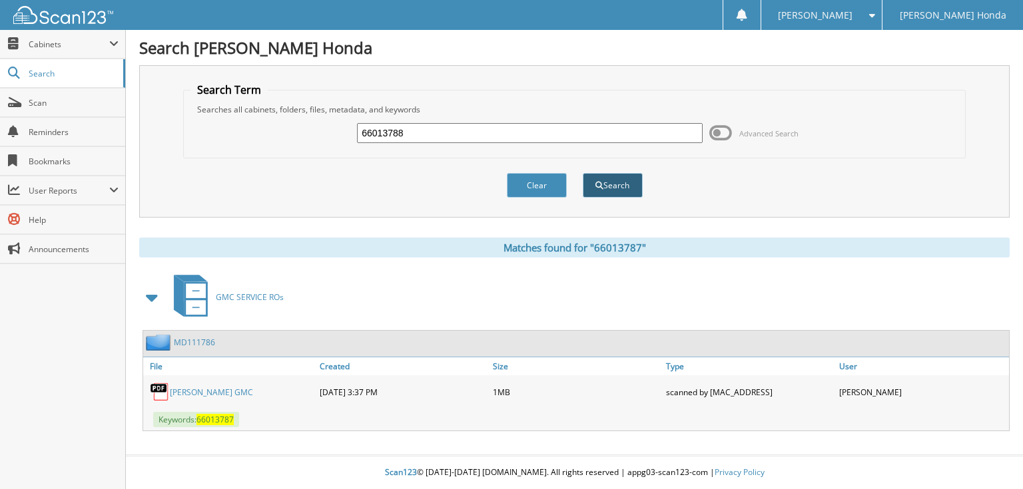
click at [619, 182] on button "Search" at bounding box center [613, 185] width 60 height 25
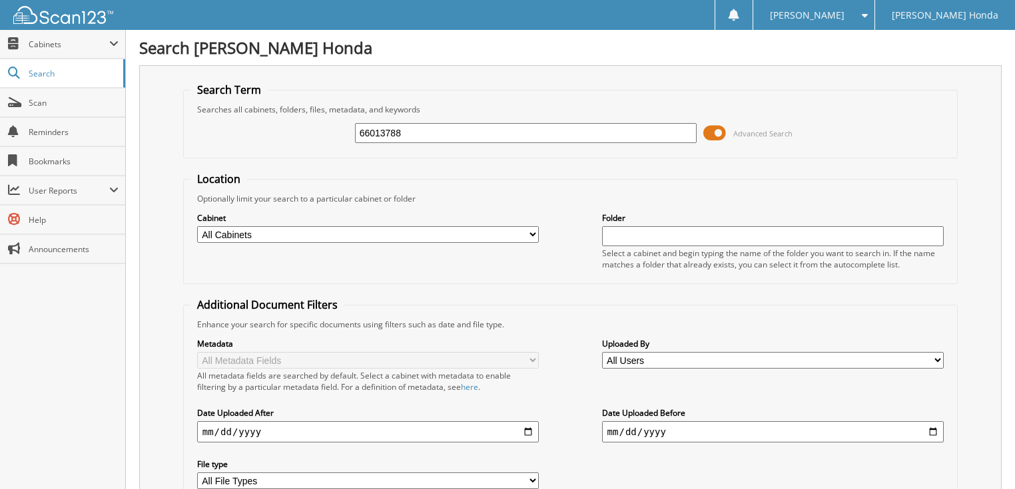
click at [745, 132] on span "Advanced Search" at bounding box center [762, 133] width 59 height 10
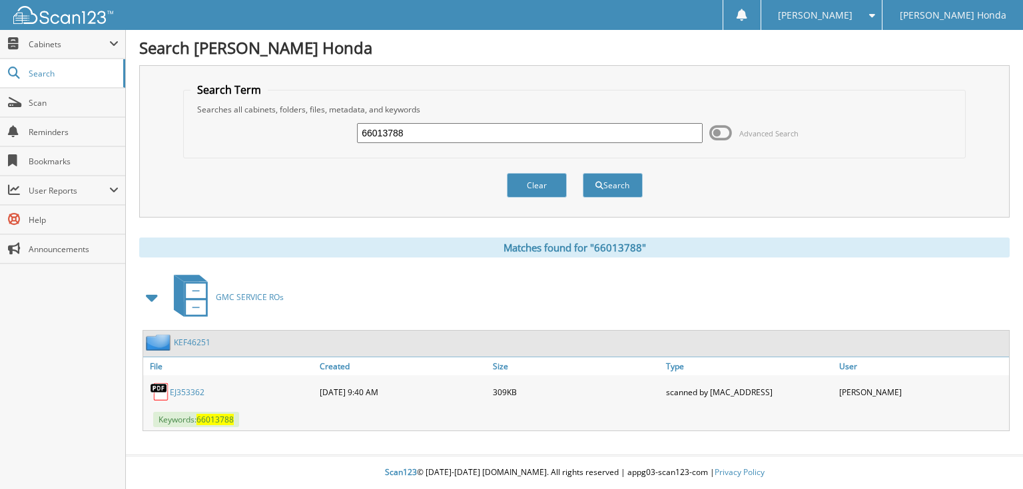
click at [511, 132] on input "66013788" at bounding box center [530, 133] width 346 height 20
type input "66013789"
click at [583, 173] on button "Search" at bounding box center [613, 185] width 60 height 25
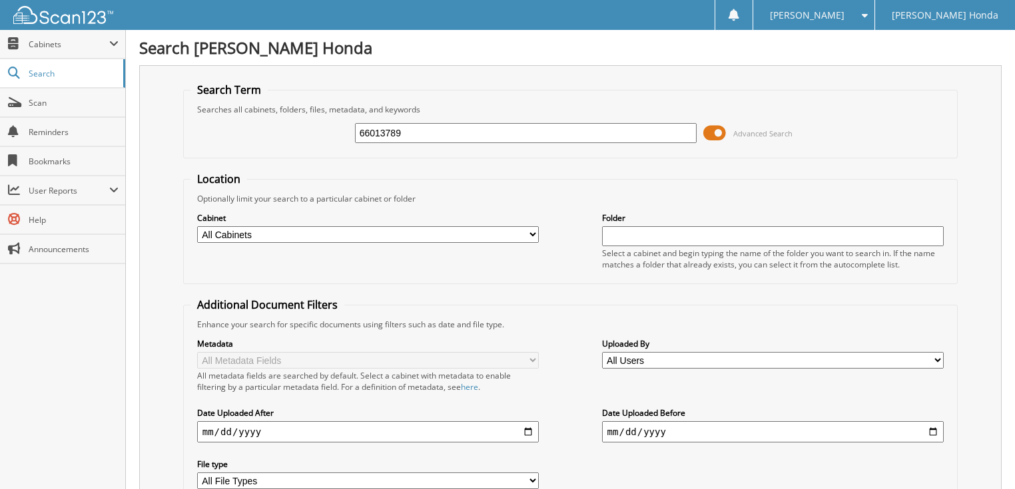
click at [756, 134] on span "Advanced Search" at bounding box center [762, 133] width 59 height 10
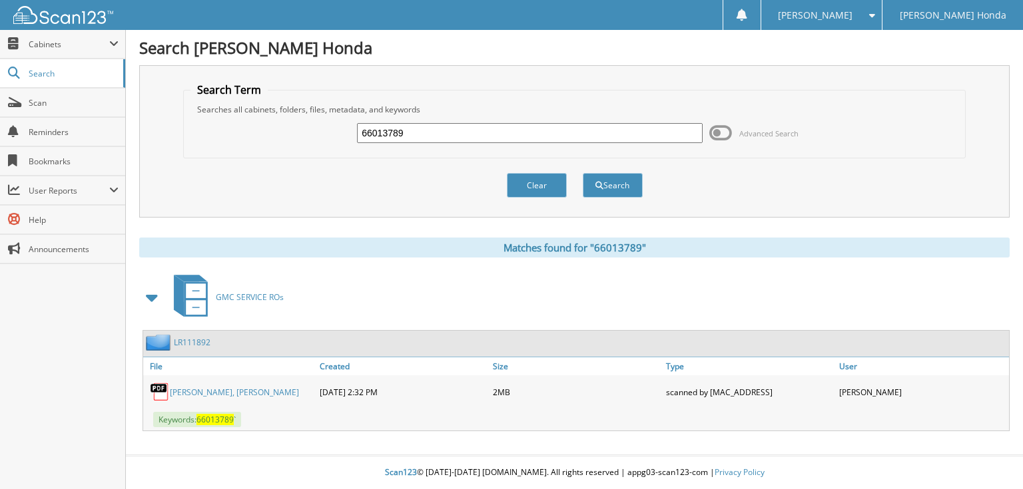
click at [498, 133] on input "66013789" at bounding box center [530, 133] width 346 height 20
type input "66013790"
click at [583, 173] on button "Search" at bounding box center [613, 185] width 60 height 25
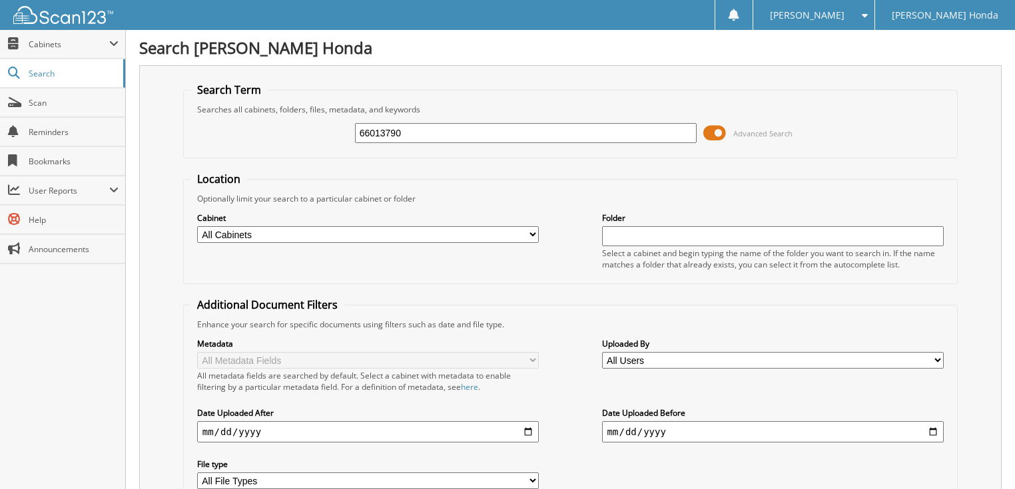
click at [707, 130] on span at bounding box center [714, 133] width 23 height 20
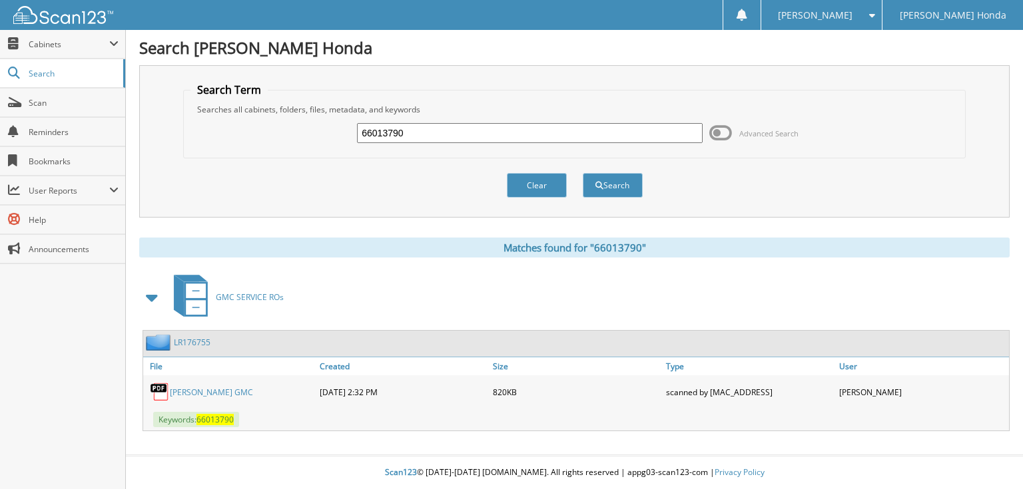
click at [545, 141] on input "66013790" at bounding box center [530, 133] width 346 height 20
type input "66013791"
click at [583, 173] on button "Search" at bounding box center [613, 185] width 60 height 25
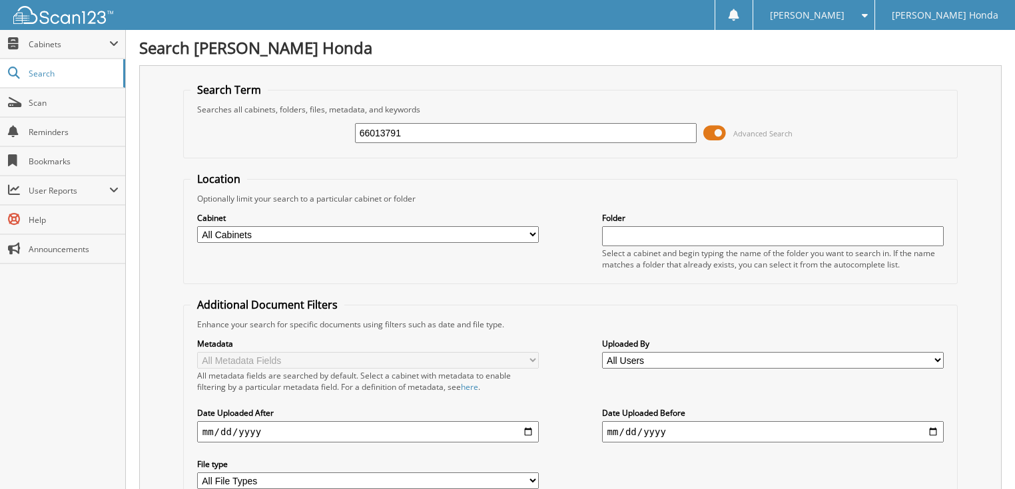
click at [720, 133] on span at bounding box center [714, 133] width 23 height 20
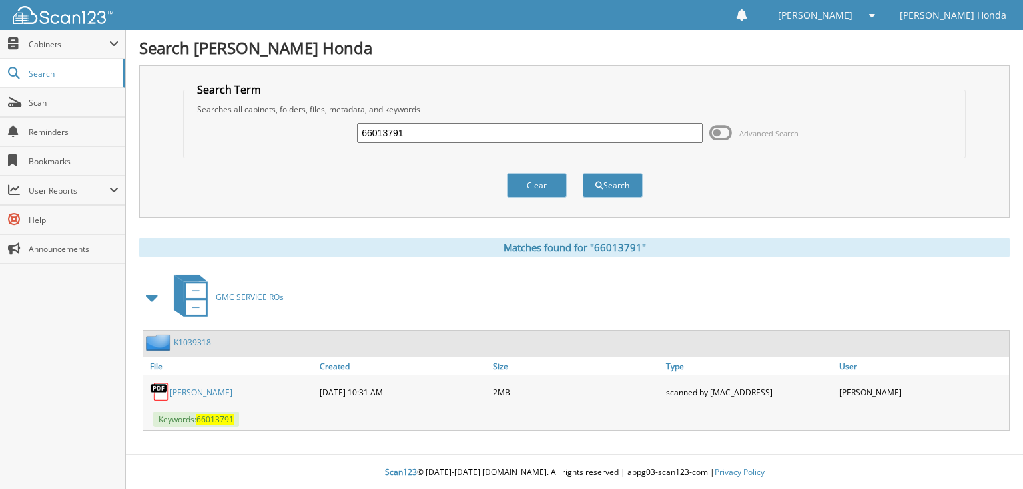
click at [478, 134] on input "66013791" at bounding box center [530, 133] width 346 height 20
type input "66013792"
click at [583, 173] on button "Search" at bounding box center [613, 185] width 60 height 25
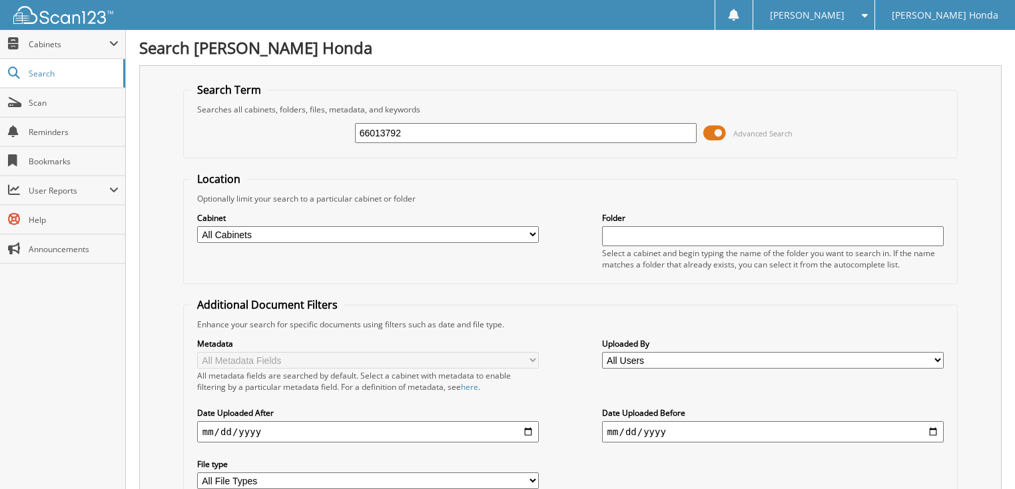
click at [712, 134] on span at bounding box center [714, 133] width 23 height 20
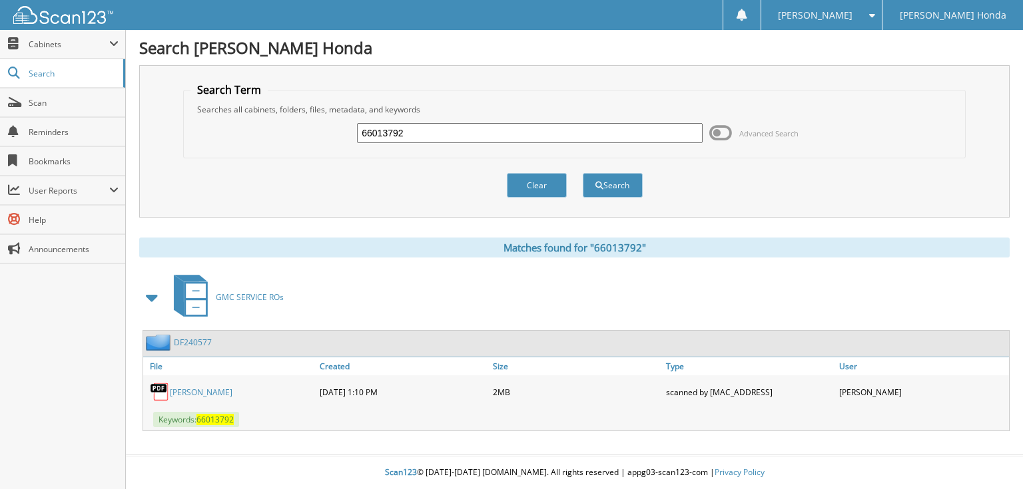
click at [504, 133] on input "66013792" at bounding box center [530, 133] width 346 height 20
type input "66013793"
click at [583, 173] on button "Search" at bounding box center [613, 185] width 60 height 25
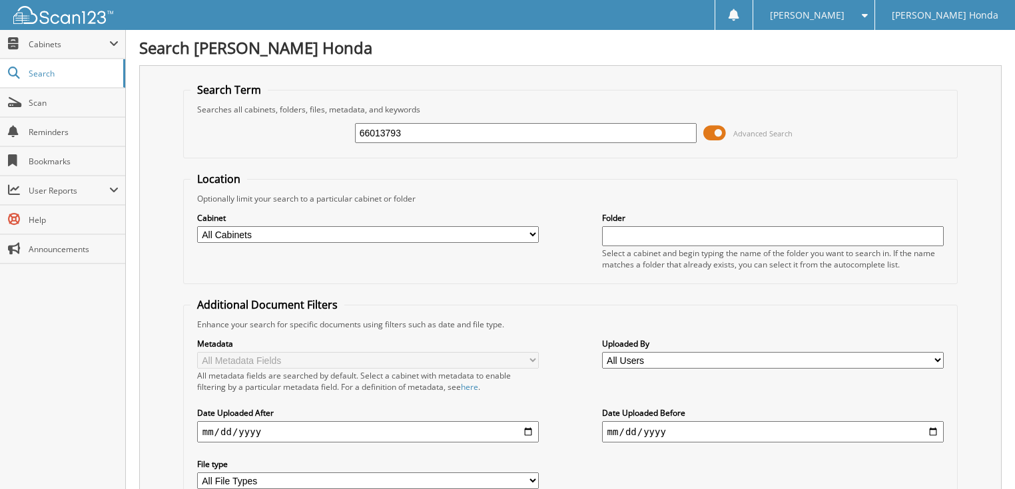
click at [716, 128] on span at bounding box center [714, 133] width 23 height 20
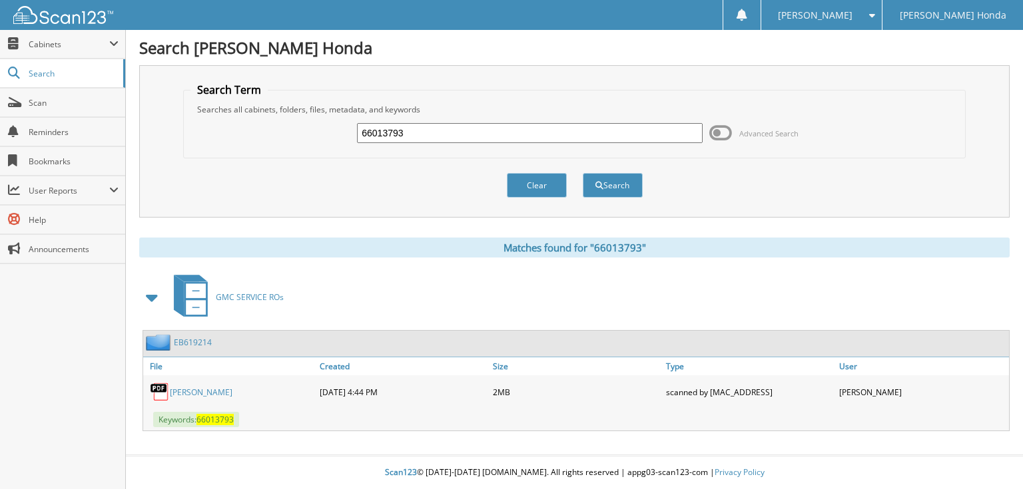
click at [549, 133] on input "66013793" at bounding box center [530, 133] width 346 height 20
type input "66013794"
click at [583, 173] on button "Search" at bounding box center [613, 185] width 60 height 25
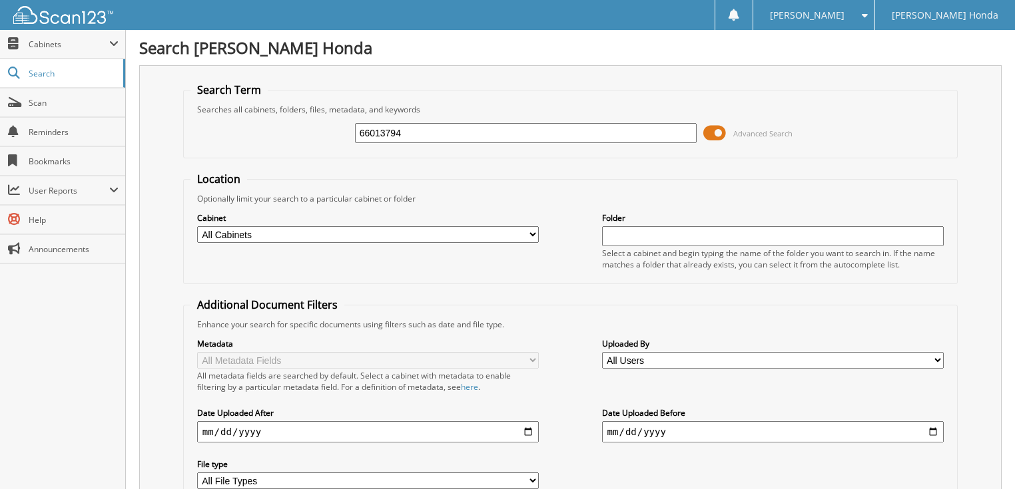
click at [723, 132] on span at bounding box center [714, 133] width 23 height 20
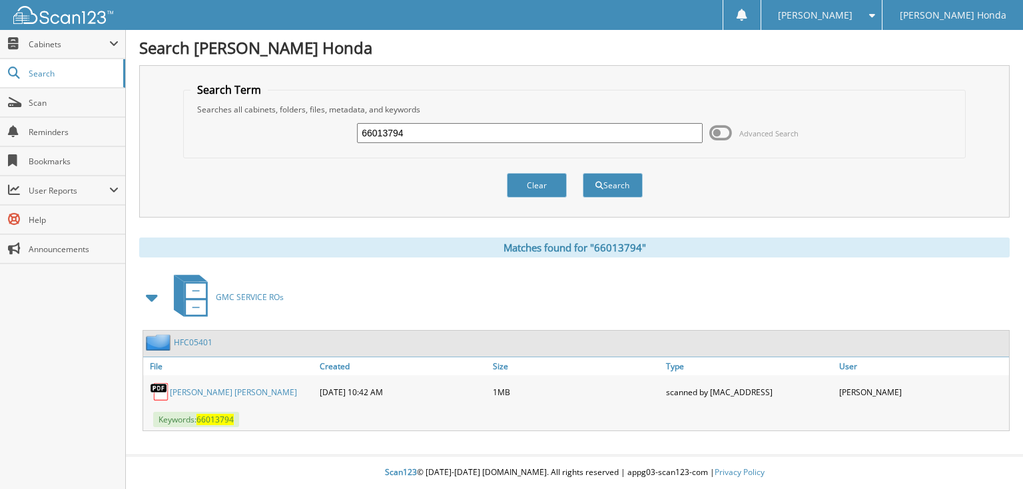
click at [554, 146] on div "66013794 Advanced Search" at bounding box center [573, 133] width 767 height 36
click at [490, 141] on input "66013794" at bounding box center [530, 133] width 346 height 20
type input "66013795"
click at [583, 173] on button "Search" at bounding box center [613, 185] width 60 height 25
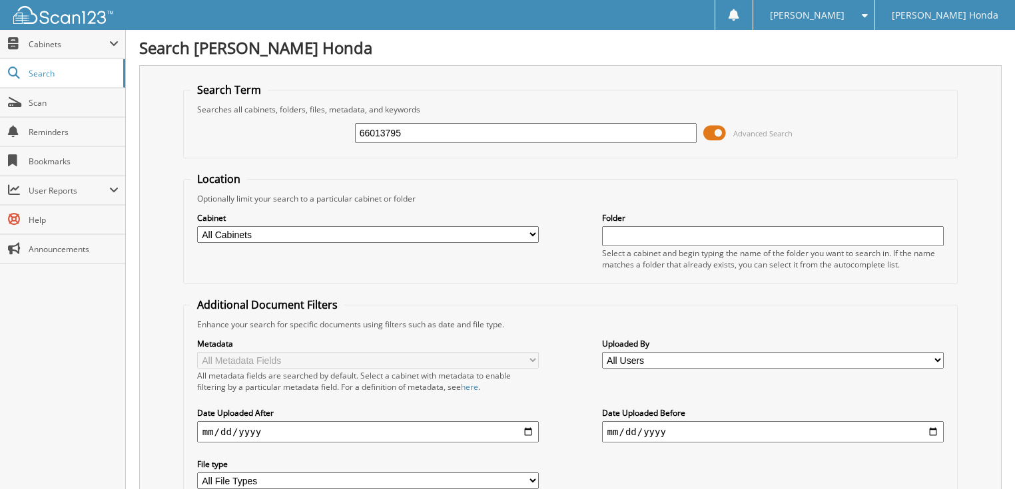
click at [746, 132] on span "Advanced Search" at bounding box center [762, 133] width 59 height 10
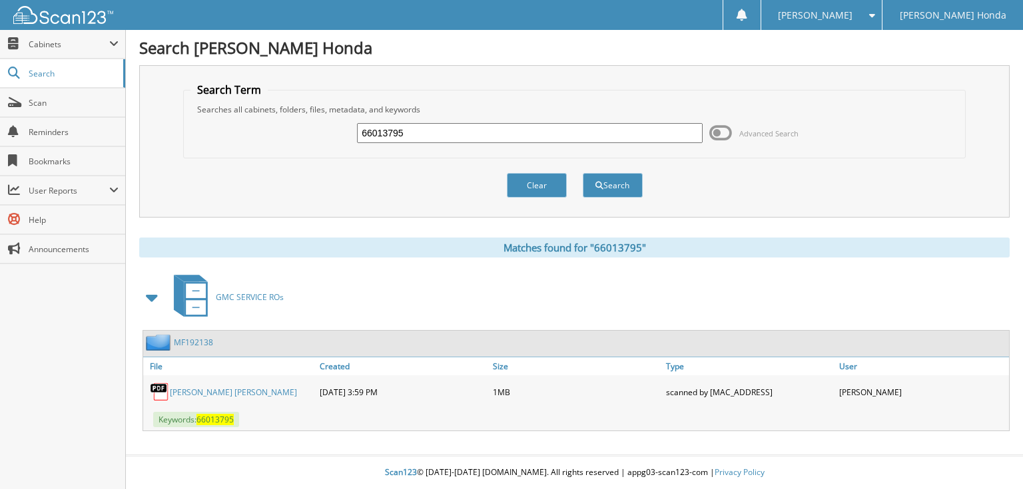
click at [479, 136] on input "66013795" at bounding box center [530, 133] width 346 height 20
type input "66013796"
click at [583, 173] on button "Search" at bounding box center [613, 185] width 60 height 25
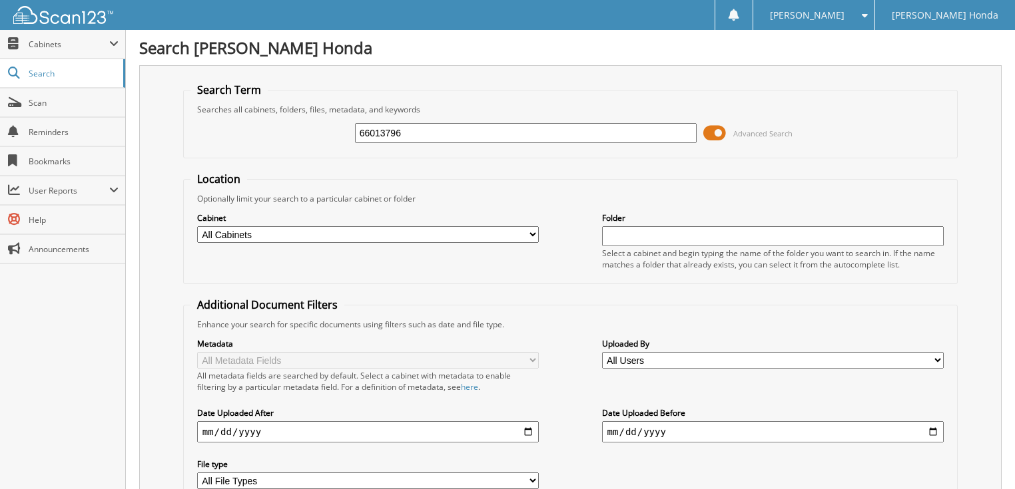
click at [747, 134] on span "Advanced Search" at bounding box center [762, 133] width 59 height 10
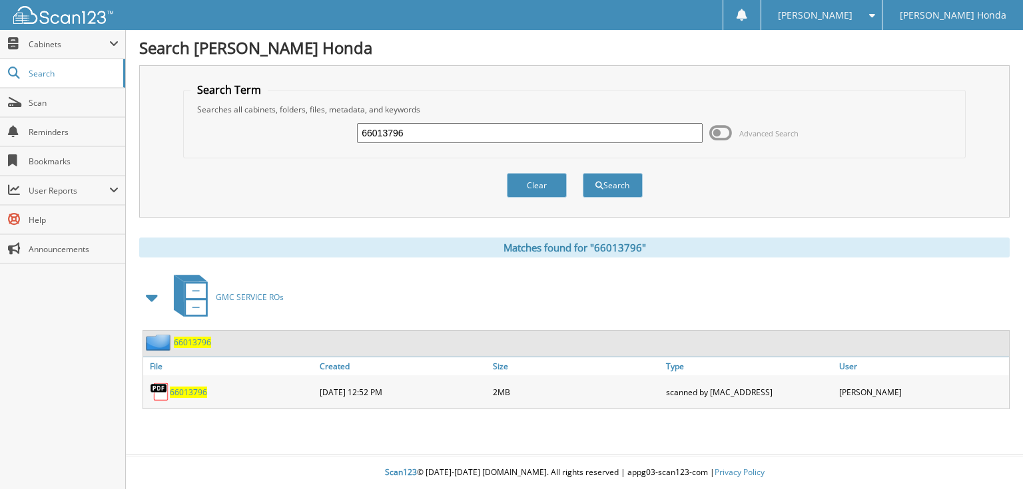
click at [549, 136] on input "66013796" at bounding box center [530, 133] width 346 height 20
type input "66013797"
click at [583, 173] on button "Search" at bounding box center [613, 185] width 60 height 25
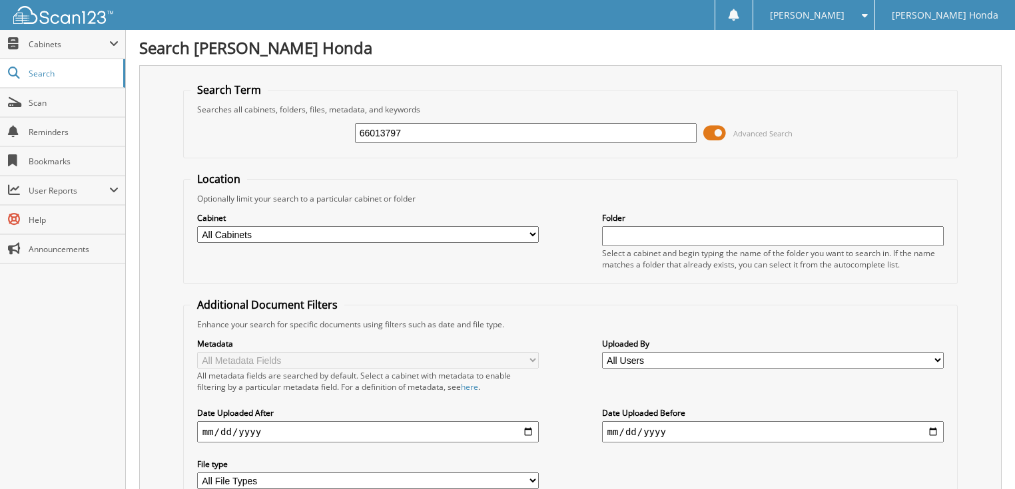
click at [750, 130] on span "Advanced Search" at bounding box center [762, 133] width 59 height 10
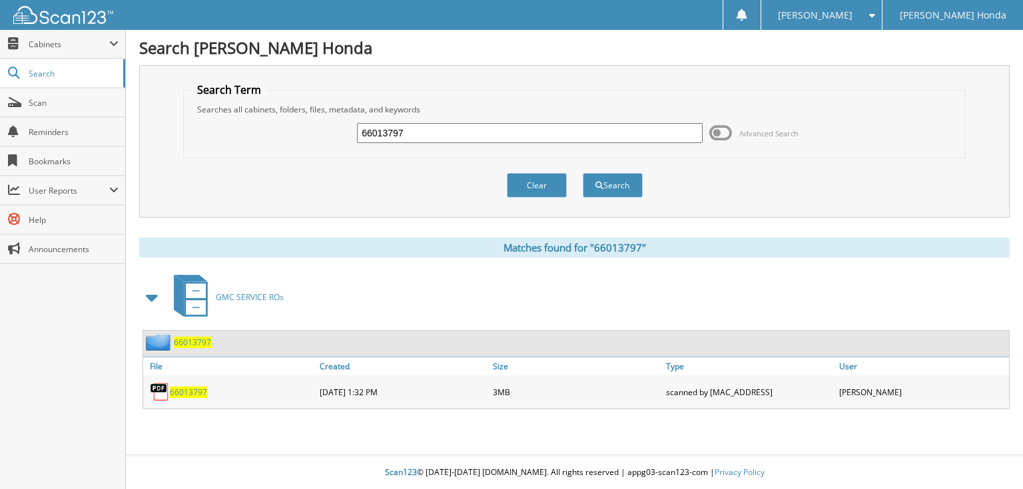
click at [532, 140] on input "66013797" at bounding box center [530, 133] width 346 height 20
type input "66013798"
click at [583, 173] on button "Search" at bounding box center [613, 185] width 60 height 25
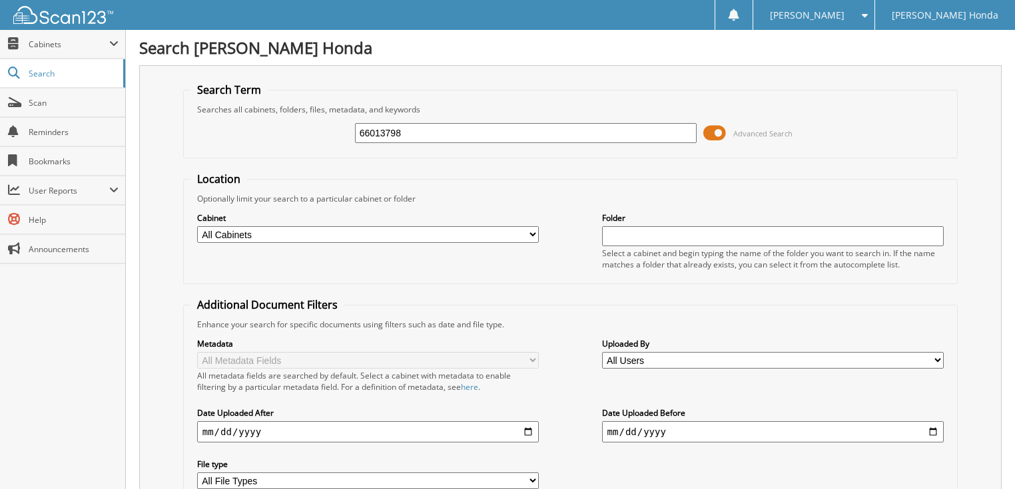
click at [759, 128] on span "Advanced Search" at bounding box center [762, 133] width 59 height 10
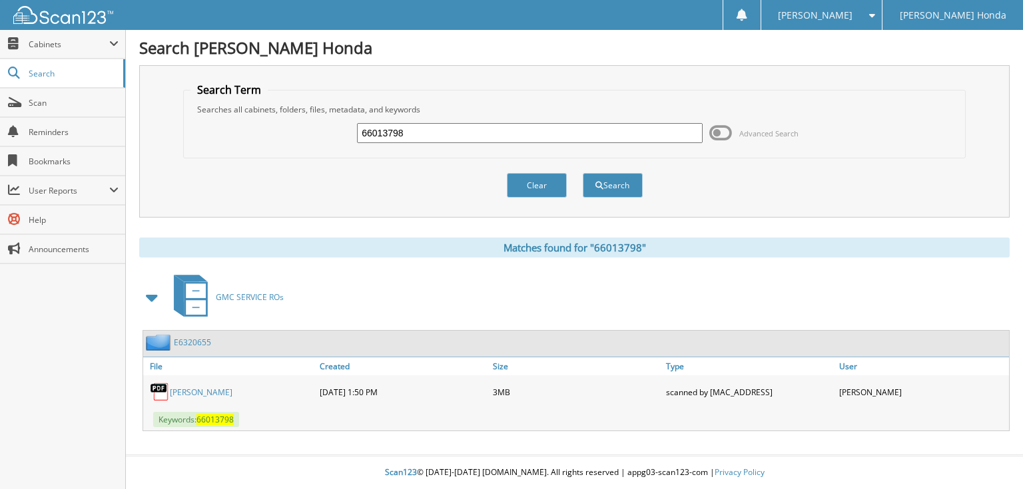
click at [602, 132] on input "66013798" at bounding box center [530, 133] width 346 height 20
type input "66013799"
click at [583, 173] on button "Search" at bounding box center [613, 185] width 60 height 25
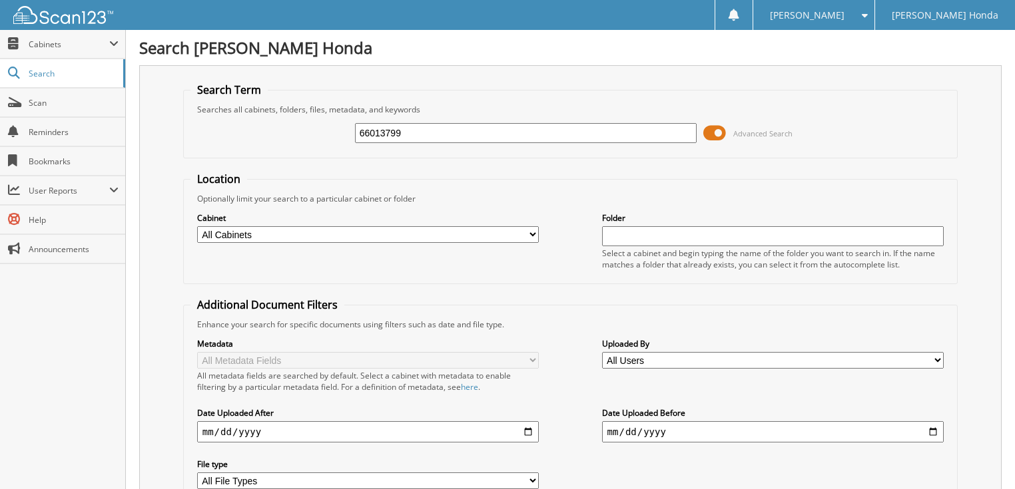
click at [748, 136] on span "Advanced Search" at bounding box center [762, 133] width 59 height 10
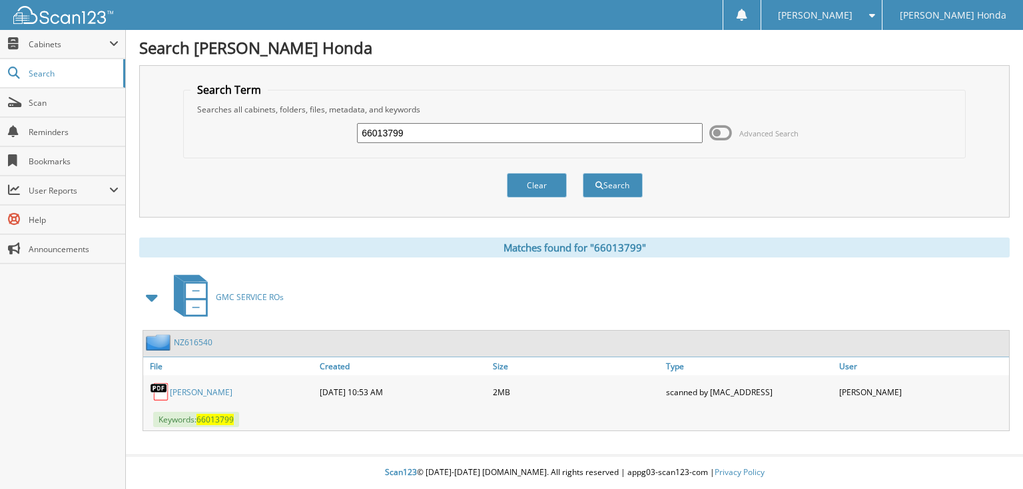
click at [600, 132] on input "66013799" at bounding box center [530, 133] width 346 height 20
type input "66013800"
click at [583, 173] on button "Search" at bounding box center [613, 185] width 60 height 25
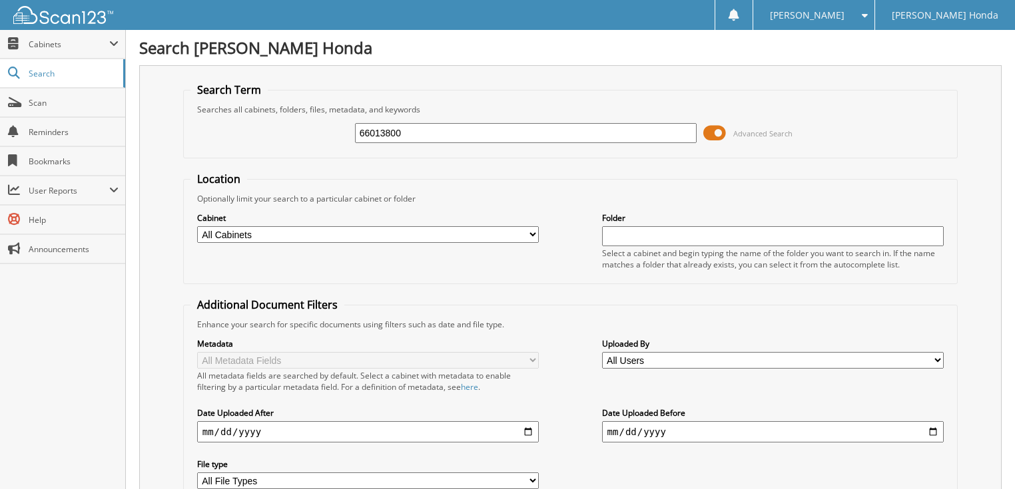
click at [756, 133] on span "Advanced Search" at bounding box center [762, 133] width 59 height 10
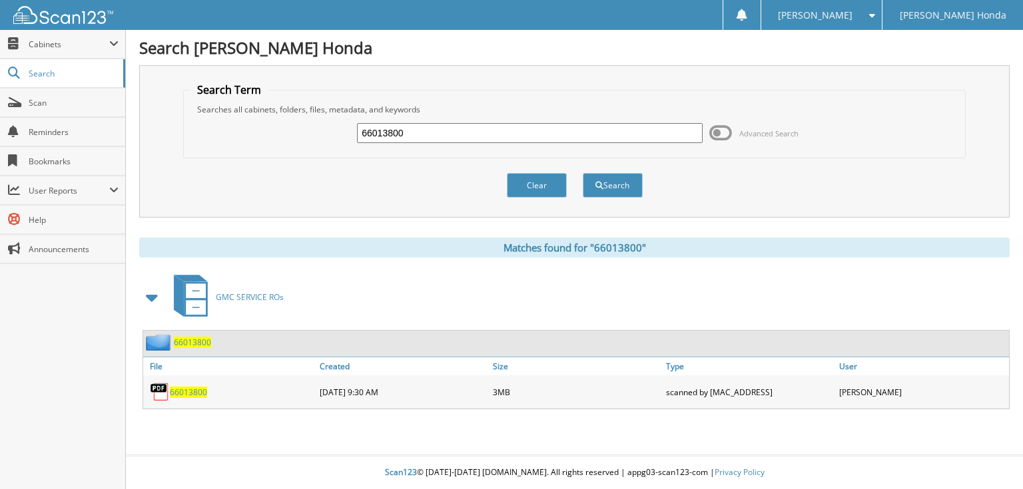
click at [415, 134] on input "66013800" at bounding box center [530, 133] width 346 height 20
type input "66013801"
click at [583, 173] on button "Search" at bounding box center [613, 185] width 60 height 25
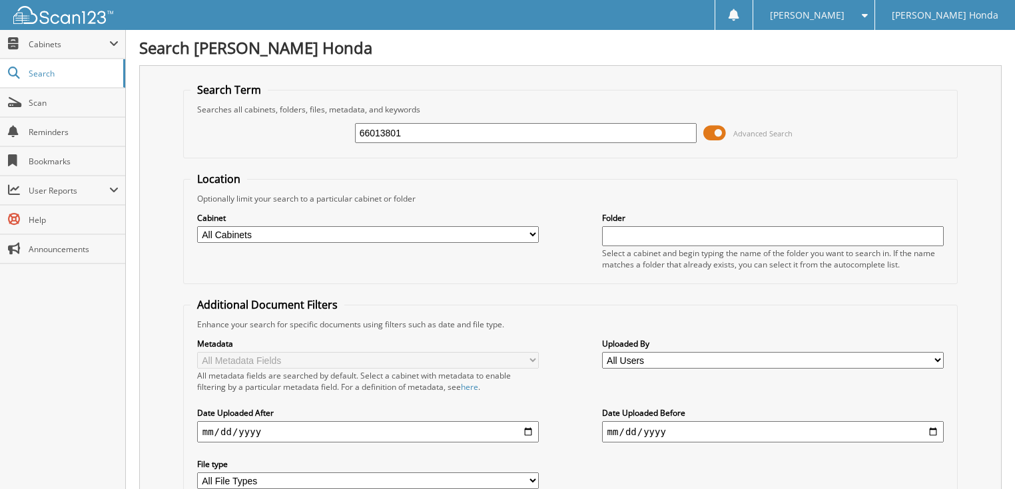
click at [756, 135] on span "Advanced Search" at bounding box center [762, 133] width 59 height 10
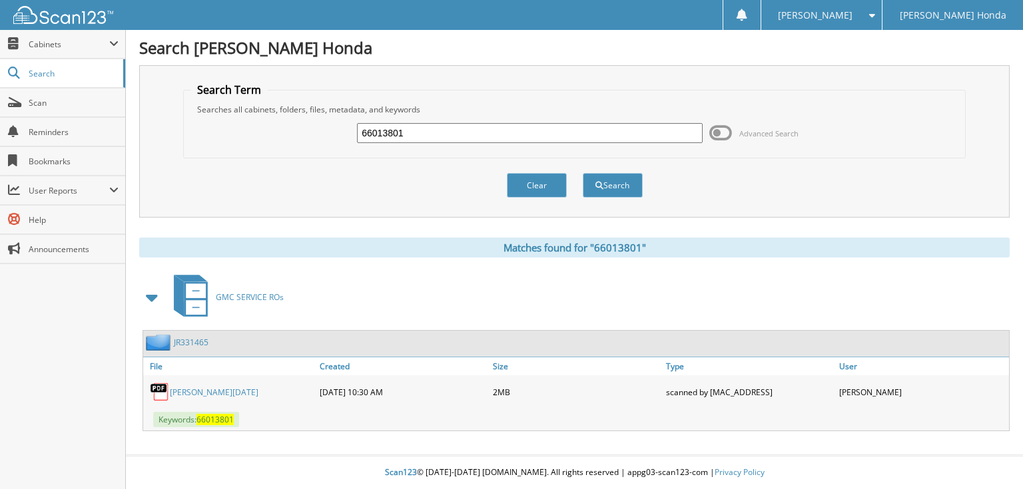
click at [528, 133] on input "66013801" at bounding box center [530, 133] width 346 height 20
type input "66013802"
click at [583, 173] on button "Search" at bounding box center [613, 185] width 60 height 25
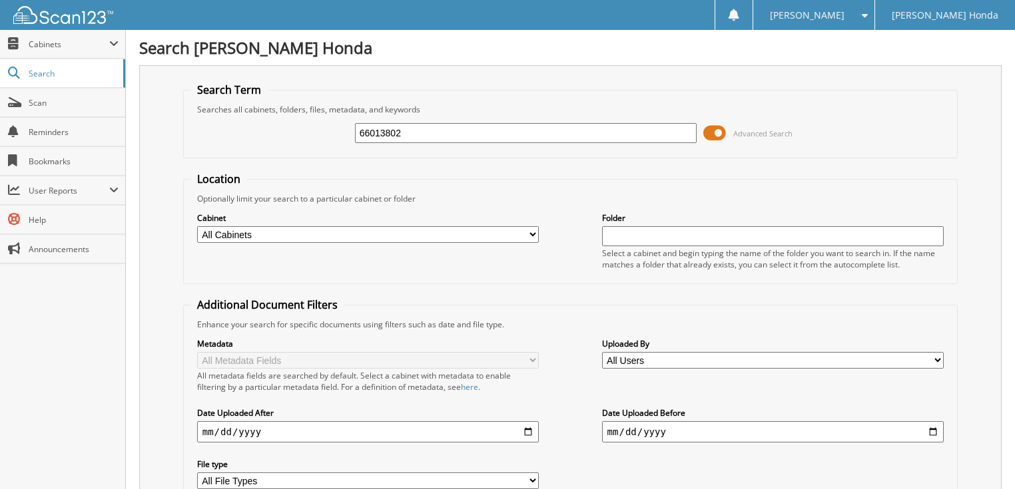
click at [761, 132] on span "Advanced Search" at bounding box center [762, 133] width 59 height 10
click at [756, 130] on span "Advanced Search" at bounding box center [762, 133] width 59 height 10
drag, startPoint x: 0, startPoint y: 0, endPoint x: 749, endPoint y: 128, distance: 759.8
click at [749, 128] on span "Advanced Search" at bounding box center [762, 133] width 59 height 10
click at [756, 130] on span "Advanced Search" at bounding box center [762, 133] width 59 height 10
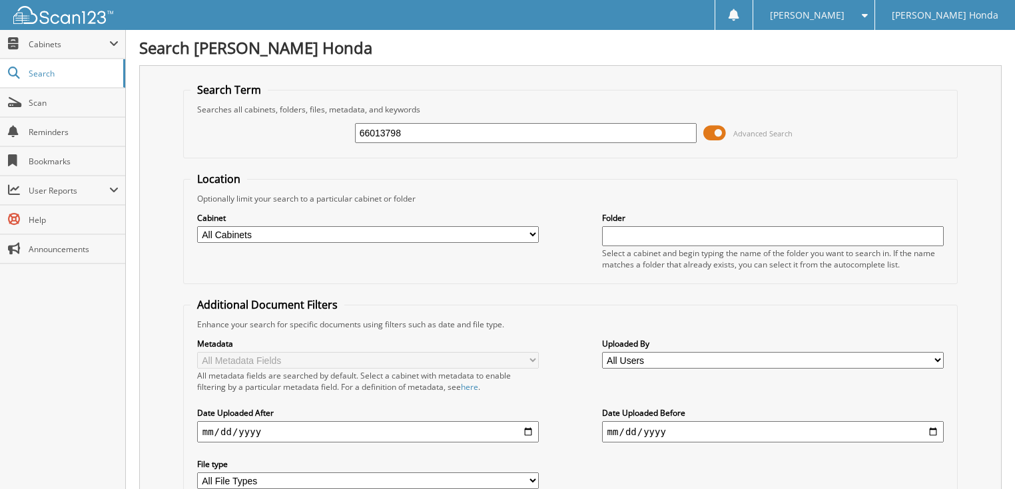
click at [750, 133] on span "Advanced Search" at bounding box center [762, 133] width 59 height 10
click at [752, 130] on span "Advanced Search" at bounding box center [762, 133] width 59 height 10
click at [762, 132] on span "Advanced Search" at bounding box center [762, 133] width 59 height 10
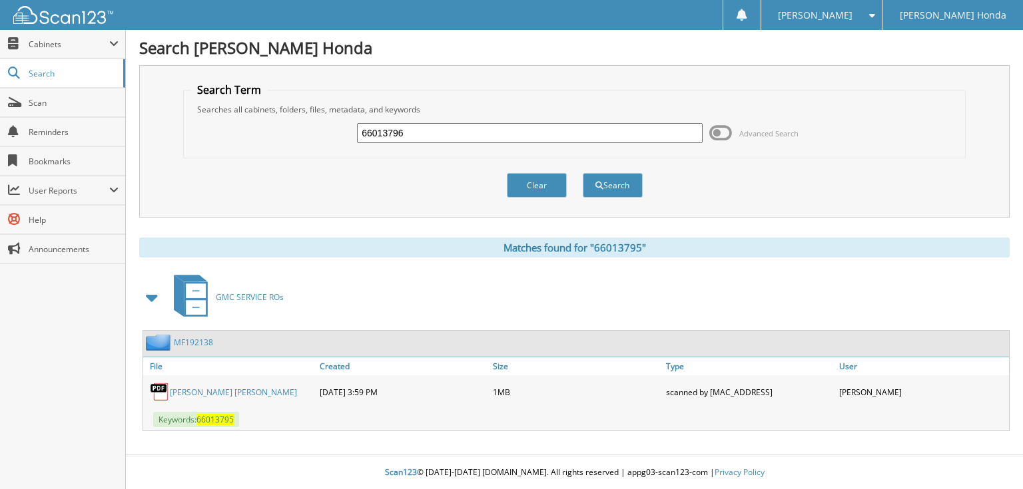
click at [500, 139] on input "66013796" at bounding box center [530, 133] width 346 height 20
type input "66013802"
click at [583, 173] on button "Search" at bounding box center [613, 185] width 60 height 25
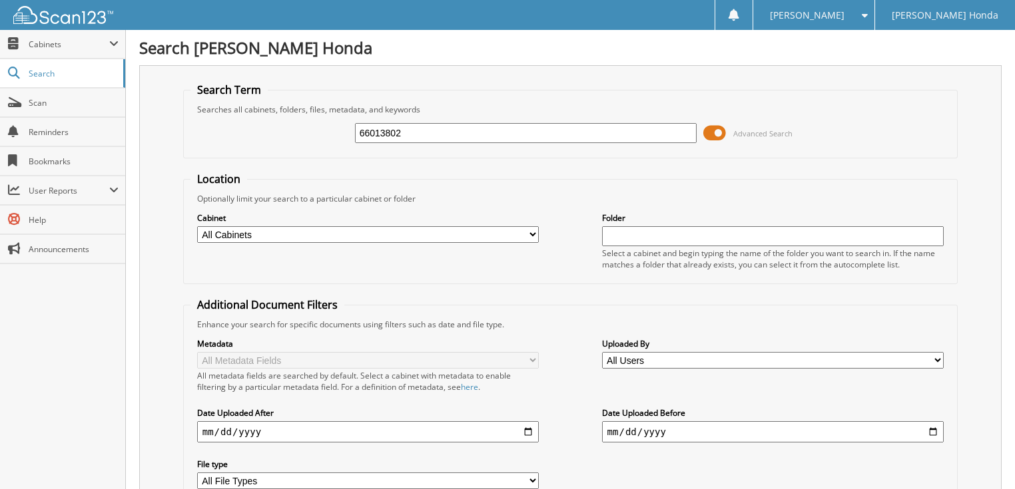
click at [788, 130] on span "Advanced Search" at bounding box center [762, 133] width 59 height 10
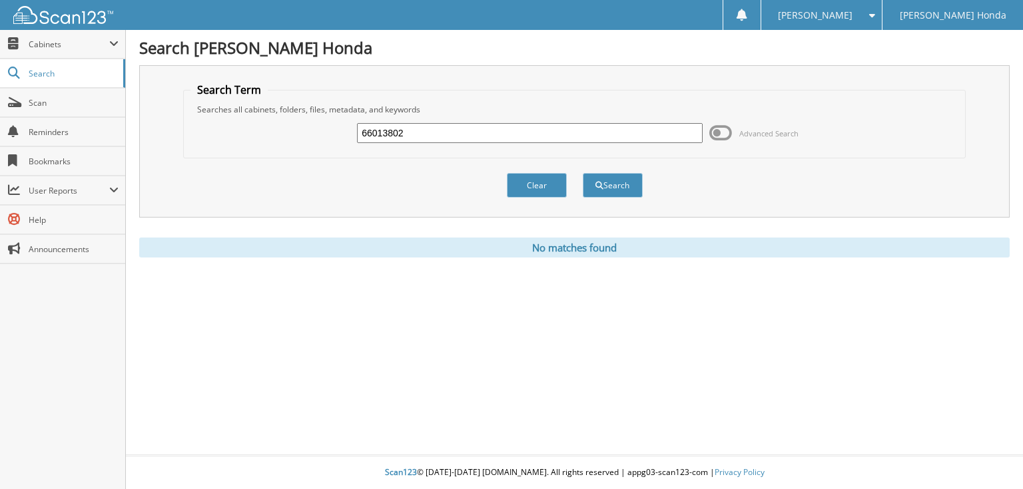
click at [425, 129] on input "66013802" at bounding box center [530, 133] width 346 height 20
type input "66013803"
click at [583, 173] on button "Search" at bounding box center [613, 185] width 60 height 25
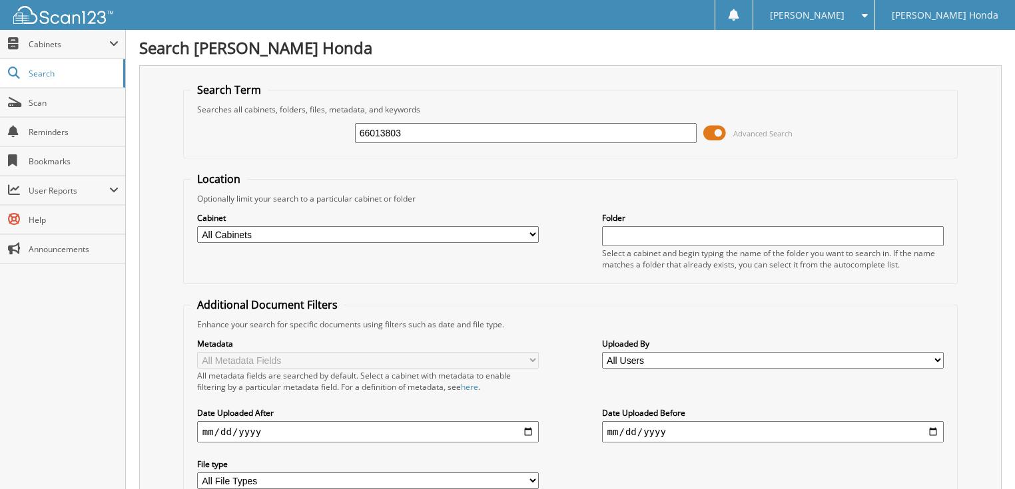
click at [718, 130] on span at bounding box center [714, 133] width 23 height 20
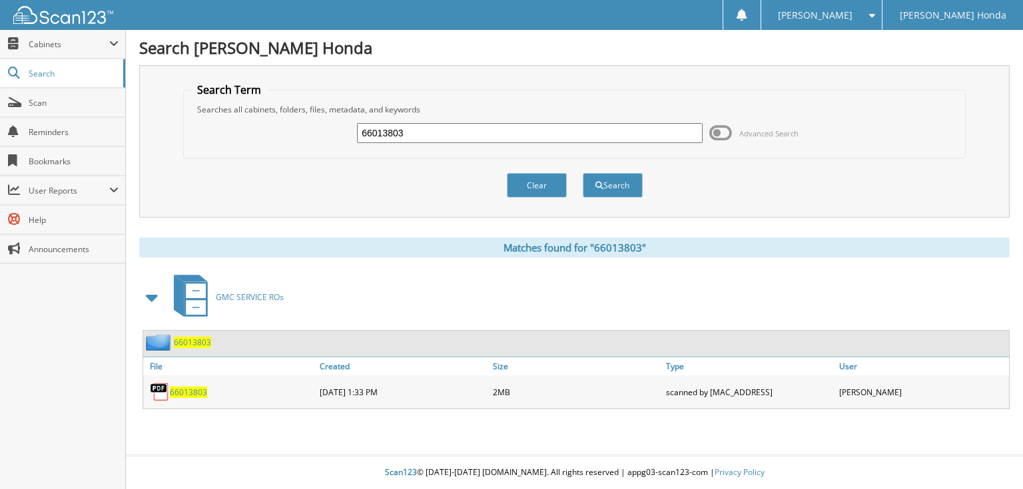
click at [482, 138] on input "66013803" at bounding box center [530, 133] width 346 height 20
type input "66013804"
click at [583, 173] on button "Search" at bounding box center [613, 185] width 60 height 25
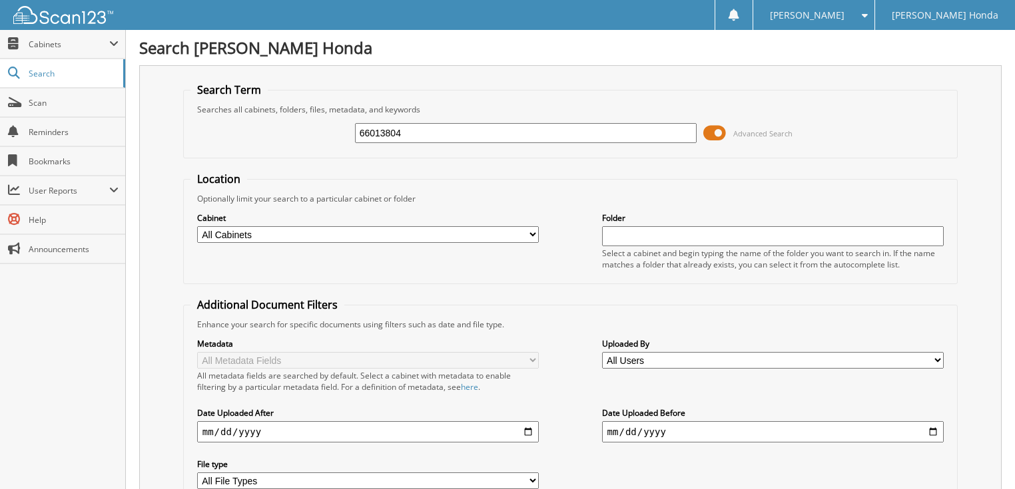
click at [714, 134] on span at bounding box center [714, 133] width 23 height 20
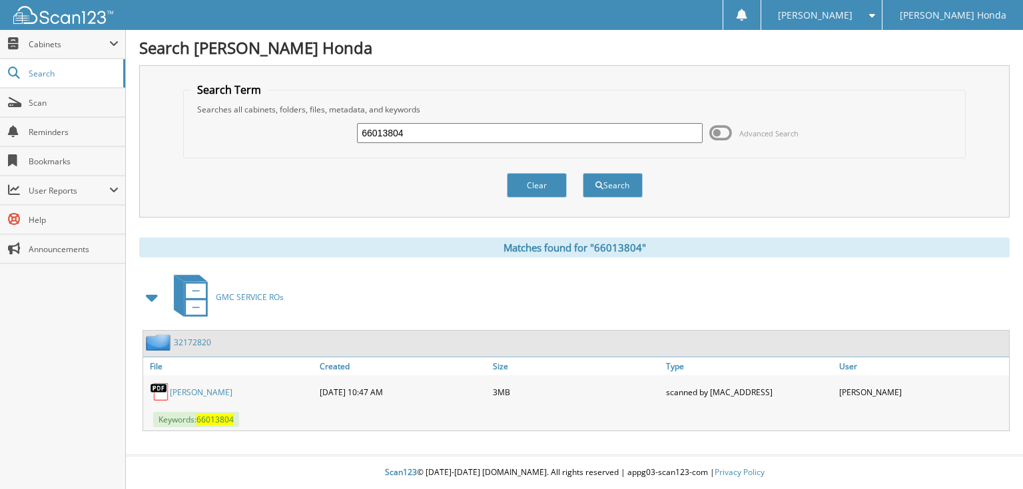
click at [557, 134] on input "66013804" at bounding box center [530, 133] width 346 height 20
type input "66013805"
click at [583, 173] on button "Search" at bounding box center [613, 185] width 60 height 25
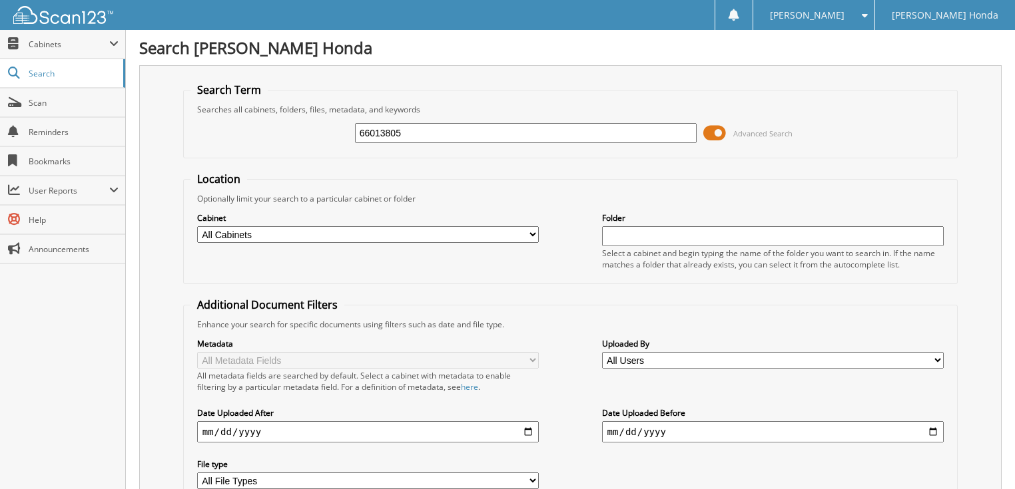
click at [722, 135] on span at bounding box center [714, 133] width 23 height 20
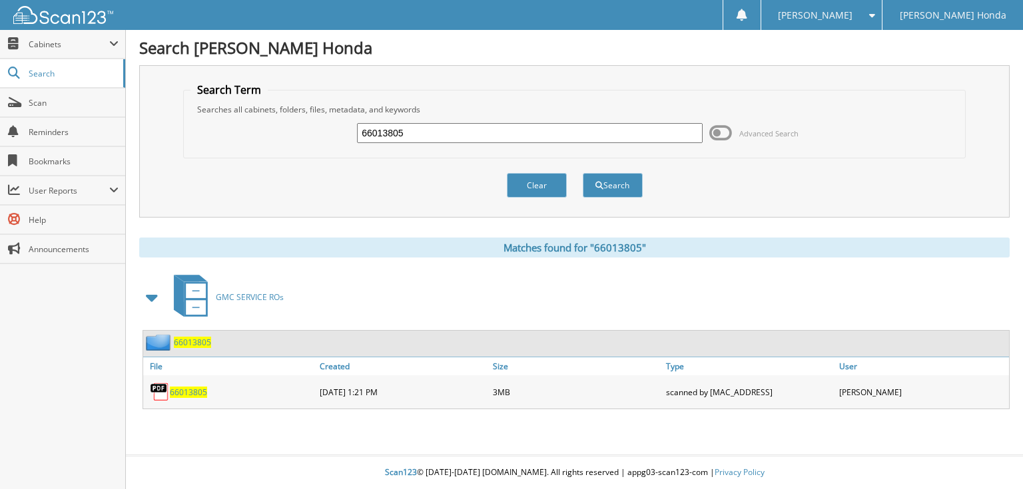
click at [586, 133] on input "66013805" at bounding box center [530, 133] width 346 height 20
type input "66013806"
click at [583, 173] on button "Search" at bounding box center [613, 185] width 60 height 25
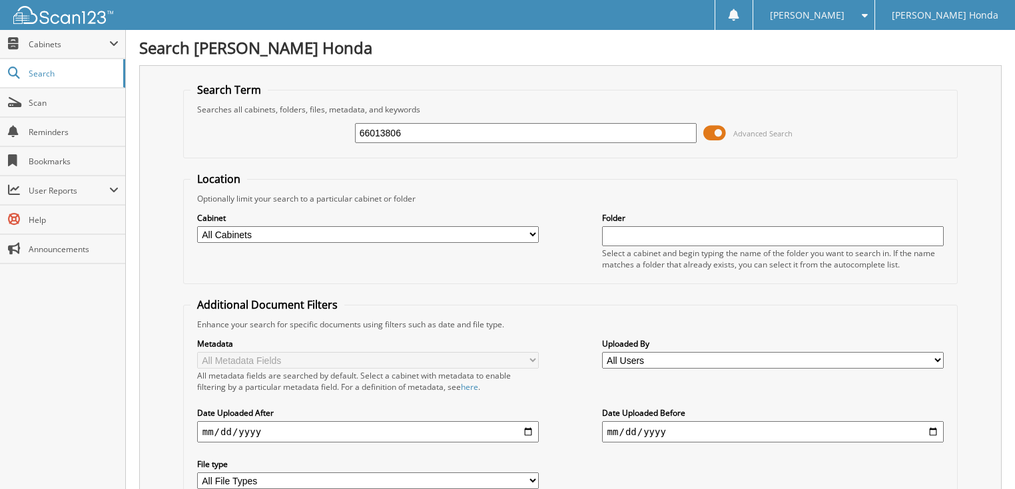
click at [721, 133] on span at bounding box center [714, 133] width 23 height 20
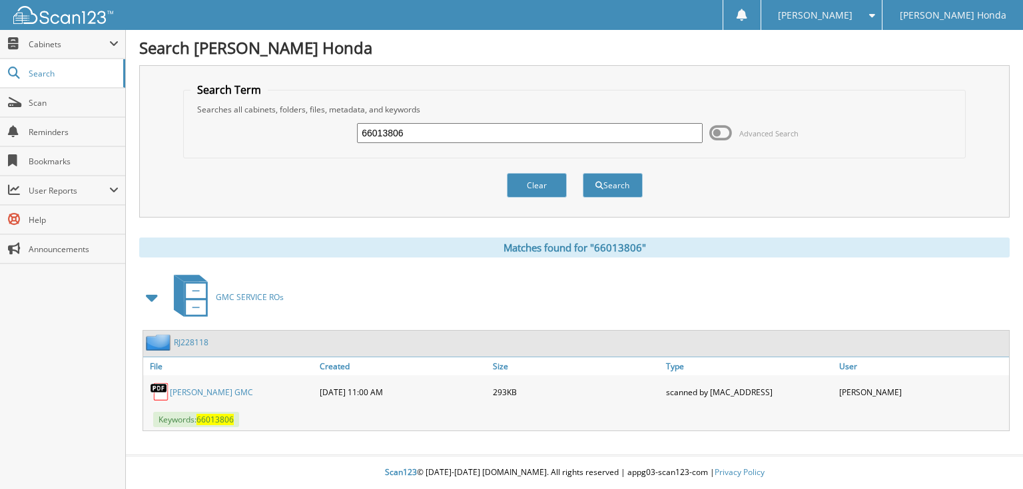
click at [562, 126] on input "66013806" at bounding box center [530, 133] width 346 height 20
type input "66013807"
click at [583, 173] on button "Search" at bounding box center [613, 185] width 60 height 25
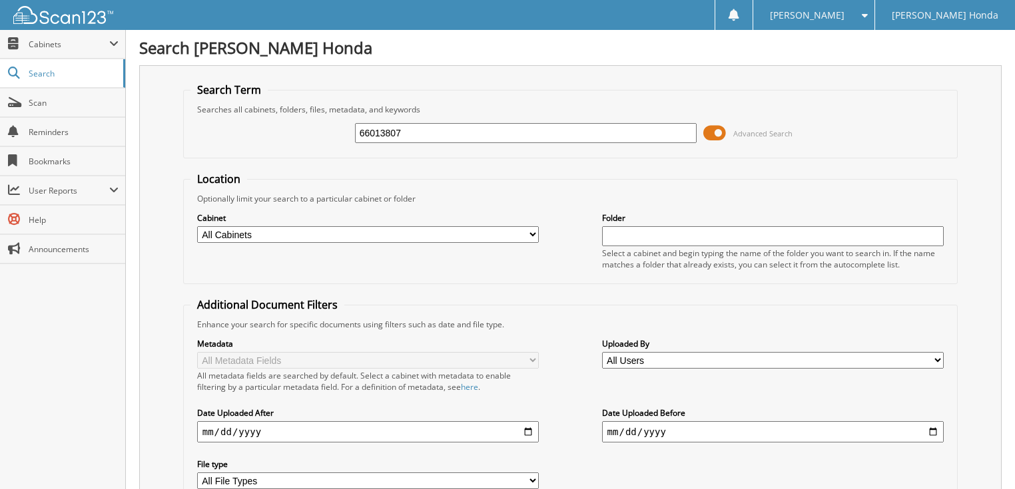
click at [747, 128] on span "Advanced Search" at bounding box center [762, 133] width 59 height 10
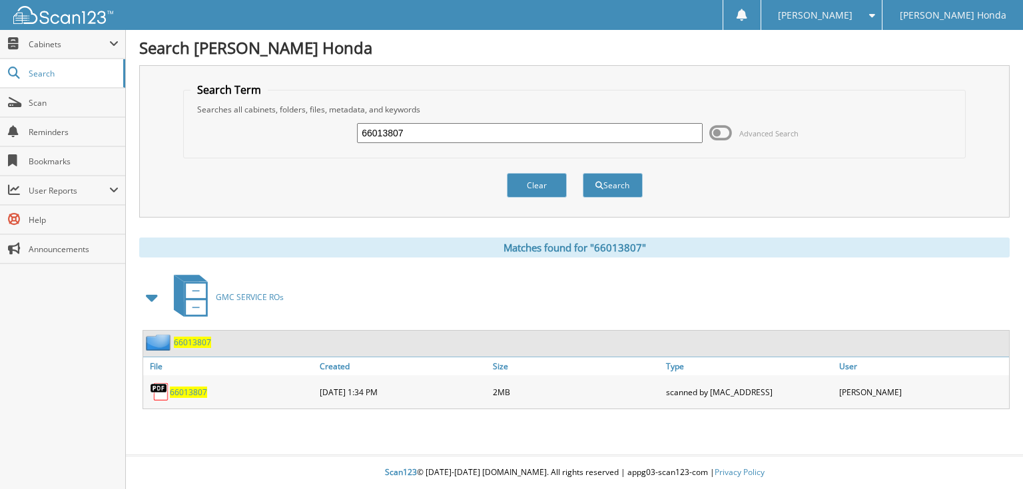
click at [559, 142] on div "66013807" at bounding box center [530, 133] width 346 height 23
drag, startPoint x: 748, startPoint y: 136, endPoint x: 664, endPoint y: 131, distance: 84.7
click at [748, 136] on span "Advanced Search" at bounding box center [768, 133] width 59 height 10
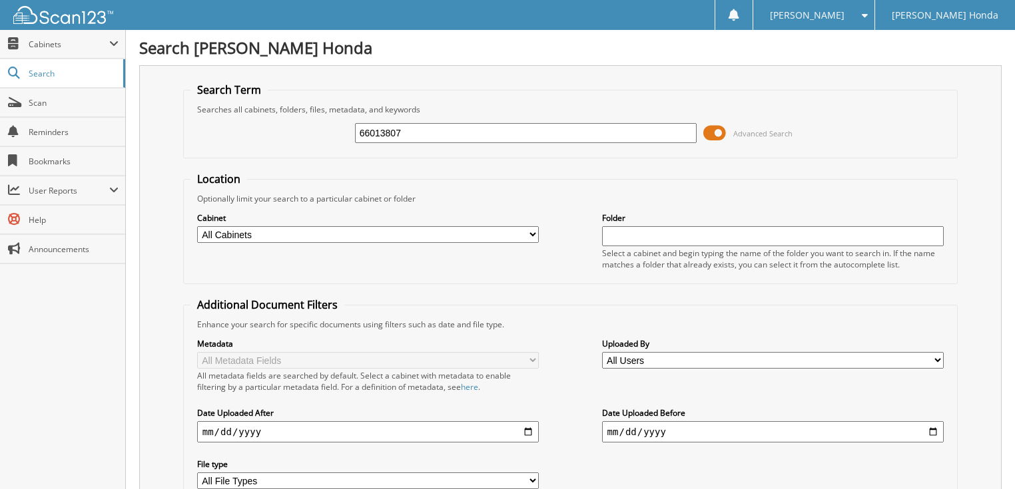
click at [581, 125] on input "66013807" at bounding box center [526, 133] width 342 height 20
click at [743, 136] on span "Advanced Search" at bounding box center [762, 133] width 59 height 10
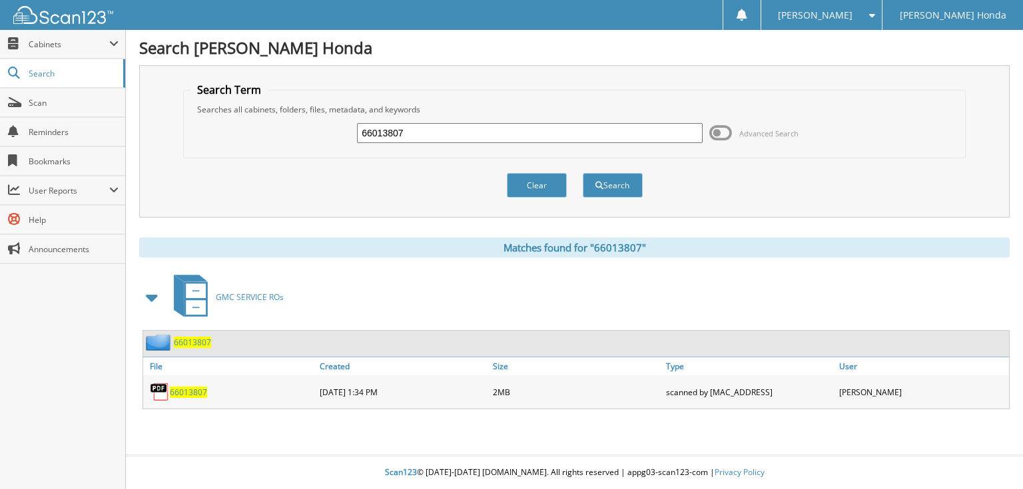
click at [511, 138] on input "66013807" at bounding box center [530, 133] width 346 height 20
type input "66013808"
click at [583, 173] on button "Search" at bounding box center [613, 185] width 60 height 25
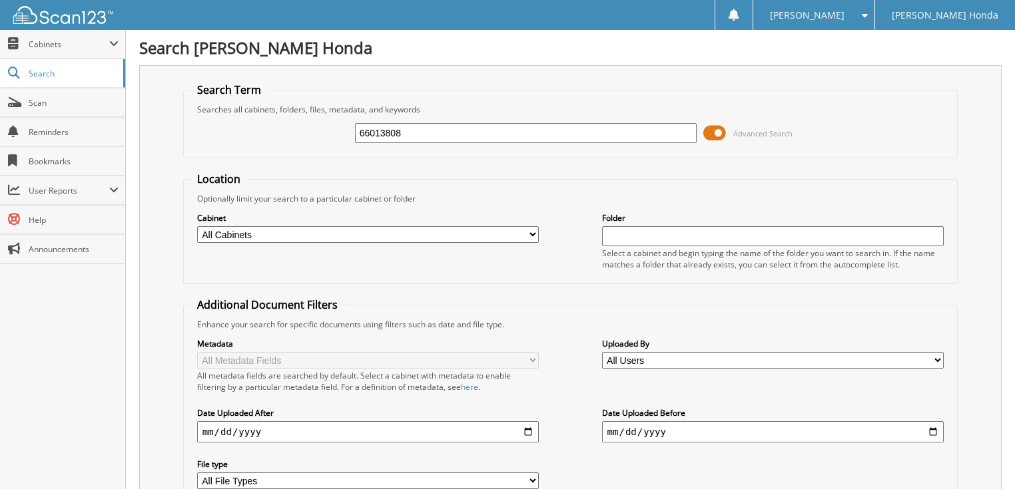
click at [738, 130] on span "Advanced Search" at bounding box center [762, 133] width 59 height 10
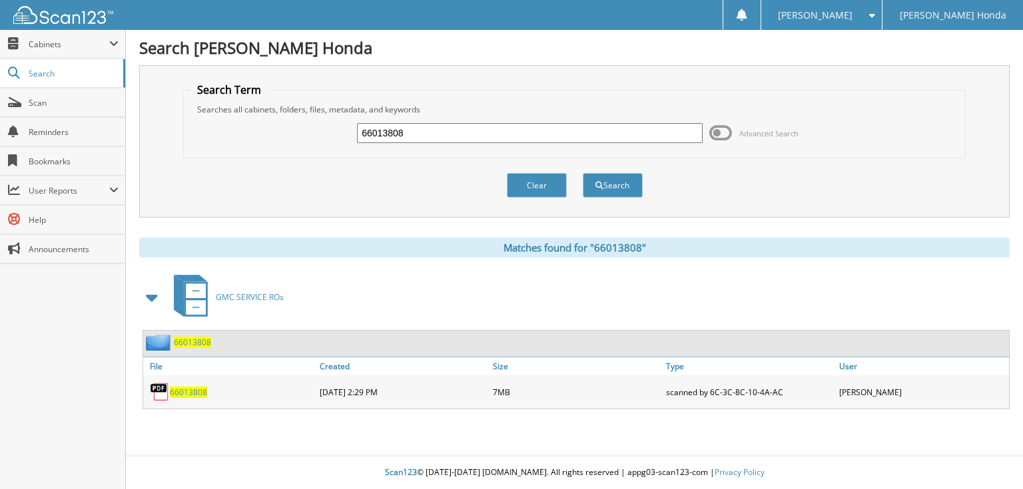
click at [594, 130] on input "66013808" at bounding box center [530, 133] width 346 height 20
type input "66013809"
click at [583, 173] on button "Search" at bounding box center [613, 185] width 60 height 25
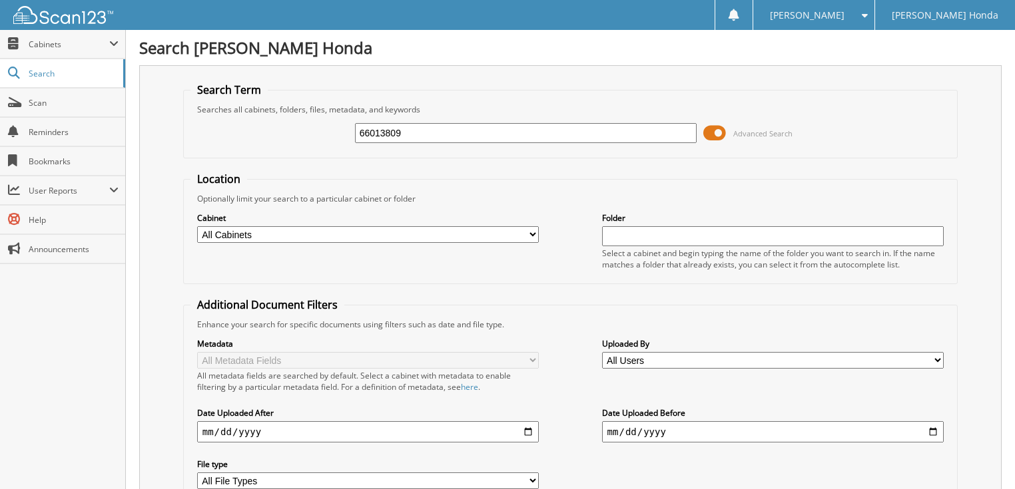
click at [770, 131] on span "Advanced Search" at bounding box center [762, 133] width 59 height 10
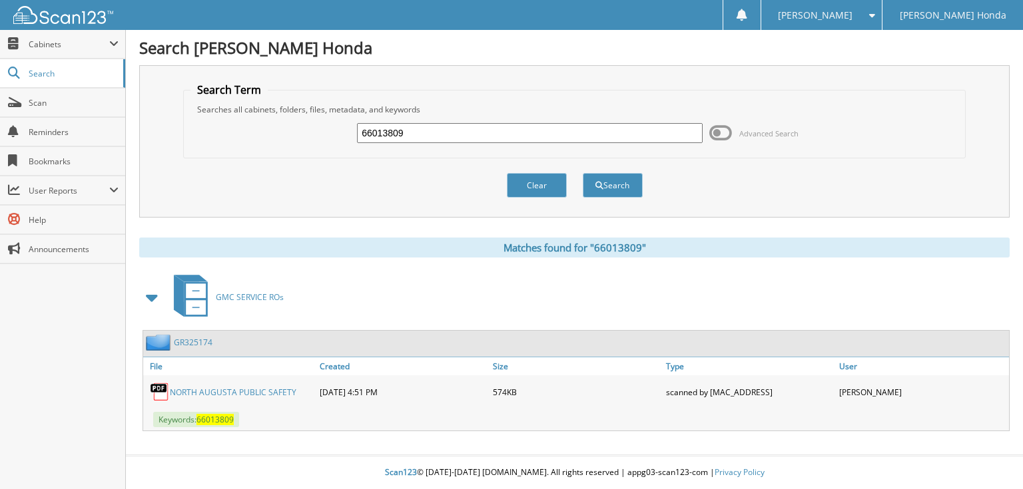
click at [535, 133] on input "66013809" at bounding box center [530, 133] width 346 height 20
type input "6601381"
click at [583, 173] on button "Search" at bounding box center [613, 185] width 60 height 25
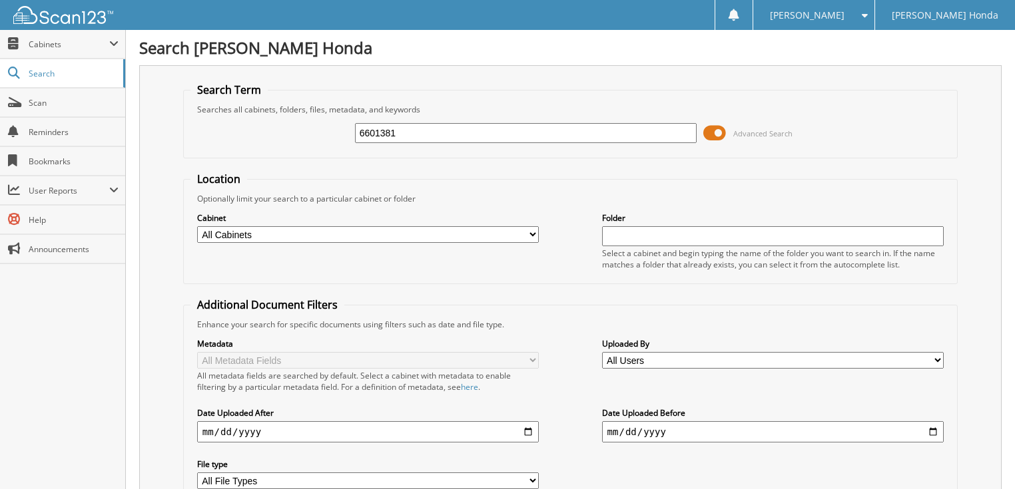
click at [489, 130] on input "6601381" at bounding box center [526, 133] width 342 height 20
type input "66013810"
click at [719, 131] on span at bounding box center [714, 133] width 23 height 20
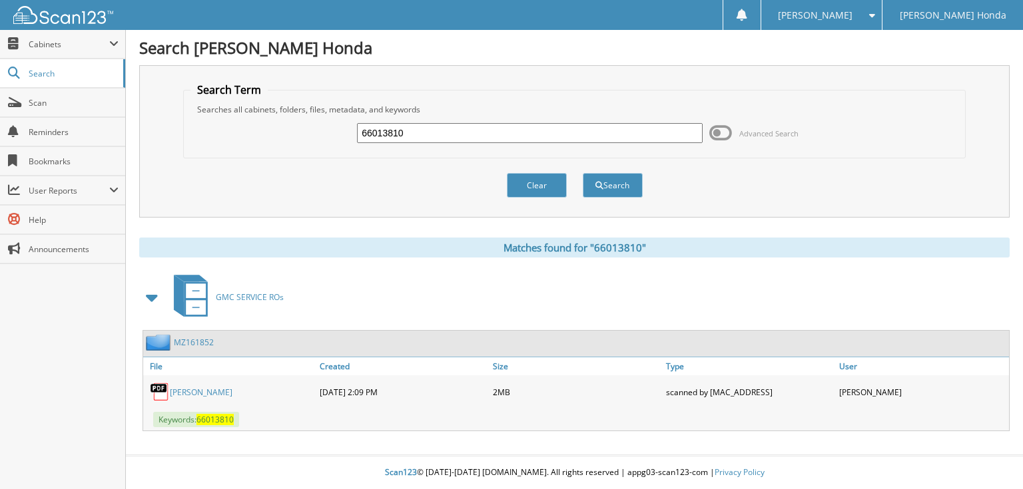
click at [545, 146] on div "66013810 Advanced Search" at bounding box center [573, 133] width 767 height 36
click at [547, 132] on input "66013810" at bounding box center [530, 133] width 346 height 20
type input "66013813"
click at [583, 173] on button "Search" at bounding box center [613, 185] width 60 height 25
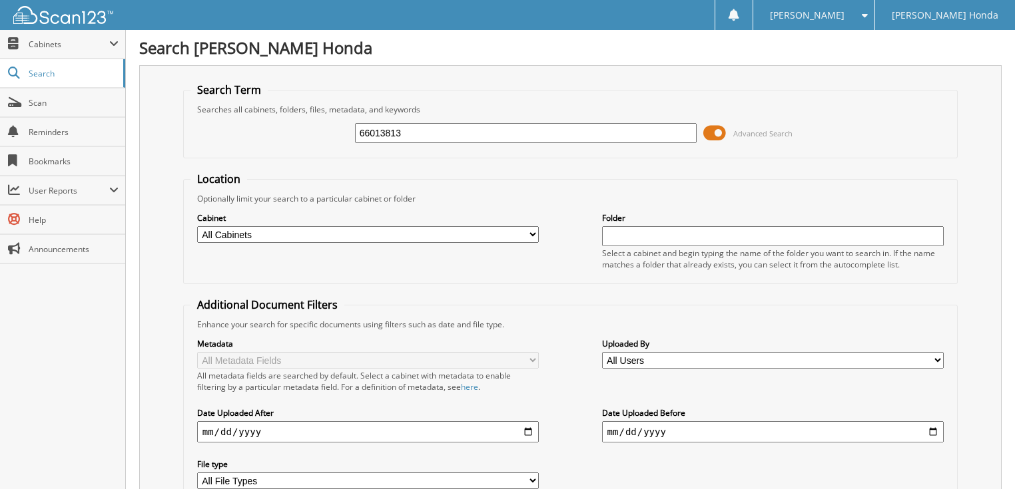
click at [731, 130] on span "Advanced Search" at bounding box center [747, 133] width 89 height 20
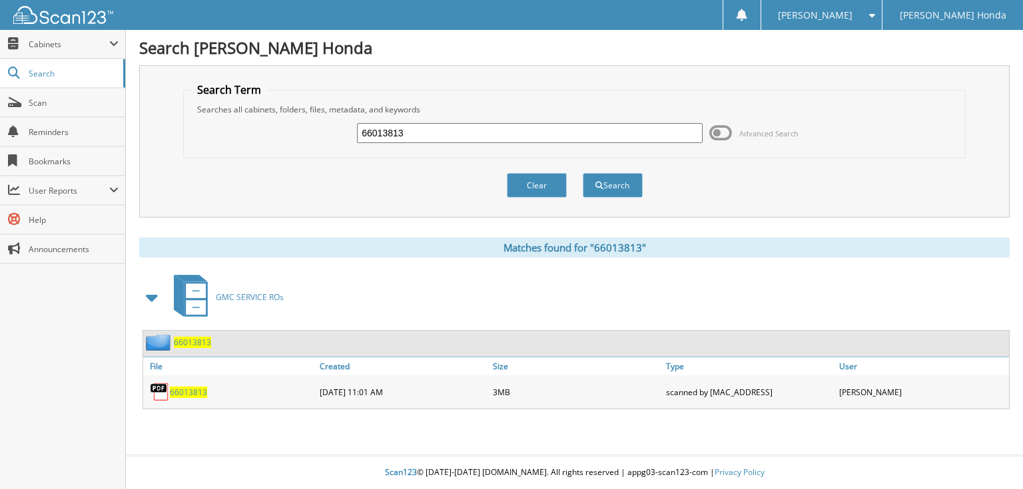
click at [567, 138] on input "66013813" at bounding box center [530, 133] width 346 height 20
type input "66013812"
click at [583, 173] on button "Search" at bounding box center [613, 185] width 60 height 25
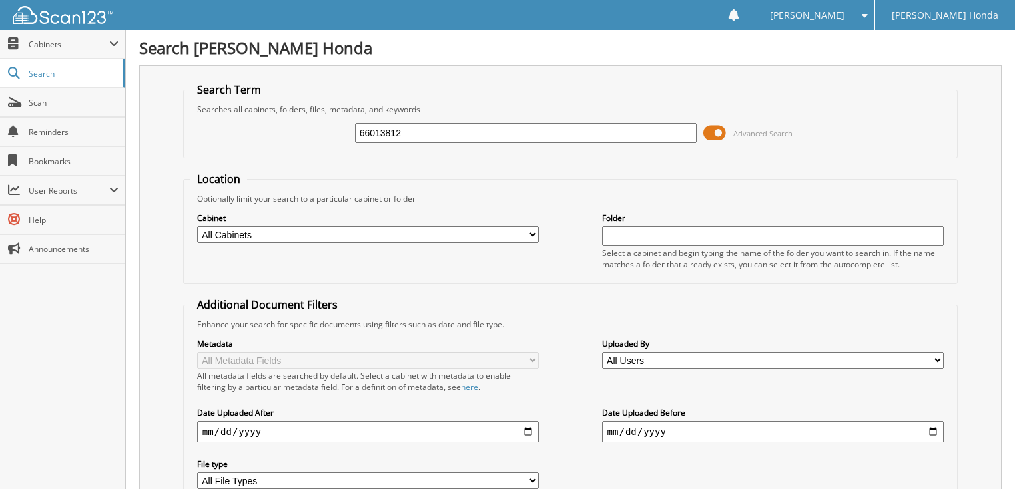
click at [713, 133] on span at bounding box center [714, 133] width 23 height 20
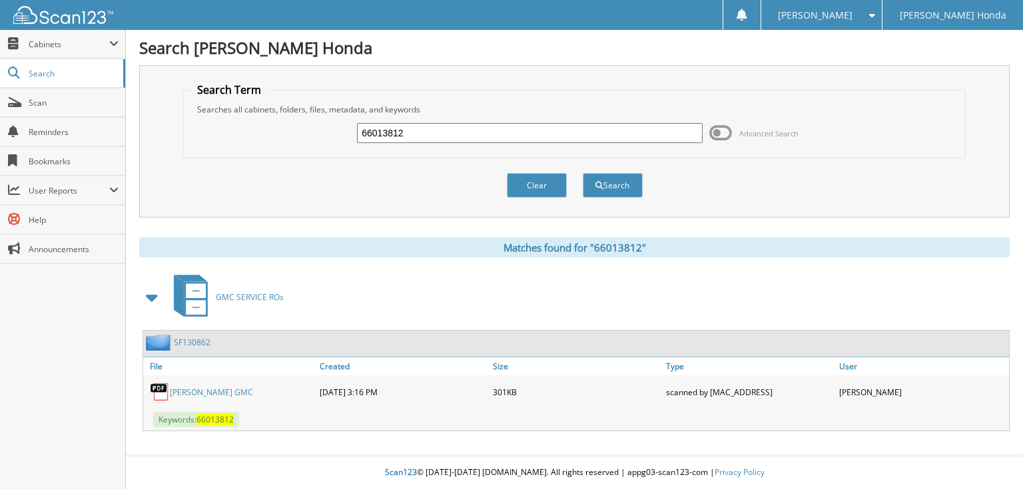
click at [543, 135] on input "66013812" at bounding box center [530, 133] width 346 height 20
type input "66013814"
click at [583, 173] on button "Search" at bounding box center [613, 185] width 60 height 25
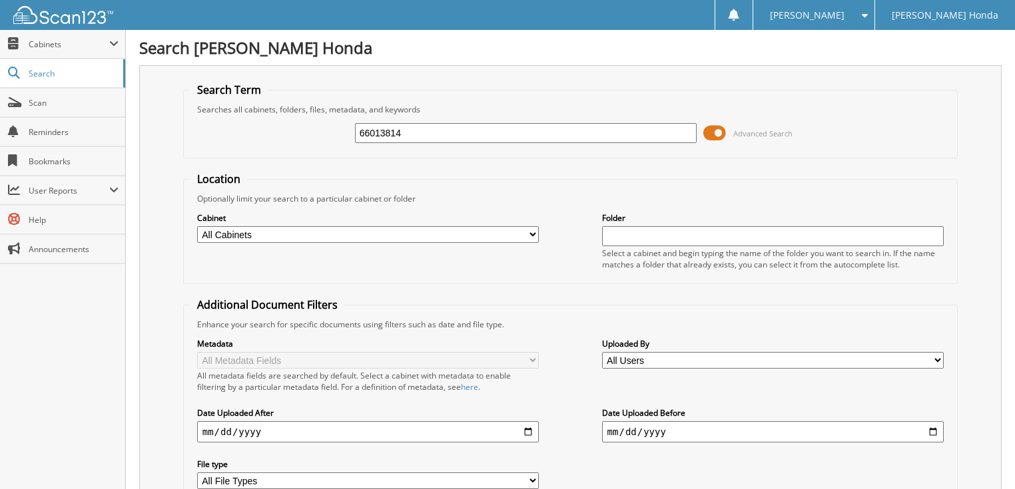
click at [765, 136] on span "Advanced Search" at bounding box center [762, 133] width 59 height 10
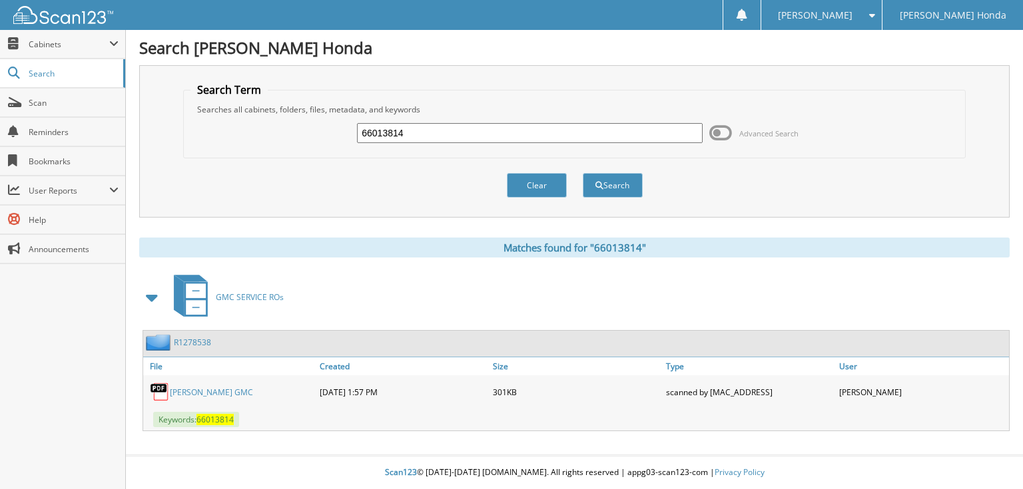
click at [485, 134] on input "66013814" at bounding box center [530, 133] width 346 height 20
type input "66013815"
click at [583, 173] on button "Search" at bounding box center [613, 185] width 60 height 25
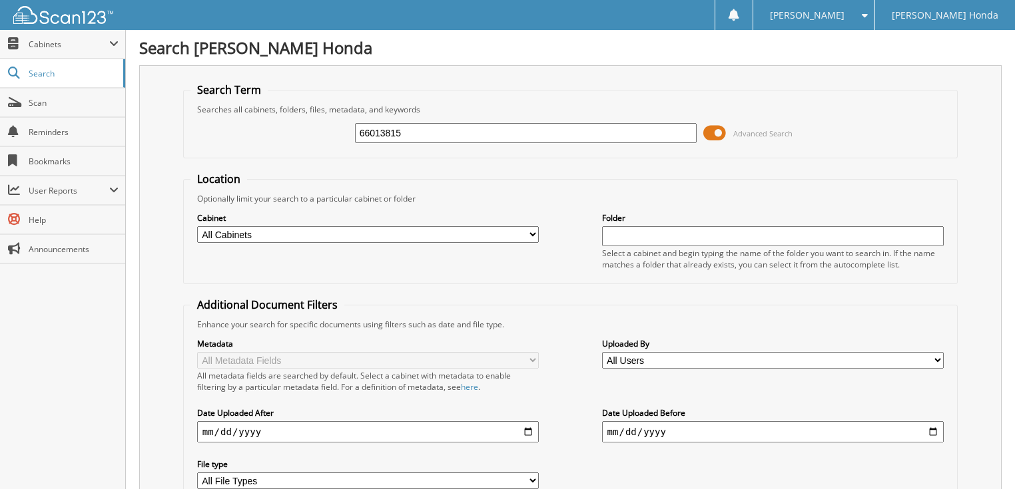
click at [730, 133] on span "Advanced Search" at bounding box center [747, 133] width 89 height 20
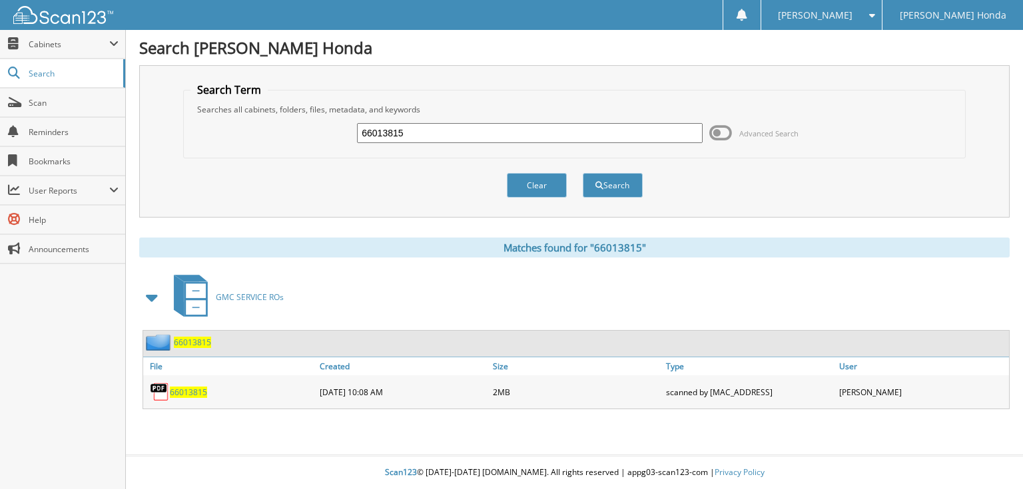
click at [502, 133] on input "66013815" at bounding box center [530, 133] width 346 height 20
click at [720, 132] on span at bounding box center [720, 133] width 23 height 20
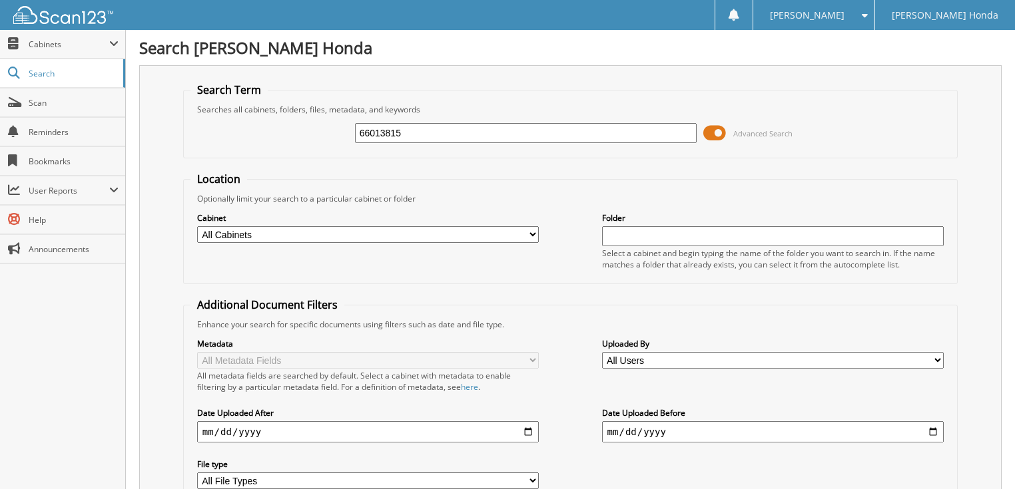
click at [722, 130] on span at bounding box center [714, 133] width 23 height 20
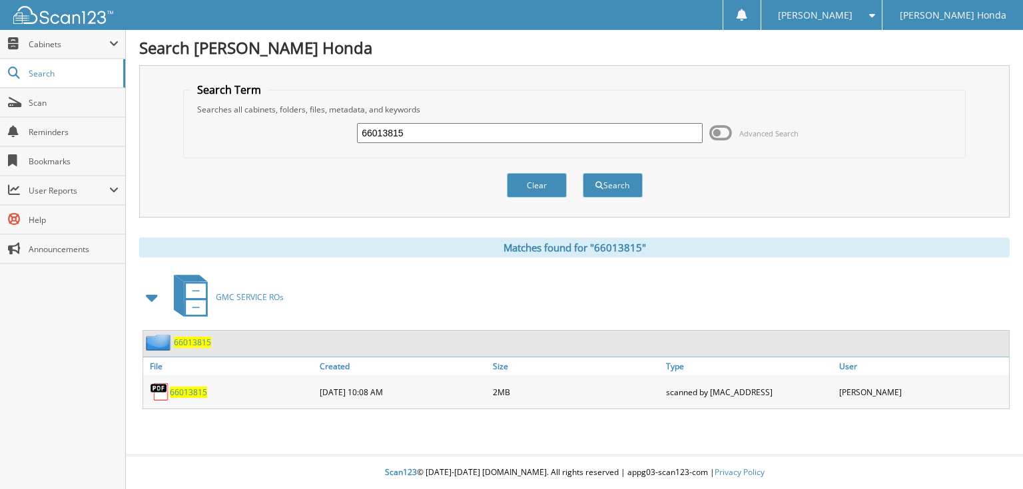
click at [533, 138] on input "66013815" at bounding box center [530, 133] width 346 height 20
type input "66013816"
click at [583, 173] on button "Search" at bounding box center [613, 185] width 60 height 25
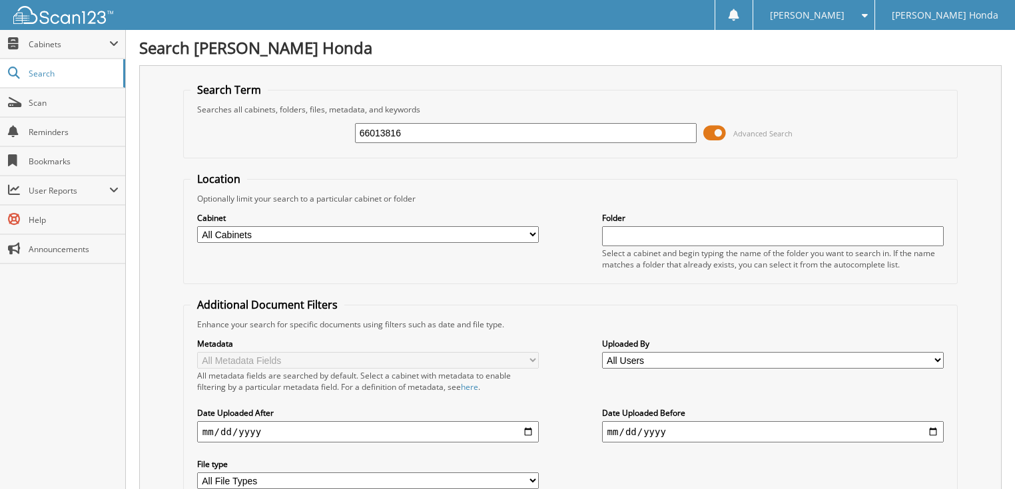
click at [737, 130] on span "Advanced Search" at bounding box center [762, 133] width 59 height 10
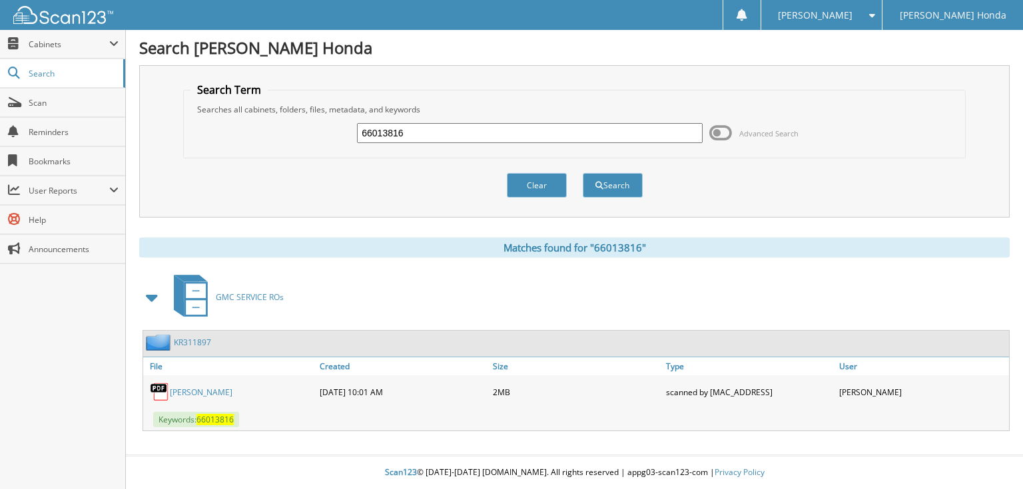
click at [551, 132] on input "66013816" at bounding box center [530, 133] width 346 height 20
type input "66013817"
click at [583, 173] on button "Search" at bounding box center [613, 185] width 60 height 25
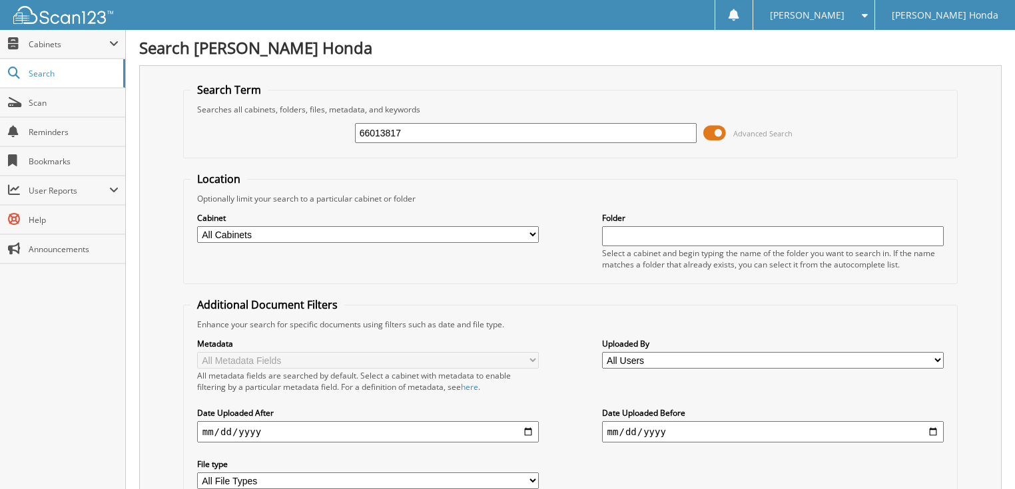
click at [712, 130] on span at bounding box center [714, 133] width 23 height 20
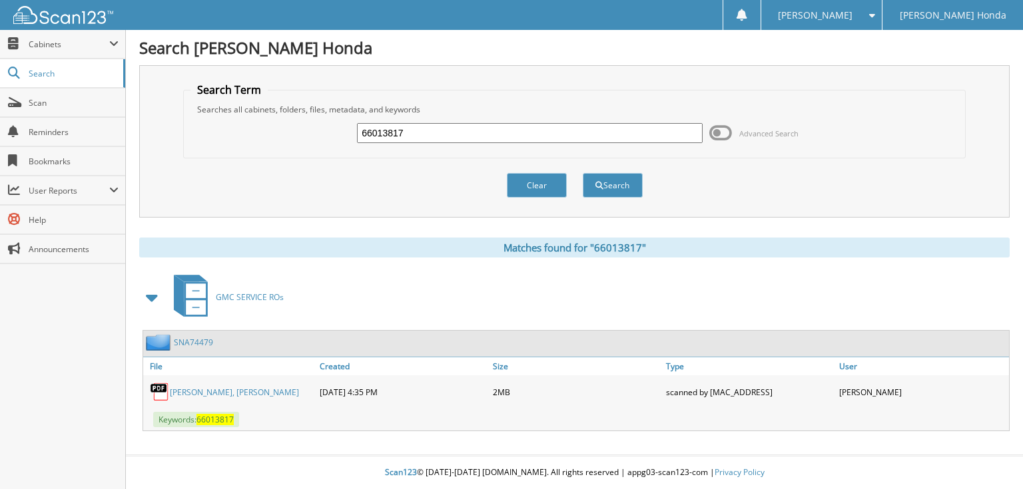
click at [453, 133] on input "66013817" at bounding box center [530, 133] width 346 height 20
type input "66013818"
click at [583, 173] on button "Search" at bounding box center [613, 185] width 60 height 25
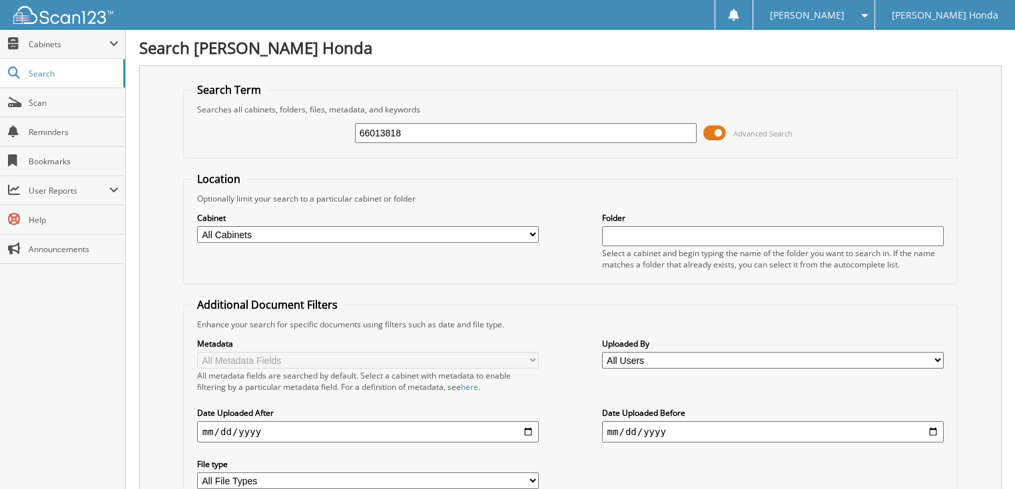
click at [710, 133] on span at bounding box center [714, 133] width 23 height 20
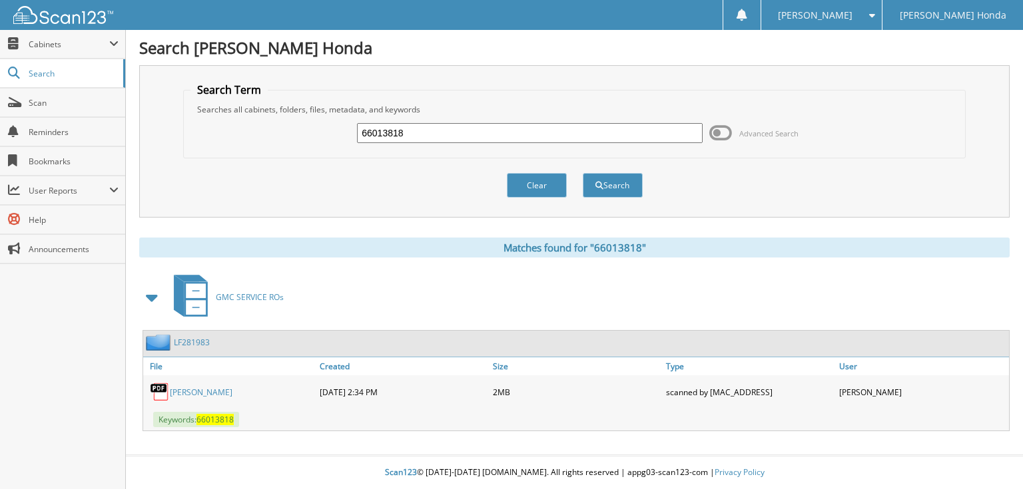
click at [757, 128] on span "Advanced Search" at bounding box center [768, 133] width 59 height 10
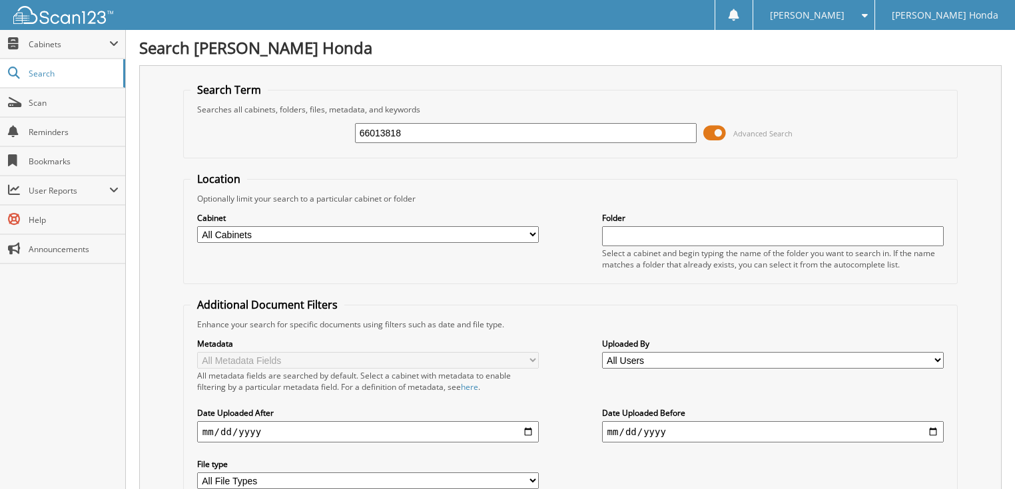
click at [782, 128] on span "Advanced Search" at bounding box center [762, 133] width 59 height 10
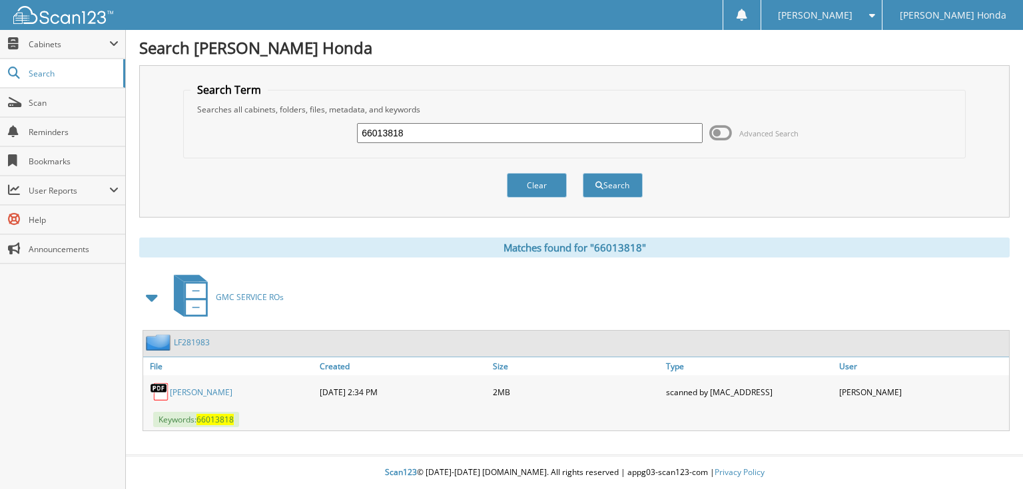
click at [415, 123] on input "66013818" at bounding box center [530, 133] width 346 height 20
type input "66013819"
click at [583, 173] on button "Search" at bounding box center [613, 185] width 60 height 25
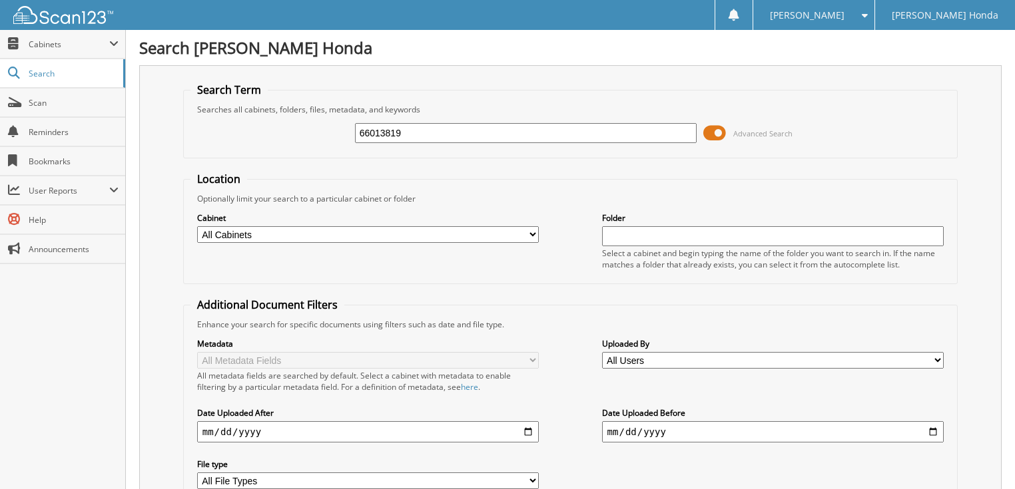
click at [711, 132] on span at bounding box center [714, 133] width 23 height 20
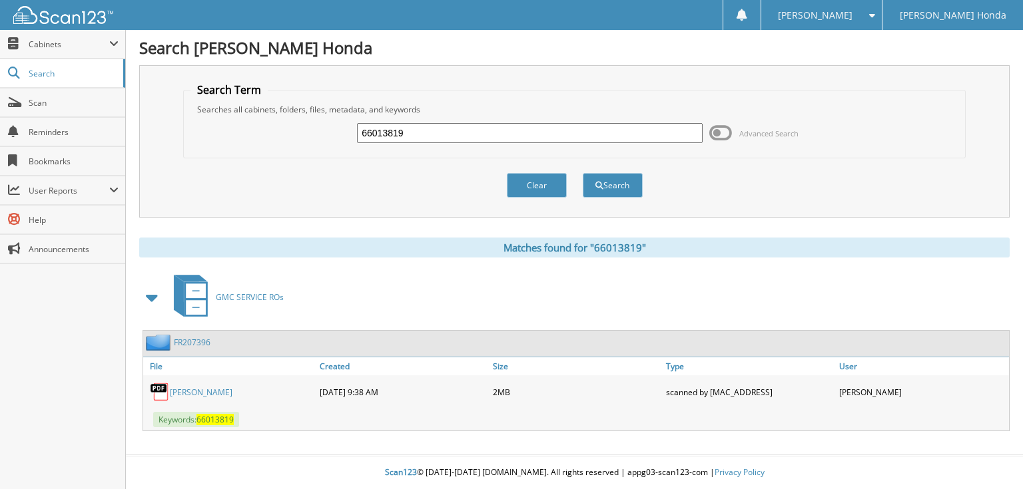
click at [535, 136] on input "66013819" at bounding box center [530, 133] width 346 height 20
type input "66013820"
click at [583, 173] on button "Search" at bounding box center [613, 185] width 60 height 25
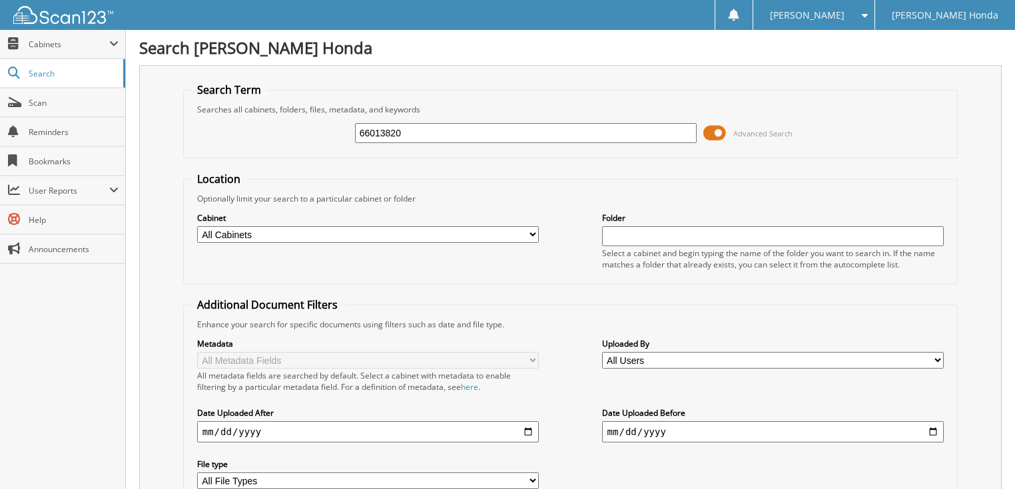
click at [724, 133] on span at bounding box center [714, 133] width 23 height 20
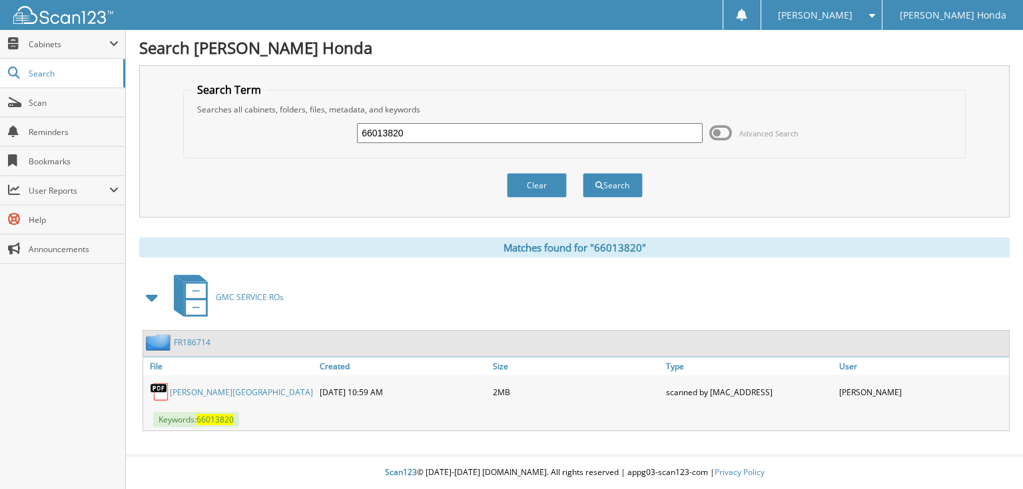
click at [565, 136] on input "66013820" at bounding box center [530, 133] width 346 height 20
type input "66013821"
click at [583, 173] on button "Search" at bounding box center [613, 185] width 60 height 25
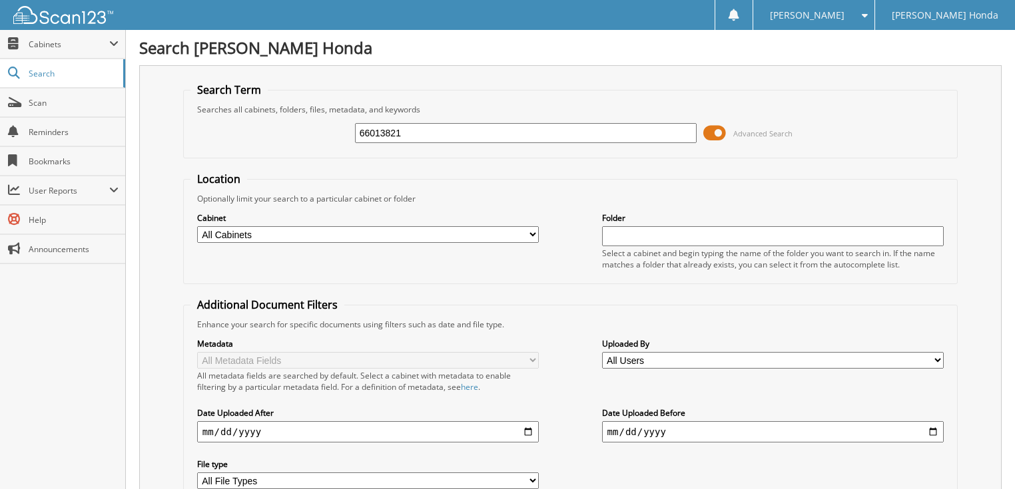
click at [754, 128] on span "Advanced Search" at bounding box center [762, 133] width 59 height 10
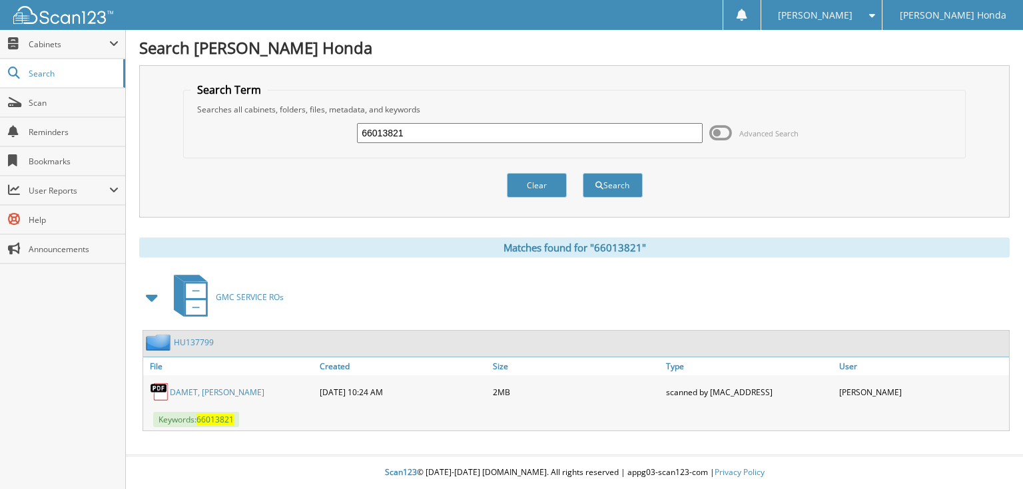
click at [539, 128] on input "66013821" at bounding box center [530, 133] width 346 height 20
type input "66013822"
click at [583, 173] on button "Search" at bounding box center [613, 185] width 60 height 25
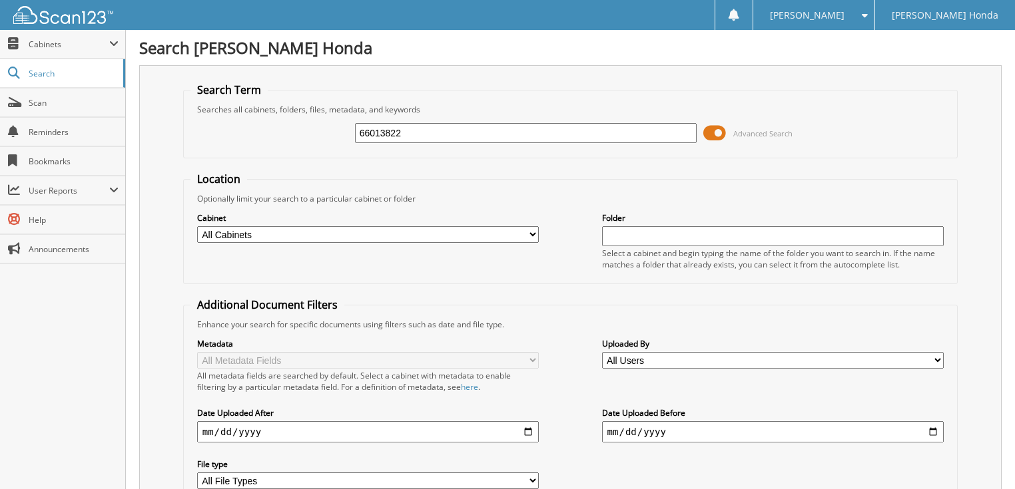
click at [742, 132] on span "Advanced Search" at bounding box center [762, 133] width 59 height 10
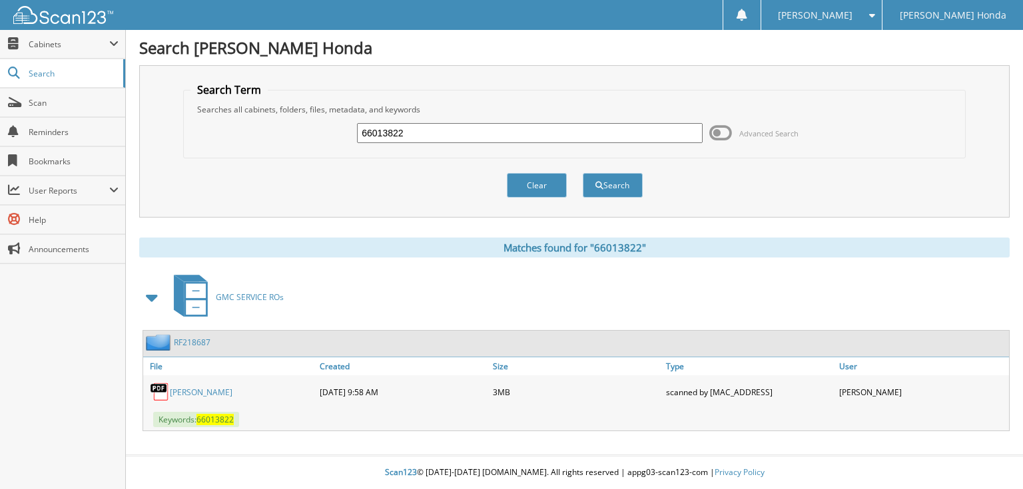
click at [562, 123] on input "66013822" at bounding box center [530, 133] width 346 height 20
type input "66013823"
click at [583, 173] on button "Search" at bounding box center [613, 185] width 60 height 25
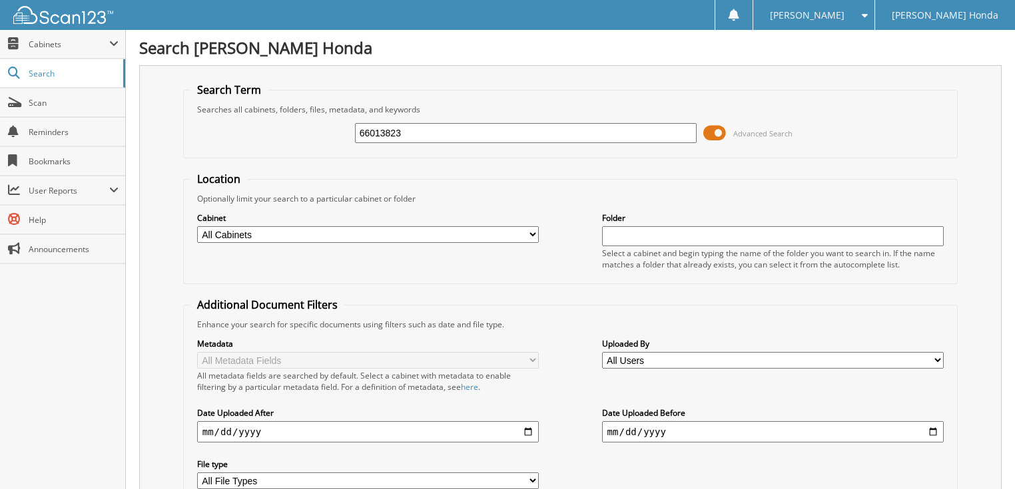
drag, startPoint x: 753, startPoint y: 133, endPoint x: 742, endPoint y: 133, distance: 10.7
click at [753, 133] on span "Advanced Search" at bounding box center [762, 133] width 59 height 10
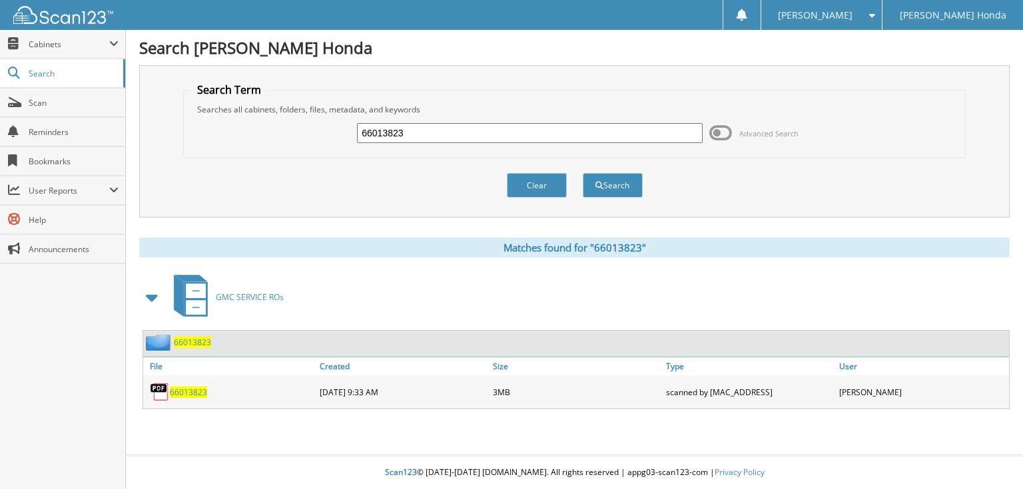
click at [604, 134] on input "66013823" at bounding box center [530, 133] width 346 height 20
type input "66013824"
click at [583, 173] on button "Search" at bounding box center [613, 185] width 60 height 25
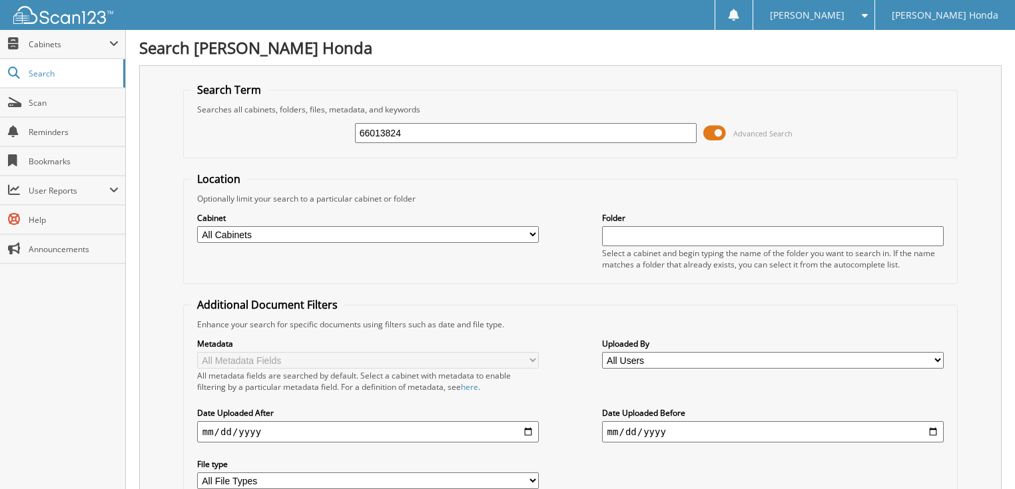
click at [732, 130] on span "Advanced Search" at bounding box center [747, 133] width 89 height 20
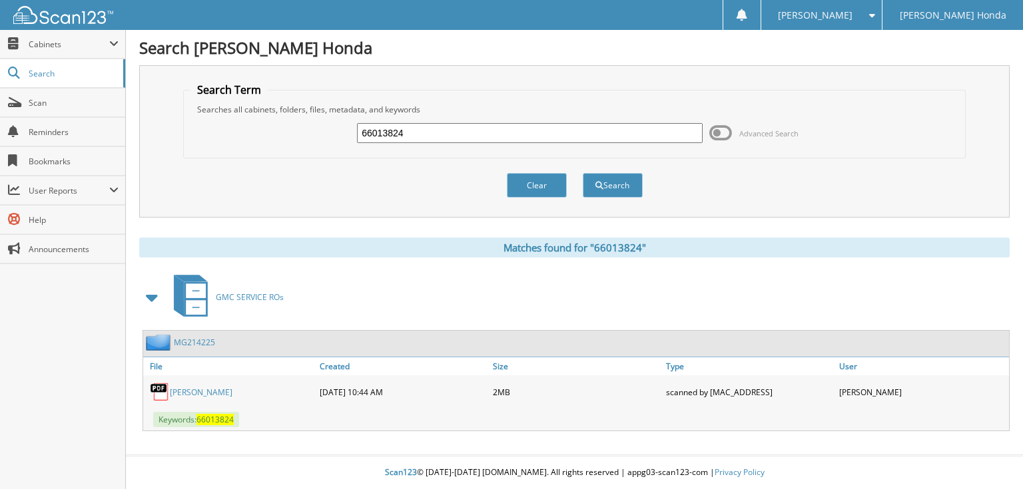
click at [442, 140] on input "66013824" at bounding box center [530, 133] width 346 height 20
type input "66013825"
click at [583, 173] on button "Search" at bounding box center [613, 185] width 60 height 25
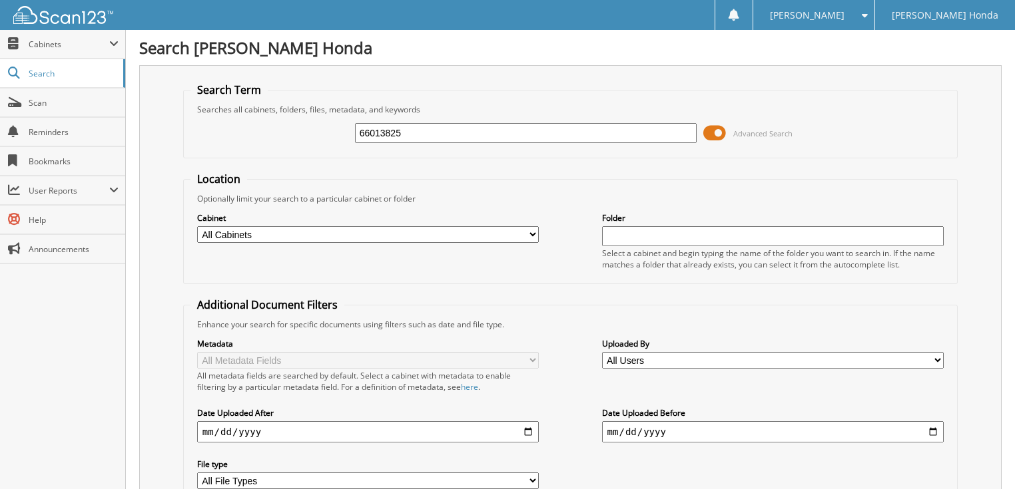
click at [710, 132] on span at bounding box center [714, 133] width 23 height 20
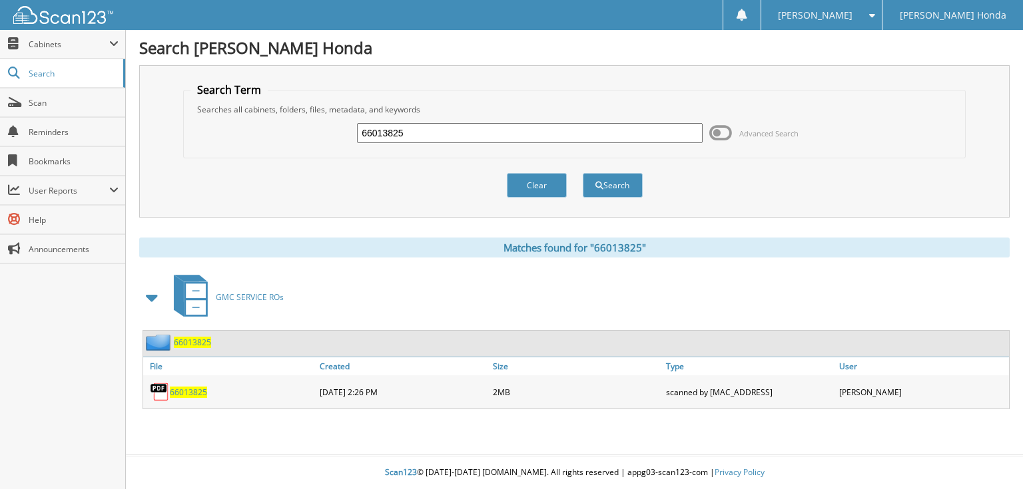
click at [610, 131] on input "66013825" at bounding box center [530, 133] width 346 height 20
type input "66013826"
click at [583, 173] on button "Search" at bounding box center [613, 185] width 60 height 25
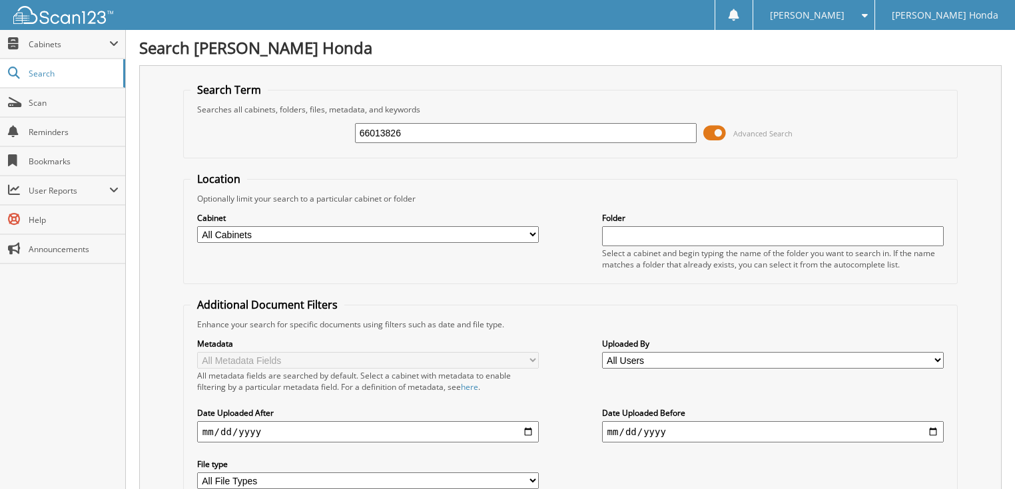
click at [723, 133] on span at bounding box center [714, 133] width 23 height 20
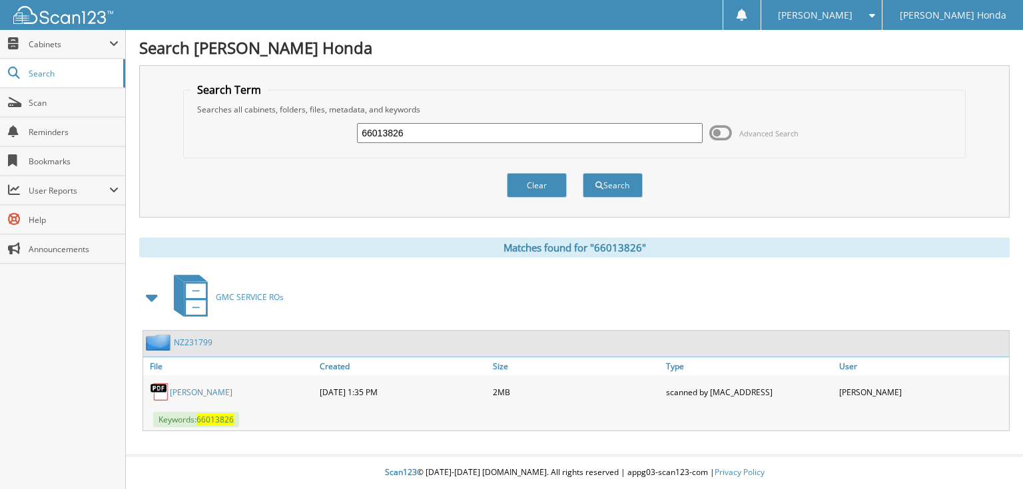
click at [551, 133] on input "66013826" at bounding box center [530, 133] width 346 height 20
type input "66013827"
click at [583, 173] on button "Search" at bounding box center [613, 185] width 60 height 25
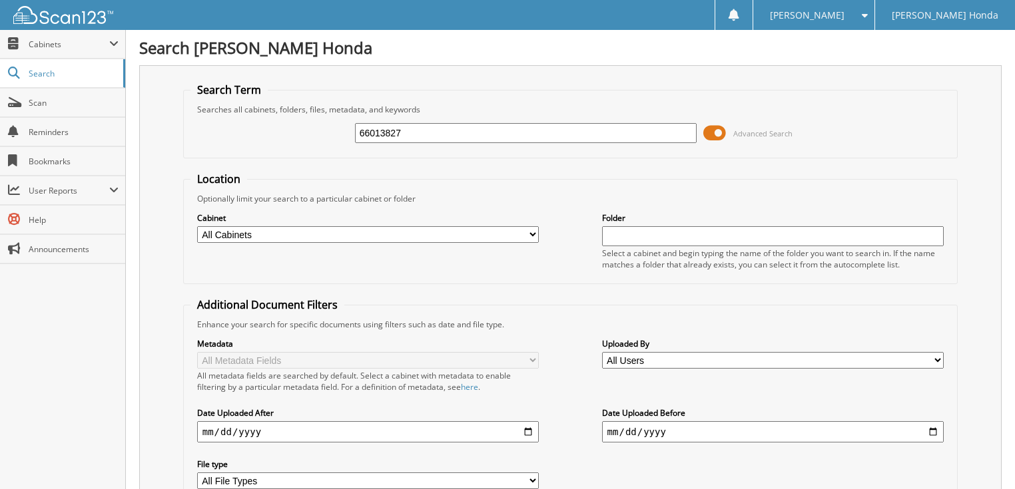
click at [714, 130] on span at bounding box center [714, 133] width 23 height 20
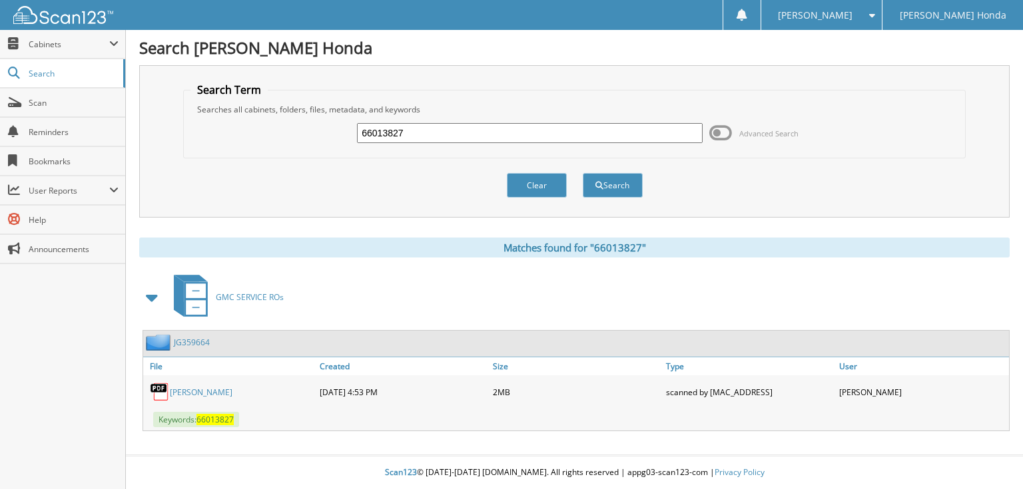
click at [555, 138] on input "66013827" at bounding box center [530, 133] width 346 height 20
type input "66013828"
click at [583, 173] on button "Search" at bounding box center [613, 185] width 60 height 25
click at [538, 127] on input "66013828" at bounding box center [530, 133] width 346 height 20
type input "66013829"
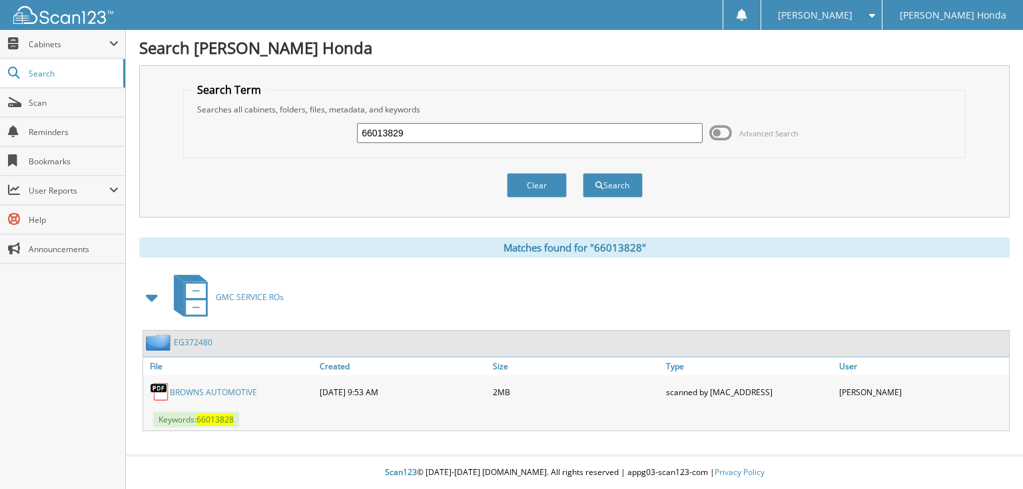
click at [583, 173] on button "Search" at bounding box center [613, 185] width 60 height 25
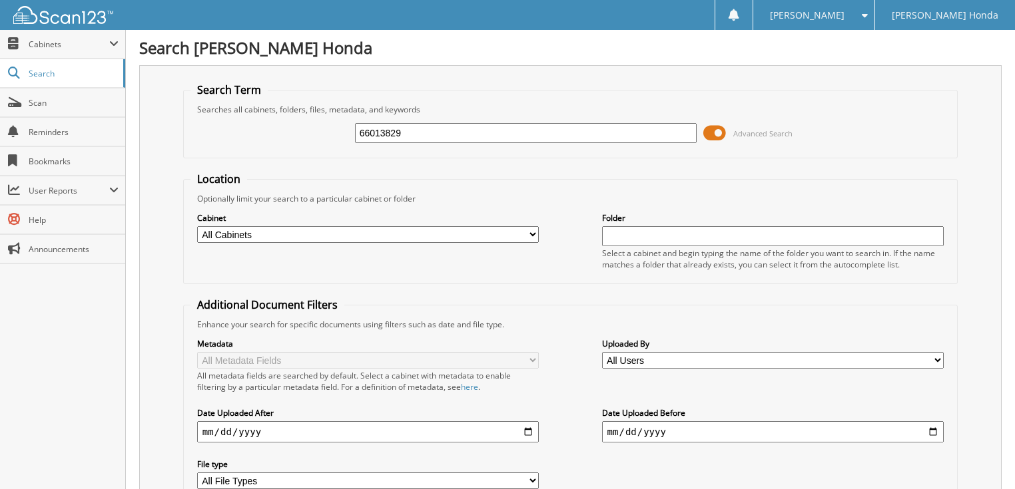
click at [712, 132] on span at bounding box center [714, 133] width 23 height 20
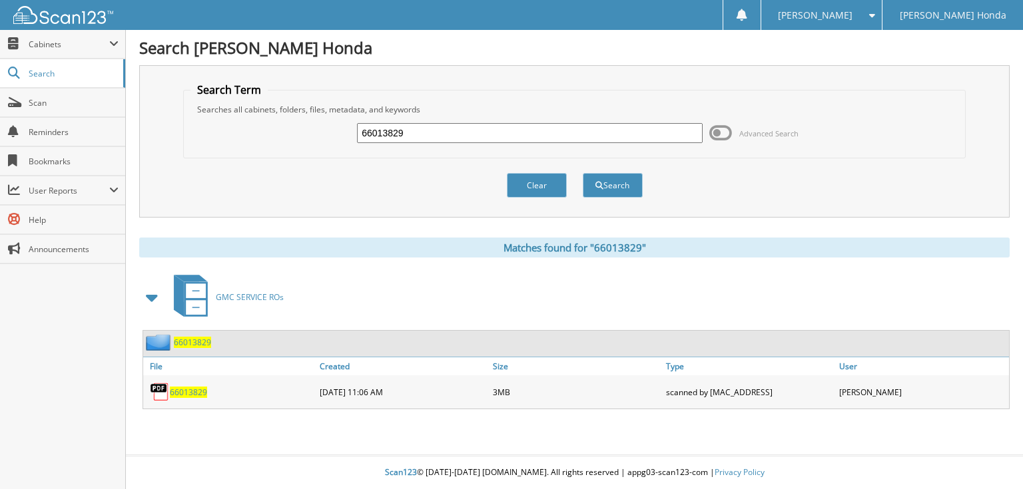
click at [554, 133] on input "66013829" at bounding box center [530, 133] width 346 height 20
type input "66013830"
click at [583, 173] on button "Search" at bounding box center [613, 185] width 60 height 25
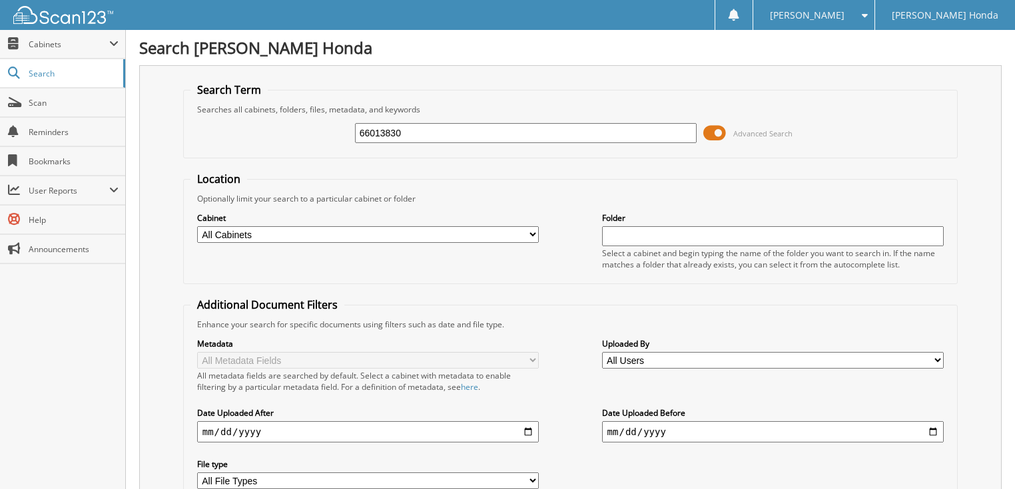
click at [724, 133] on span at bounding box center [714, 133] width 23 height 20
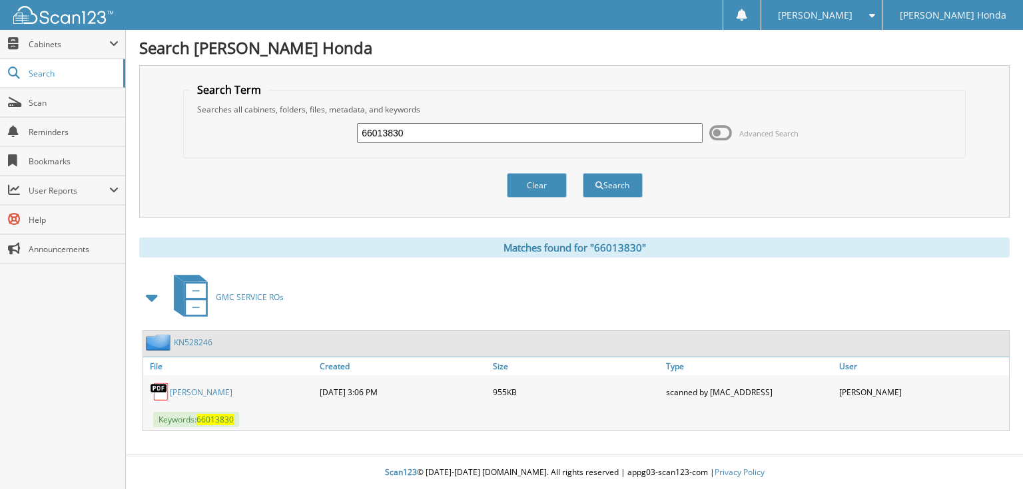
click at [435, 137] on input "66013830" at bounding box center [530, 133] width 346 height 20
type input "66013831"
click at [583, 173] on button "Search" at bounding box center [613, 185] width 60 height 25
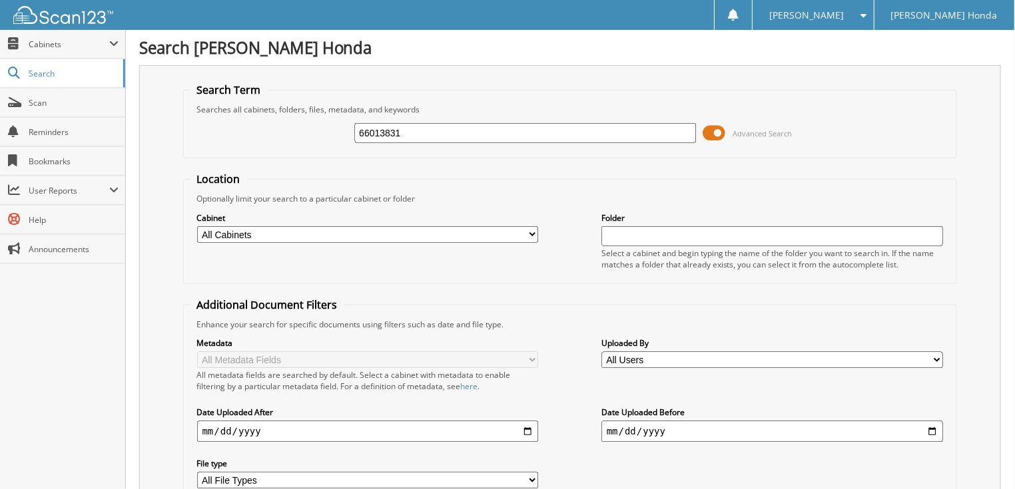
click at [713, 128] on span at bounding box center [714, 133] width 23 height 20
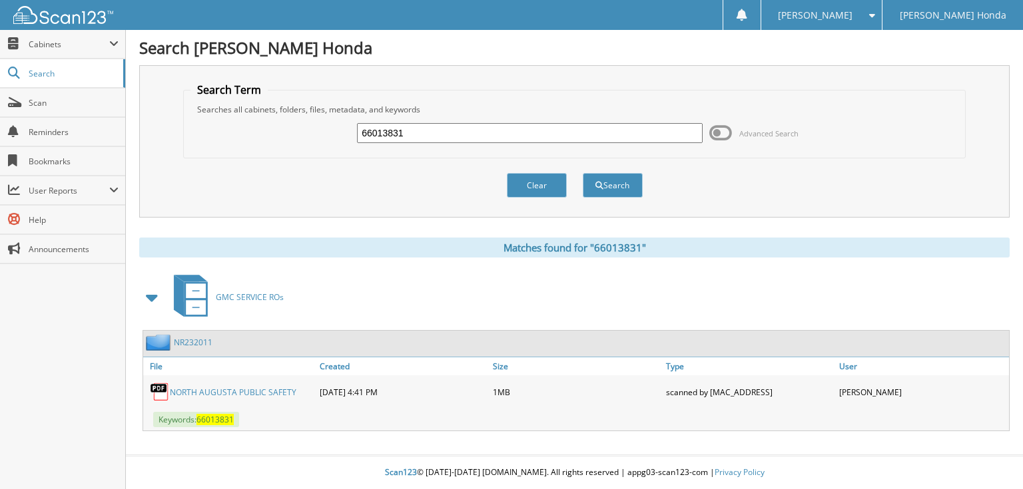
click at [550, 128] on input "66013831" at bounding box center [530, 133] width 346 height 20
type input "66013832"
click at [583, 173] on button "Search" at bounding box center [613, 185] width 60 height 25
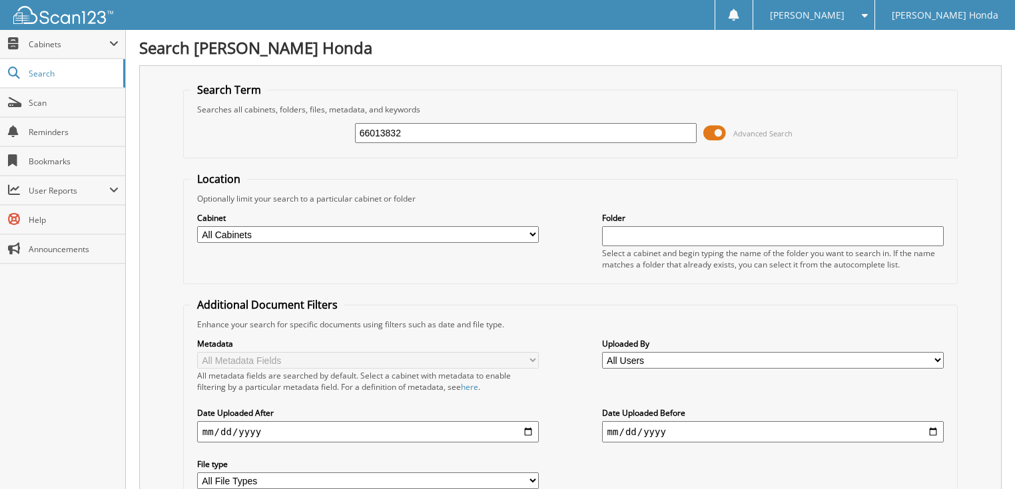
click at [724, 133] on span at bounding box center [714, 133] width 23 height 20
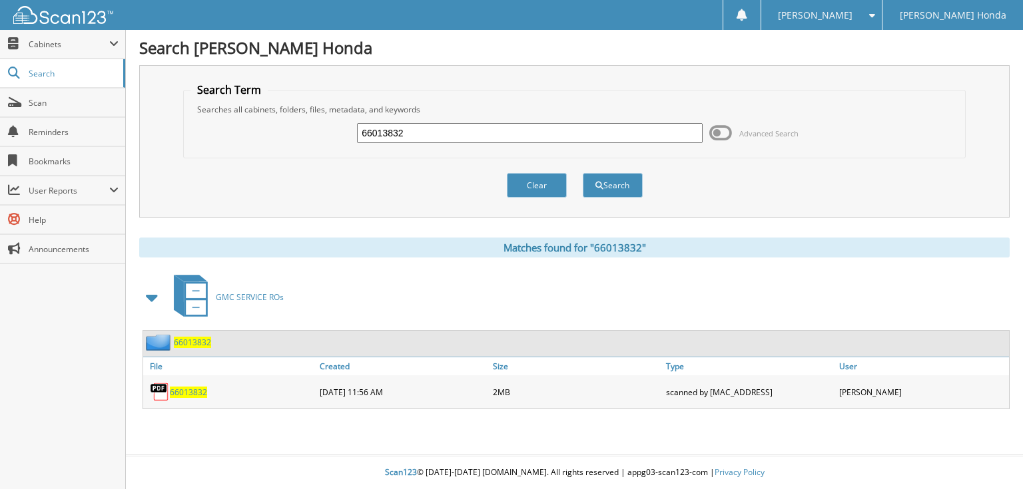
click at [541, 126] on input "66013832" at bounding box center [530, 133] width 346 height 20
type input "66013833"
click at [583, 173] on button "Search" at bounding box center [613, 185] width 60 height 25
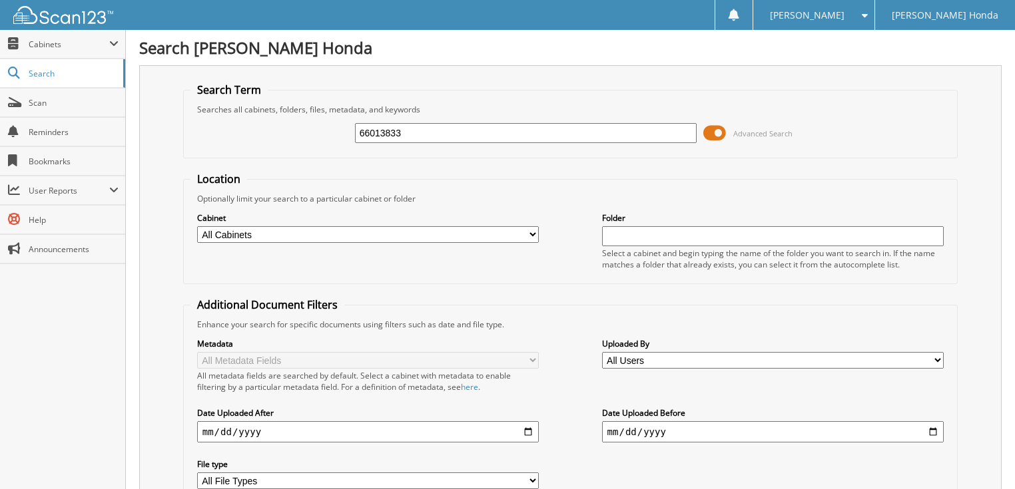
click at [718, 131] on span at bounding box center [714, 133] width 23 height 20
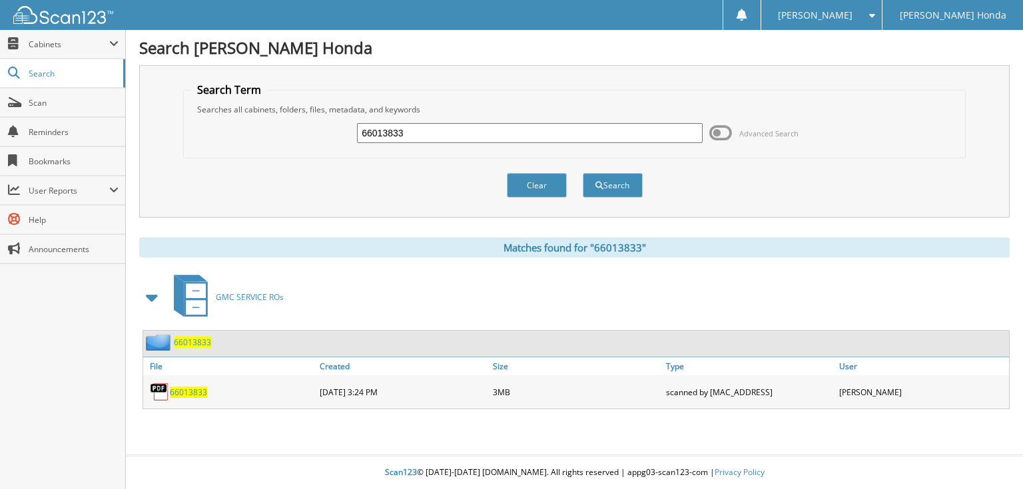
click at [499, 136] on input "66013833" at bounding box center [530, 133] width 346 height 20
type input "66013834"
click at [583, 173] on button "Search" at bounding box center [613, 185] width 60 height 25
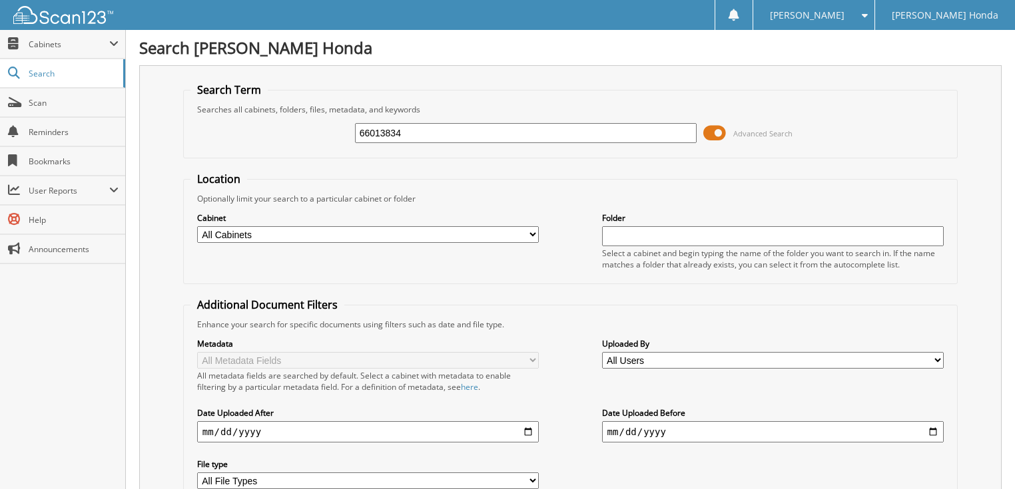
click at [708, 133] on span at bounding box center [714, 133] width 23 height 20
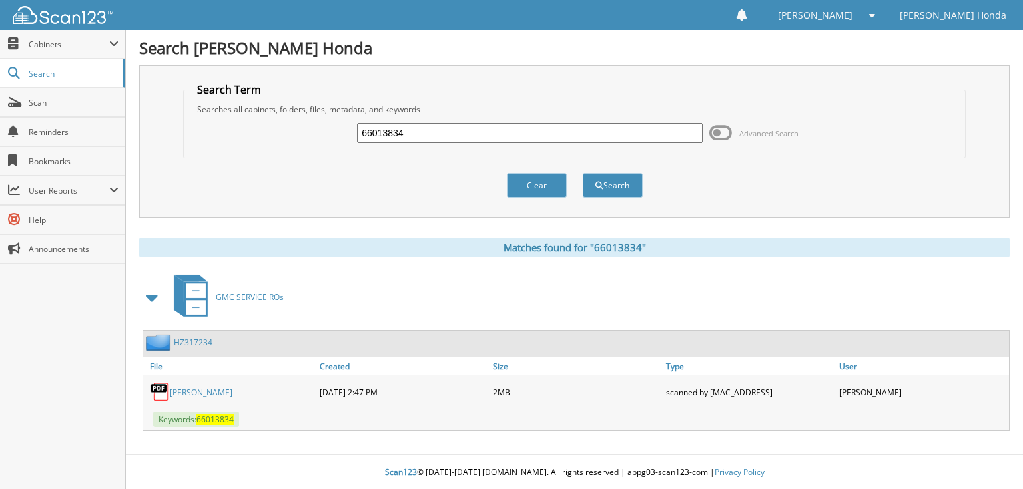
click at [529, 134] on input "66013834" at bounding box center [530, 133] width 346 height 20
type input "66013835"
click at [583, 173] on button "Search" at bounding box center [613, 185] width 60 height 25
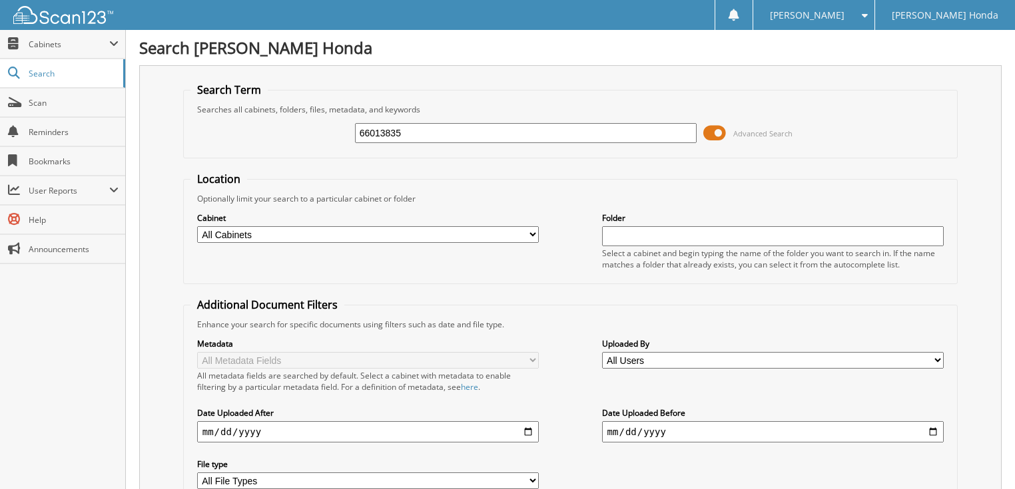
click at [717, 133] on span at bounding box center [714, 133] width 23 height 20
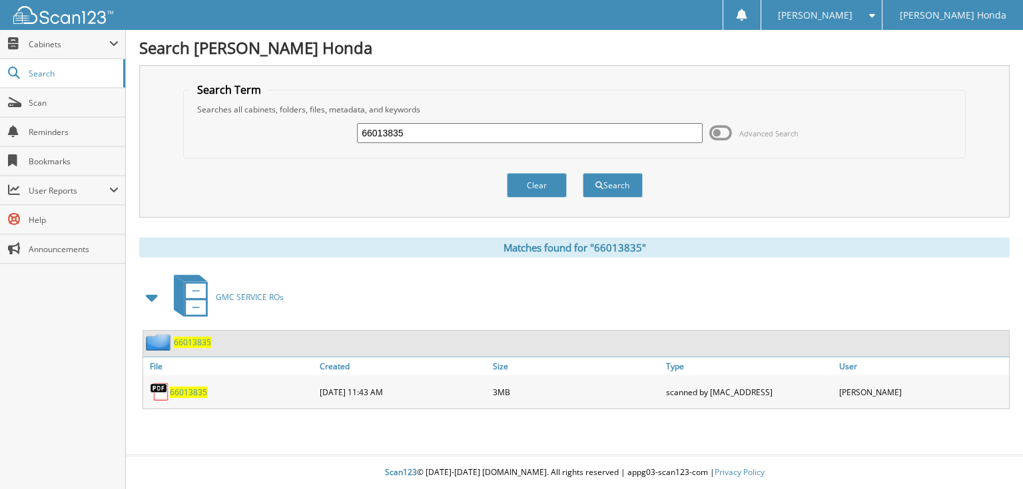
click at [529, 135] on input "66013835" at bounding box center [530, 133] width 346 height 20
type input "66013836"
click at [583, 173] on button "Search" at bounding box center [613, 185] width 60 height 25
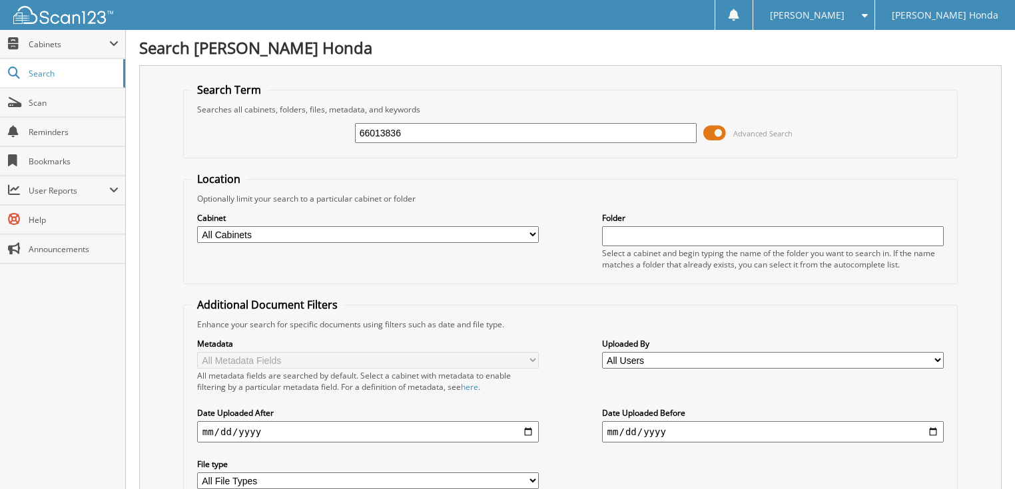
click at [721, 135] on span at bounding box center [714, 133] width 23 height 20
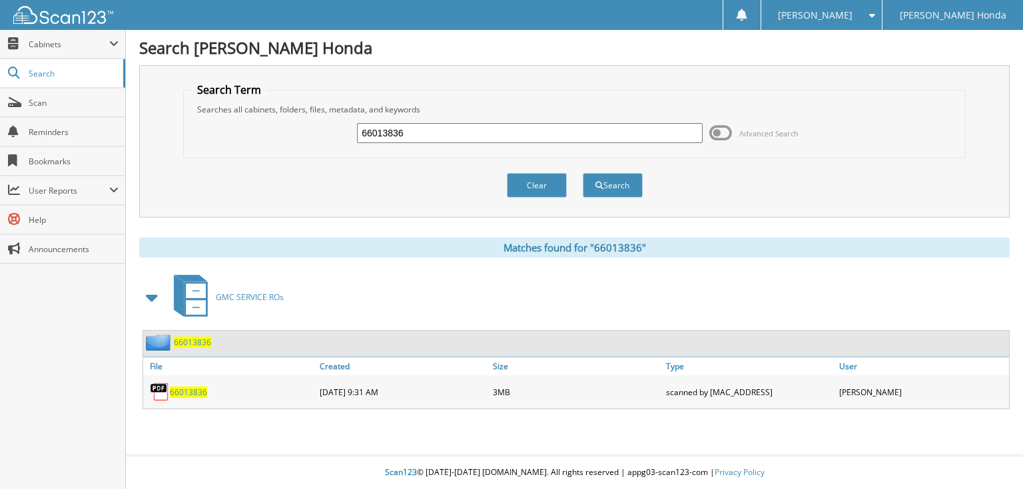
click at [498, 137] on input "66013836" at bounding box center [530, 133] width 346 height 20
type input "66013837"
click at [583, 173] on button "Search" at bounding box center [613, 185] width 60 height 25
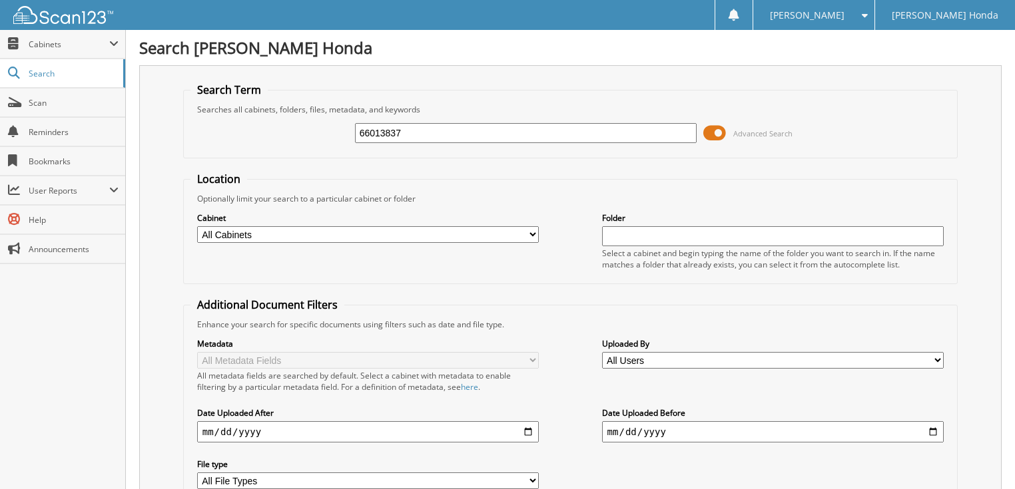
click at [715, 130] on span at bounding box center [714, 133] width 23 height 20
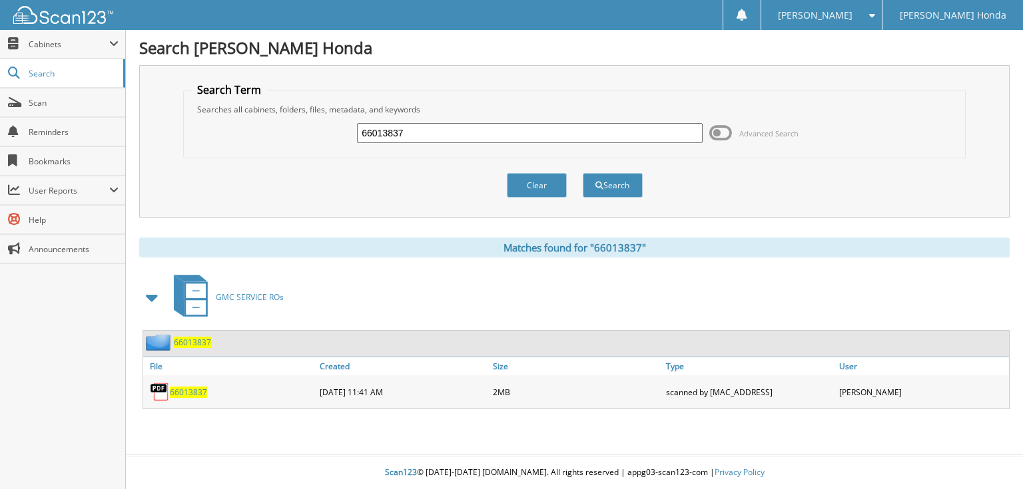
click at [573, 132] on input "66013837" at bounding box center [530, 133] width 346 height 20
type input "66013838"
click at [583, 173] on button "Search" at bounding box center [613, 185] width 60 height 25
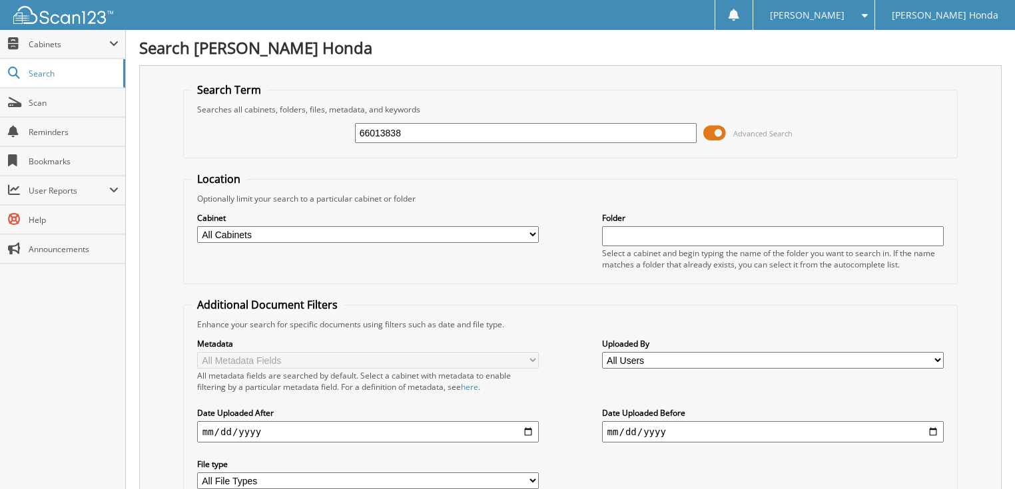
click at [716, 130] on span at bounding box center [714, 133] width 23 height 20
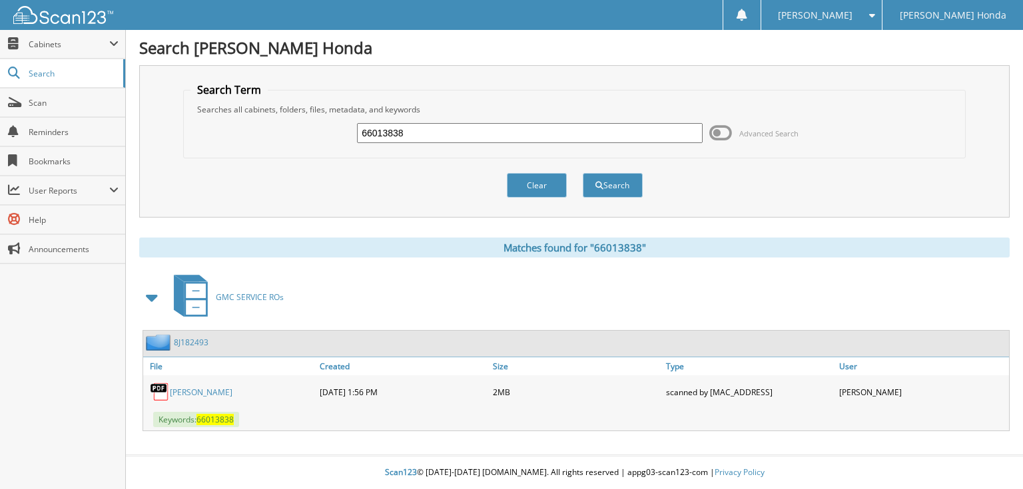
click at [541, 132] on input "66013838" at bounding box center [530, 133] width 346 height 20
type input "66013839"
click at [583, 173] on button "Search" at bounding box center [613, 185] width 60 height 25
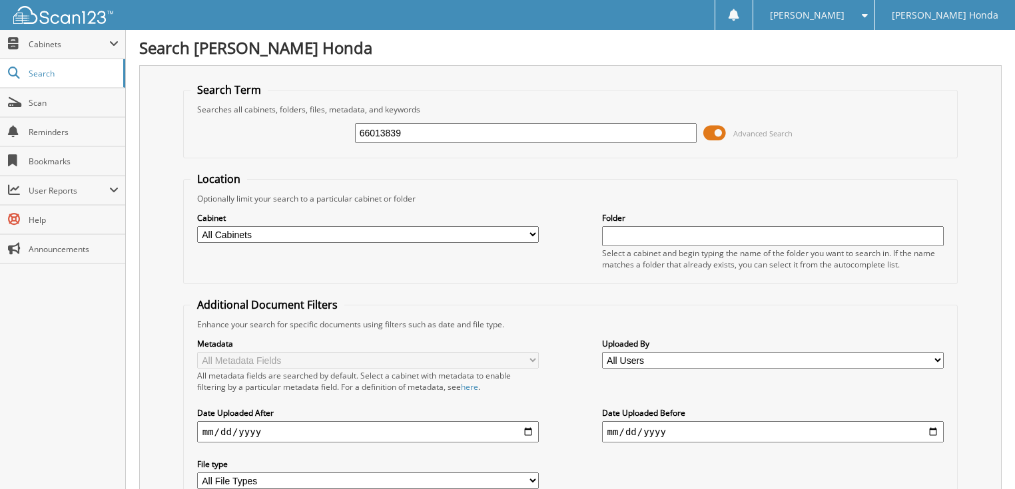
click at [718, 128] on span at bounding box center [714, 133] width 23 height 20
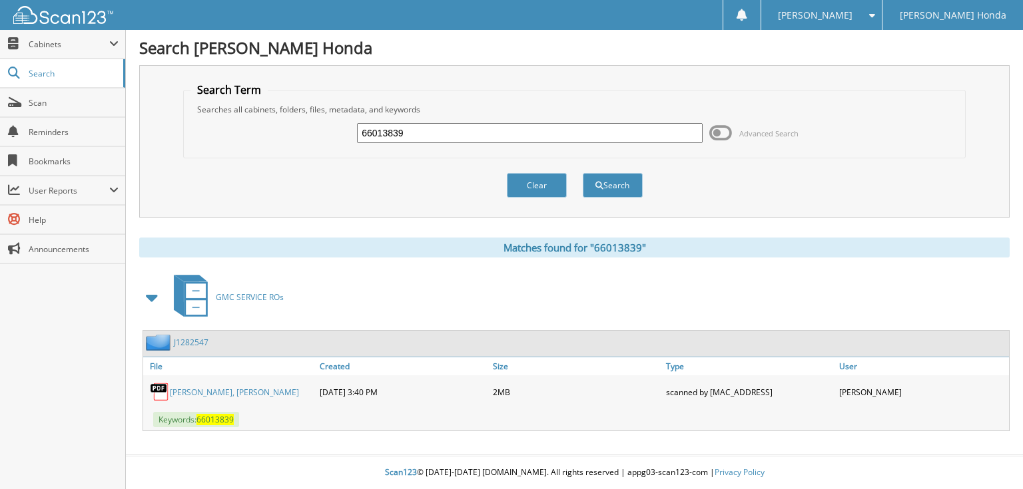
click at [545, 140] on input "66013839" at bounding box center [530, 133] width 346 height 20
type input "66013840"
click at [583, 173] on button "Search" at bounding box center [613, 185] width 60 height 25
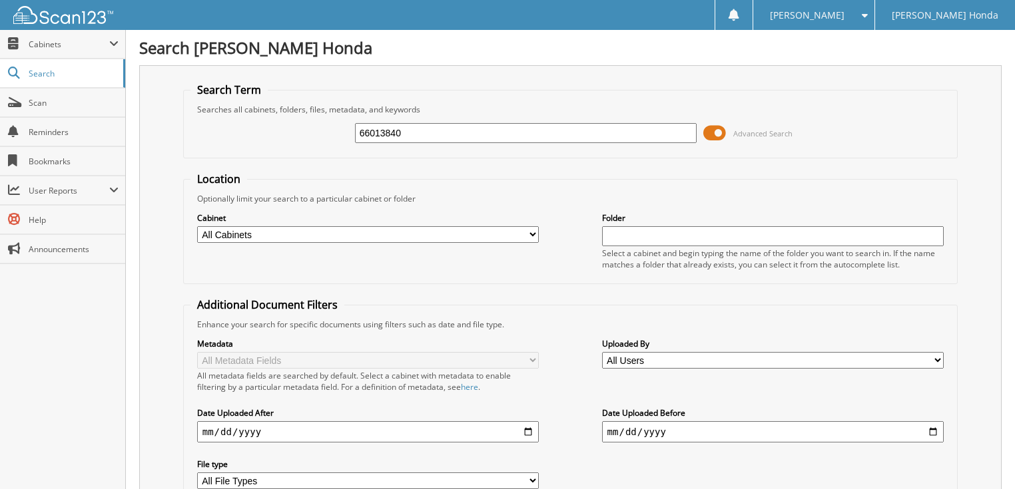
click at [715, 134] on span at bounding box center [714, 133] width 23 height 20
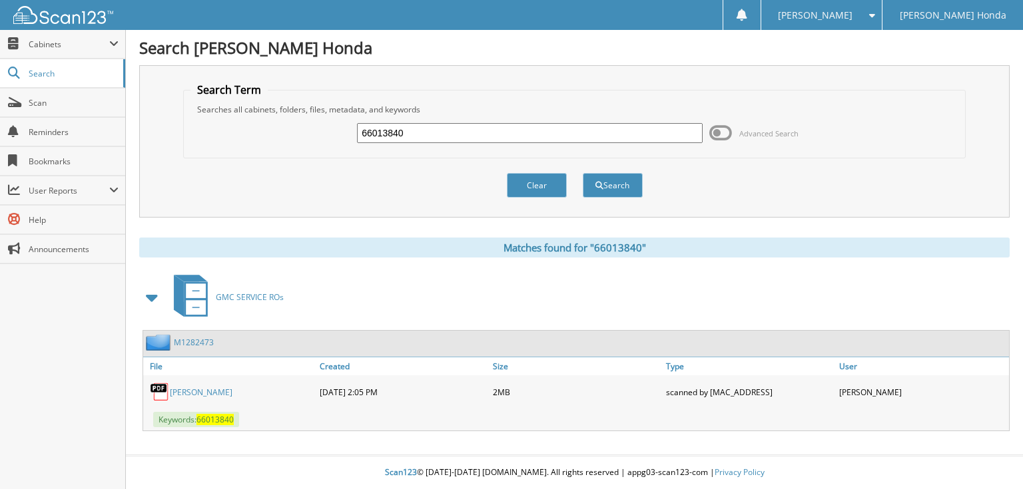
click at [589, 134] on input "66013840" at bounding box center [530, 133] width 346 height 20
type input "66013841"
click at [583, 173] on button "Search" at bounding box center [613, 185] width 60 height 25
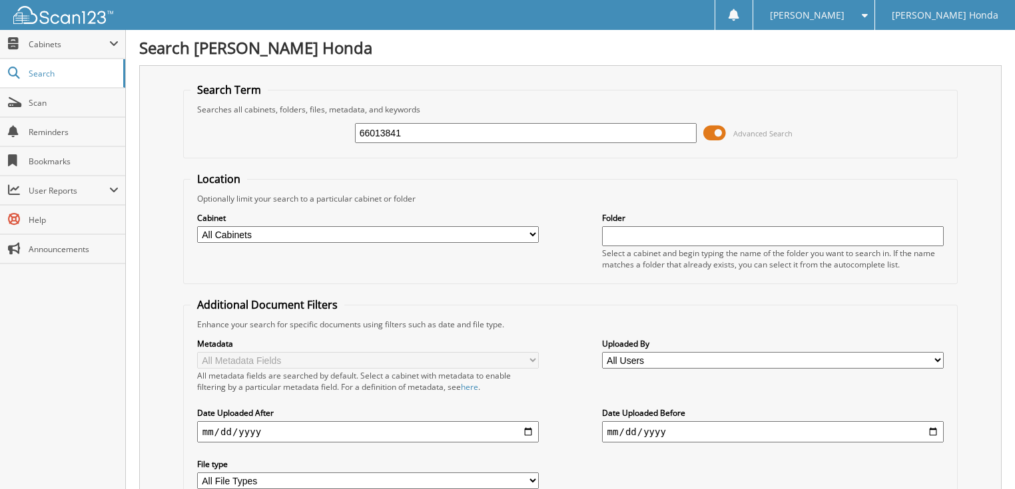
click at [772, 130] on span "Advanced Search" at bounding box center [762, 133] width 59 height 10
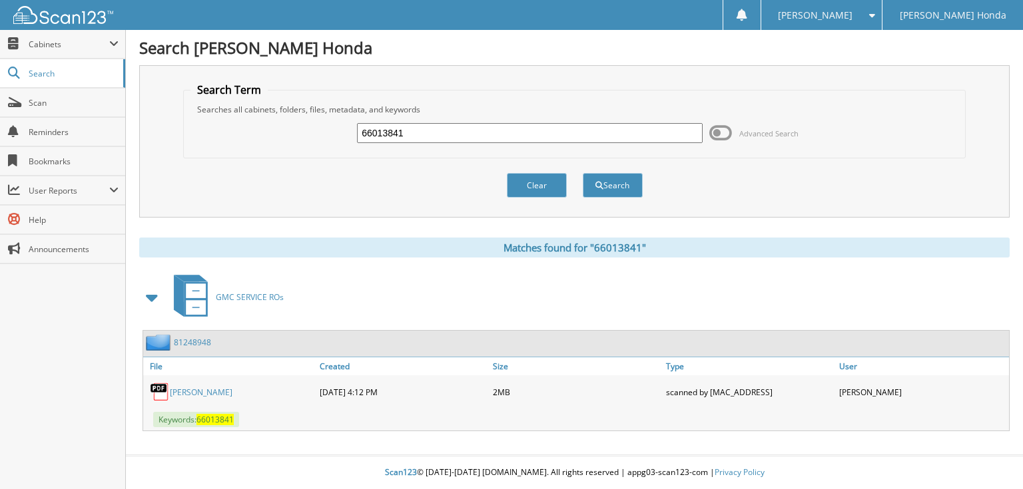
click at [532, 128] on input "66013841" at bounding box center [530, 133] width 346 height 20
type input "66013842"
click at [583, 173] on button "Search" at bounding box center [613, 185] width 60 height 25
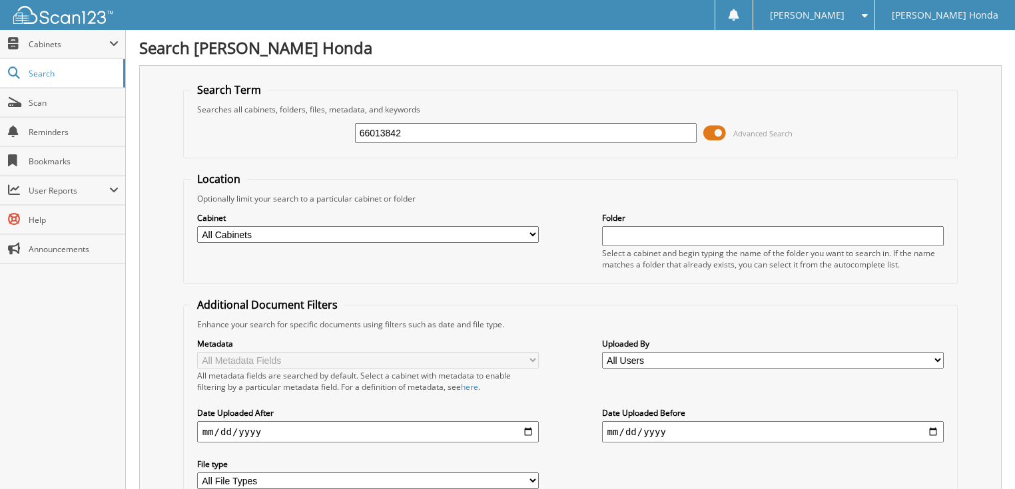
click at [757, 128] on span "Advanced Search" at bounding box center [762, 133] width 59 height 10
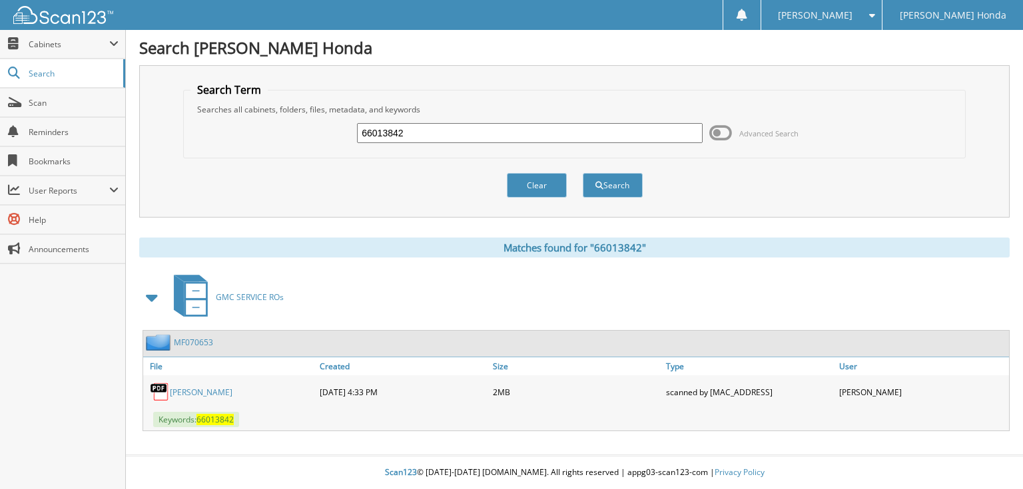
click at [535, 132] on input "66013842" at bounding box center [530, 133] width 346 height 20
type input "66013843"
click at [583, 173] on button "Search" at bounding box center [613, 185] width 60 height 25
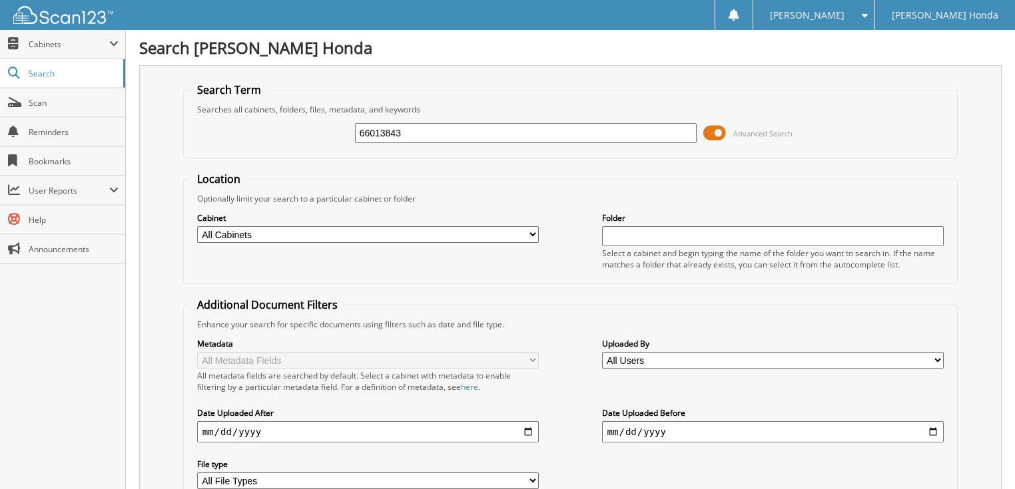
click at [730, 134] on span "Advanced Search" at bounding box center [747, 133] width 89 height 20
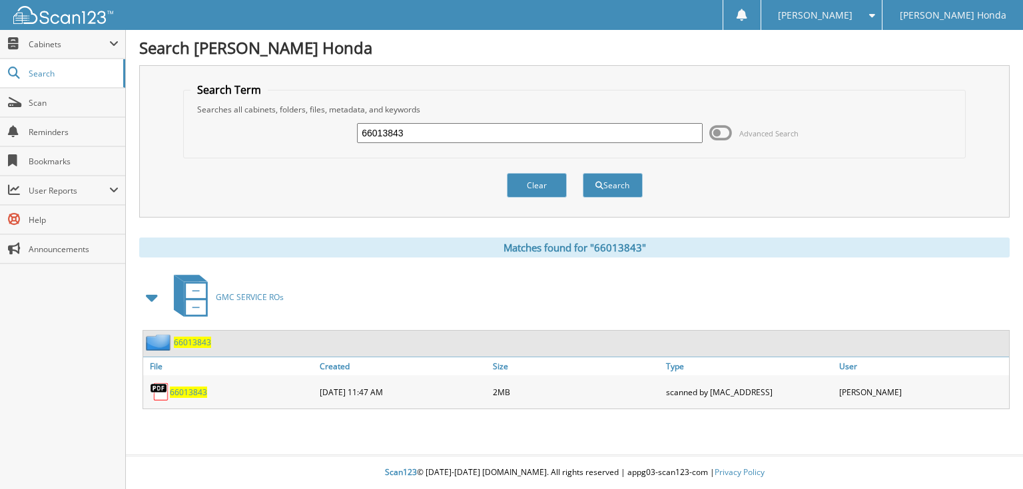
click at [471, 136] on input "66013843" at bounding box center [530, 133] width 346 height 20
type input "66013844"
click at [583, 173] on button "Search" at bounding box center [613, 185] width 60 height 25
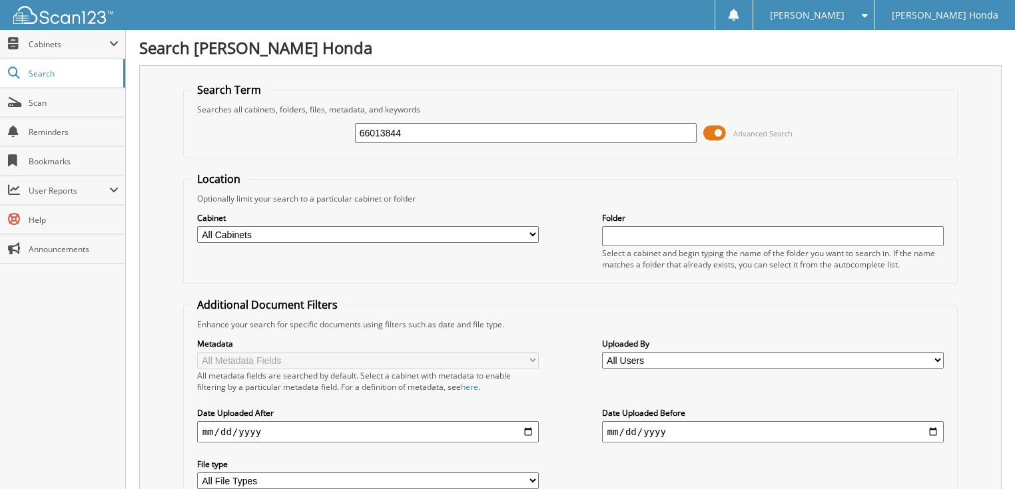
click at [724, 133] on span at bounding box center [714, 133] width 23 height 20
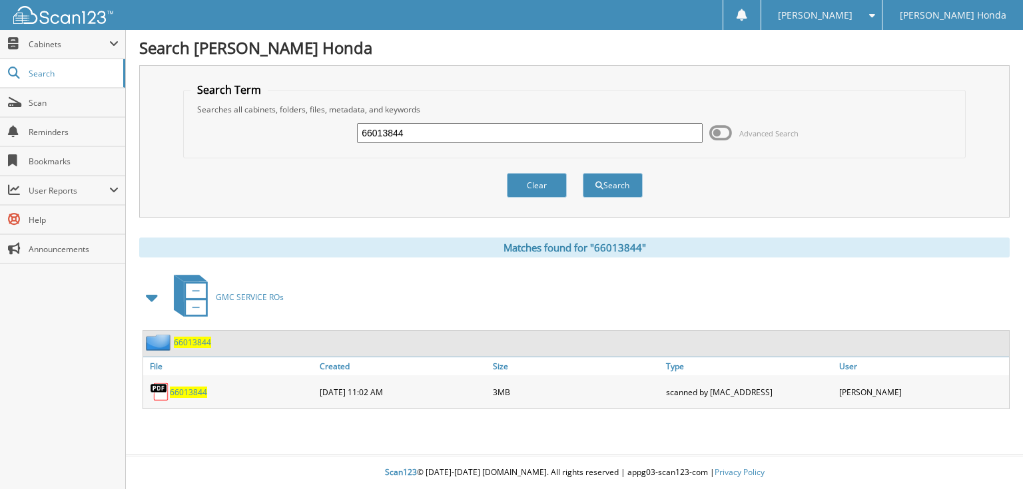
click at [569, 136] on input "66013844" at bounding box center [530, 133] width 346 height 20
type input "66013845"
click at [583, 173] on button "Search" at bounding box center [613, 185] width 60 height 25
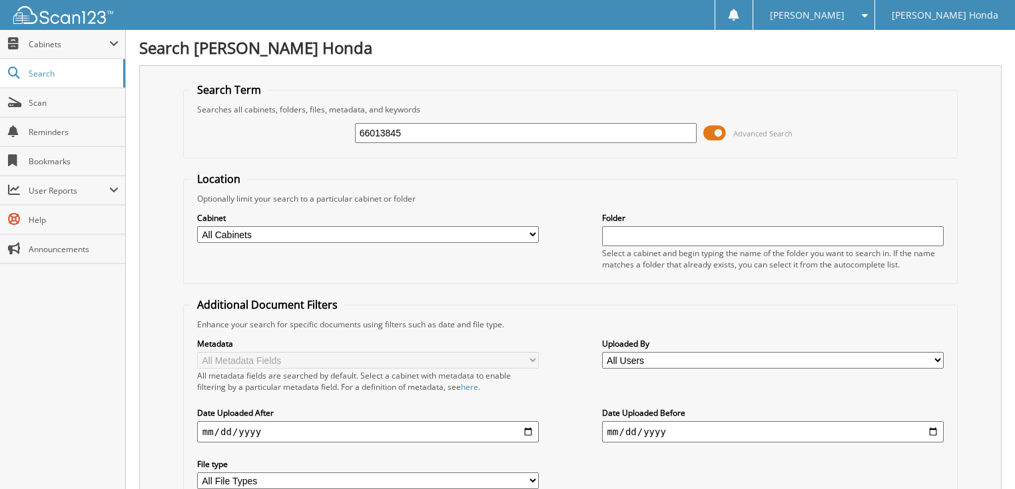
click at [753, 133] on span "Advanced Search" at bounding box center [762, 133] width 59 height 10
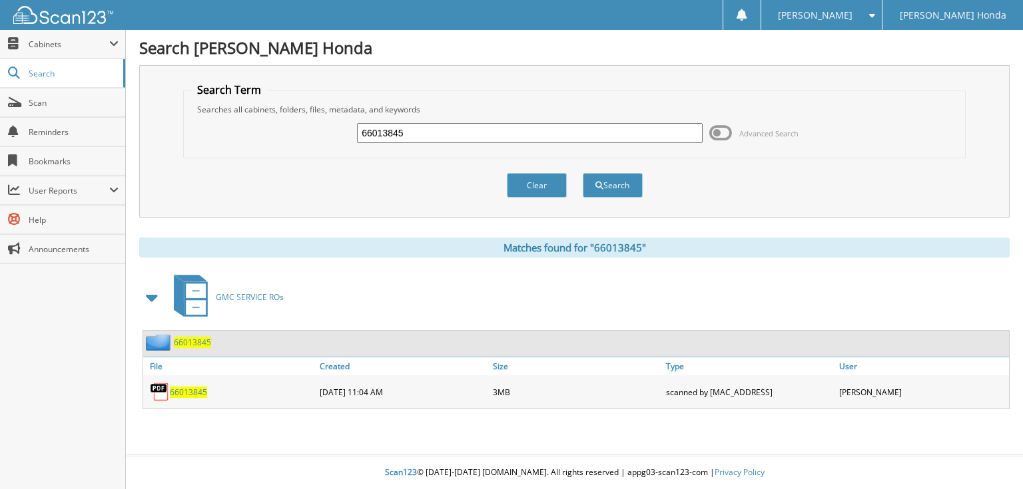
click at [553, 135] on input "66013845" at bounding box center [530, 133] width 346 height 20
type input "66013846"
click at [583, 173] on button "Search" at bounding box center [613, 185] width 60 height 25
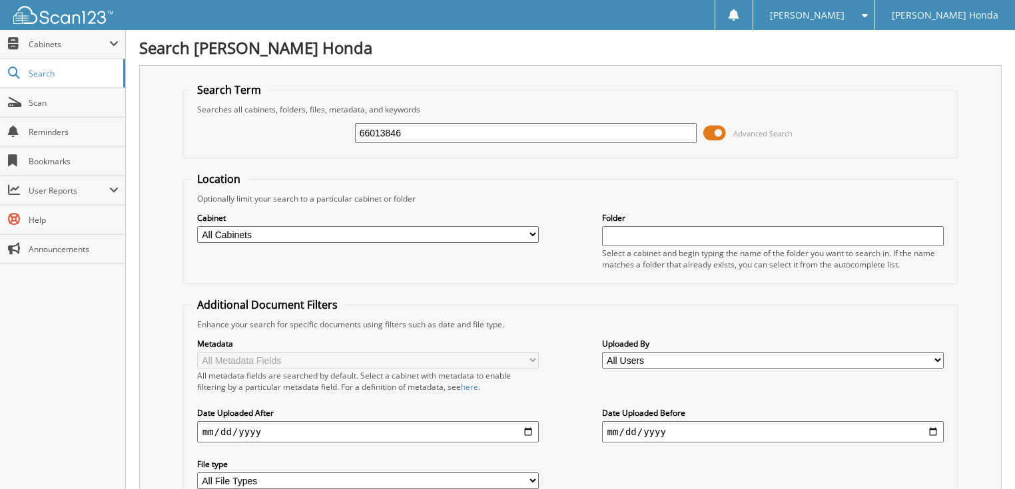
click at [752, 128] on span "Advanced Search" at bounding box center [762, 133] width 59 height 10
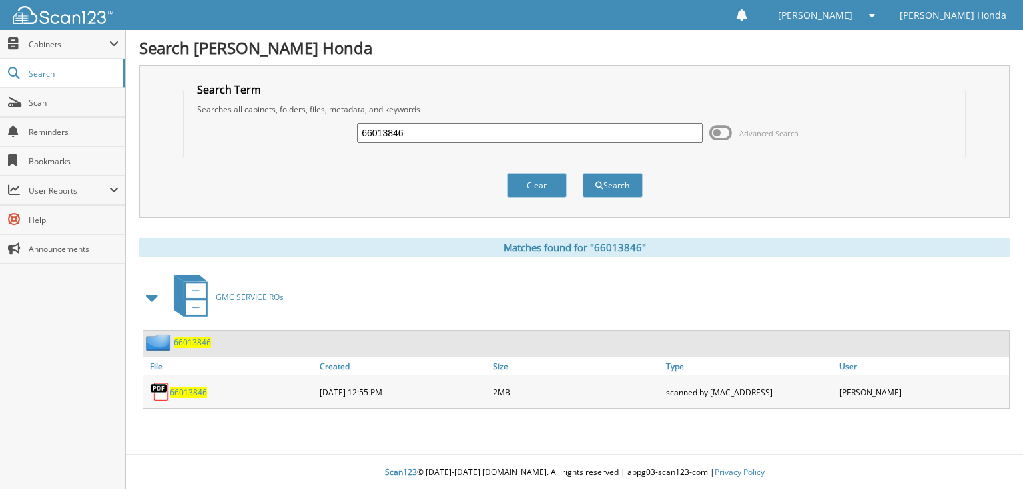
click at [752, 130] on span "Advanced Search" at bounding box center [768, 133] width 59 height 10
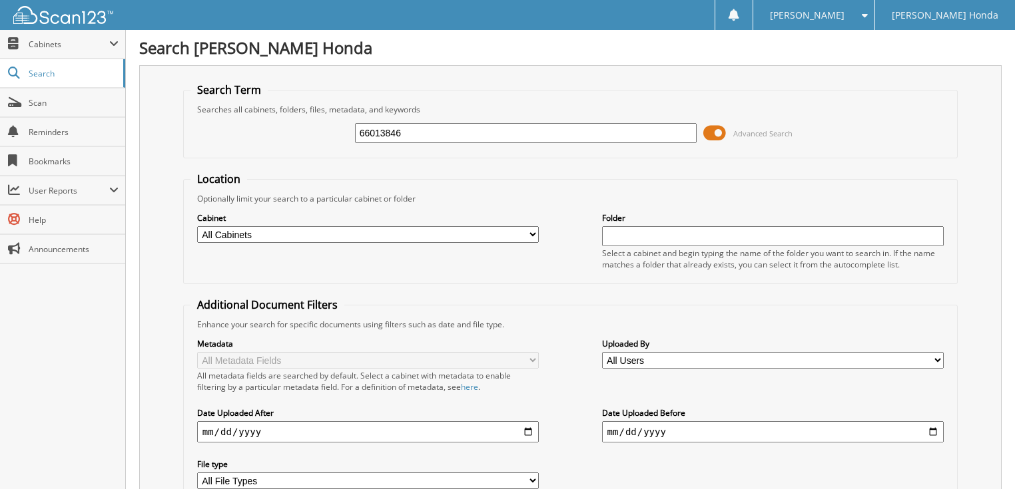
click at [579, 133] on input "66013846" at bounding box center [526, 133] width 342 height 20
type input "66013847"
click at [726, 134] on span at bounding box center [714, 133] width 23 height 20
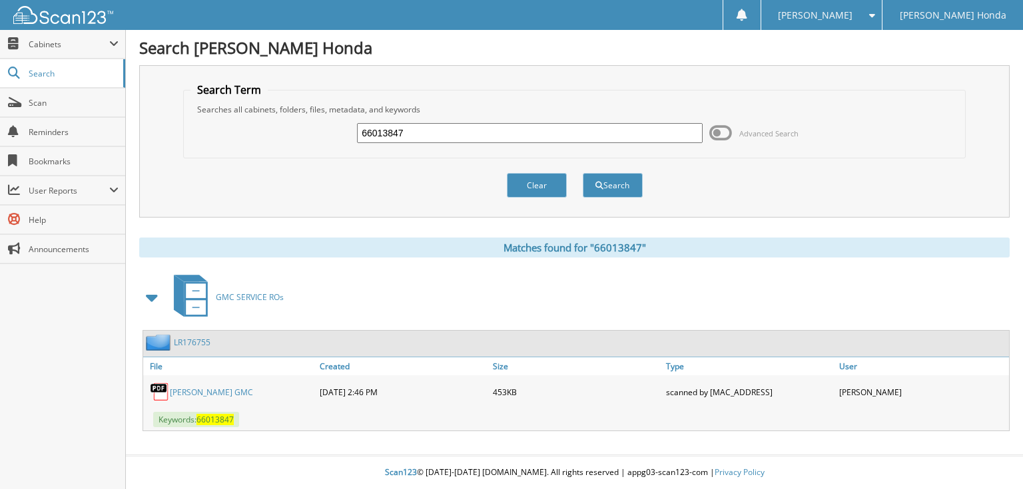
click at [525, 134] on input "66013847" at bounding box center [530, 133] width 346 height 20
type input "66013848"
click at [583, 173] on button "Search" at bounding box center [613, 185] width 60 height 25
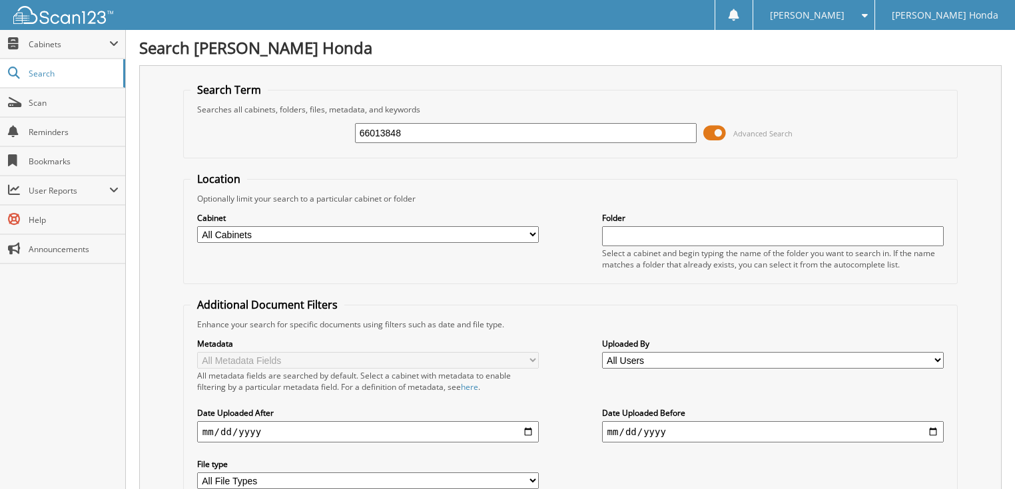
click at [732, 130] on span "Advanced Search" at bounding box center [747, 133] width 89 height 20
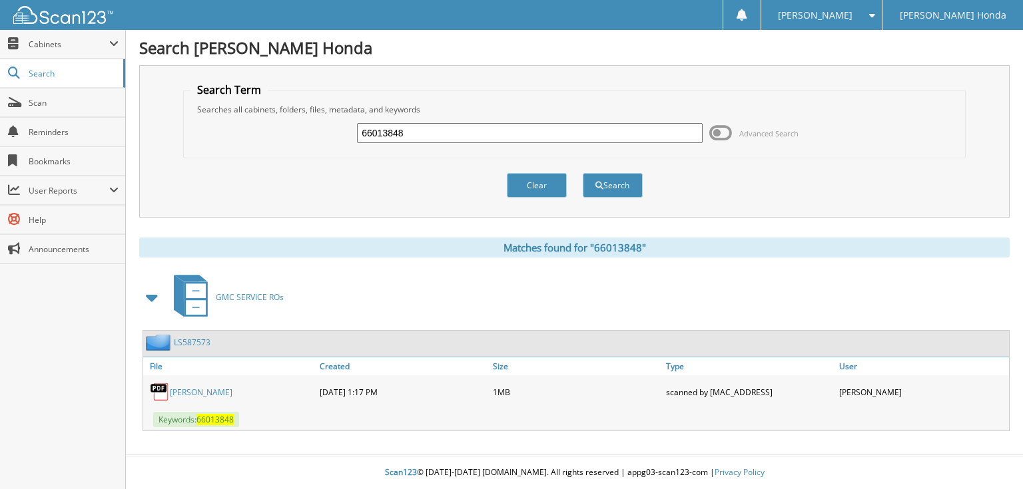
click at [499, 128] on input "66013848" at bounding box center [530, 133] width 346 height 20
type input "66013849"
click at [583, 173] on button "Search" at bounding box center [613, 185] width 60 height 25
click at [486, 132] on input "66013849" at bounding box center [530, 133] width 346 height 20
type input "6601385"
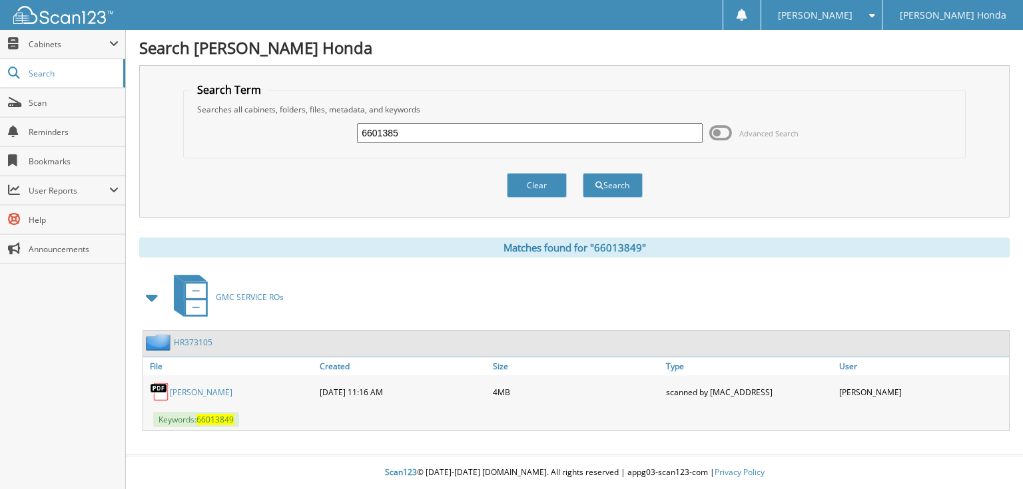
click at [583, 173] on button "Search" at bounding box center [613, 185] width 60 height 25
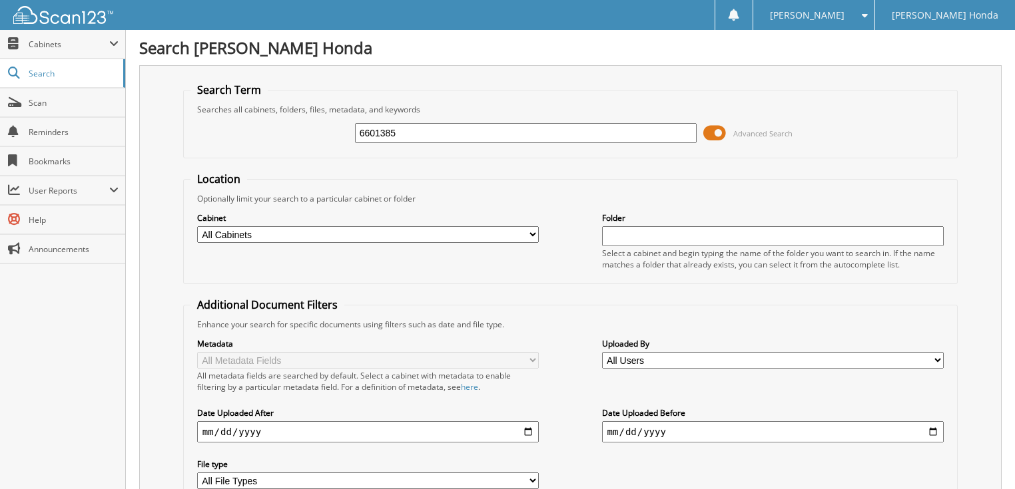
click at [454, 131] on input "6601385" at bounding box center [526, 133] width 342 height 20
type input "66013850"
click at [764, 134] on span "Advanced Search" at bounding box center [762, 133] width 59 height 10
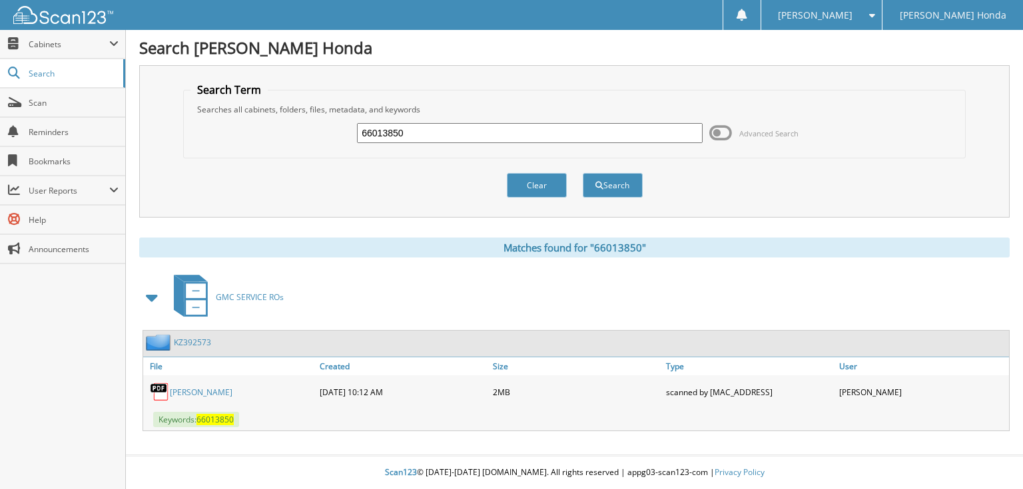
click at [232, 387] on link "[PERSON_NAME]" at bounding box center [201, 392] width 63 height 11
click at [209, 341] on link "KZ392573" at bounding box center [192, 342] width 37 height 11
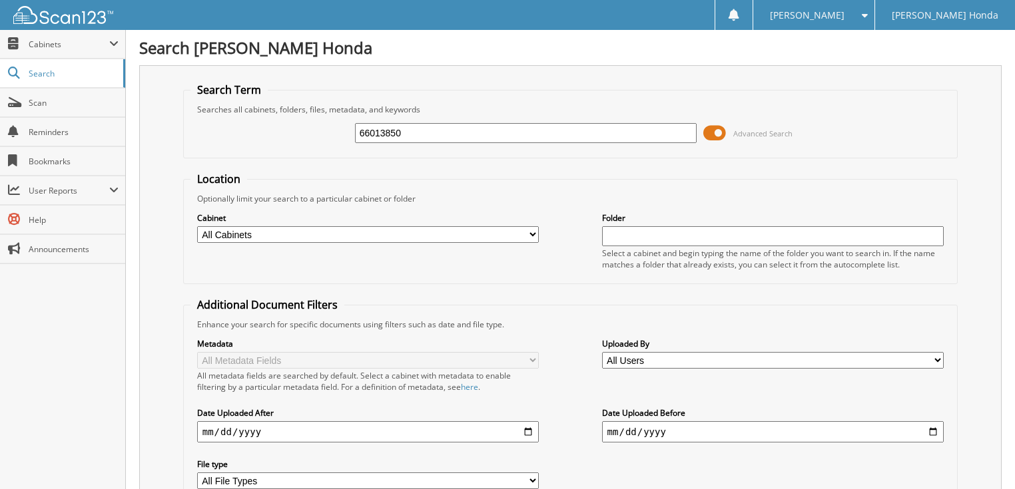
click at [724, 130] on span at bounding box center [714, 133] width 23 height 20
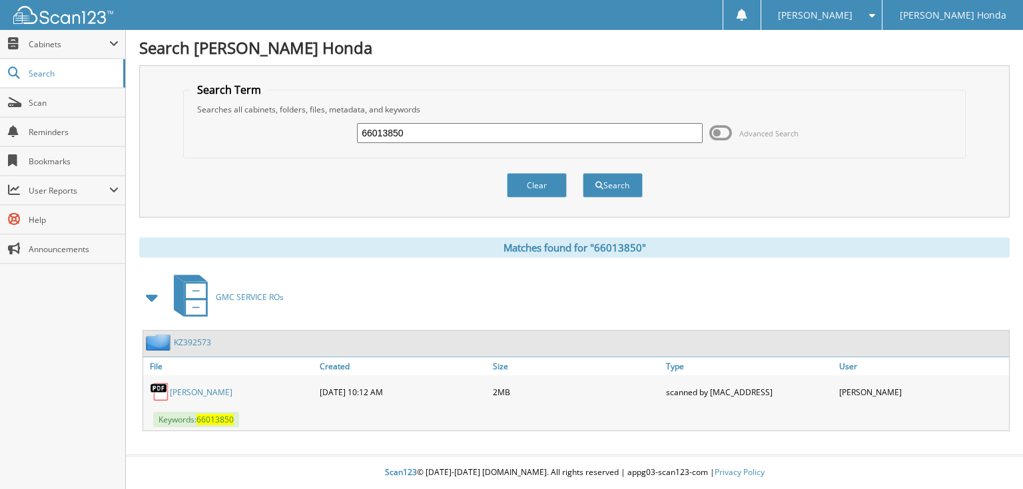
click at [210, 337] on link "KZ392573" at bounding box center [192, 342] width 37 height 11
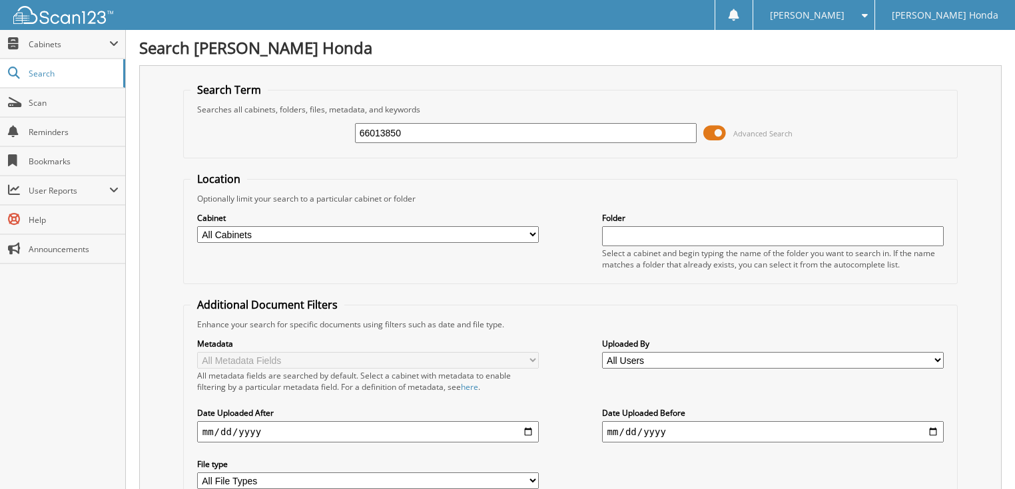
click at [498, 134] on input "66013850" at bounding box center [526, 133] width 342 height 20
type input "66013851"
click at [734, 128] on span "Advanced Search" at bounding box center [762, 133] width 59 height 10
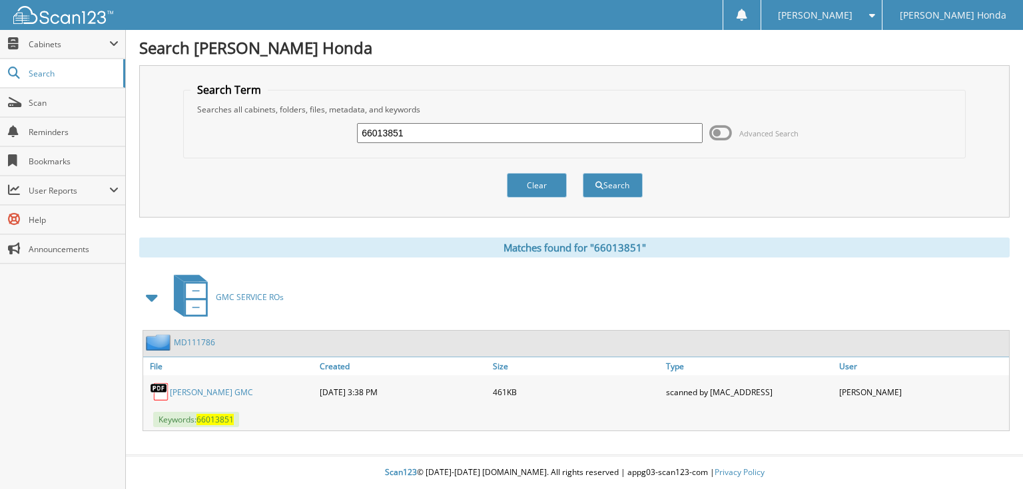
click at [545, 128] on input "66013851" at bounding box center [530, 133] width 346 height 20
type input "66013852"
click at [583, 173] on button "Search" at bounding box center [613, 185] width 60 height 25
click at [575, 134] on input "66013852" at bounding box center [530, 133] width 346 height 20
type input "66013853"
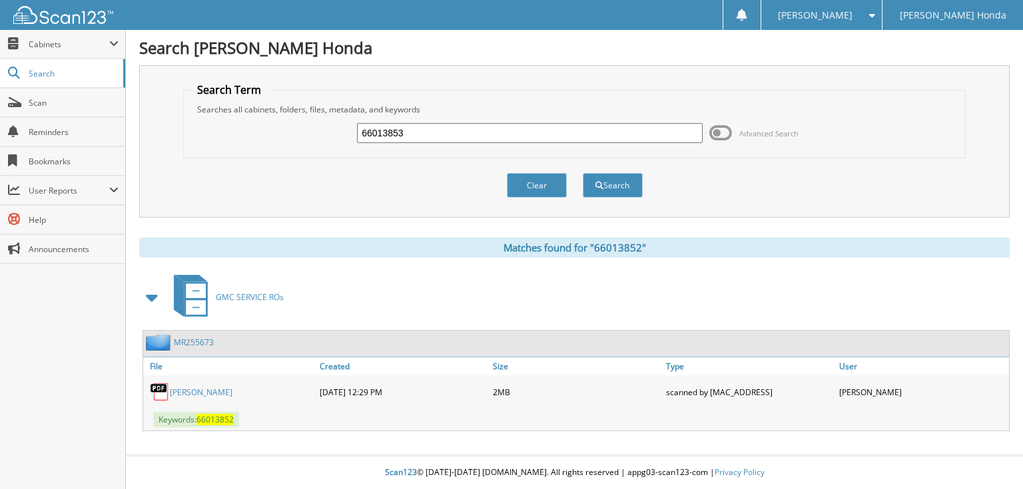
click at [583, 173] on button "Search" at bounding box center [613, 185] width 60 height 25
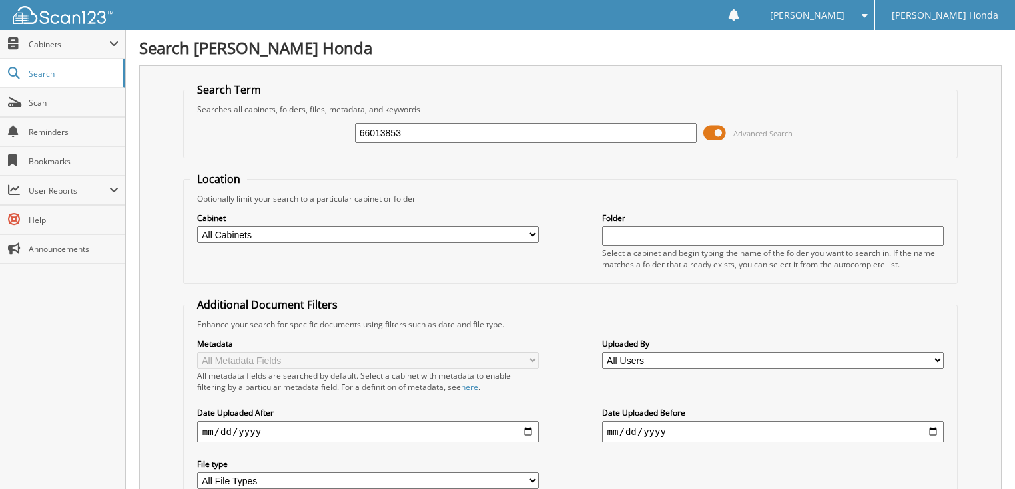
click at [766, 136] on span "Advanced Search" at bounding box center [762, 133] width 59 height 10
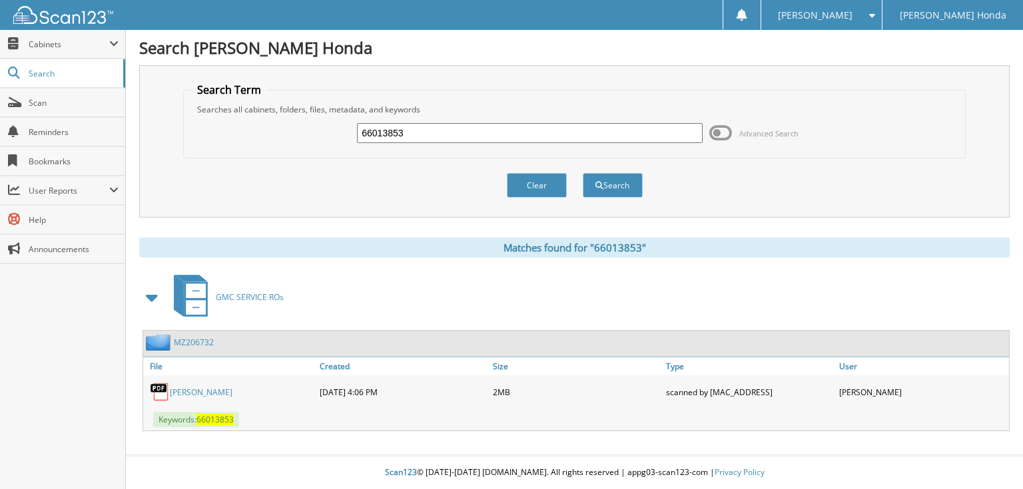
click at [525, 129] on input "66013853" at bounding box center [530, 133] width 346 height 20
type input "66013854"
click at [583, 173] on button "Search" at bounding box center [613, 185] width 60 height 25
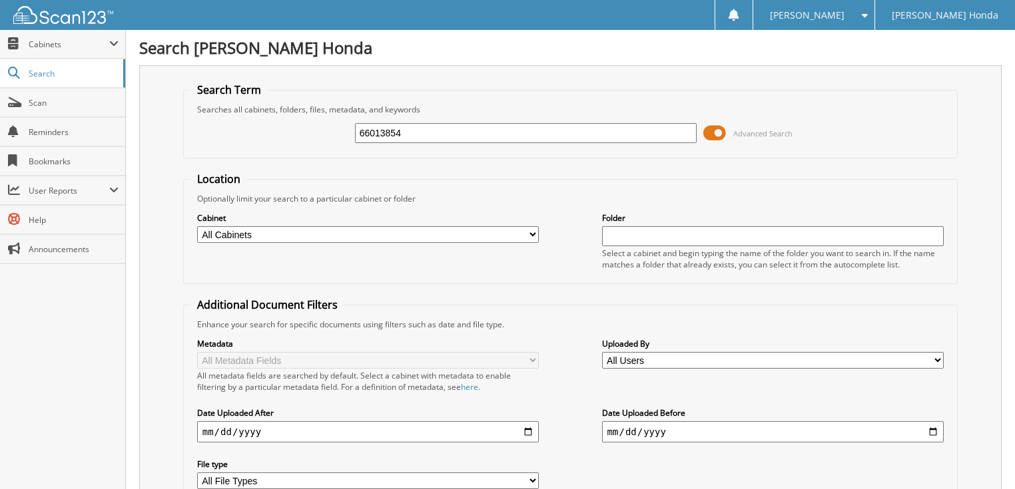
click at [728, 131] on span "Advanced Search" at bounding box center [747, 133] width 89 height 20
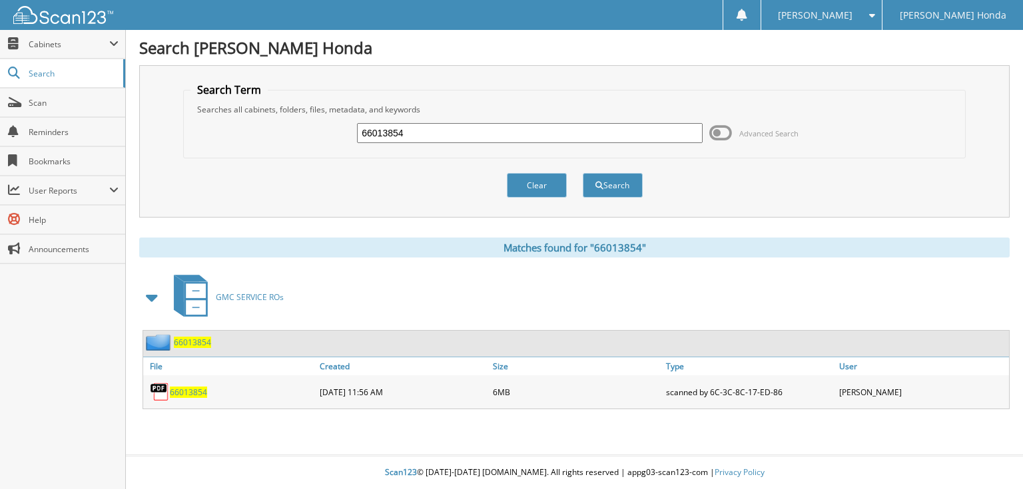
click at [591, 132] on input "66013854" at bounding box center [530, 133] width 346 height 20
type input "66013855"
click at [583, 173] on button "Search" at bounding box center [613, 185] width 60 height 25
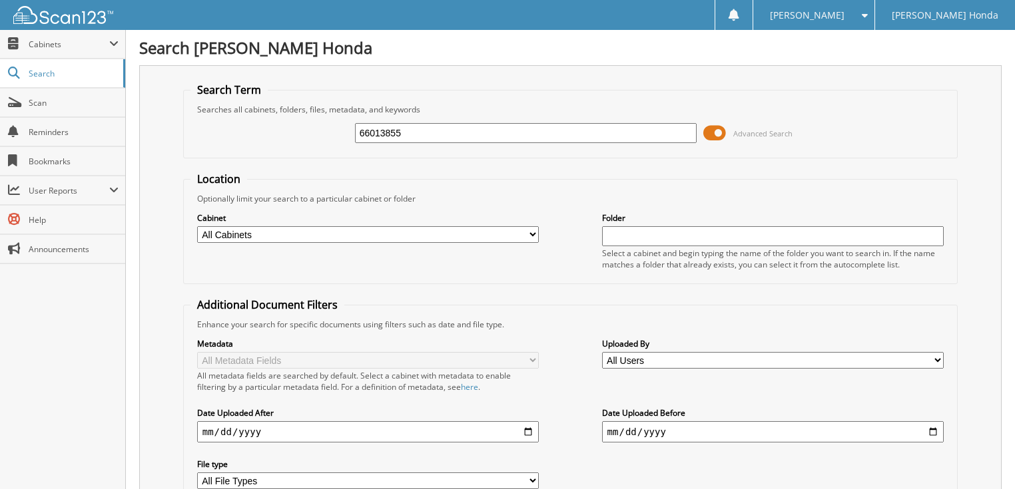
click at [728, 128] on span "Advanced Search" at bounding box center [747, 133] width 89 height 20
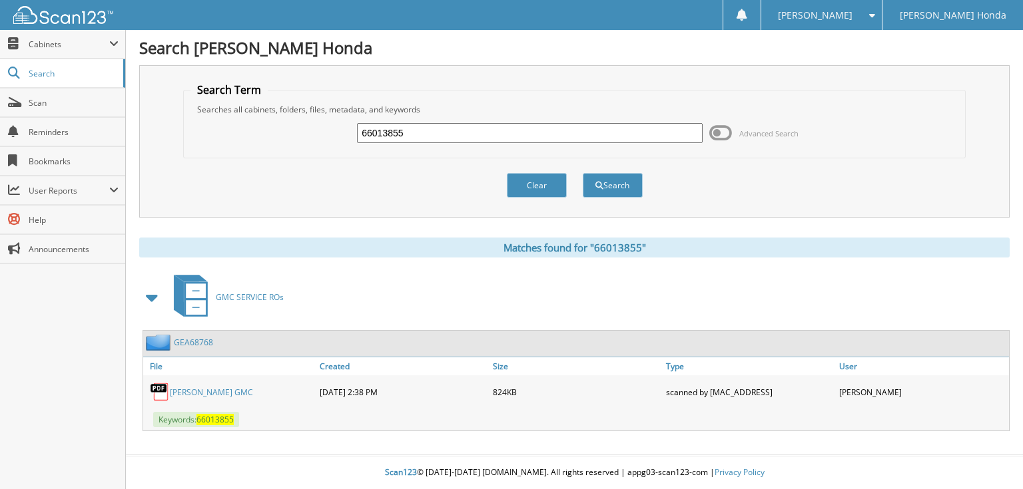
click at [554, 128] on input "66013855" at bounding box center [530, 133] width 346 height 20
type input "66013856"
click at [583, 173] on button "Search" at bounding box center [613, 185] width 60 height 25
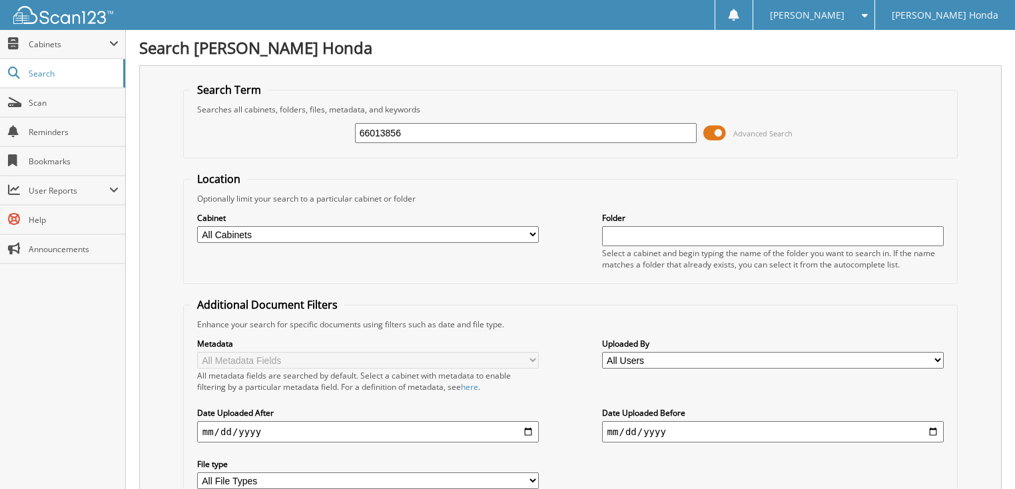
click at [764, 133] on span "Advanced Search" at bounding box center [762, 133] width 59 height 10
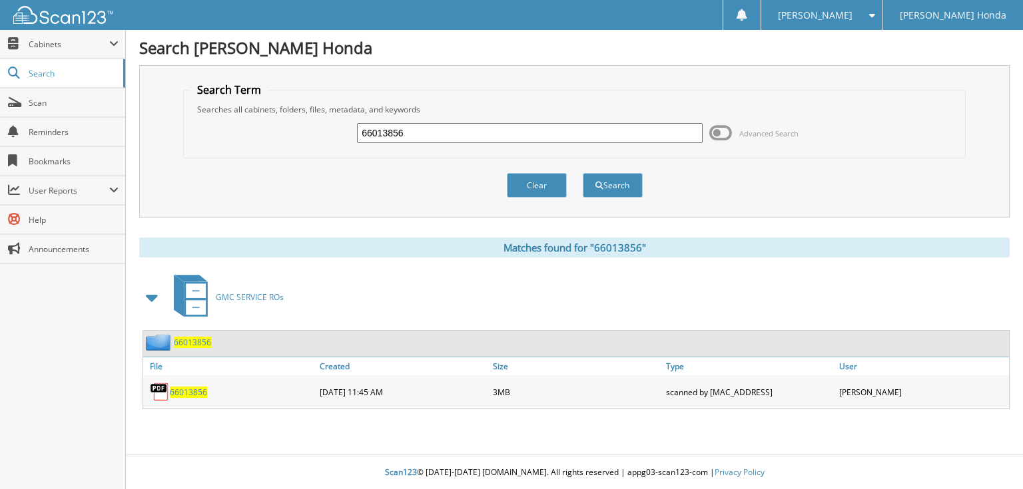
click at [508, 130] on input "66013856" at bounding box center [530, 133] width 346 height 20
type input "66013857"
click at [583, 173] on button "Search" at bounding box center [613, 185] width 60 height 25
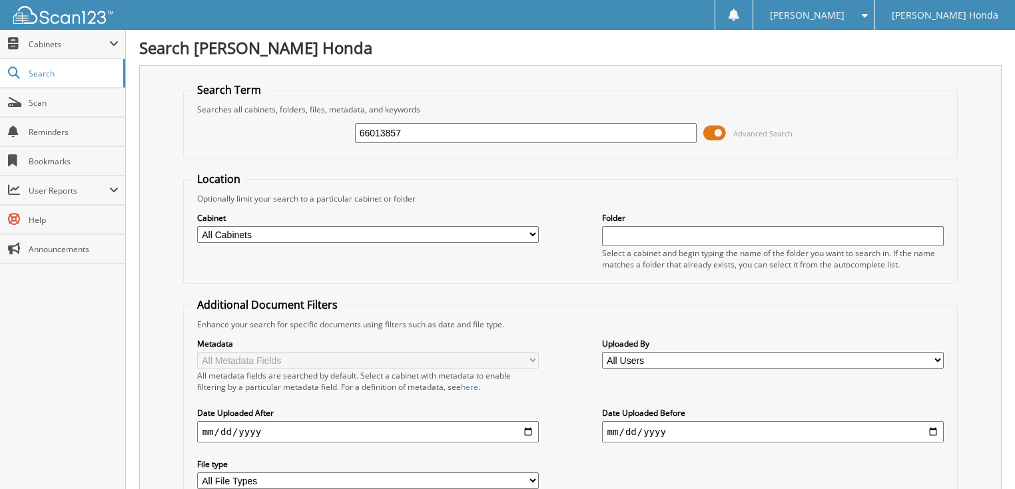
click at [720, 133] on span at bounding box center [714, 133] width 23 height 20
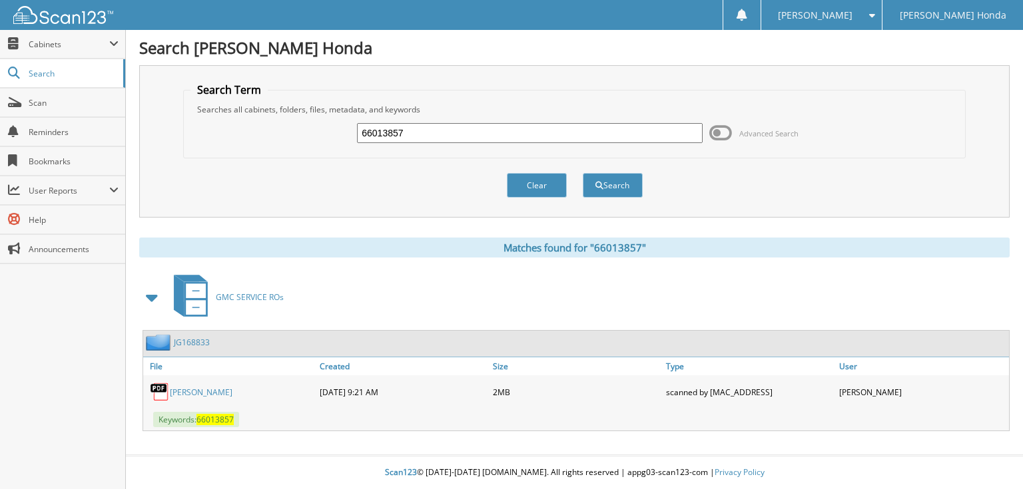
click at [579, 134] on input "66013857" at bounding box center [530, 133] width 346 height 20
type input "66013858"
click at [583, 173] on button "Search" at bounding box center [613, 185] width 60 height 25
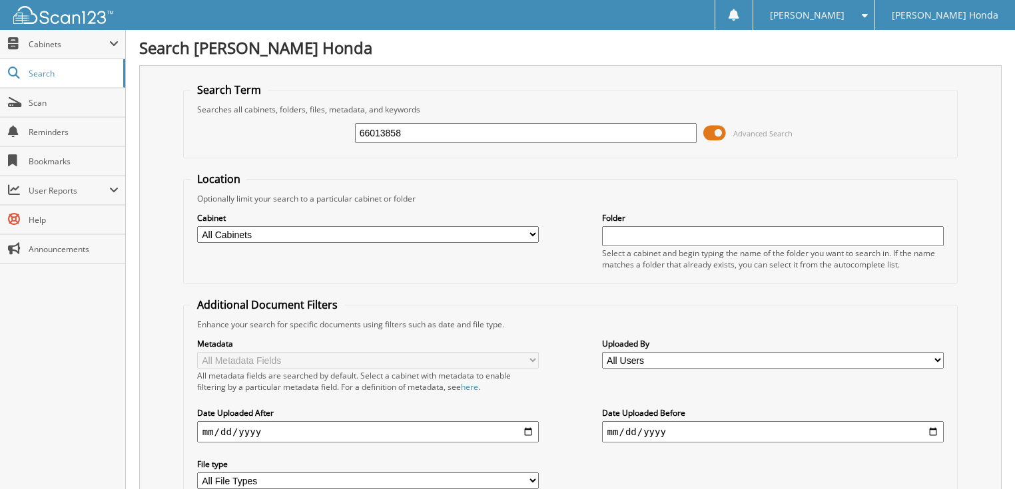
click at [769, 131] on span "Advanced Search" at bounding box center [762, 133] width 59 height 10
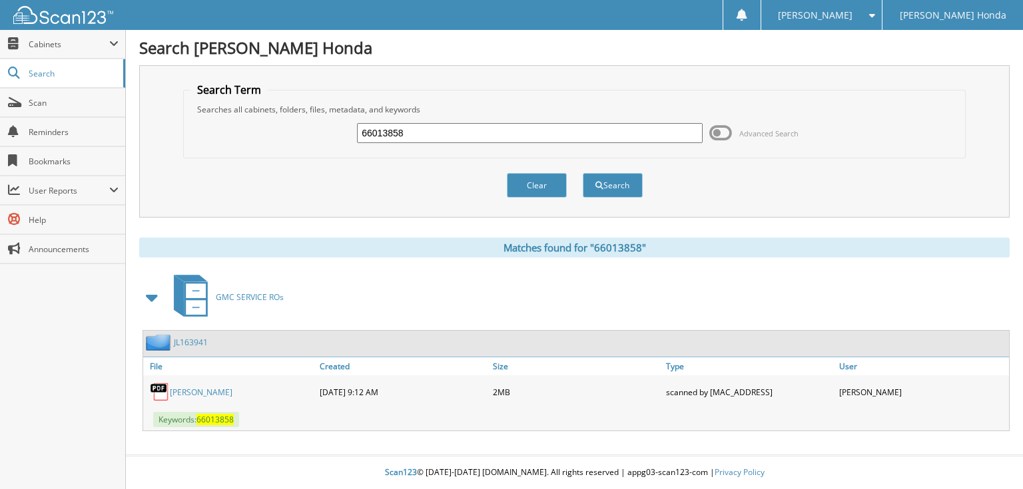
click at [761, 128] on span "Advanced Search" at bounding box center [768, 133] width 59 height 10
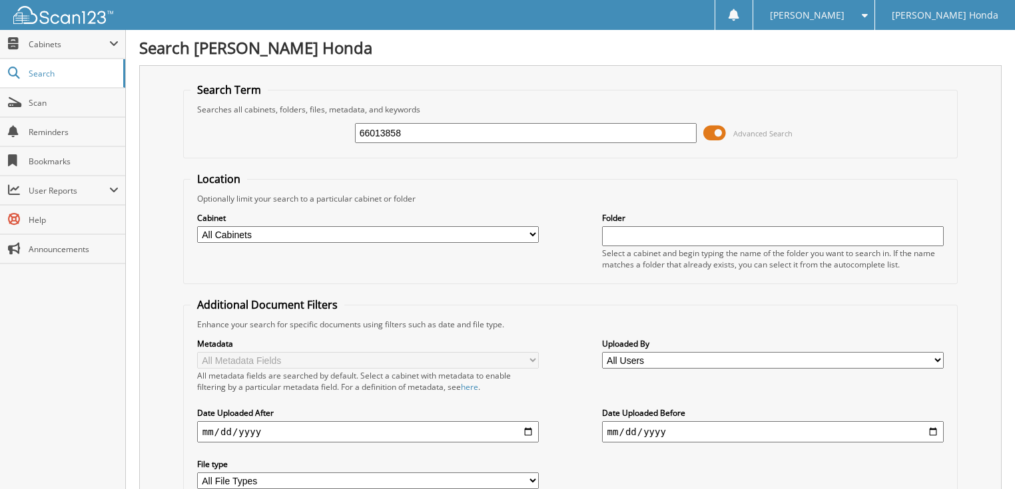
click at [599, 140] on input "66013858" at bounding box center [526, 133] width 342 height 20
click at [728, 130] on span "Advanced Search" at bounding box center [747, 133] width 89 height 20
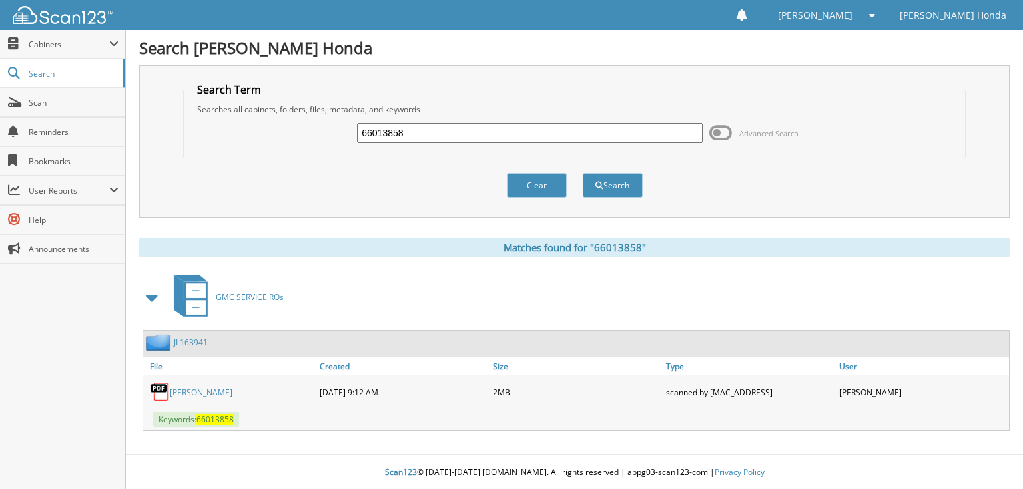
click at [634, 128] on input "66013858" at bounding box center [530, 133] width 346 height 20
type input "66013859"
click at [583, 173] on button "Search" at bounding box center [613, 185] width 60 height 25
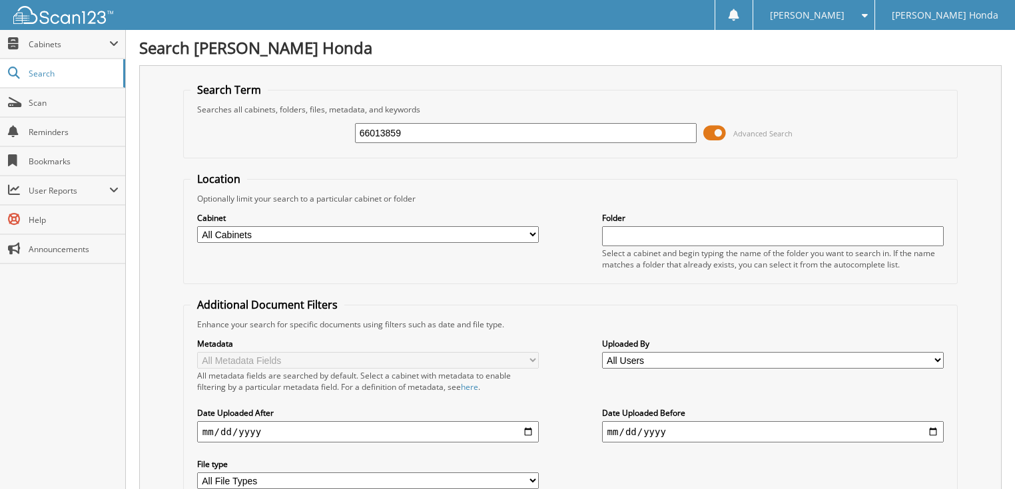
drag, startPoint x: 0, startPoint y: 0, endPoint x: 783, endPoint y: 131, distance: 793.8
click at [783, 131] on span "Advanced Search" at bounding box center [762, 133] width 59 height 10
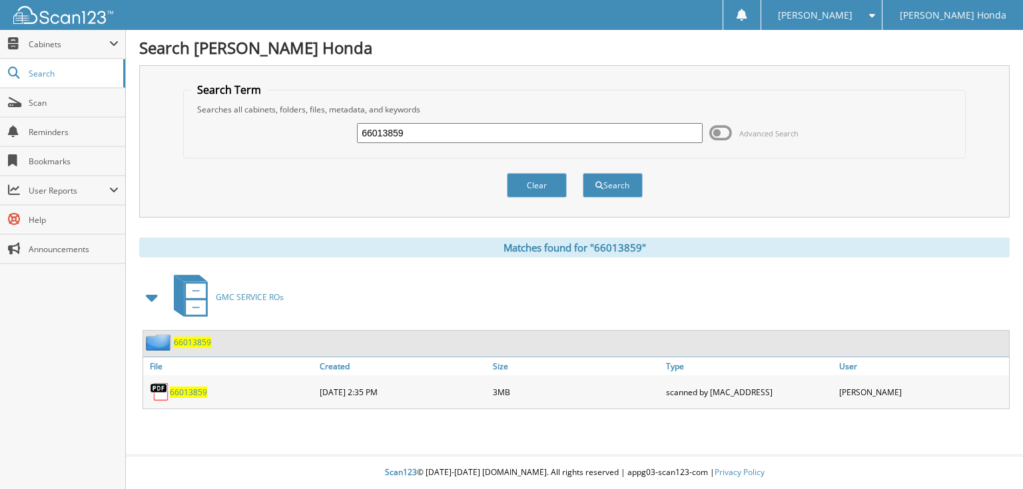
click at [503, 136] on input "66013859" at bounding box center [530, 133] width 346 height 20
type input "66013860"
click at [583, 173] on button "Search" at bounding box center [613, 185] width 60 height 25
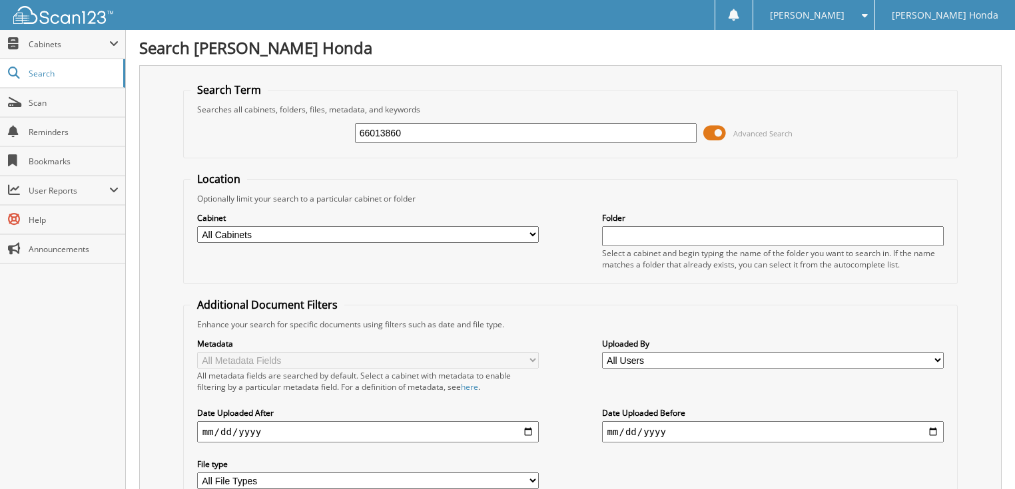
click at [771, 132] on span "Advanced Search" at bounding box center [762, 133] width 59 height 10
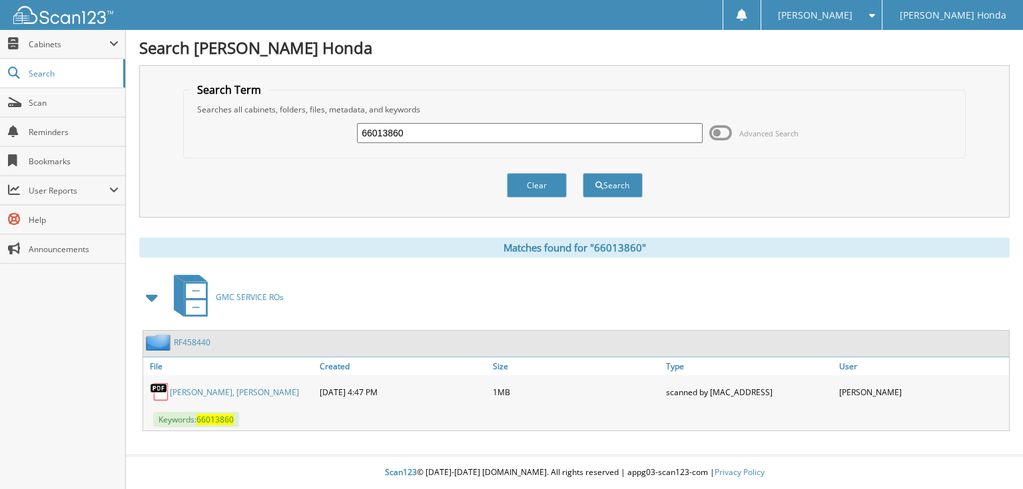
click at [597, 133] on input "66013860" at bounding box center [530, 133] width 346 height 20
type input "66013861"
click at [583, 173] on button "Search" at bounding box center [613, 185] width 60 height 25
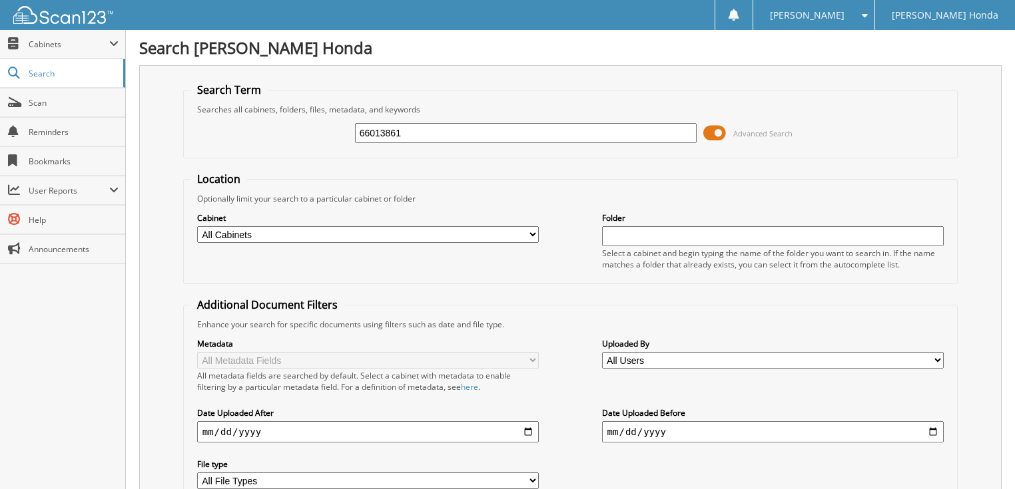
click at [746, 130] on span "Advanced Search" at bounding box center [762, 133] width 59 height 10
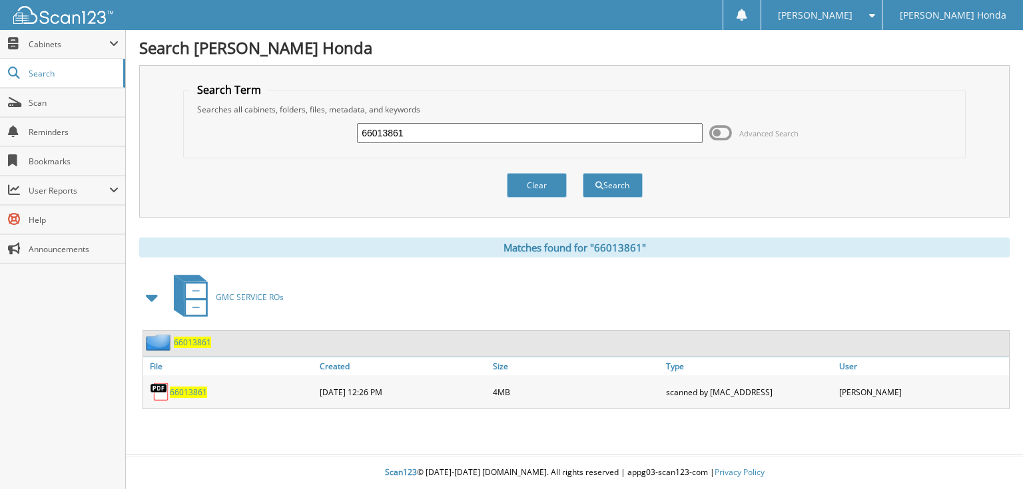
click at [619, 135] on input "66013861" at bounding box center [530, 133] width 346 height 20
type input "66013862"
click at [583, 173] on button "Search" at bounding box center [613, 185] width 60 height 25
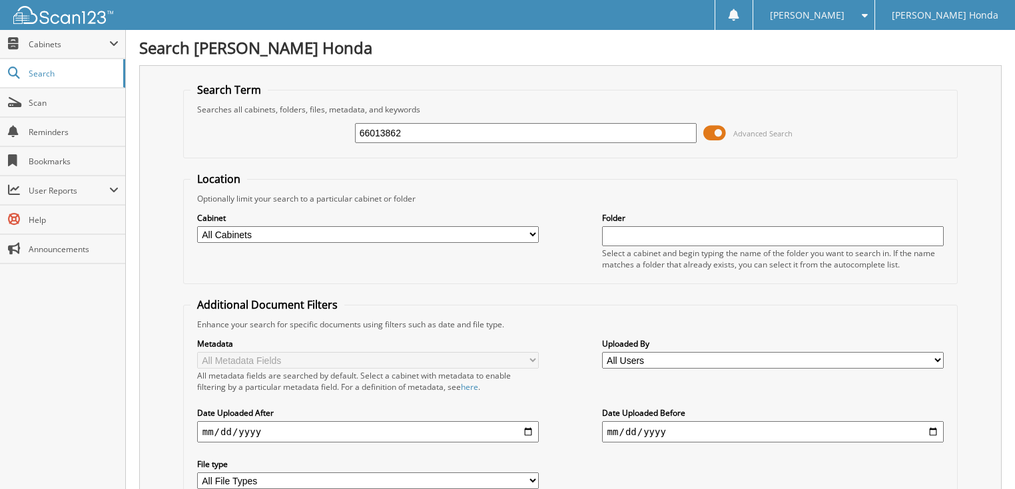
click at [735, 131] on span "Advanced Search" at bounding box center [762, 133] width 59 height 10
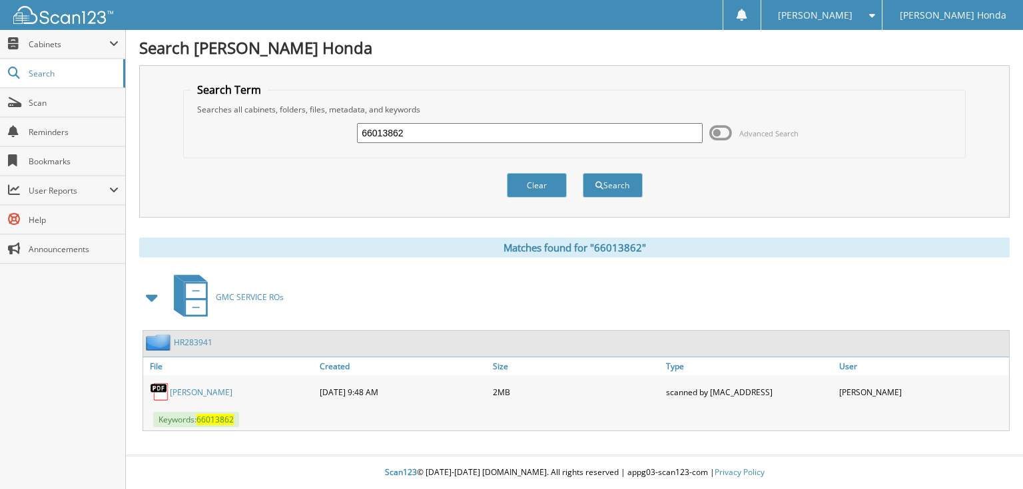
click at [553, 131] on input "66013862" at bounding box center [530, 133] width 346 height 20
click at [551, 131] on input "66013862" at bounding box center [530, 133] width 346 height 20
type input "66013863"
click at [583, 173] on button "Search" at bounding box center [613, 185] width 60 height 25
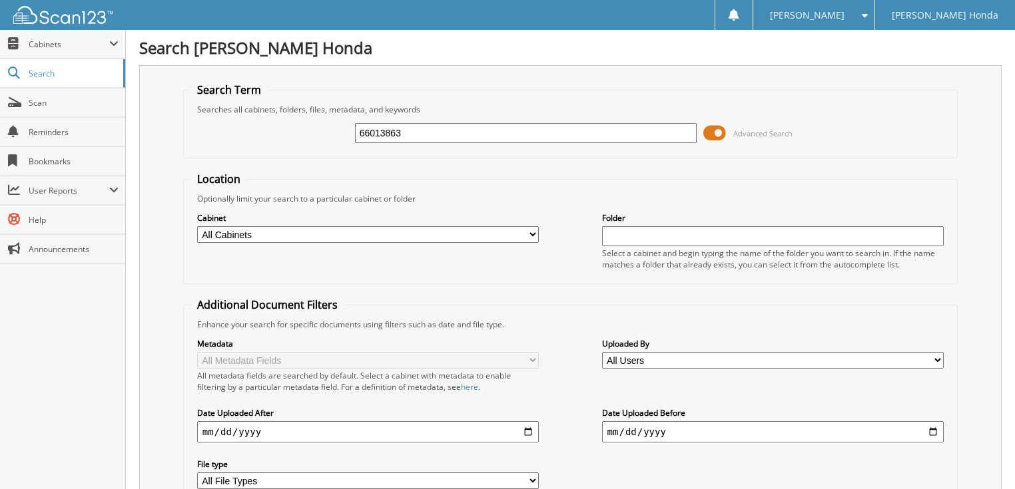
click at [746, 129] on span "Advanced Search" at bounding box center [762, 133] width 59 height 10
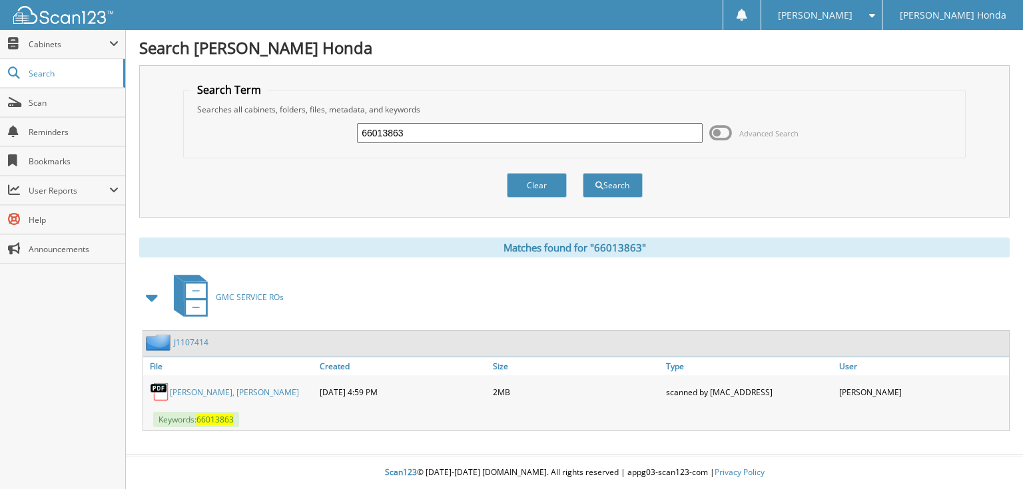
click at [543, 132] on input "66013863" at bounding box center [530, 133] width 346 height 20
type input "66013864"
click at [583, 173] on button "Search" at bounding box center [613, 185] width 60 height 25
type input "66013865"
click at [583, 173] on button "Search" at bounding box center [613, 185] width 60 height 25
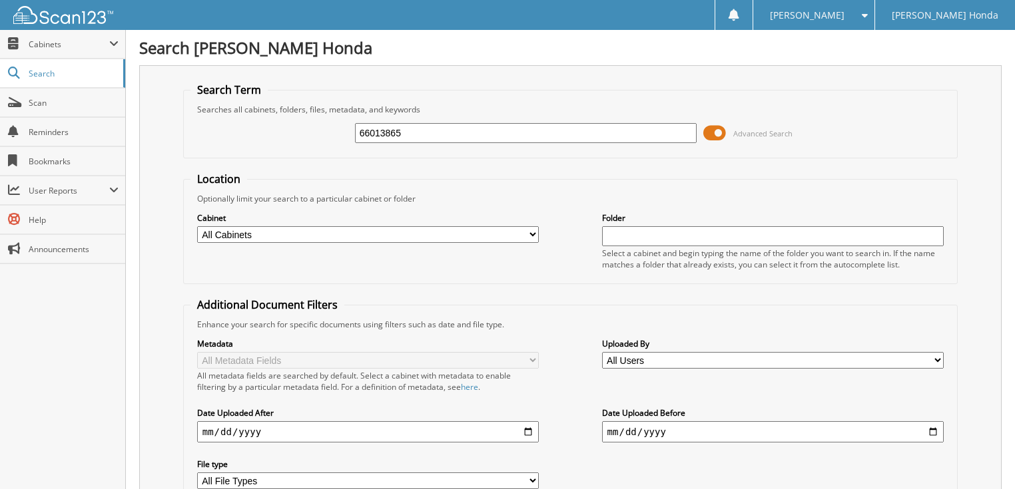
click at [781, 133] on span "Advanced Search" at bounding box center [762, 133] width 59 height 10
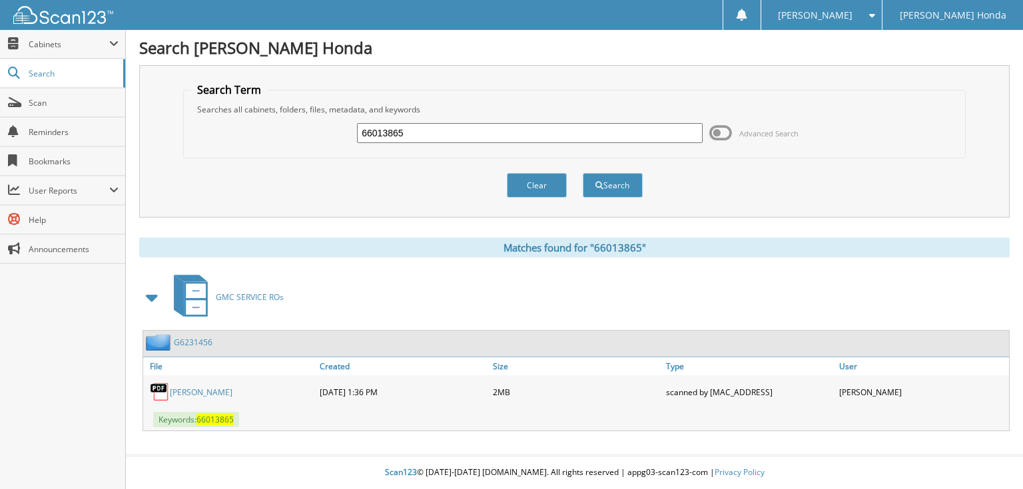
click at [498, 122] on div "66013865" at bounding box center [530, 133] width 346 height 23
click at [482, 138] on input "66013865" at bounding box center [530, 133] width 346 height 20
type input "66013866"
click at [583, 173] on button "Search" at bounding box center [613, 185] width 60 height 25
type input "66013867"
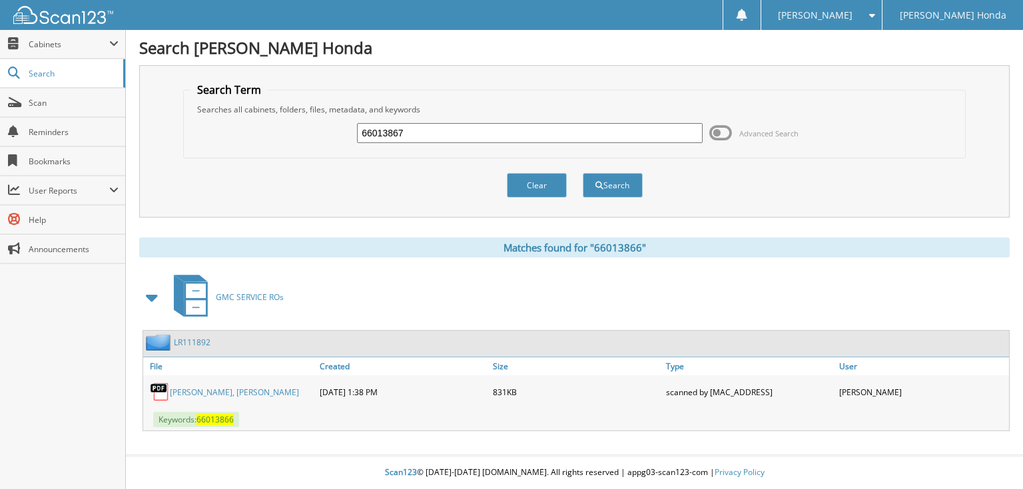
click at [583, 173] on button "Search" at bounding box center [613, 185] width 60 height 25
type input "66013868"
click at [583, 173] on button "Search" at bounding box center [613, 185] width 60 height 25
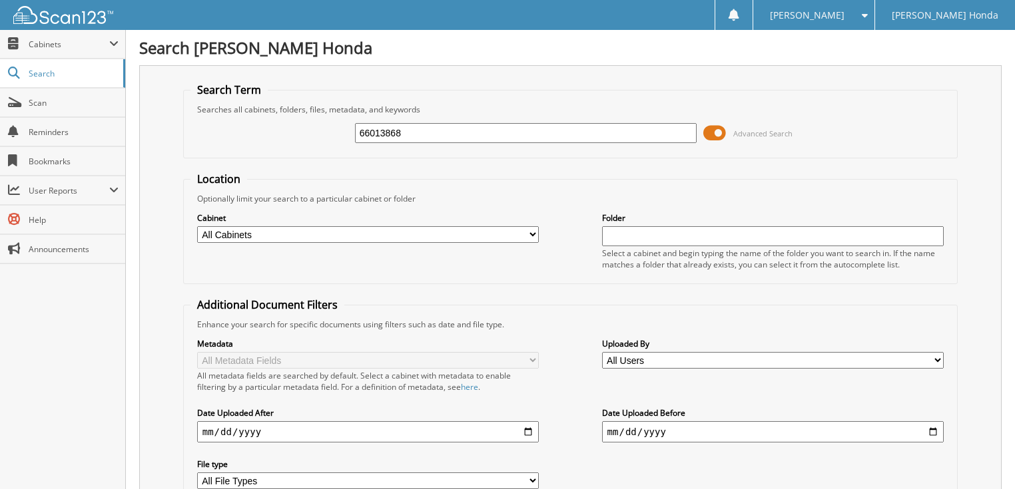
click at [746, 131] on span "Advanced Search" at bounding box center [762, 133] width 59 height 10
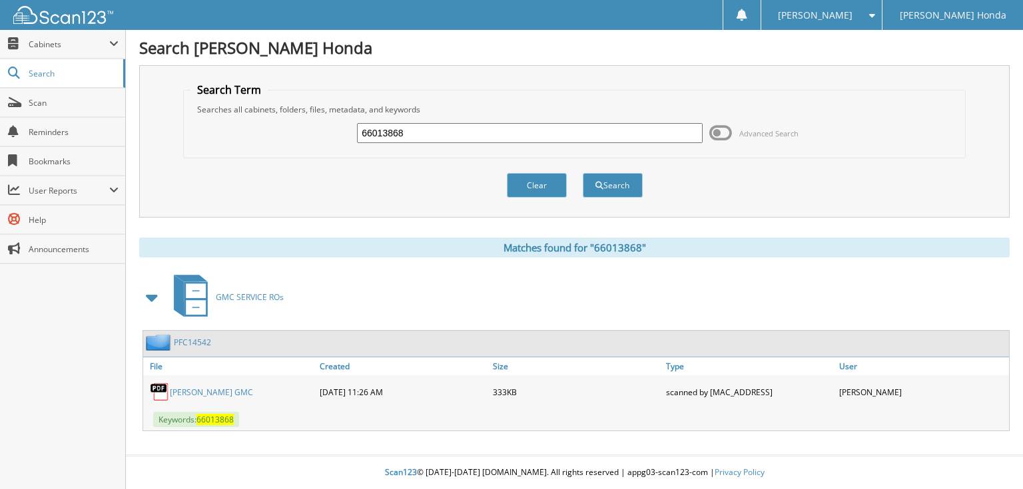
click at [535, 131] on input "66013868" at bounding box center [530, 133] width 346 height 20
type input "66013869"
click at [583, 173] on button "Search" at bounding box center [613, 185] width 60 height 25
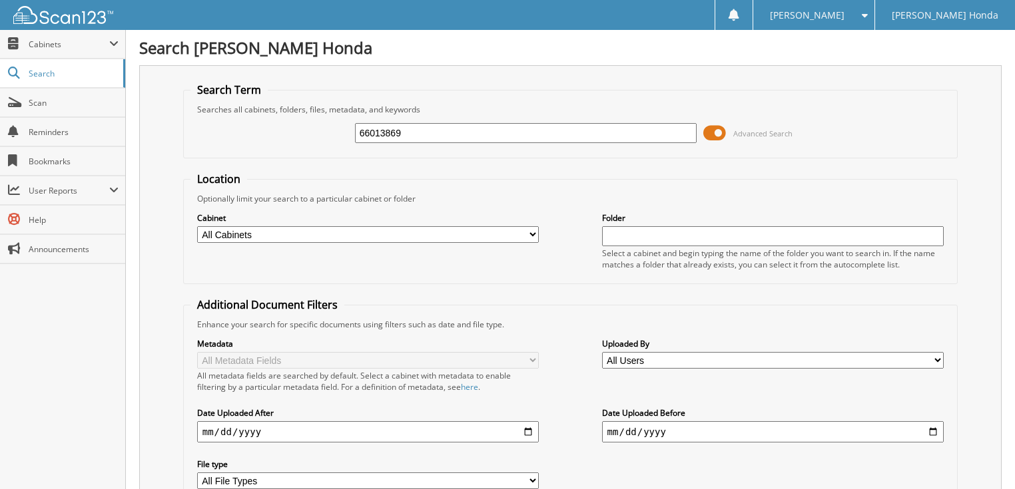
click at [775, 136] on span "Advanced Search" at bounding box center [762, 133] width 59 height 10
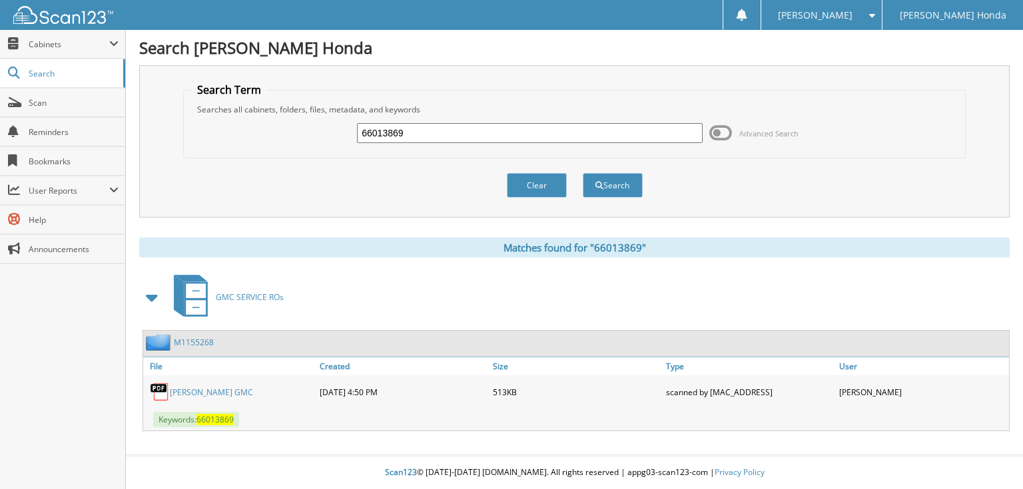
click at [526, 136] on input "66013869" at bounding box center [530, 133] width 346 height 20
type input "66013870"
click at [583, 173] on button "Search" at bounding box center [613, 185] width 60 height 25
type input "66013871"
click at [583, 173] on button "Search" at bounding box center [613, 185] width 60 height 25
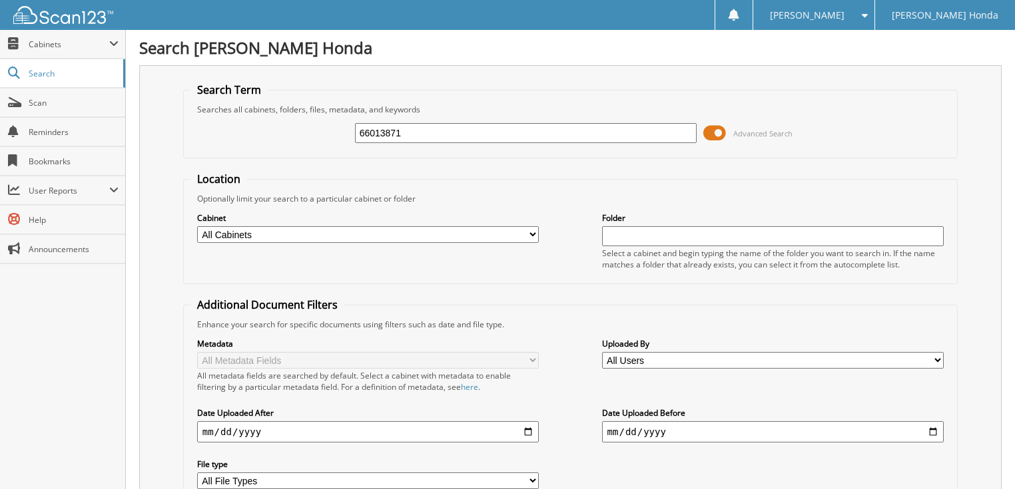
click at [764, 129] on span "Advanced Search" at bounding box center [762, 133] width 59 height 10
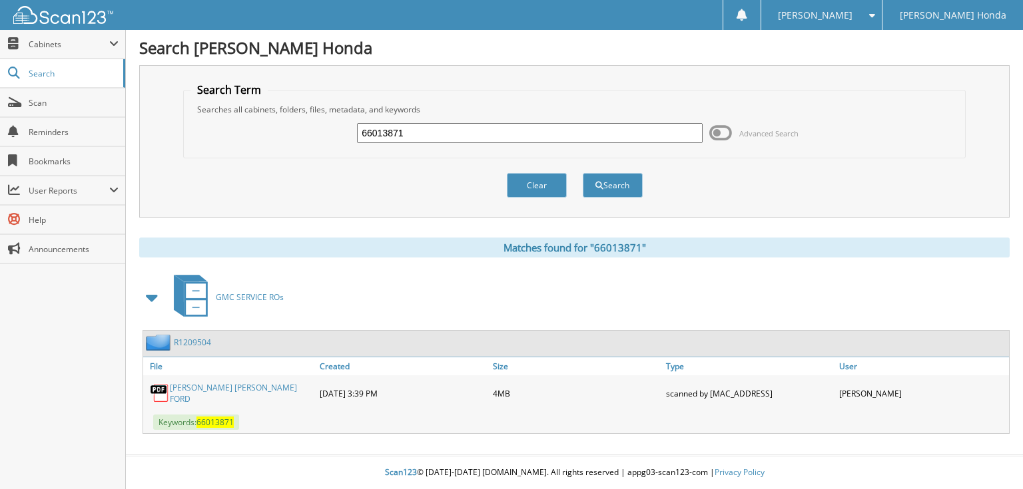
click at [569, 138] on input "66013871" at bounding box center [530, 133] width 346 height 20
type input "66013872"
click at [583, 173] on button "Search" at bounding box center [613, 185] width 60 height 25
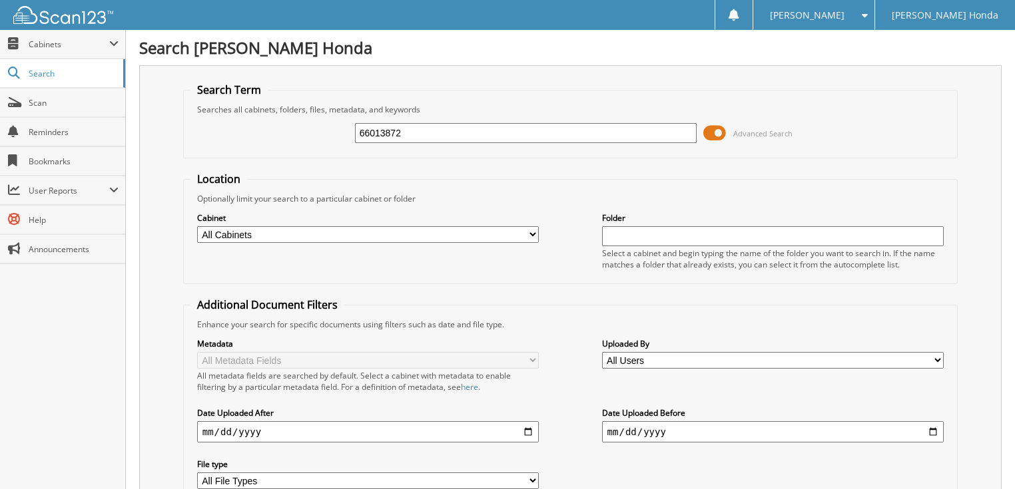
click at [773, 130] on span "Advanced Search" at bounding box center [762, 133] width 59 height 10
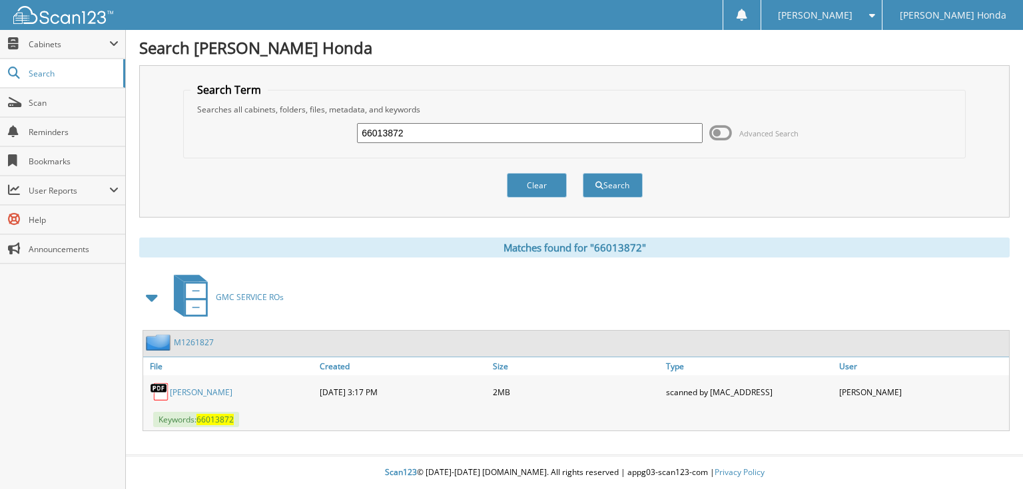
click at [519, 134] on input "66013872" at bounding box center [530, 133] width 346 height 20
type input "66013873"
click at [583, 173] on button "Search" at bounding box center [613, 185] width 60 height 25
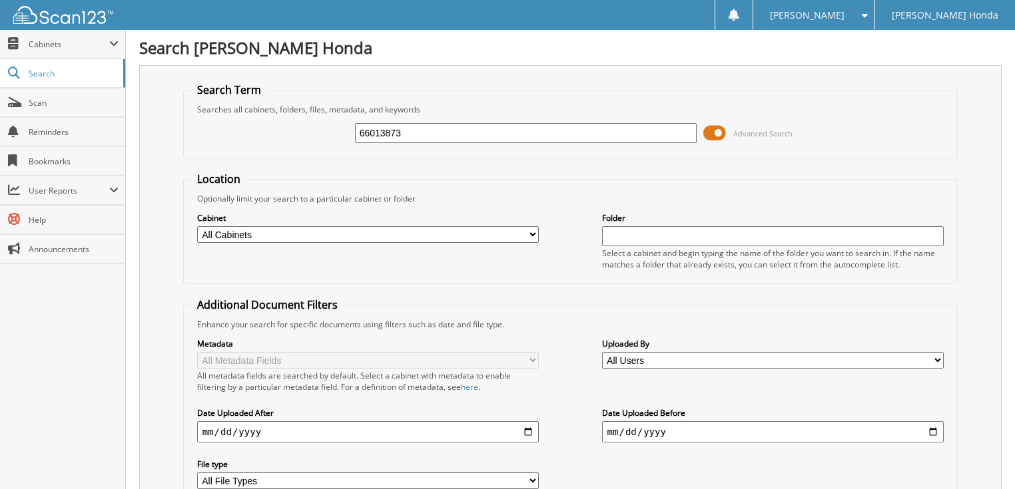
click at [738, 130] on span "Advanced Search" at bounding box center [762, 133] width 59 height 10
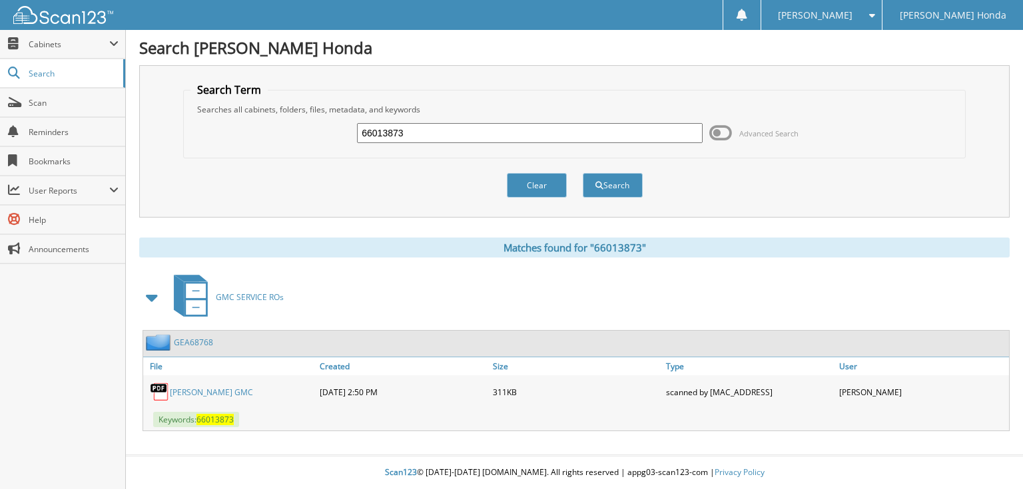
click at [532, 131] on input "66013873" at bounding box center [530, 133] width 346 height 20
type input "66013874"
click at [583, 173] on button "Search" at bounding box center [613, 185] width 60 height 25
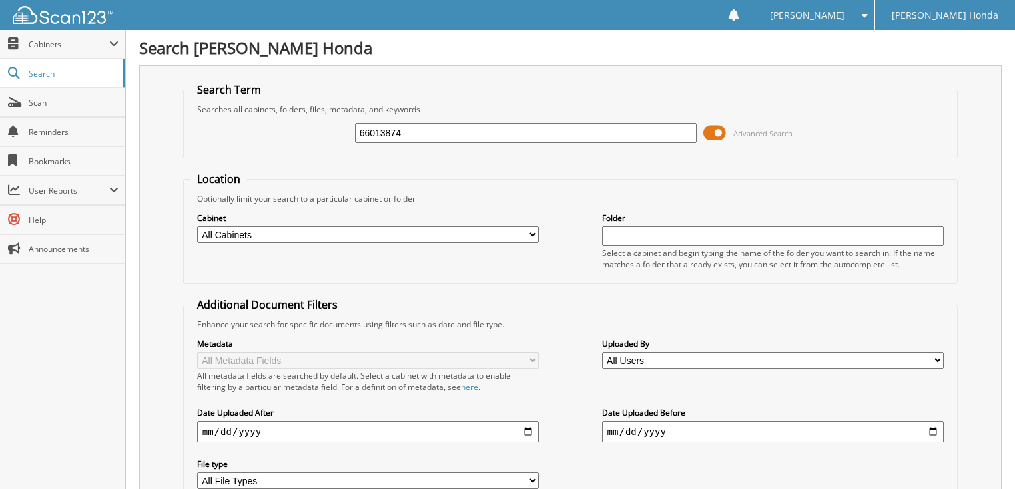
click at [722, 134] on span at bounding box center [714, 133] width 23 height 20
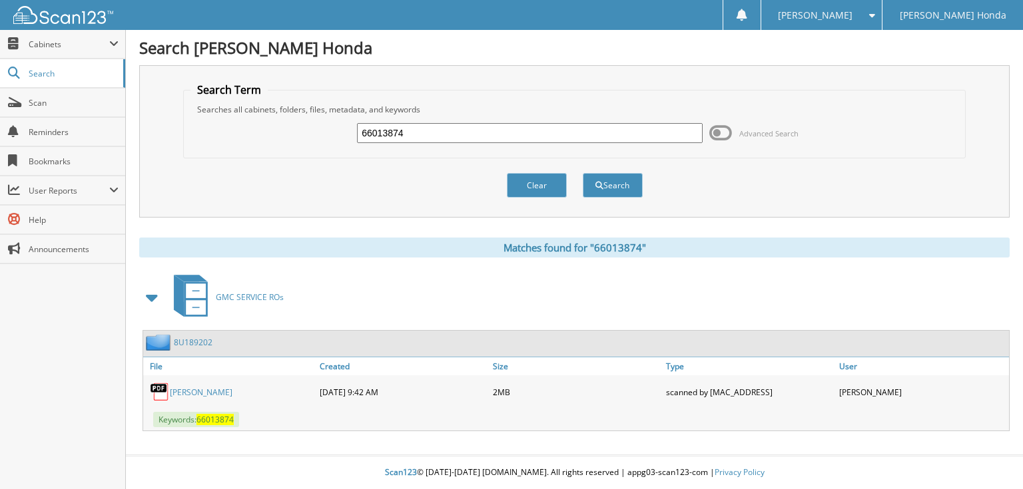
click at [575, 138] on input "66013874" at bounding box center [530, 133] width 346 height 20
type input "66013875"
click at [583, 173] on button "Search" at bounding box center [613, 185] width 60 height 25
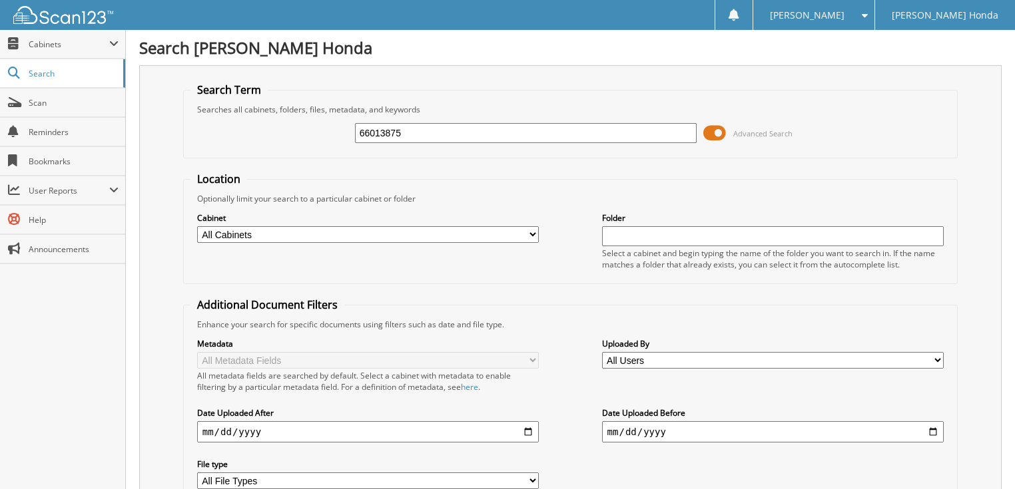
click at [711, 130] on span at bounding box center [714, 133] width 23 height 20
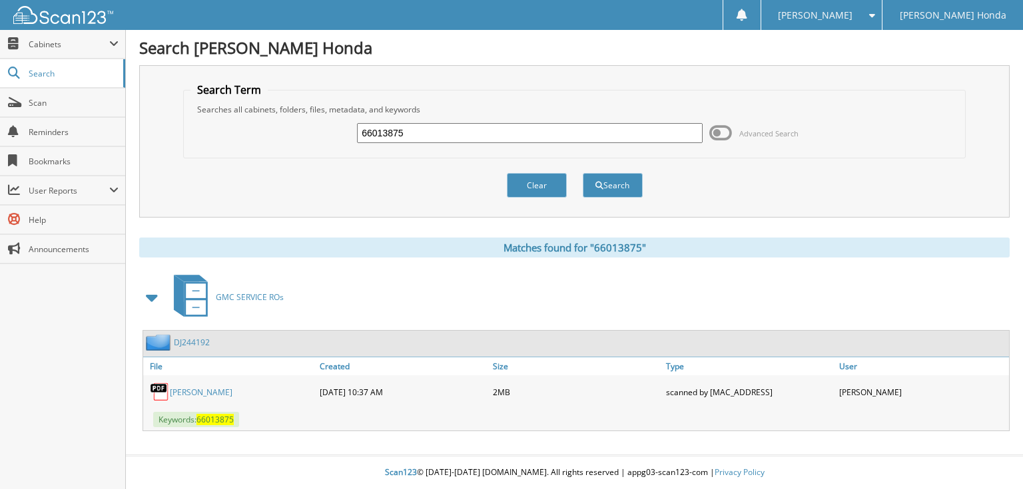
click at [511, 128] on input "66013875" at bounding box center [530, 133] width 346 height 20
type input "66013876"
click at [583, 173] on button "Search" at bounding box center [613, 185] width 60 height 25
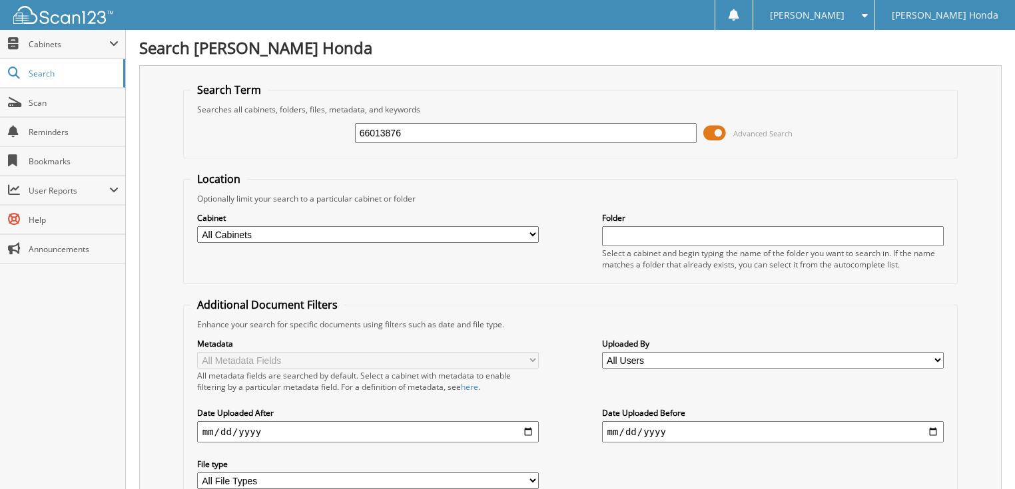
click at [726, 132] on span "Advanced Search" at bounding box center [747, 133] width 89 height 20
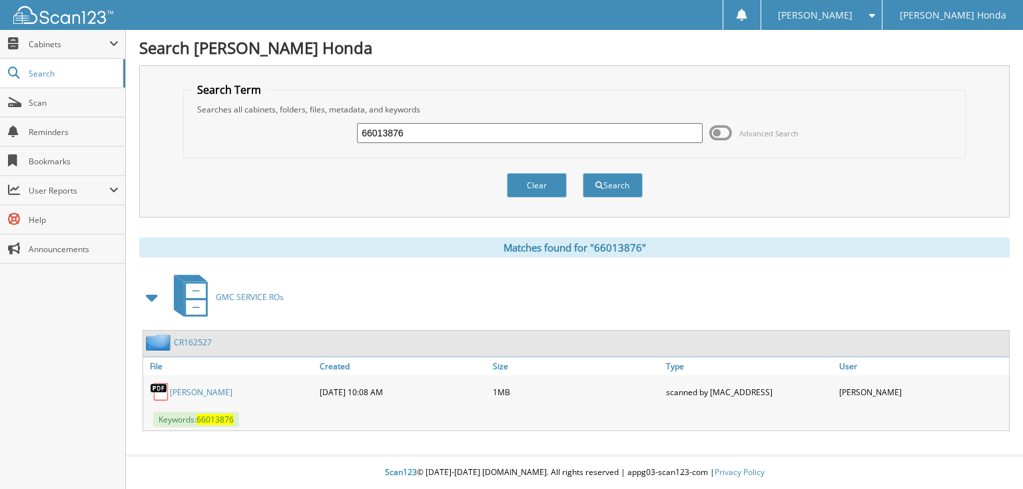
click at [590, 128] on input "66013876" at bounding box center [530, 133] width 346 height 20
type input "66013877"
click at [583, 173] on button "Search" at bounding box center [613, 185] width 60 height 25
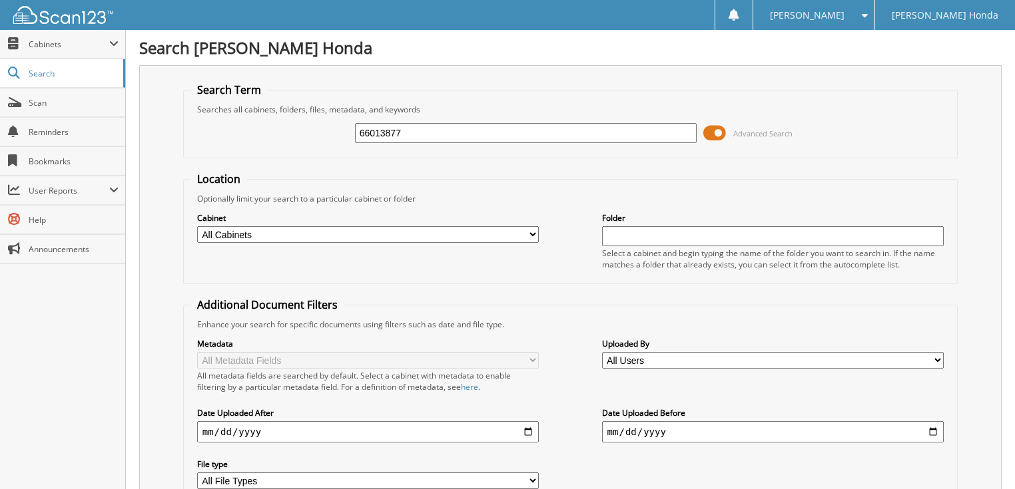
click at [714, 130] on span at bounding box center [714, 133] width 23 height 20
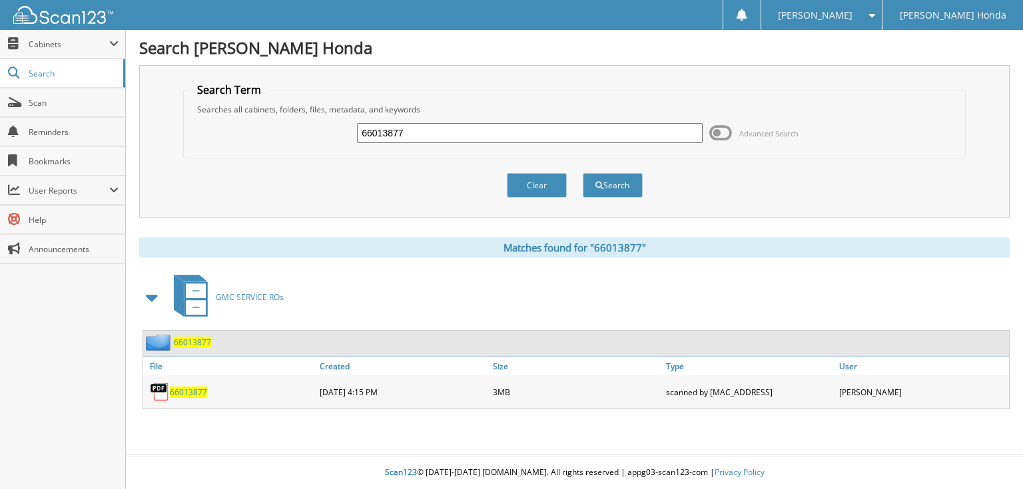
click at [503, 115] on div "66013877 Advanced Search" at bounding box center [573, 133] width 767 height 36
click at [490, 125] on input "66013877" at bounding box center [530, 133] width 346 height 20
type input "66013878"
click at [583, 173] on button "Search" at bounding box center [613, 185] width 60 height 25
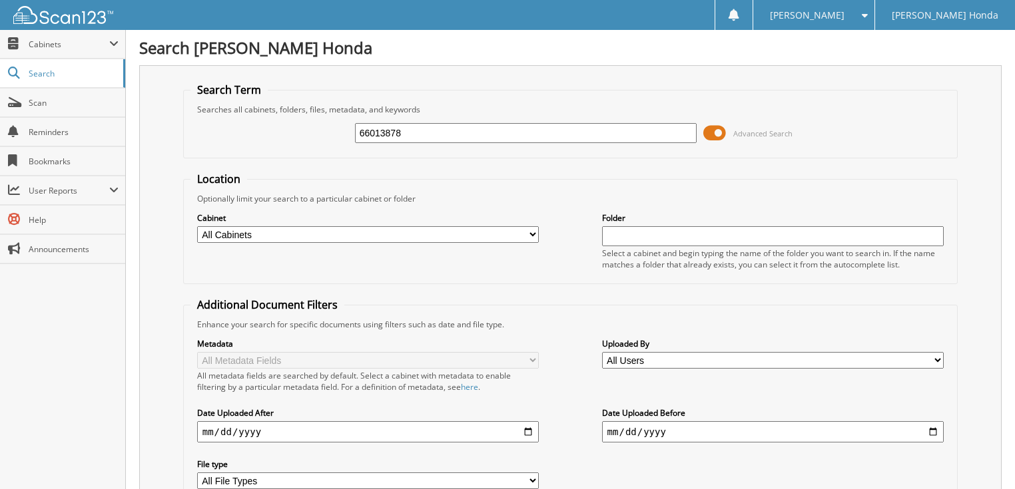
click at [718, 132] on span at bounding box center [714, 133] width 23 height 20
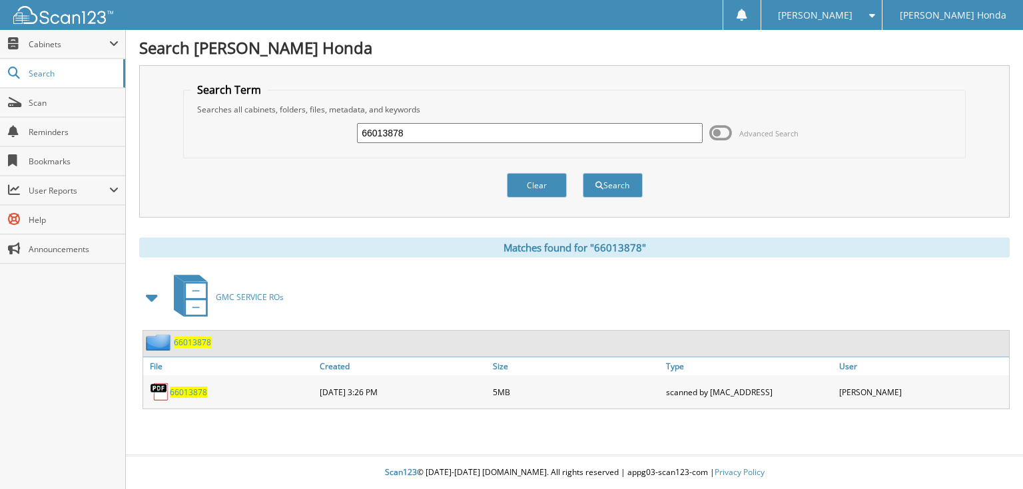
click at [508, 136] on input "66013878" at bounding box center [530, 133] width 346 height 20
type input "66013879"
click at [583, 173] on button "Search" at bounding box center [613, 185] width 60 height 25
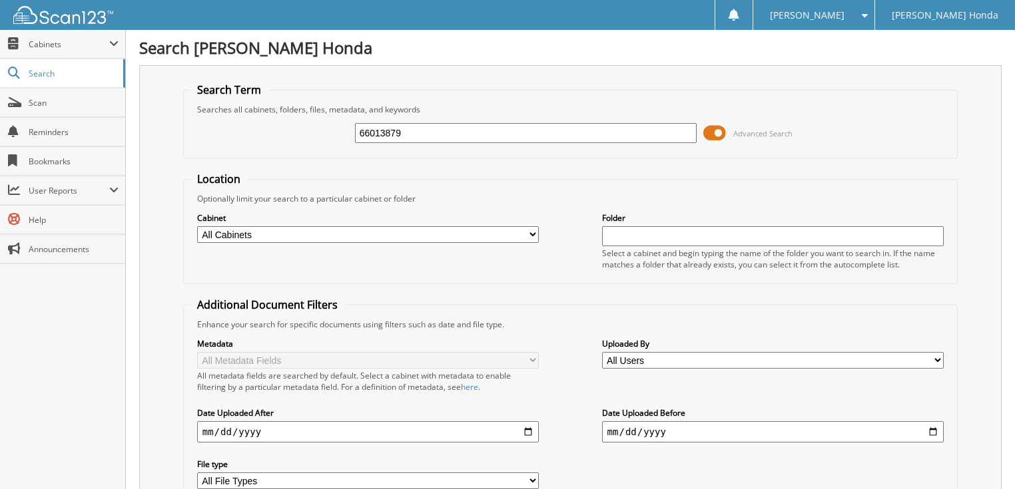
click at [718, 131] on span at bounding box center [714, 133] width 23 height 20
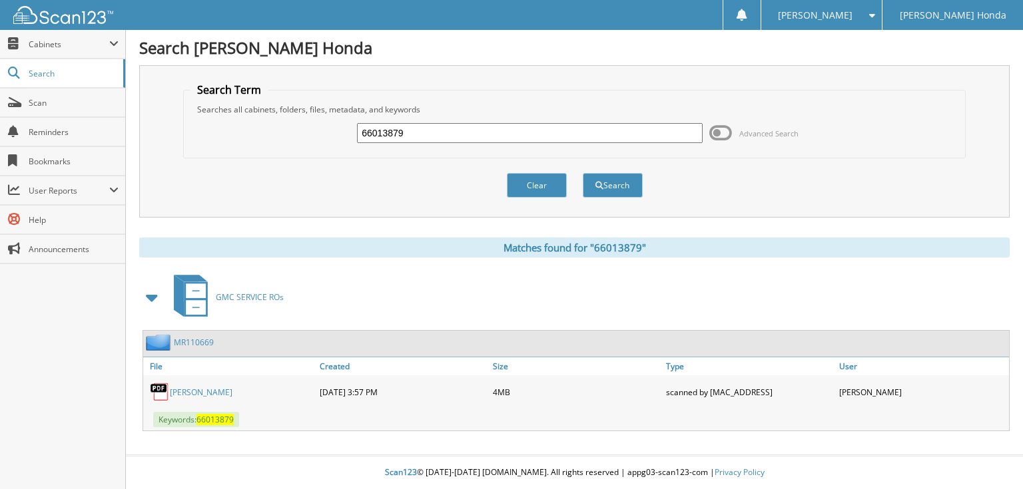
click at [525, 132] on input "66013879" at bounding box center [530, 133] width 346 height 20
type input "66013880"
click at [583, 173] on button "Search" at bounding box center [613, 185] width 60 height 25
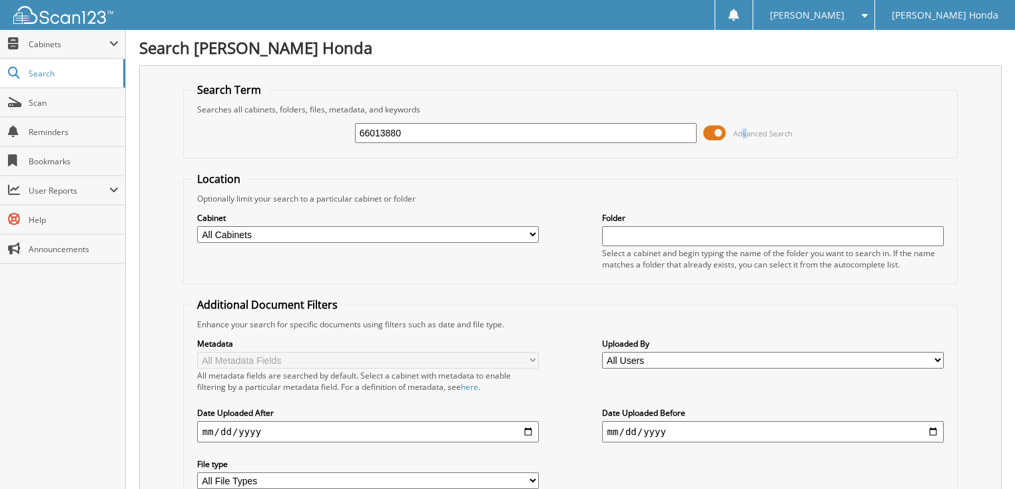
click at [746, 132] on span "Advanced Search" at bounding box center [762, 133] width 59 height 10
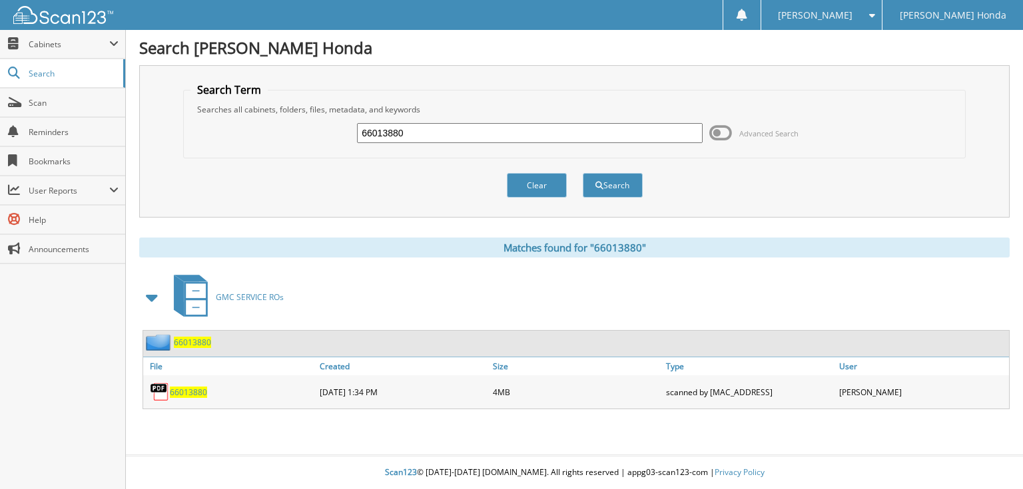
click at [503, 138] on input "66013880" at bounding box center [530, 133] width 346 height 20
type input "66013881"
click at [583, 173] on button "Search" at bounding box center [613, 185] width 60 height 25
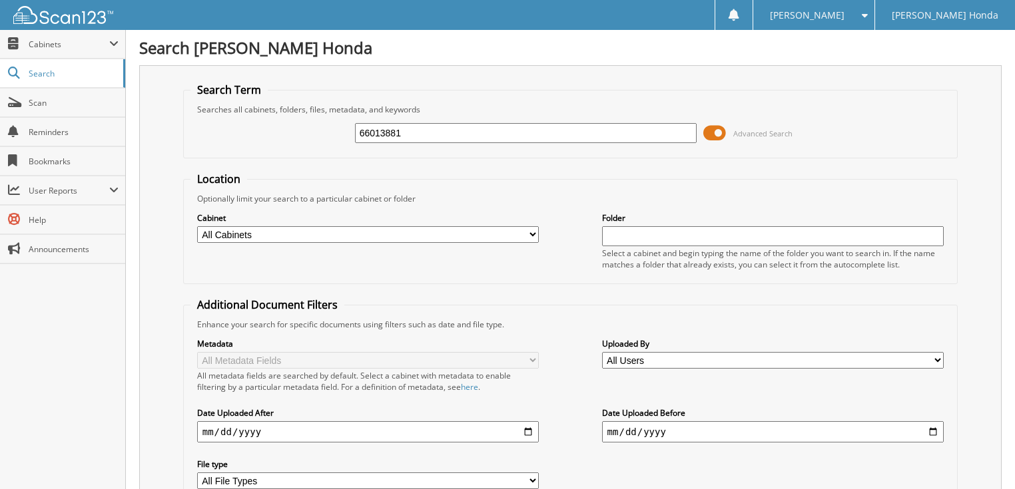
click at [710, 130] on span at bounding box center [714, 133] width 23 height 20
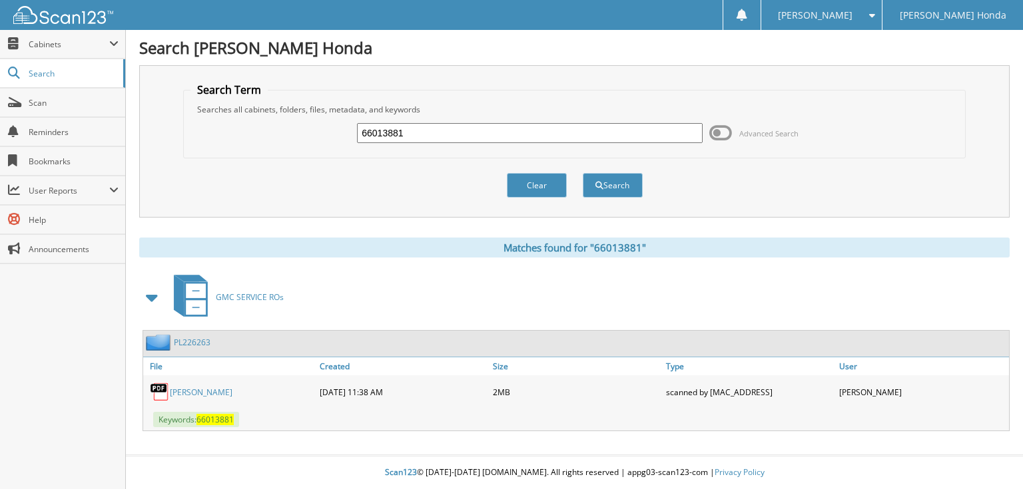
click at [620, 140] on input "66013881" at bounding box center [530, 133] width 346 height 20
type input "66013882"
click at [583, 173] on button "Search" at bounding box center [613, 185] width 60 height 25
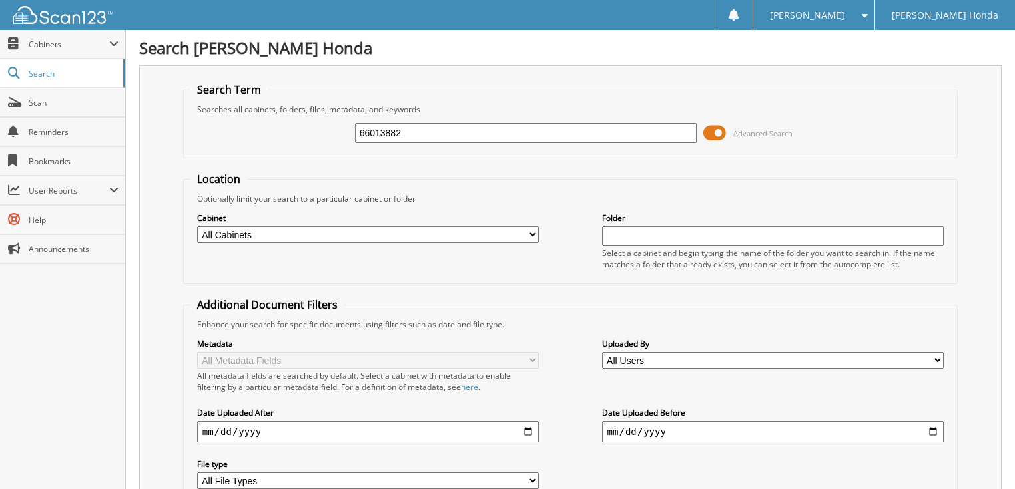
click at [719, 128] on span at bounding box center [714, 133] width 23 height 20
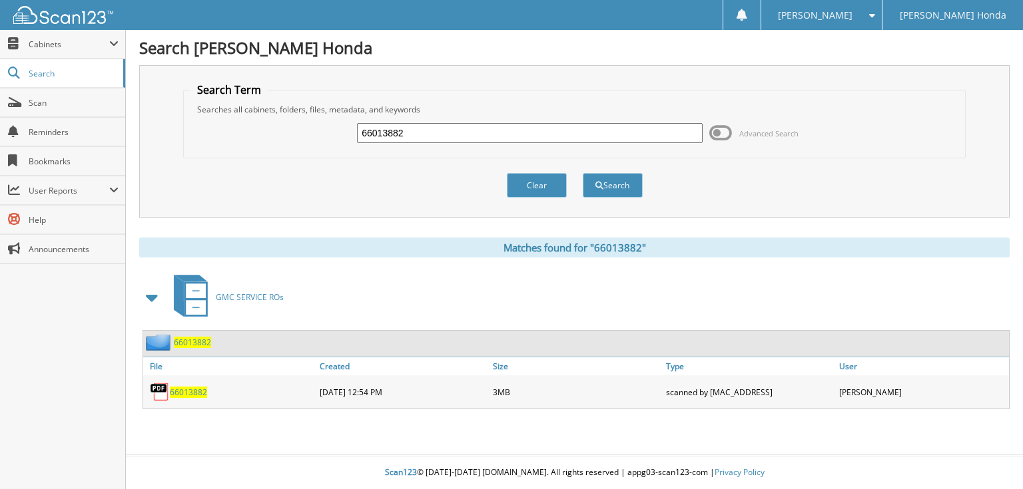
click at [564, 133] on input "66013882" at bounding box center [530, 133] width 346 height 20
type input "66013883"
click at [583, 173] on button "Search" at bounding box center [613, 185] width 60 height 25
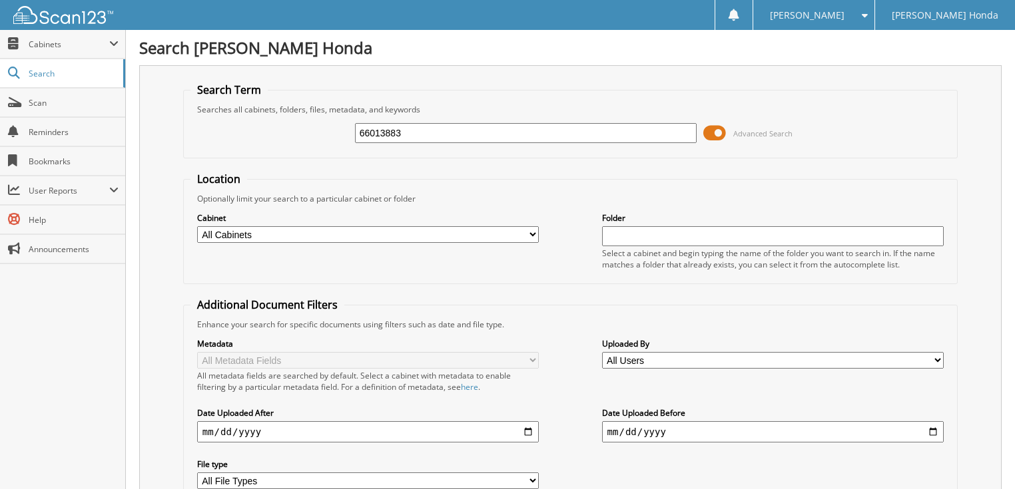
click at [708, 130] on span at bounding box center [714, 133] width 23 height 20
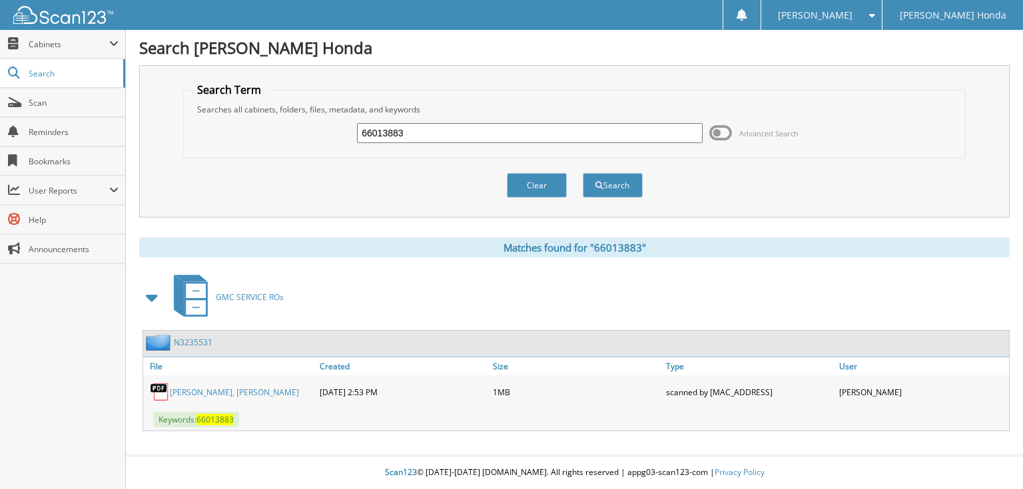
click at [616, 134] on input "66013883" at bounding box center [530, 133] width 346 height 20
type input "66013884"
click at [583, 173] on button "Search" at bounding box center [613, 185] width 60 height 25
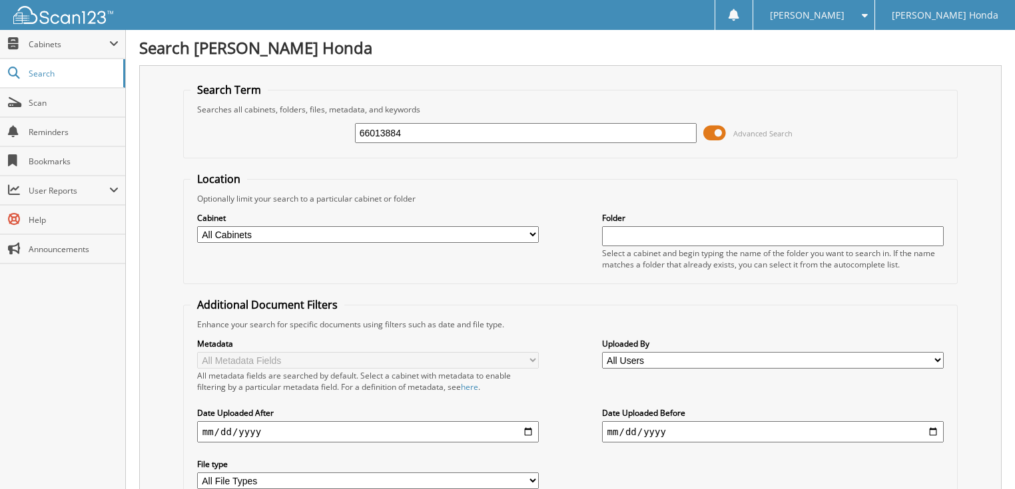
click at [781, 119] on div "66013884 Advanced Search" at bounding box center [570, 133] width 760 height 36
click at [769, 125] on span "Advanced Search" at bounding box center [747, 133] width 89 height 20
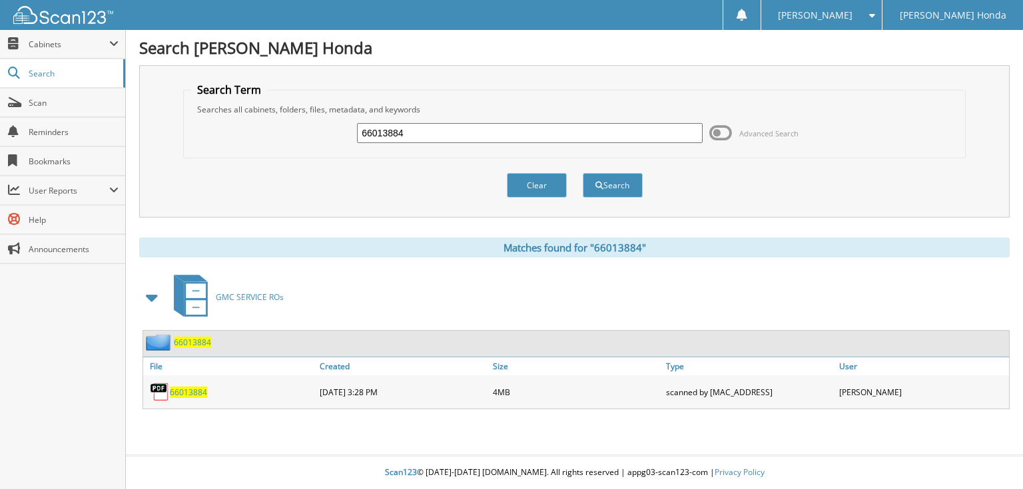
click at [583, 137] on input "66013884" at bounding box center [530, 133] width 346 height 20
type input "66013885"
click at [583, 173] on button "Search" at bounding box center [613, 185] width 60 height 25
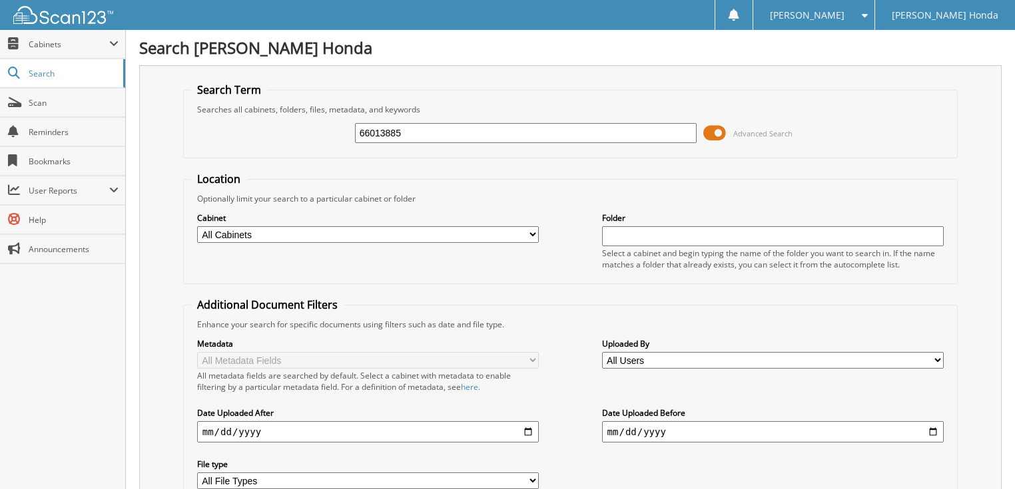
click at [770, 128] on span "Advanced Search" at bounding box center [762, 133] width 59 height 10
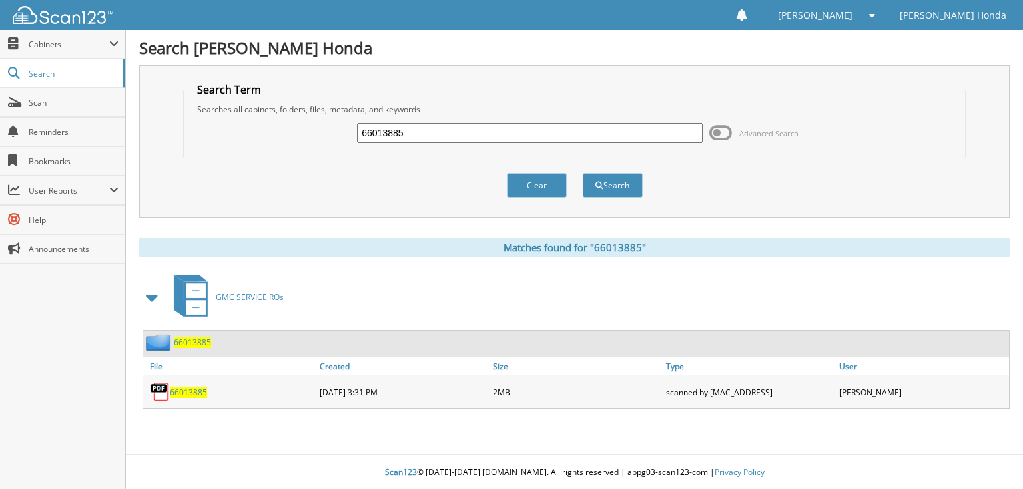
click at [573, 130] on input "66013885" at bounding box center [530, 133] width 346 height 20
type input "66013886"
click at [583, 173] on button "Search" at bounding box center [613, 185] width 60 height 25
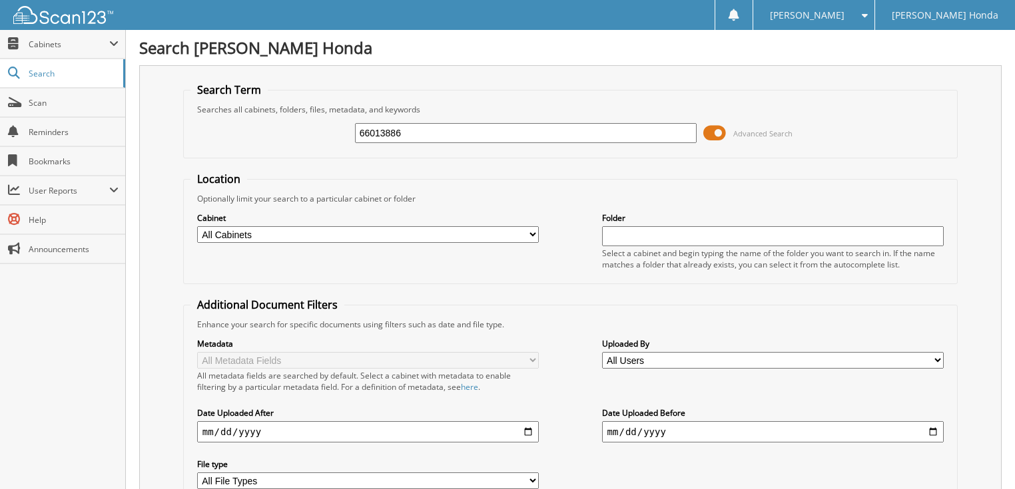
click at [775, 134] on span "Advanced Search" at bounding box center [762, 133] width 59 height 10
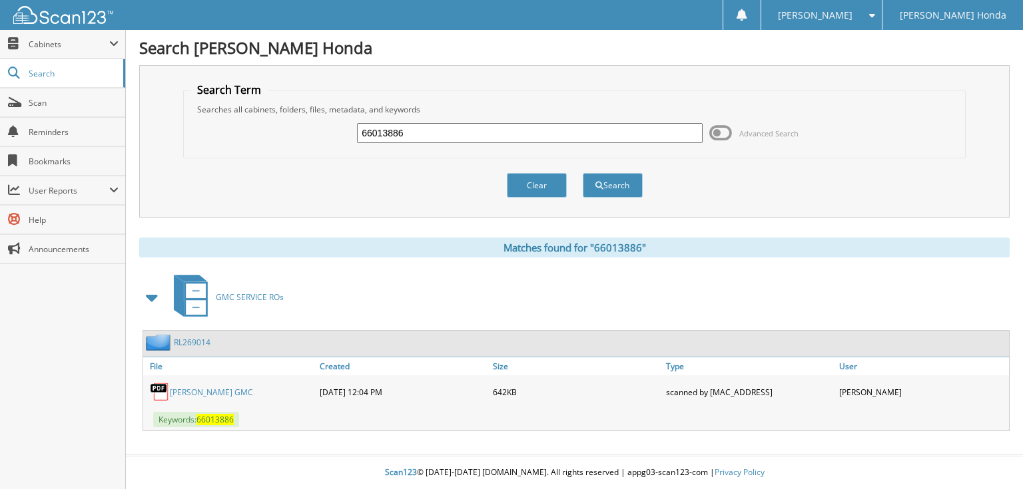
click at [601, 132] on input "66013886" at bounding box center [530, 133] width 346 height 20
type input "66013887"
click at [583, 173] on button "Search" at bounding box center [613, 185] width 60 height 25
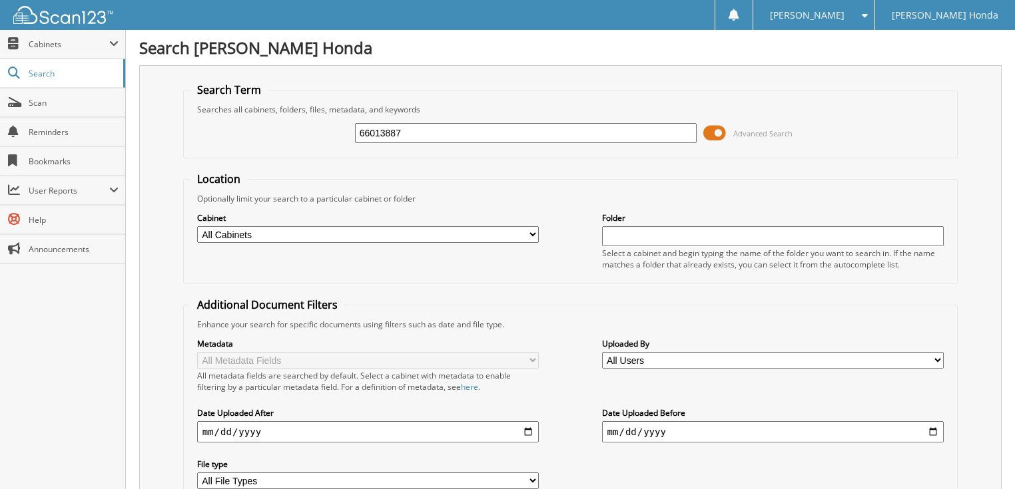
click at [717, 134] on span at bounding box center [714, 133] width 23 height 20
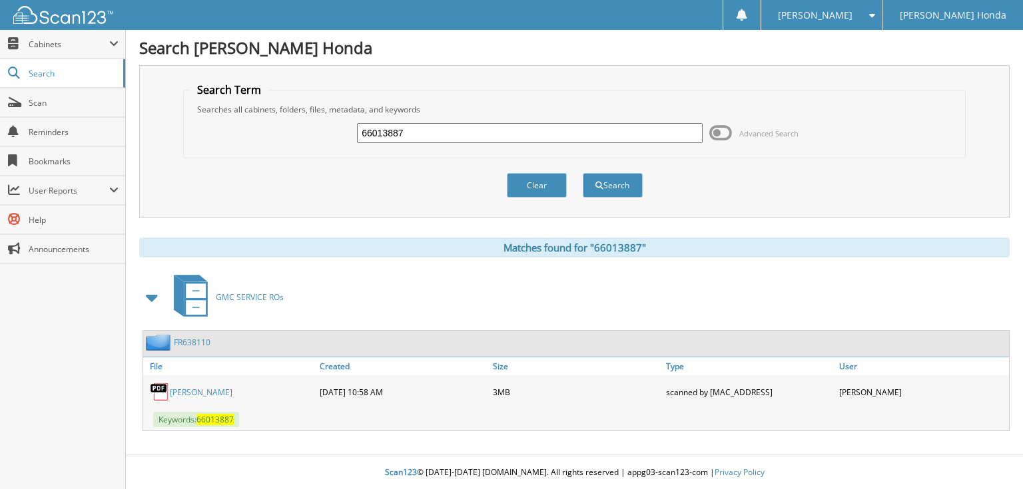
click at [607, 132] on input "66013887" at bounding box center [530, 133] width 346 height 20
type input "66013888"
click at [583, 173] on button "Search" at bounding box center [613, 185] width 60 height 25
click at [570, 134] on input "66013888" at bounding box center [530, 133] width 346 height 20
type input "66013889"
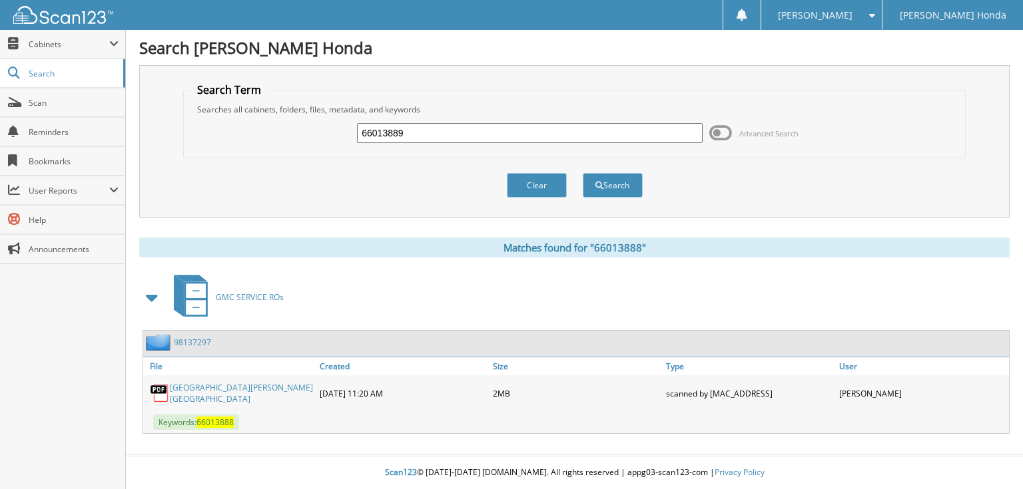
click at [583, 173] on button "Search" at bounding box center [613, 185] width 60 height 25
click at [573, 134] on input "66013889" at bounding box center [530, 133] width 346 height 20
type input "66013890"
click at [583, 173] on button "Search" at bounding box center [613, 185] width 60 height 25
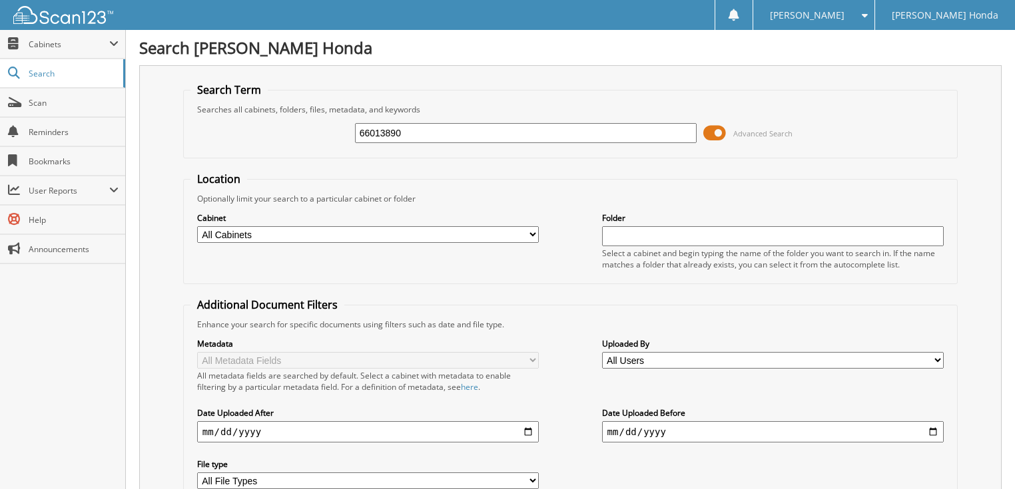
click at [716, 132] on span at bounding box center [714, 133] width 23 height 20
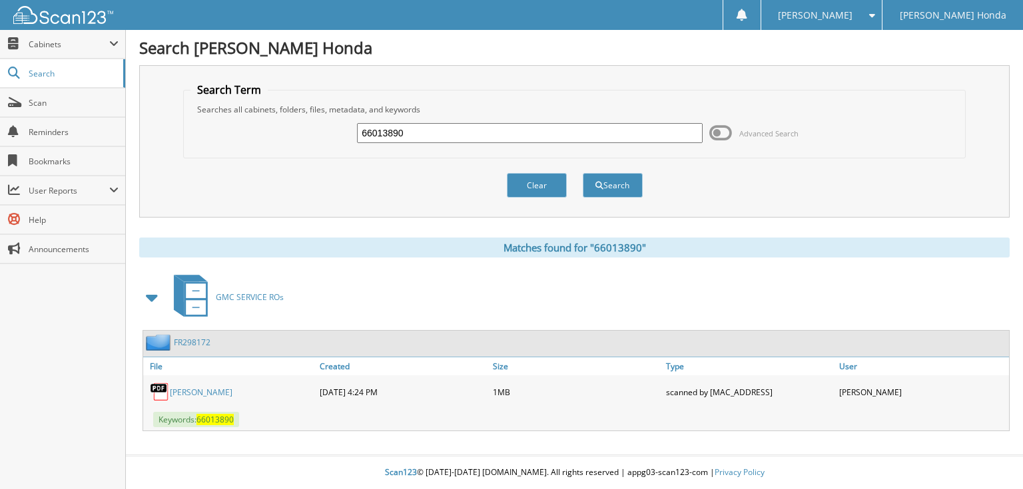
click at [587, 131] on input "66013890" at bounding box center [530, 133] width 346 height 20
click at [583, 136] on input "66013890" at bounding box center [530, 133] width 346 height 20
type input "66013891"
click at [583, 173] on button "Search" at bounding box center [613, 185] width 60 height 25
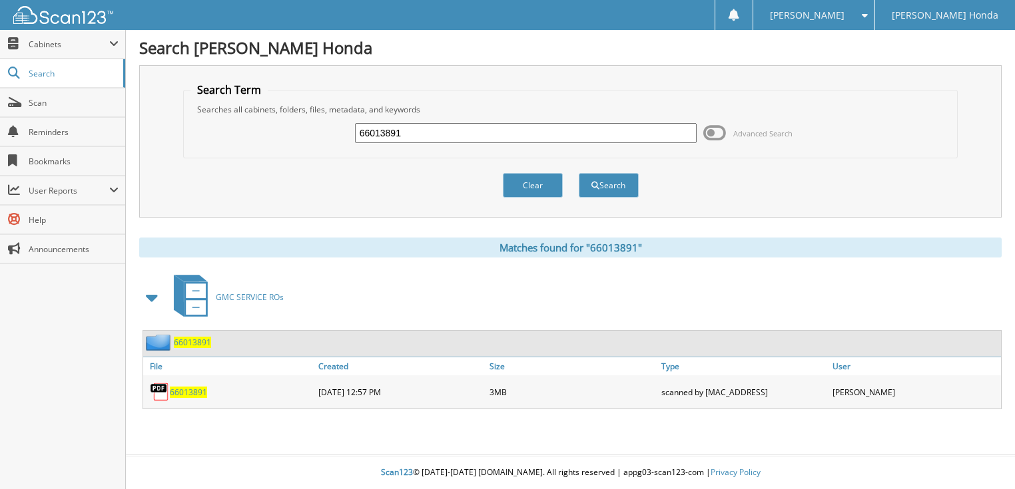
click at [617, 136] on input "66013891" at bounding box center [526, 133] width 342 height 20
type input "66013892"
click at [583, 173] on button "Search" at bounding box center [613, 185] width 60 height 25
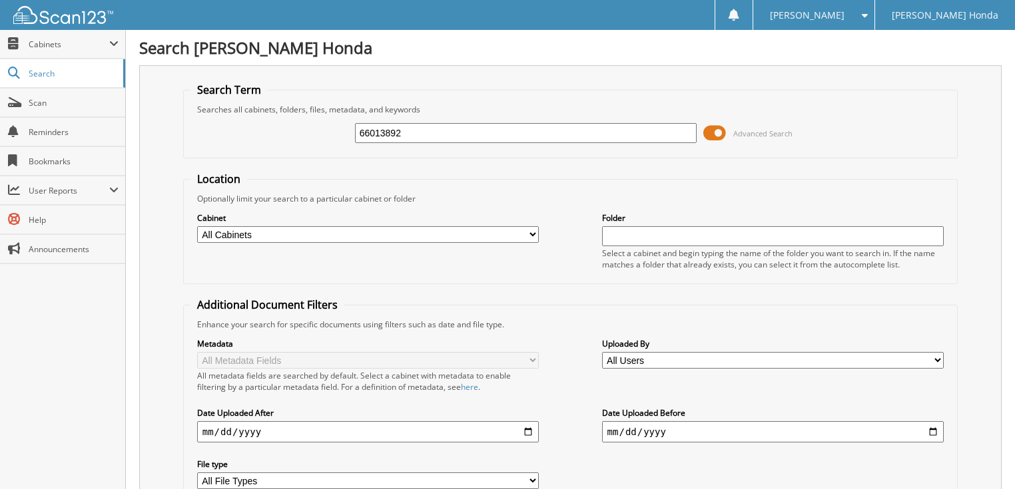
click at [779, 136] on span "Advanced Search" at bounding box center [762, 133] width 59 height 10
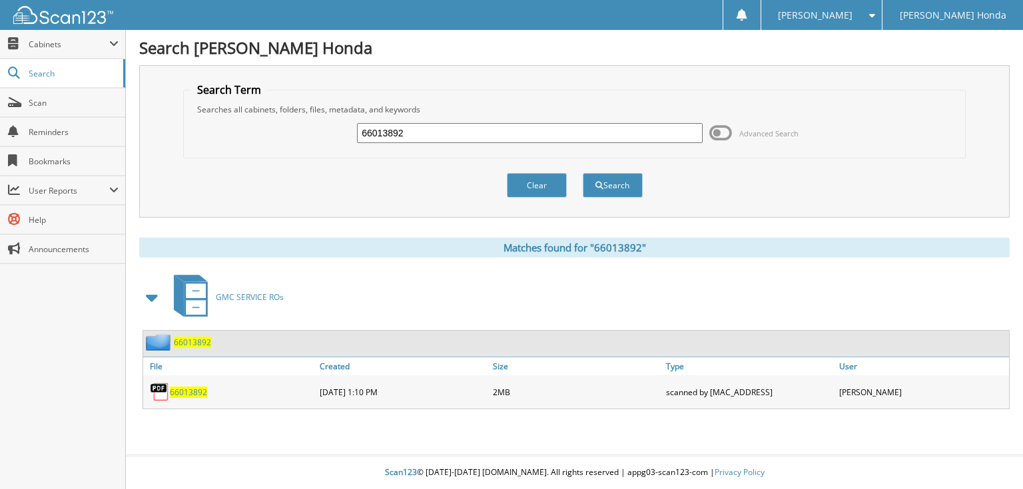
click at [567, 132] on input "66013892" at bounding box center [530, 133] width 346 height 20
type input "66013893"
click at [583, 173] on button "Search" at bounding box center [613, 185] width 60 height 25
